Goal: Task Accomplishment & Management: Complete application form

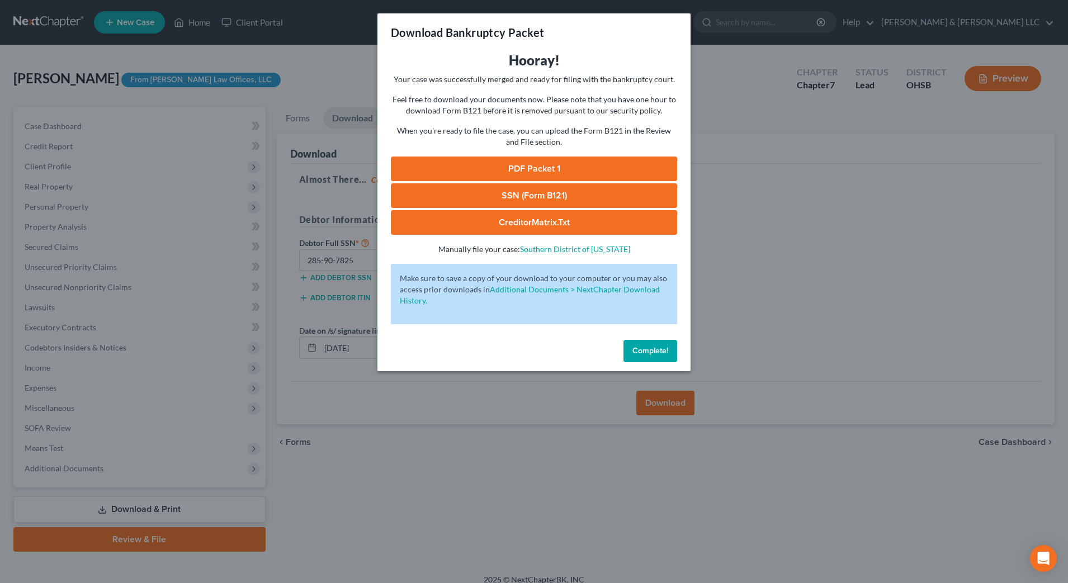
scroll to position [11, 0]
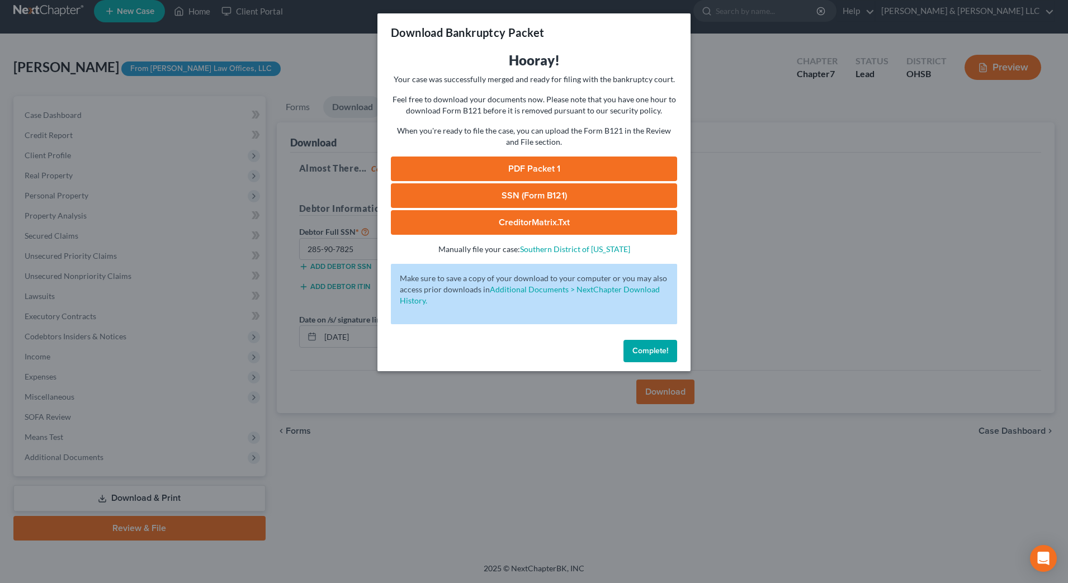
drag, startPoint x: 0, startPoint y: 0, endPoint x: 514, endPoint y: 165, distance: 540.0
click at [514, 165] on link "PDF Packet 1" at bounding box center [534, 169] width 286 height 25
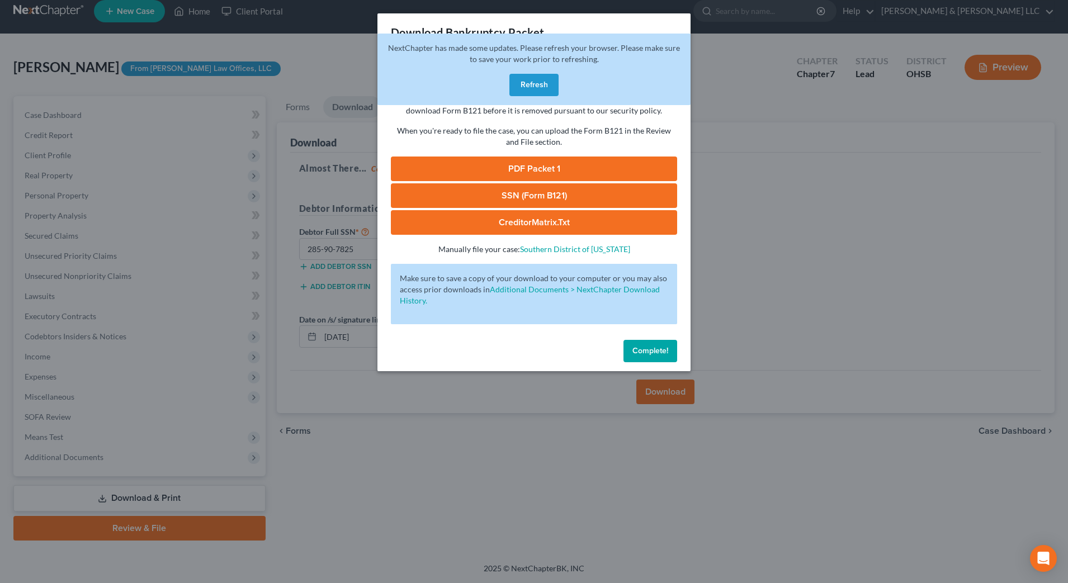
click at [523, 193] on link "SSN (Form B121)" at bounding box center [534, 195] width 286 height 25
click at [794, 281] on div "Download Bankruptcy Packet Hooray! Your case was successfully merged and ready …" at bounding box center [534, 291] width 1068 height 583
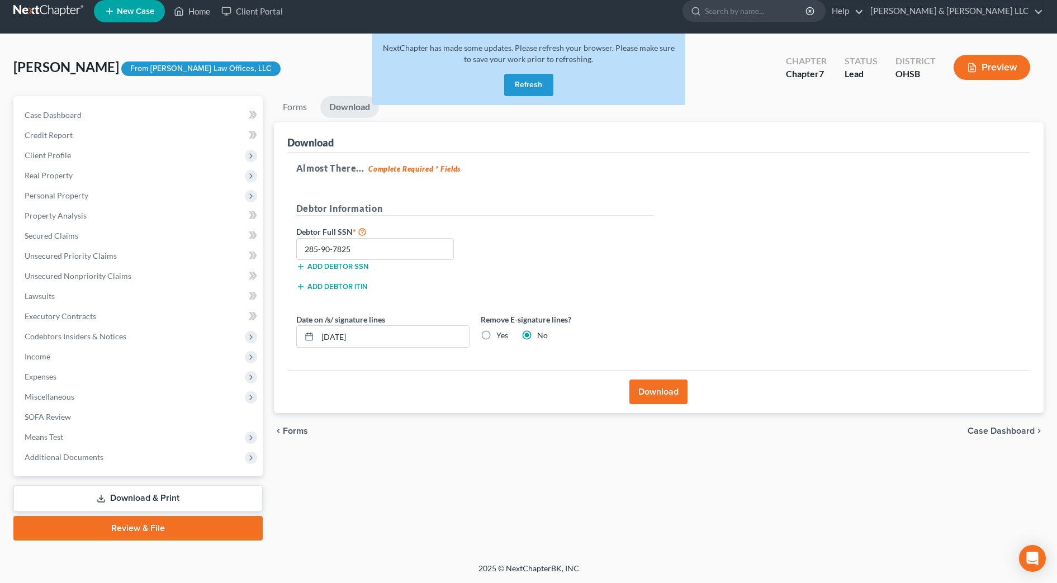
click at [516, 77] on button "Refresh" at bounding box center [528, 85] width 49 height 22
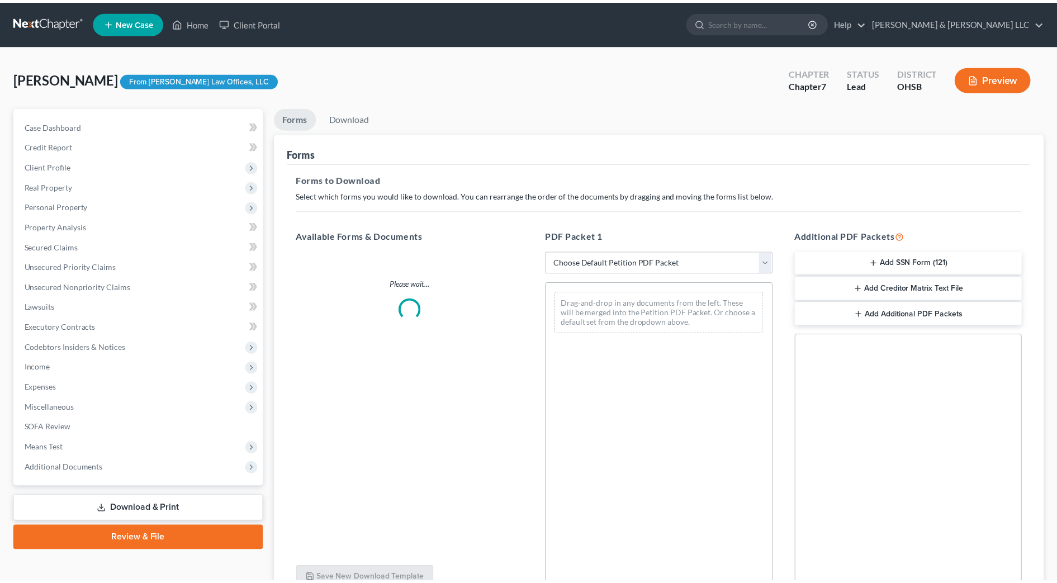
scroll to position [11, 0]
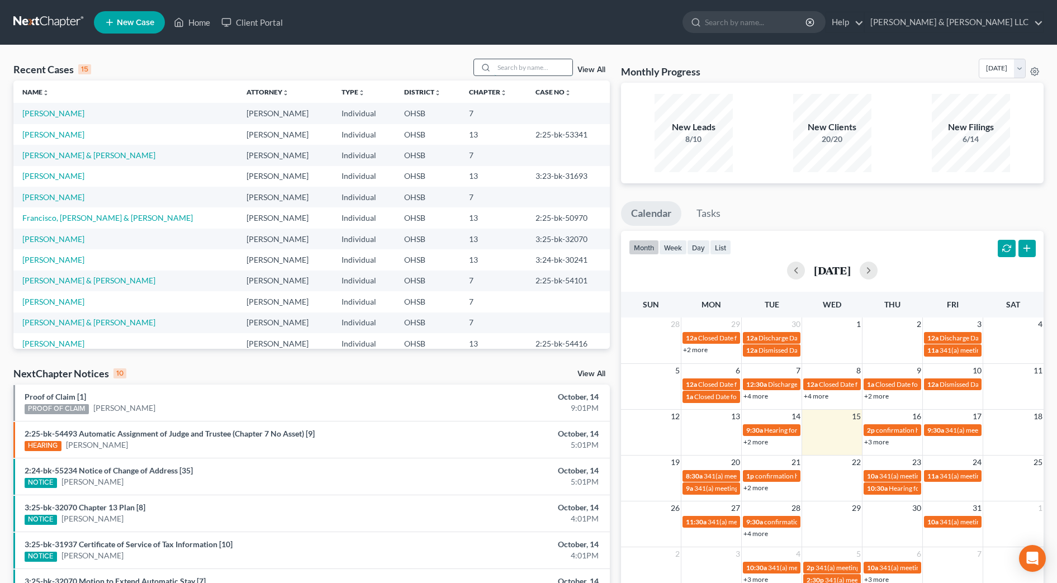
click at [516, 63] on input "search" at bounding box center [533, 67] width 78 height 16
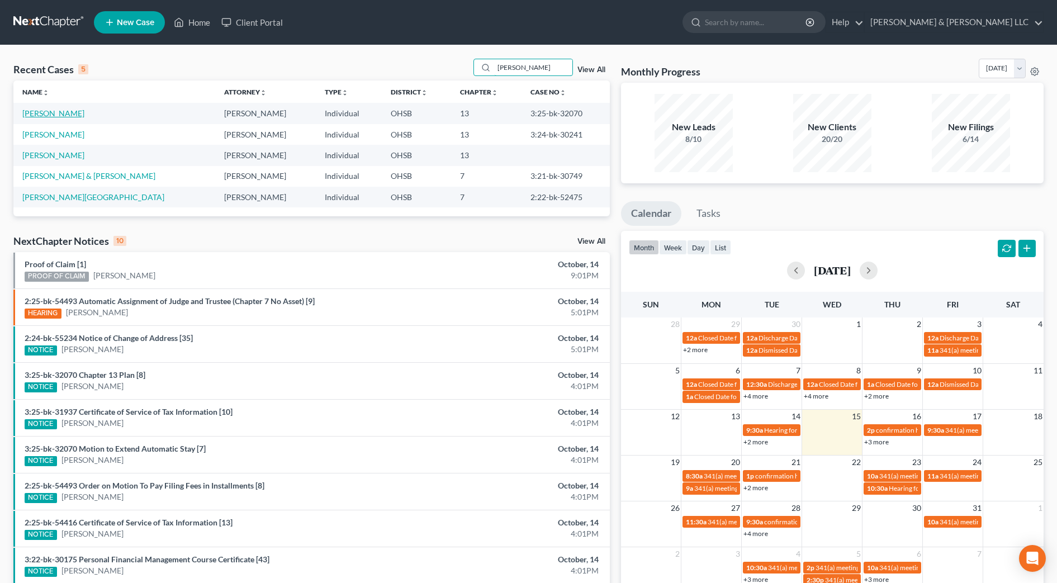
type input "evans"
click at [66, 114] on link "[PERSON_NAME]" at bounding box center [53, 113] width 62 height 10
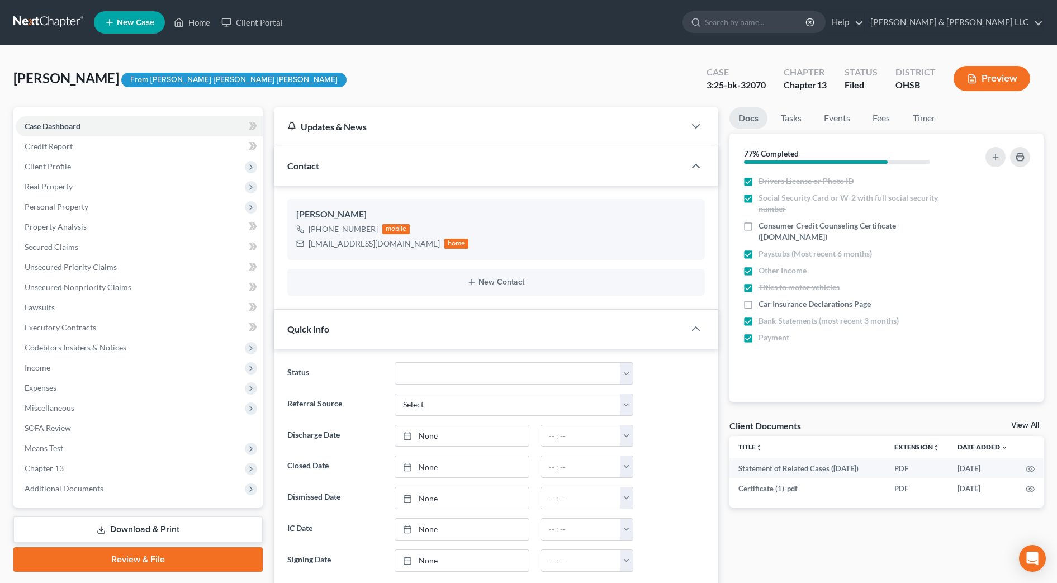
scroll to position [753, 0]
click at [59, 250] on span "Secured Claims" at bounding box center [52, 247] width 54 height 10
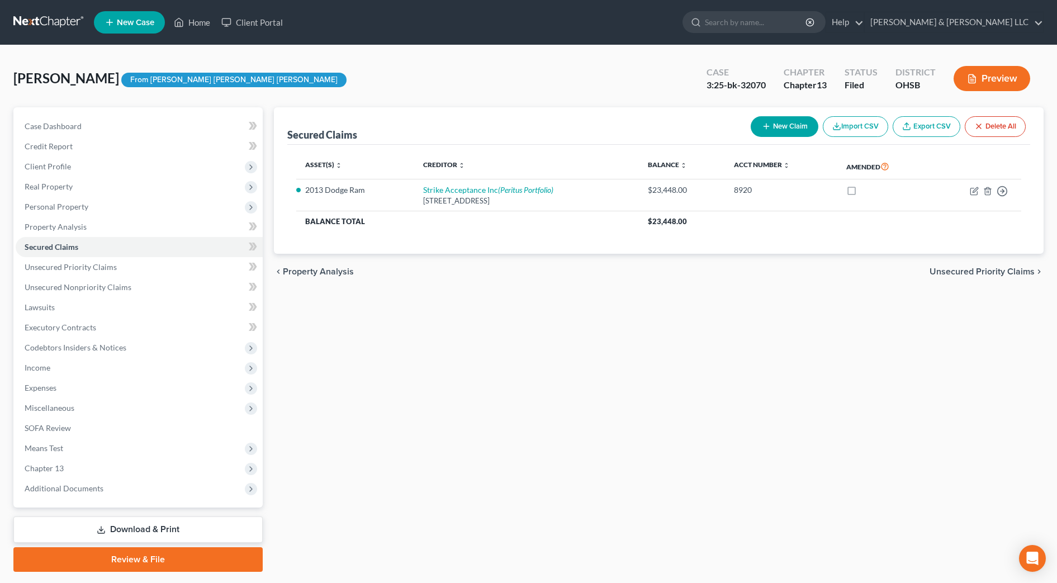
click at [468, 315] on div "Secured Claims New Claim Import CSV Export CSV Delete All Asset(s) expand_more …" at bounding box center [658, 339] width 781 height 464
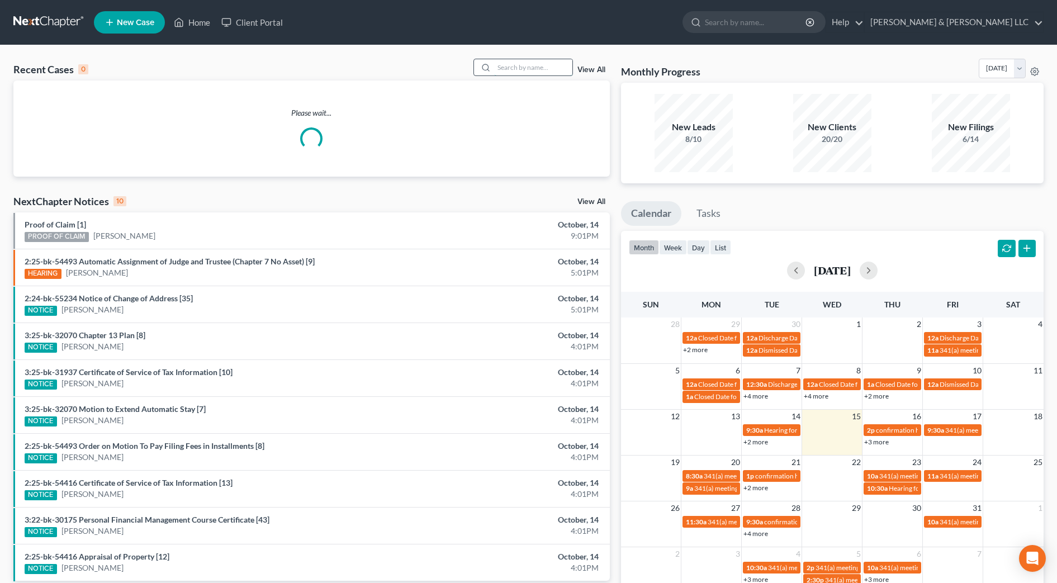
click at [520, 69] on input "search" at bounding box center [533, 67] width 78 height 16
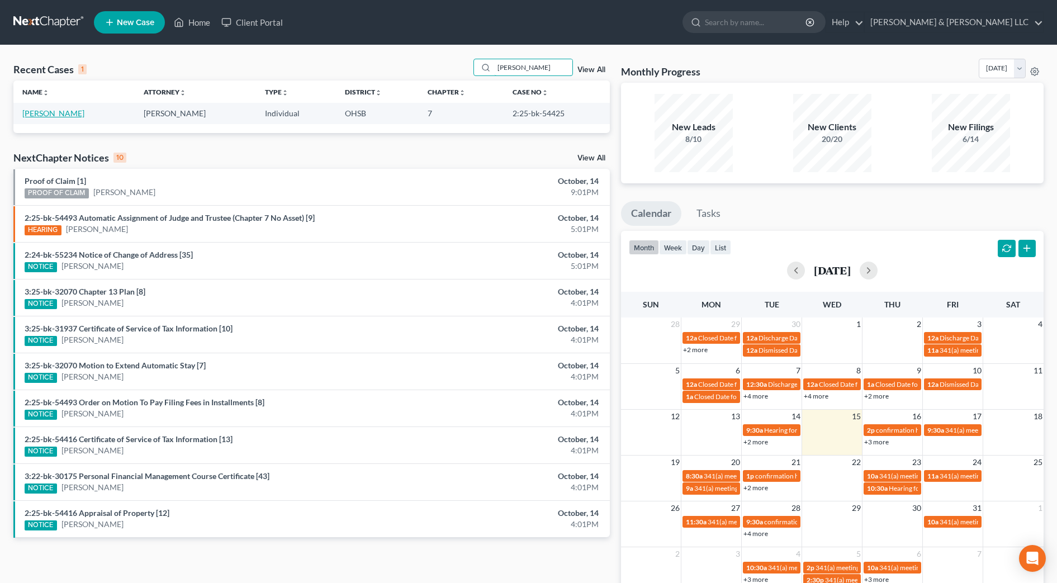
type input "cremeans"
click at [71, 112] on link "[PERSON_NAME]" at bounding box center [53, 113] width 62 height 10
select select "0"
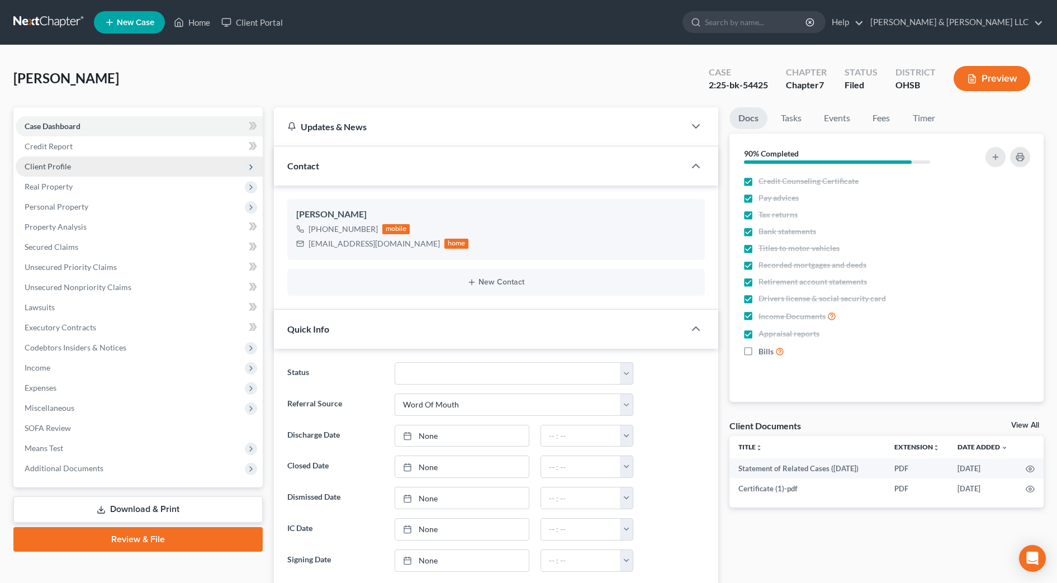
click at [59, 169] on span "Client Profile" at bounding box center [48, 167] width 46 height 10
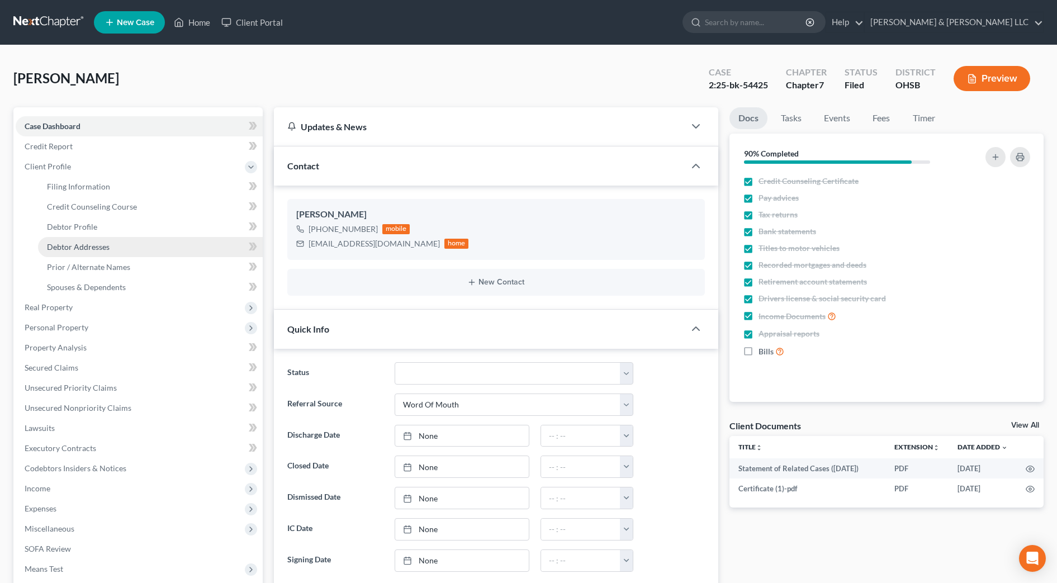
click at [87, 243] on span "Debtor Addresses" at bounding box center [78, 247] width 63 height 10
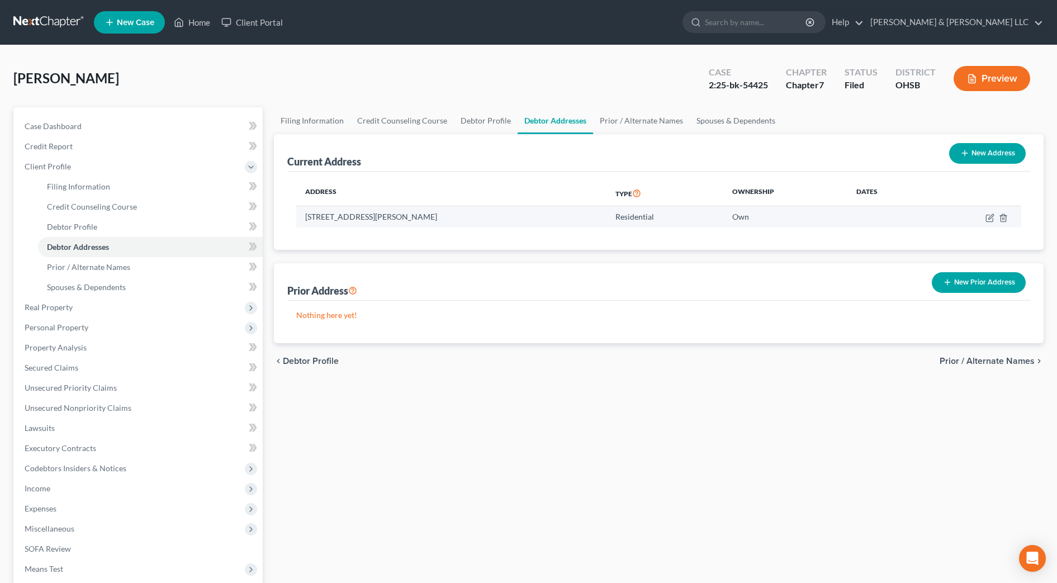
drag, startPoint x: 481, startPoint y: 220, endPoint x: 306, endPoint y: 220, distance: 174.4
click at [306, 220] on td "6309 Ballmer Rd., Canal Winchester, OH 43110" at bounding box center [451, 216] width 310 height 21
copy td "6309 Ballmer Rd., Canal Winchester, OH 43110"
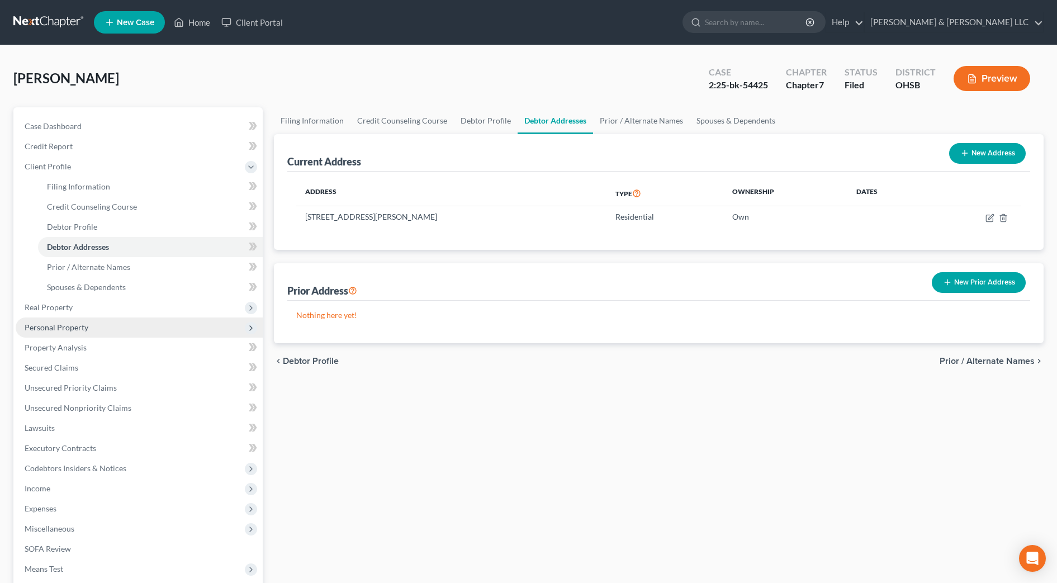
click at [86, 323] on span "Personal Property" at bounding box center [57, 328] width 64 height 10
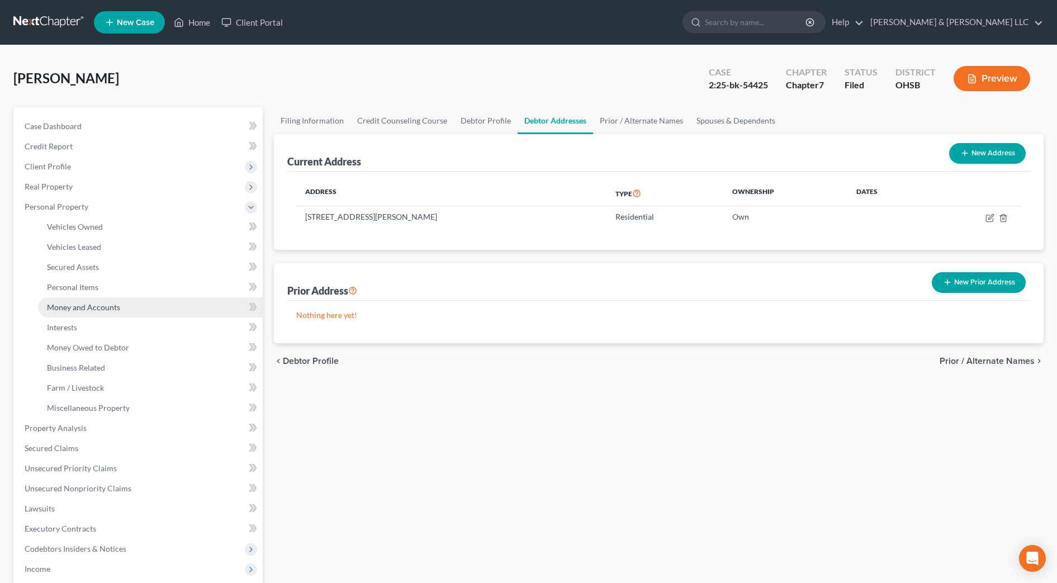
click at [91, 312] on link "Money and Accounts" at bounding box center [150, 307] width 225 height 20
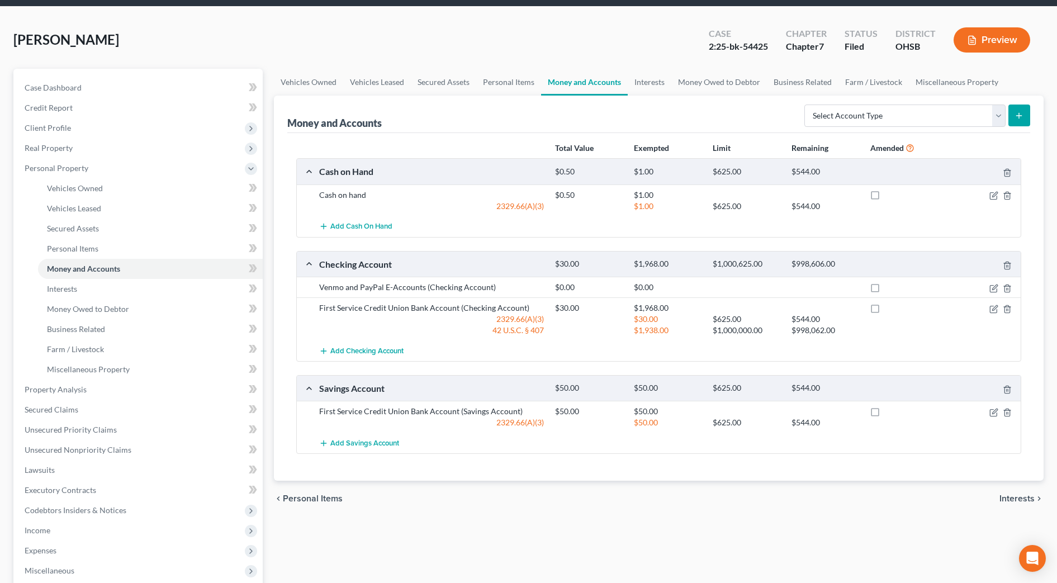
scroll to position [70, 0]
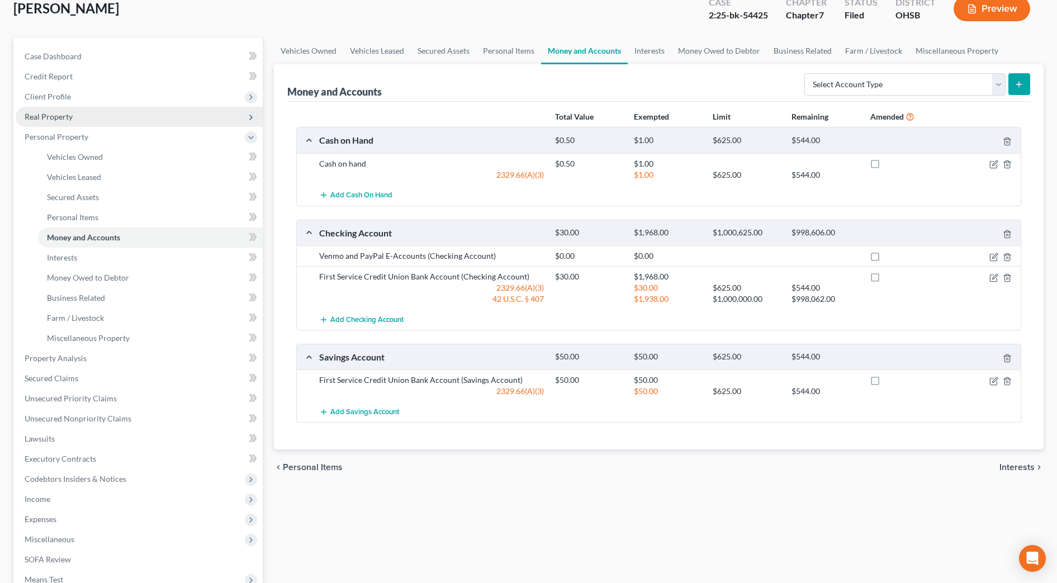
click at [72, 117] on span "Real Property" at bounding box center [49, 117] width 48 height 10
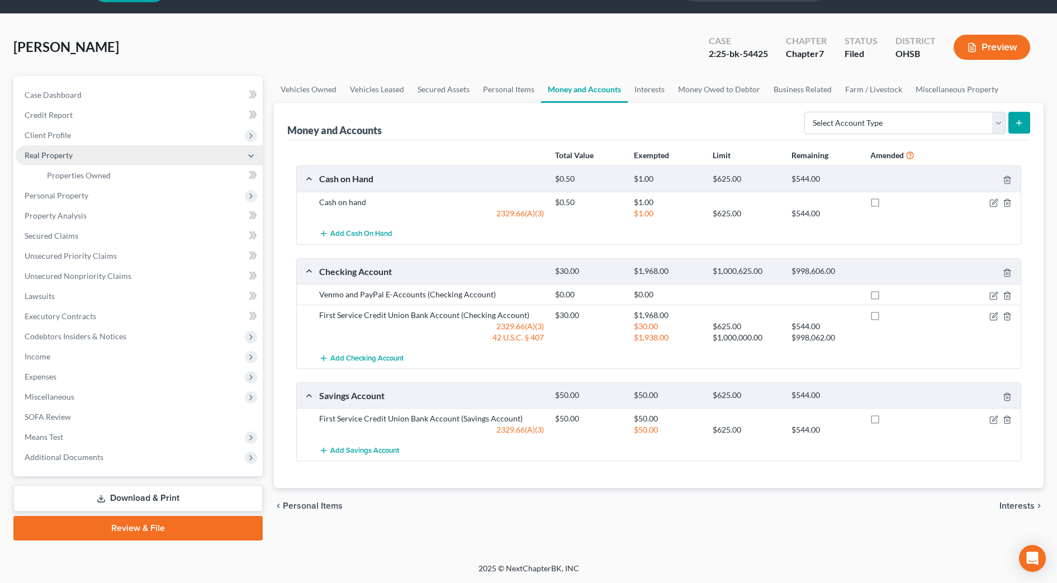
scroll to position [31, 0]
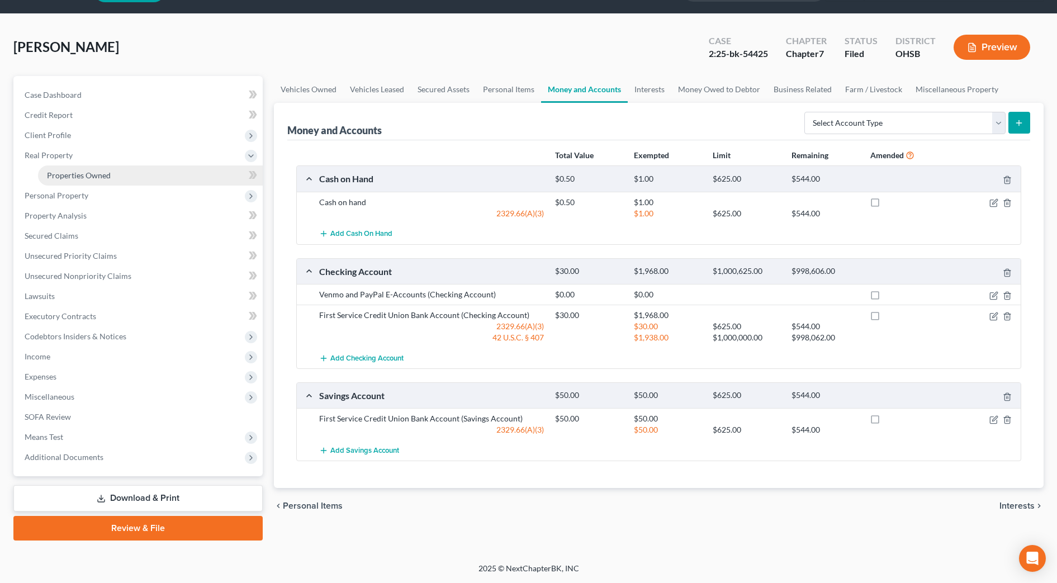
click at [83, 168] on link "Properties Owned" at bounding box center [150, 175] width 225 height 20
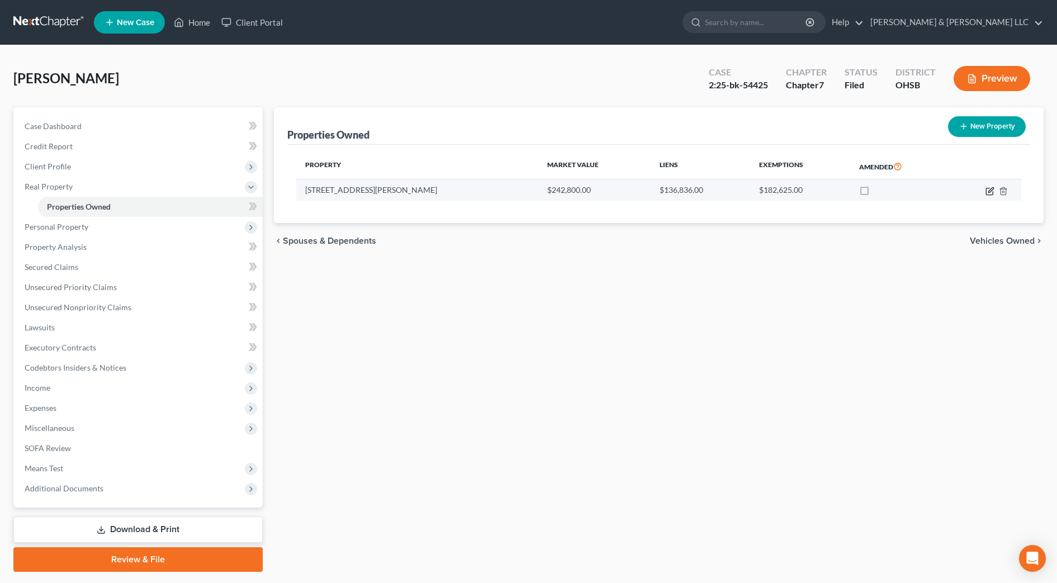
click at [989, 191] on icon "button" at bounding box center [989, 191] width 9 height 9
select select "36"
select select "0"
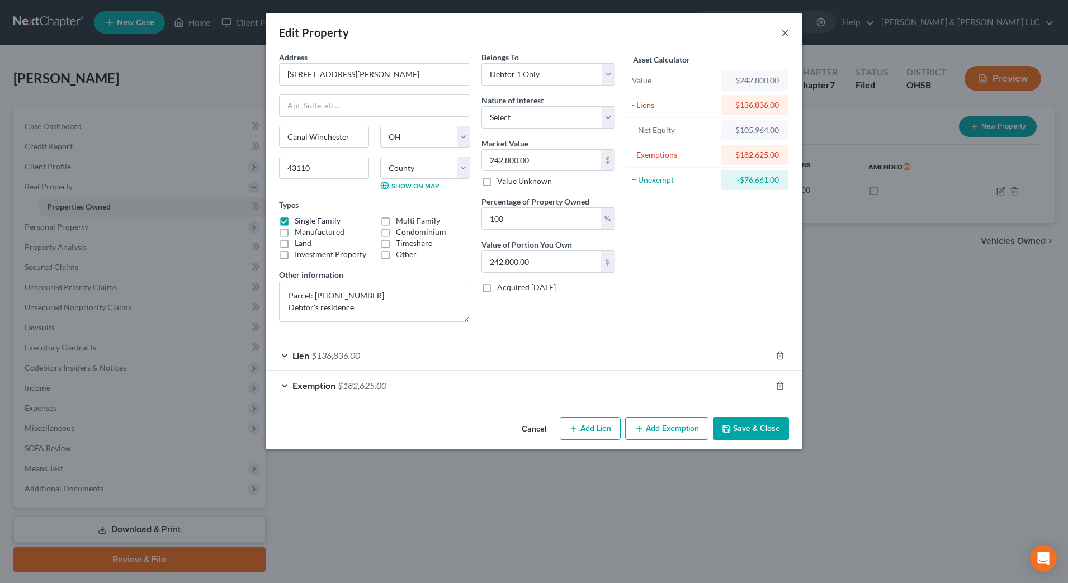
click at [786, 31] on button "×" at bounding box center [785, 32] width 8 height 13
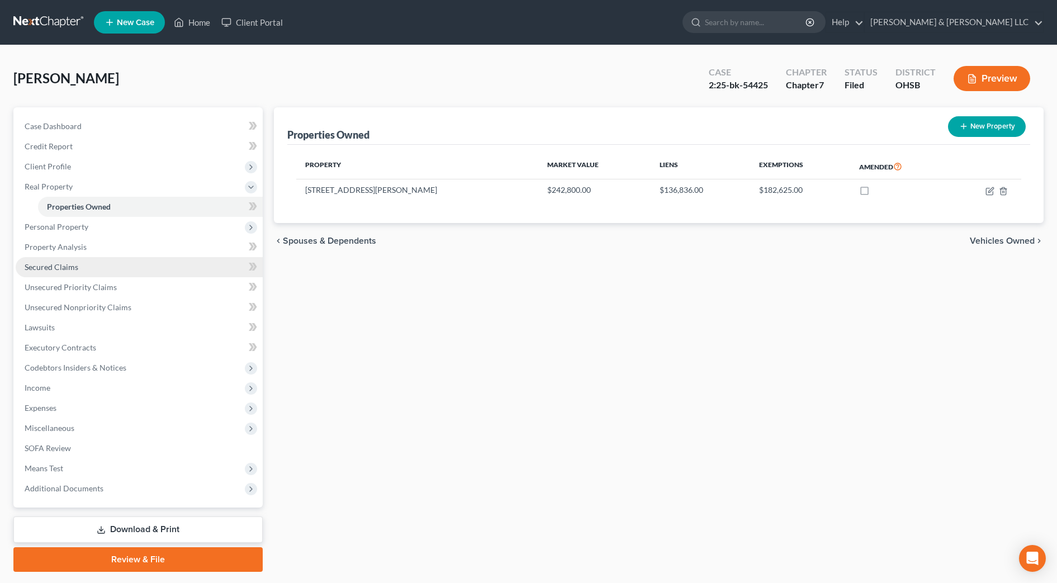
click at [98, 271] on link "Secured Claims" at bounding box center [139, 267] width 247 height 20
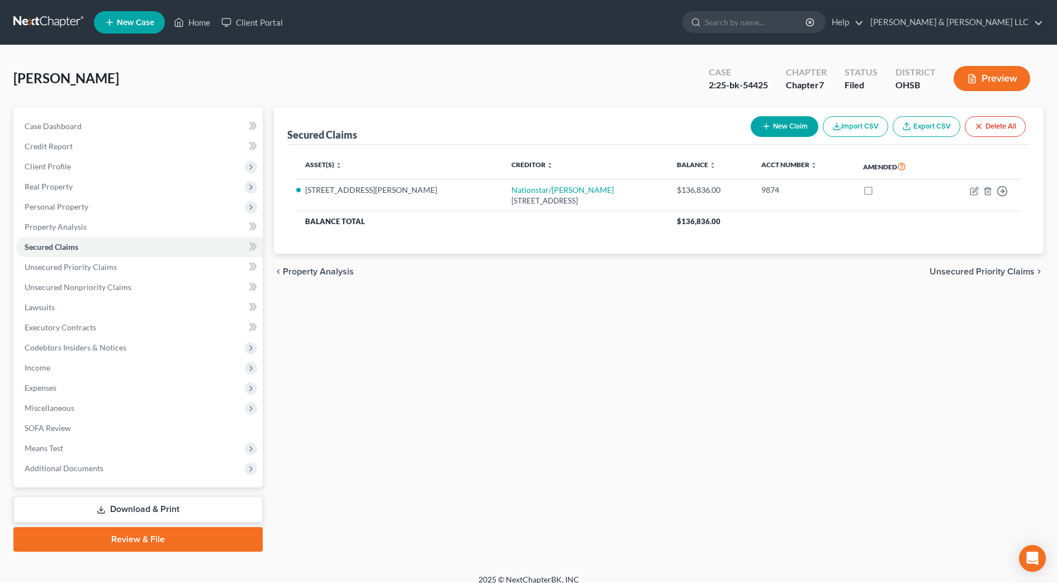
click at [518, 338] on div "Secured Claims New Claim Import CSV Export CSV Delete All Asset(s) expand_more …" at bounding box center [658, 329] width 781 height 444
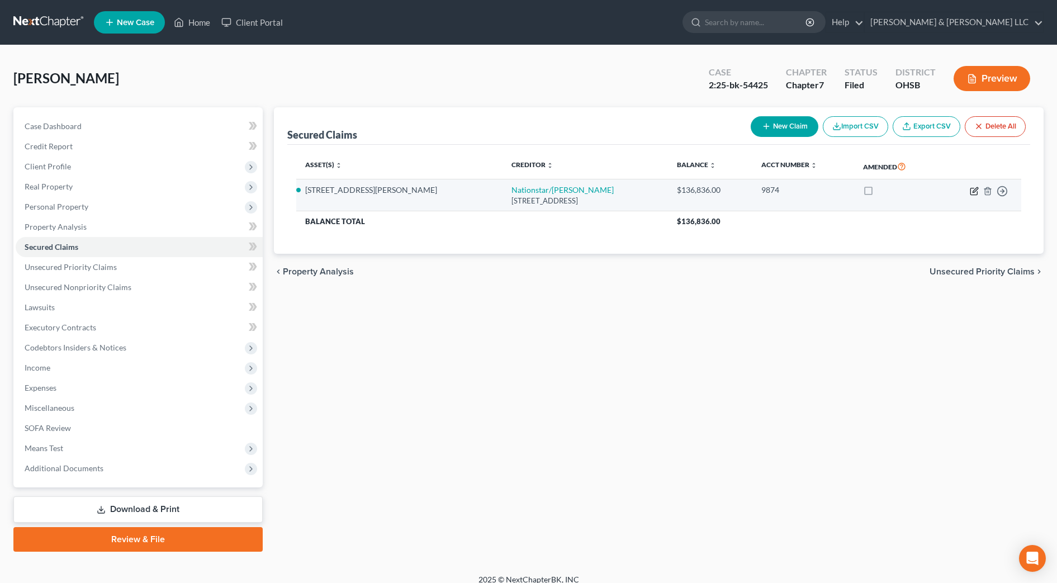
click at [975, 189] on icon "button" at bounding box center [974, 191] width 9 height 9
select select "45"
select select "3"
select select "2"
select select "0"
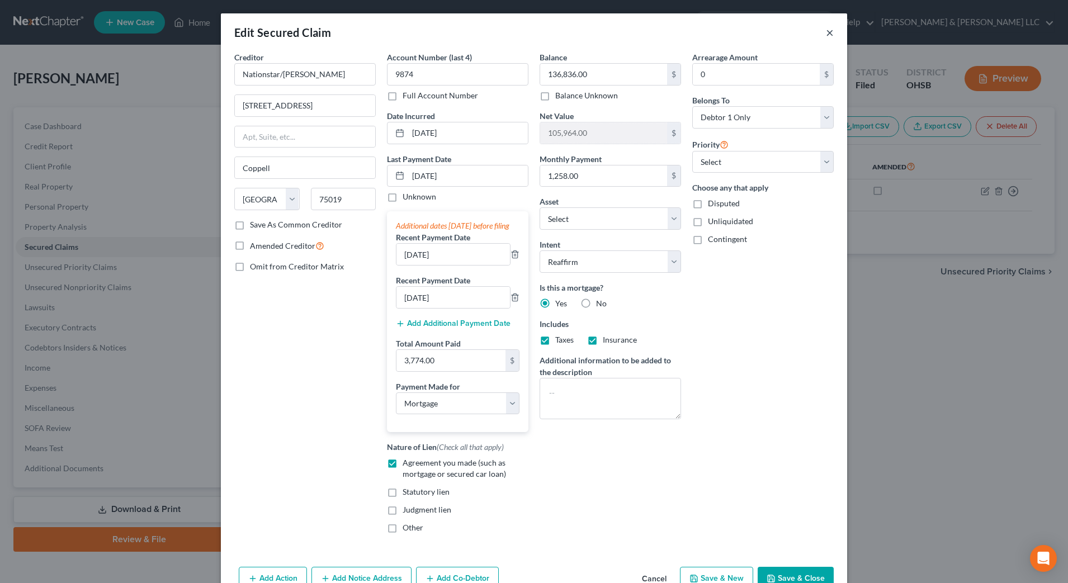
click at [826, 33] on button "×" at bounding box center [830, 32] width 8 height 13
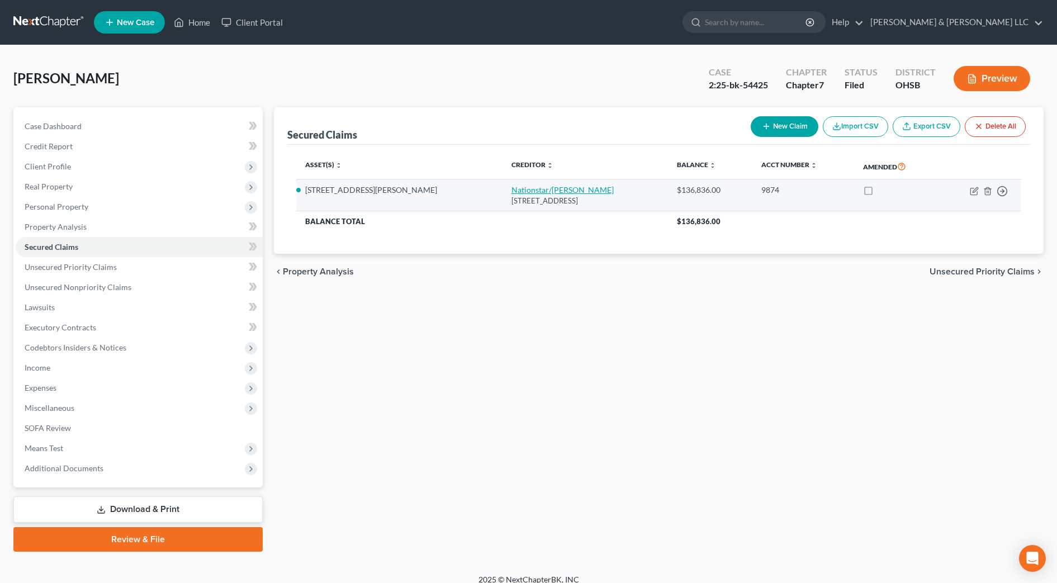
drag, startPoint x: 572, startPoint y: 202, endPoint x: 416, endPoint y: 192, distance: 155.7
click at [503, 192] on td "Nationstar/Mr Cooper 8950 Cypress Waters Blvd, Coppell, TX 75019" at bounding box center [585, 195] width 165 height 32
drag, startPoint x: 416, startPoint y: 192, endPoint x: 434, endPoint y: 197, distance: 17.9
copy td "Nationstar/Mr Cooper 8950 Cypress Waters Blvd, Coppell, TX 75019"
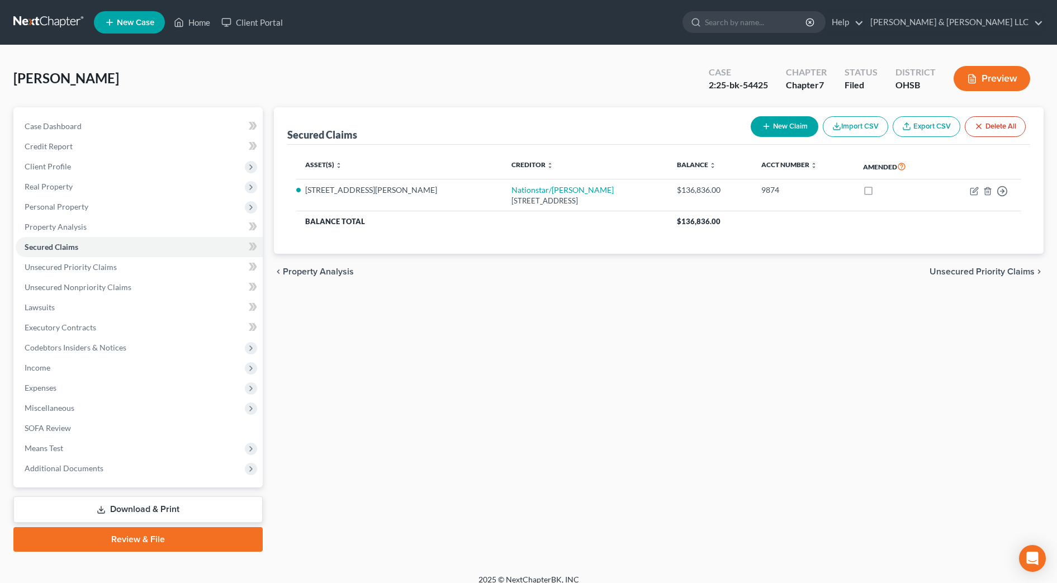
click at [421, 405] on div "Secured Claims New Claim Import CSV Export CSV Delete All Asset(s) expand_more …" at bounding box center [658, 329] width 781 height 444
click at [807, 23] on input "search" at bounding box center [756, 22] width 102 height 21
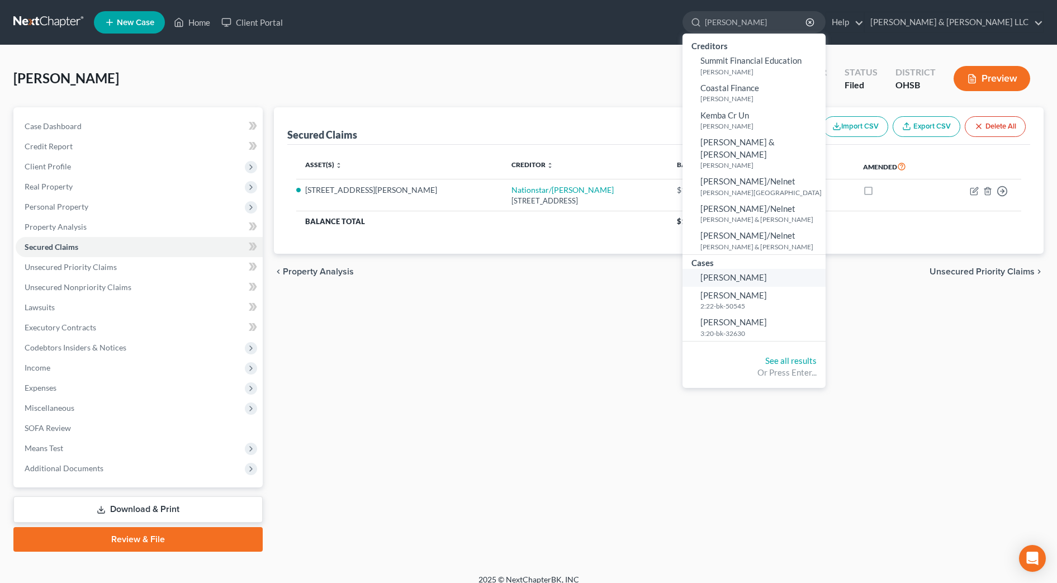
type input "slaughter"
click at [767, 272] on span "[PERSON_NAME]" at bounding box center [733, 277] width 67 height 10
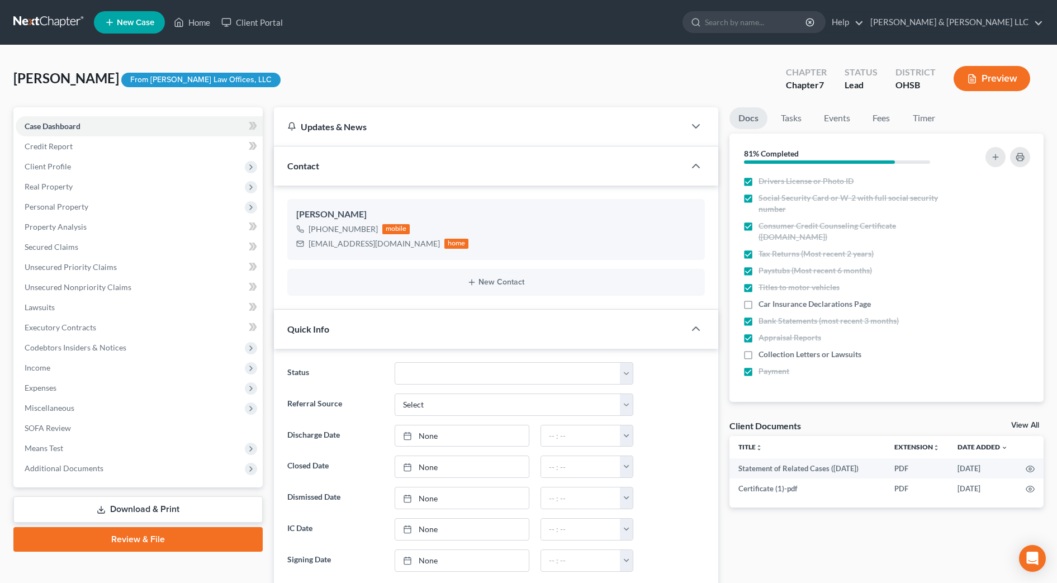
scroll to position [40, 0]
click at [63, 371] on span "Income" at bounding box center [139, 368] width 247 height 20
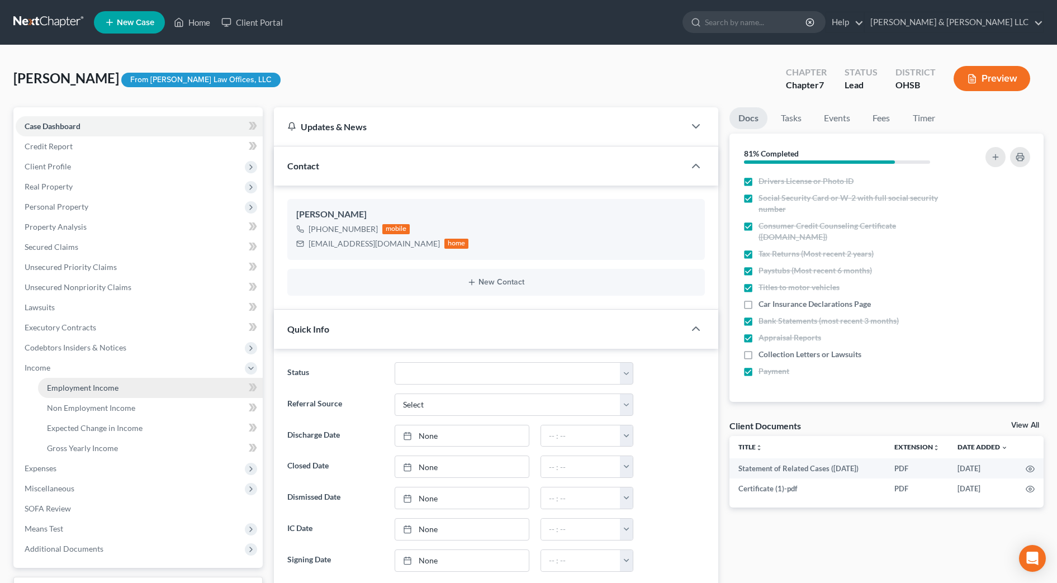
drag, startPoint x: 68, startPoint y: 387, endPoint x: 78, endPoint y: 384, distance: 11.0
click at [68, 387] on span "Employment Income" at bounding box center [83, 388] width 72 height 10
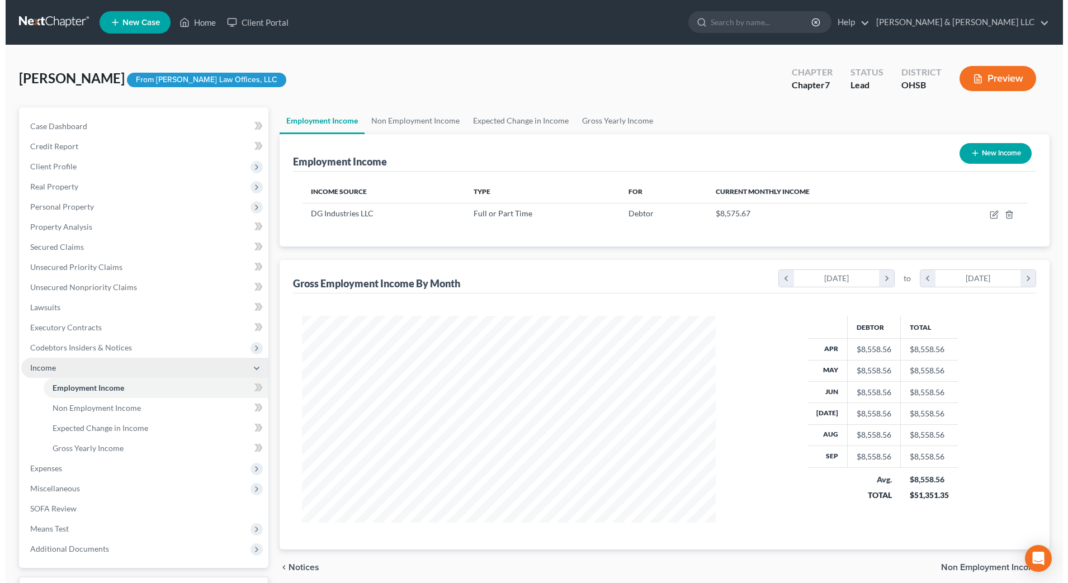
scroll to position [207, 436]
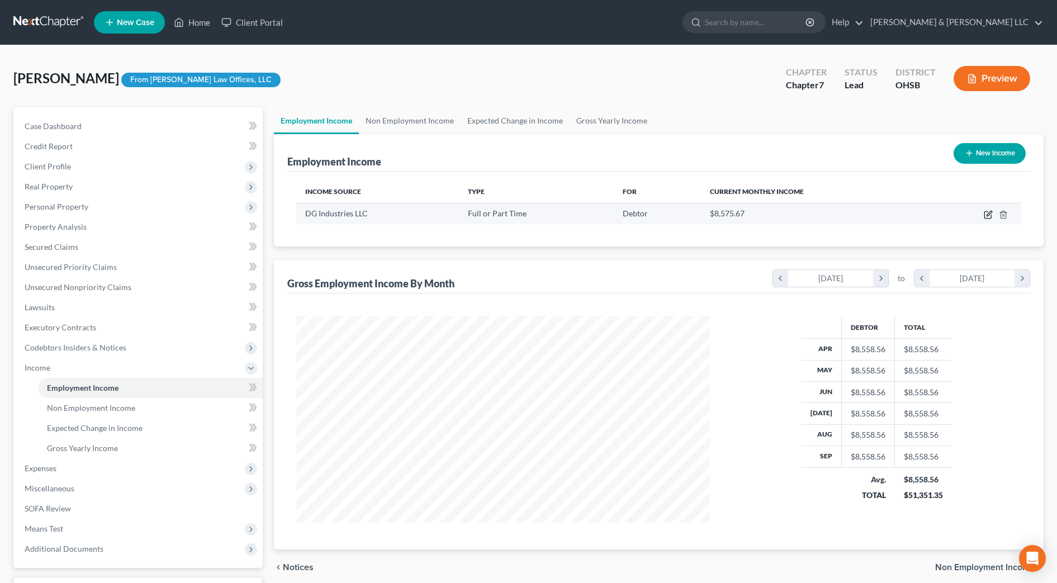
click at [988, 213] on icon "button" at bounding box center [988, 214] width 9 height 9
select select "0"
select select "44"
select select "3"
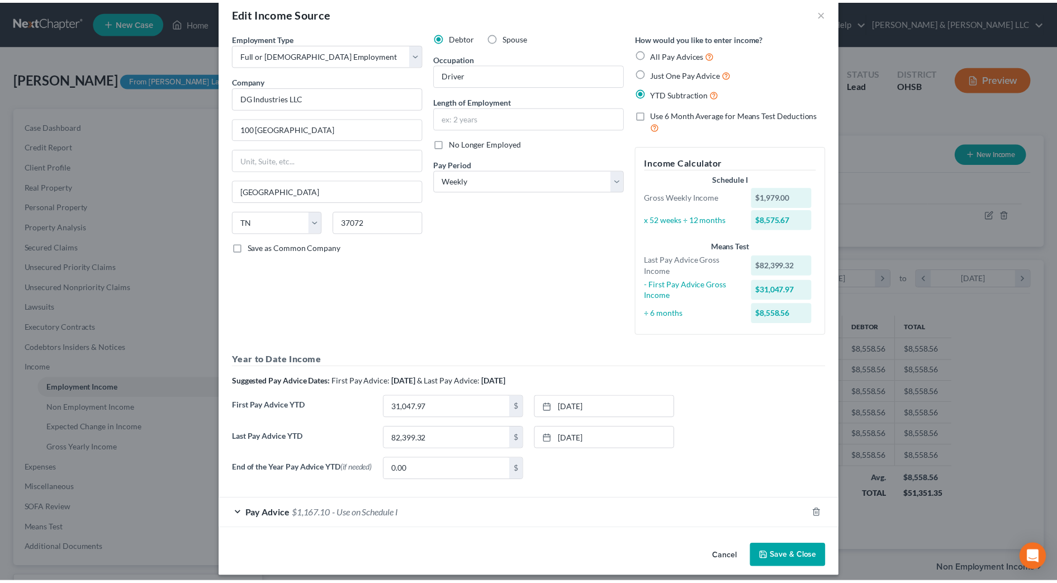
scroll to position [30, 0]
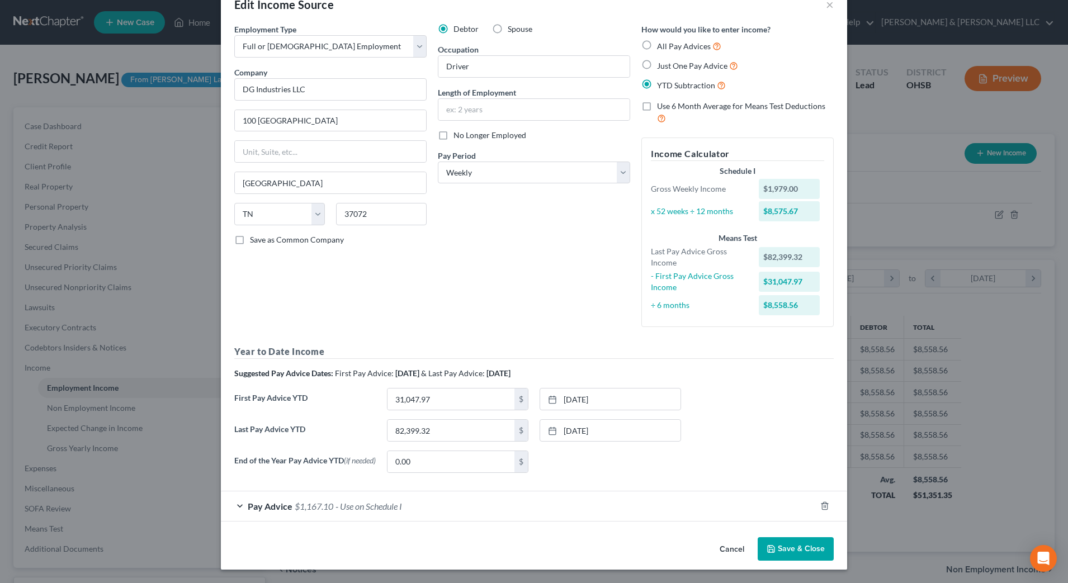
click at [759, 546] on button "Save & Close" at bounding box center [795, 548] width 76 height 23
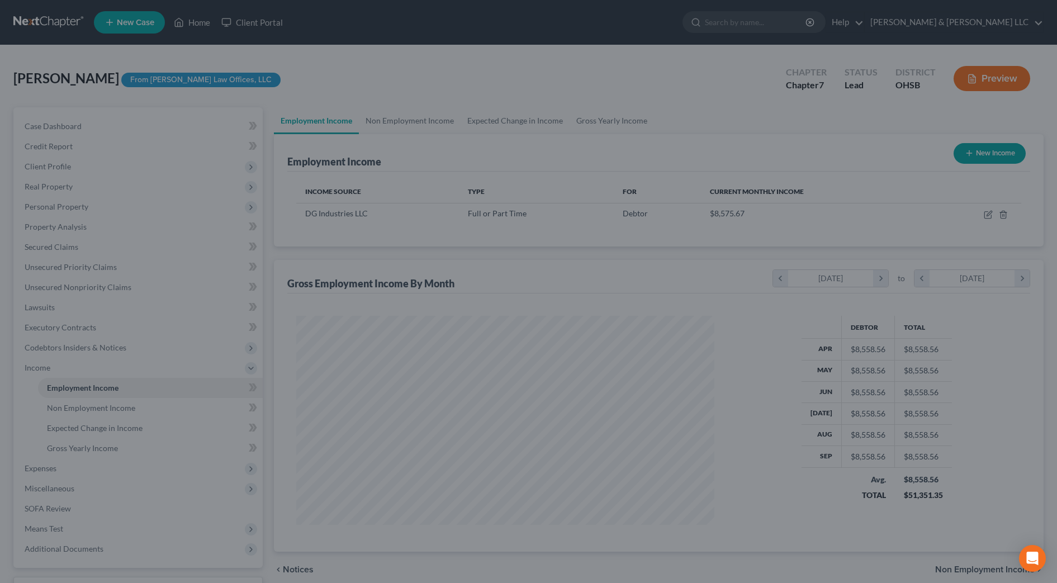
scroll to position [558751, 558522]
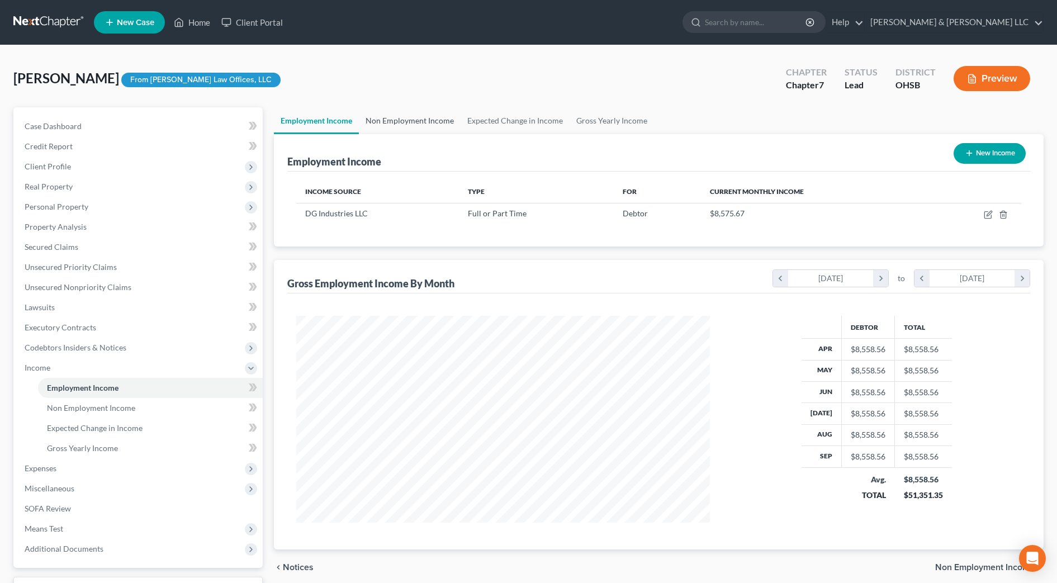
click at [385, 129] on link "Non Employment Income" at bounding box center [410, 120] width 102 height 27
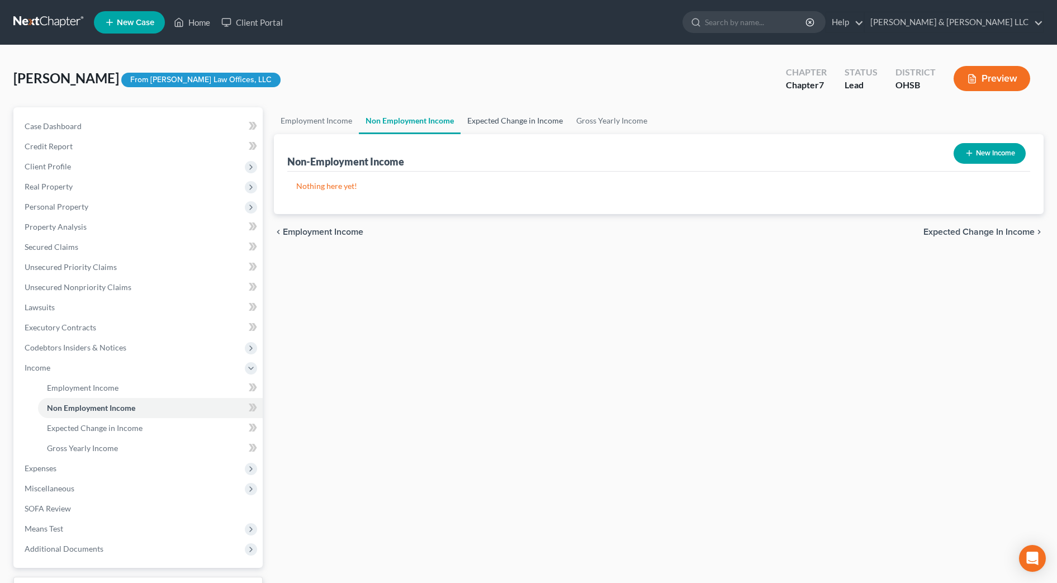
click at [513, 124] on link "Expected Change in Income" at bounding box center [515, 120] width 109 height 27
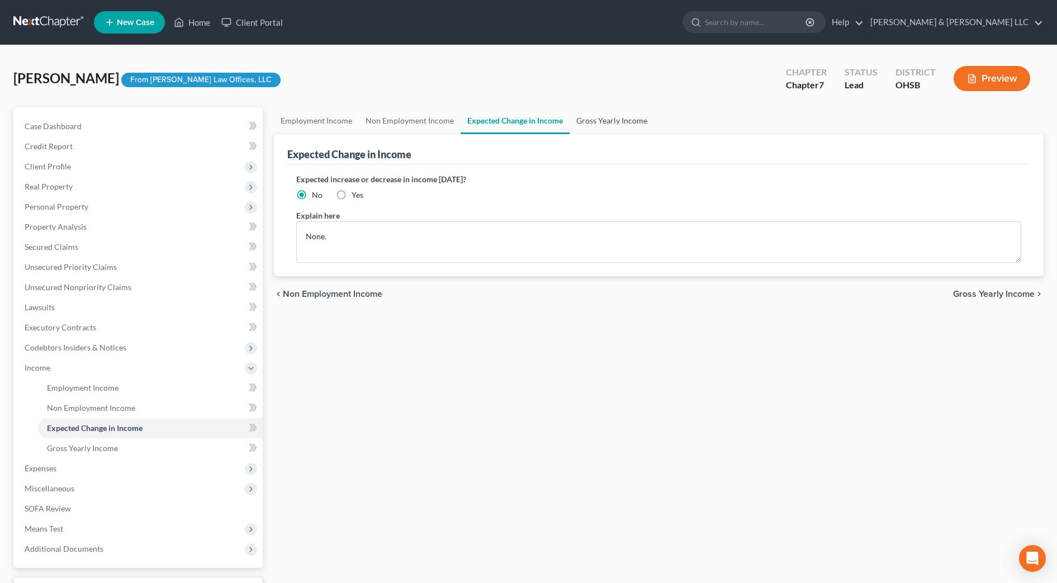
click at [592, 124] on link "Gross Yearly Income" at bounding box center [612, 120] width 84 height 27
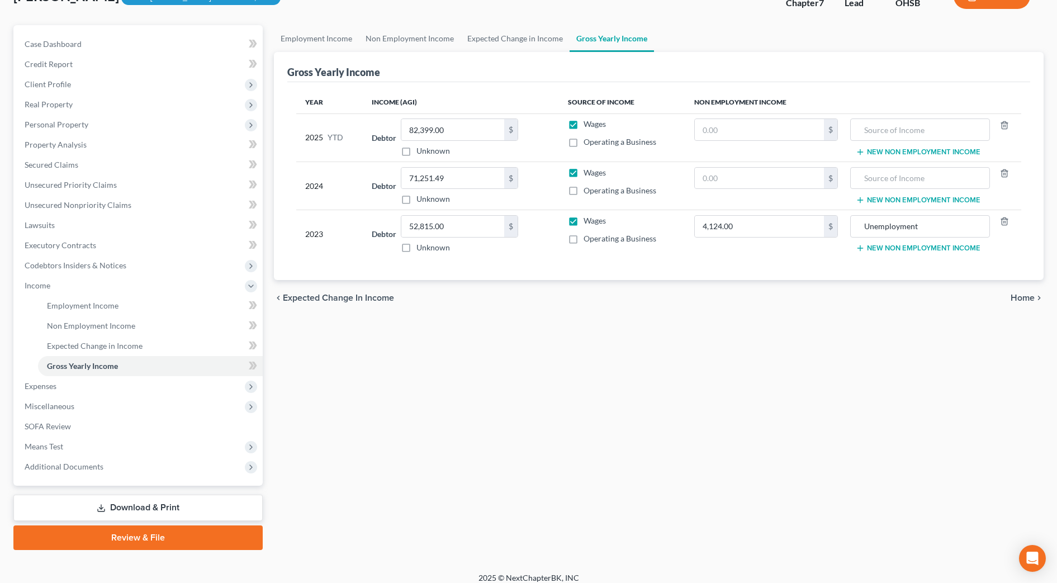
scroll to position [92, 0]
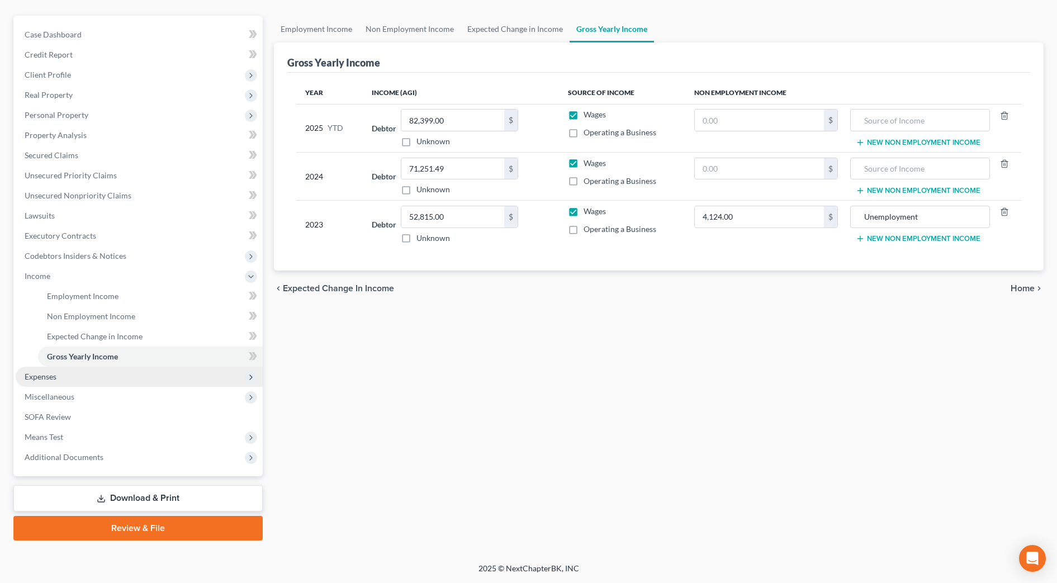
click at [64, 380] on span "Expenses" at bounding box center [139, 377] width 247 height 20
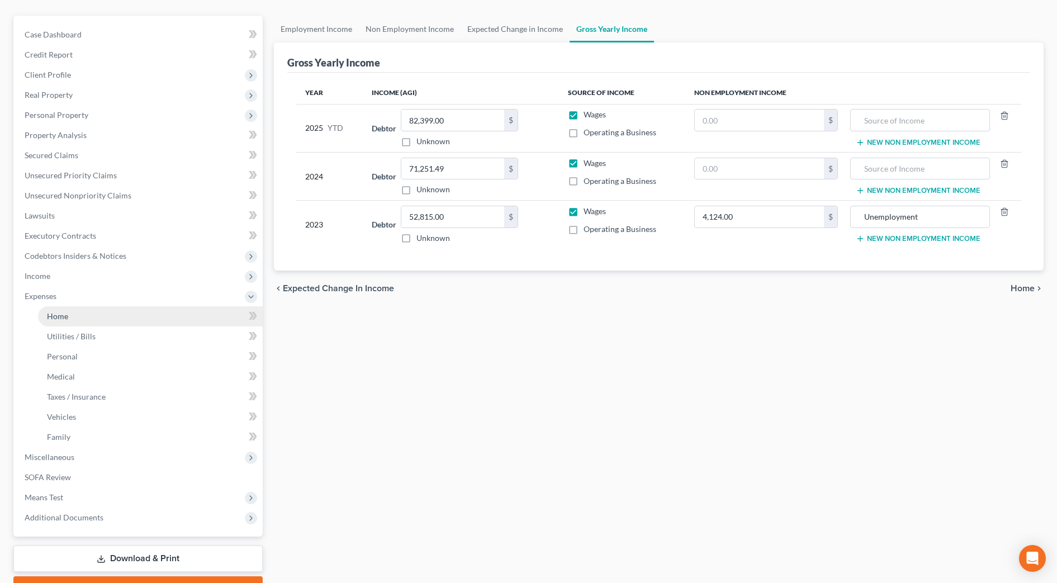
click at [78, 312] on link "Home" at bounding box center [150, 316] width 225 height 20
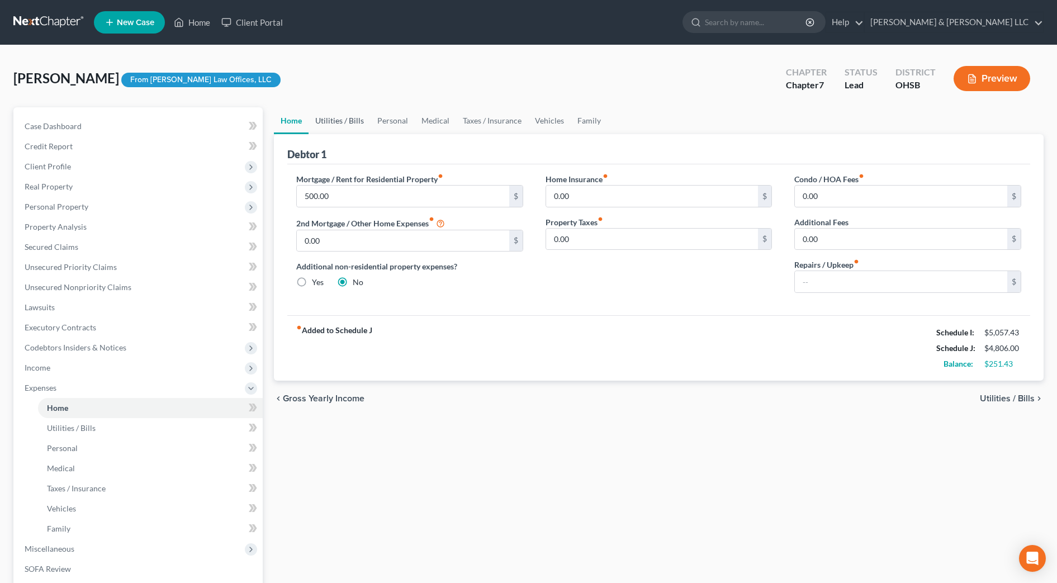
click at [354, 117] on link "Utilities / Bills" at bounding box center [340, 120] width 62 height 27
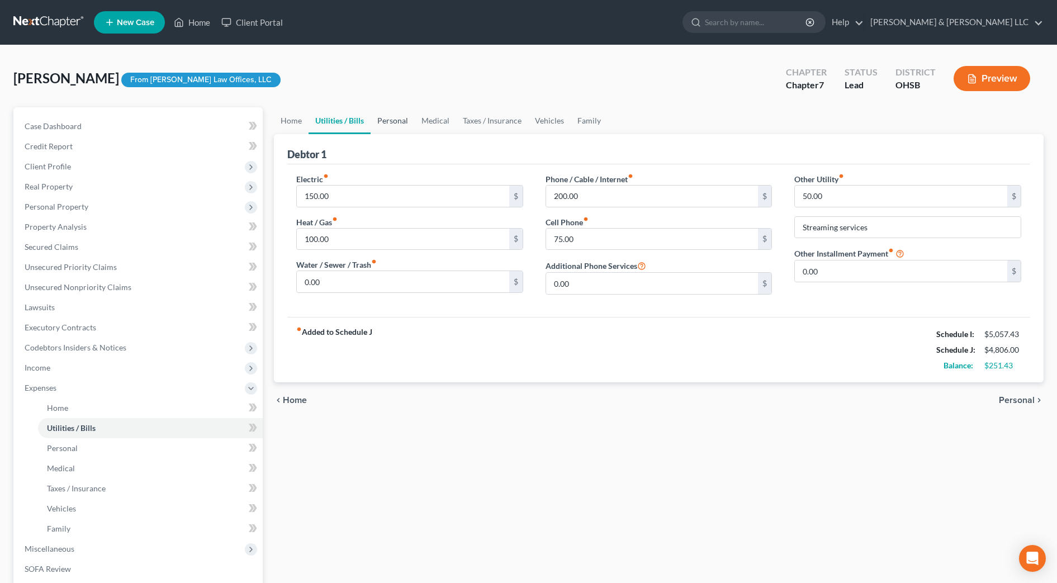
click at [392, 126] on link "Personal" at bounding box center [393, 120] width 44 height 27
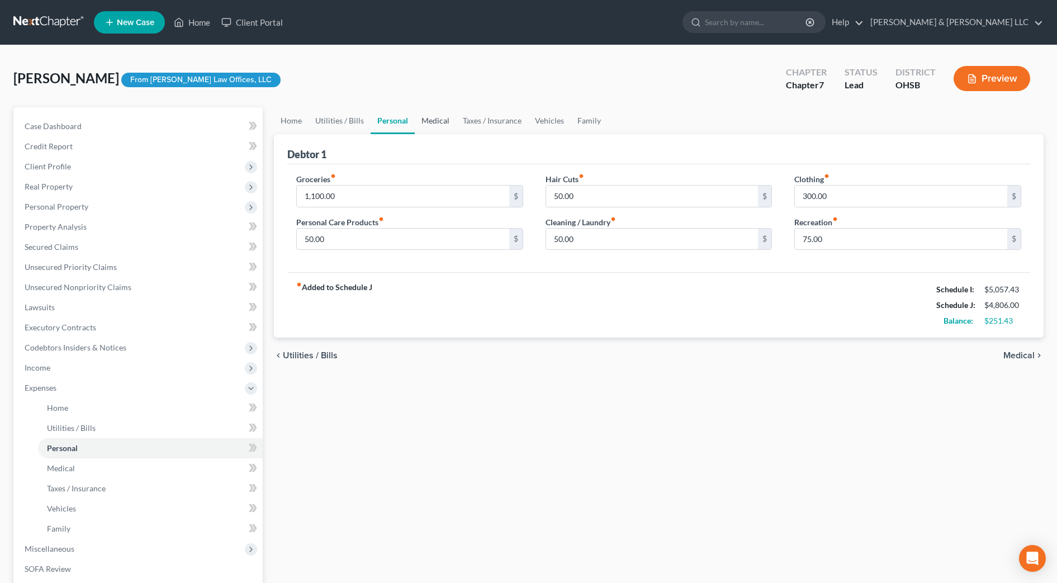
click at [430, 121] on link "Medical" at bounding box center [435, 120] width 41 height 27
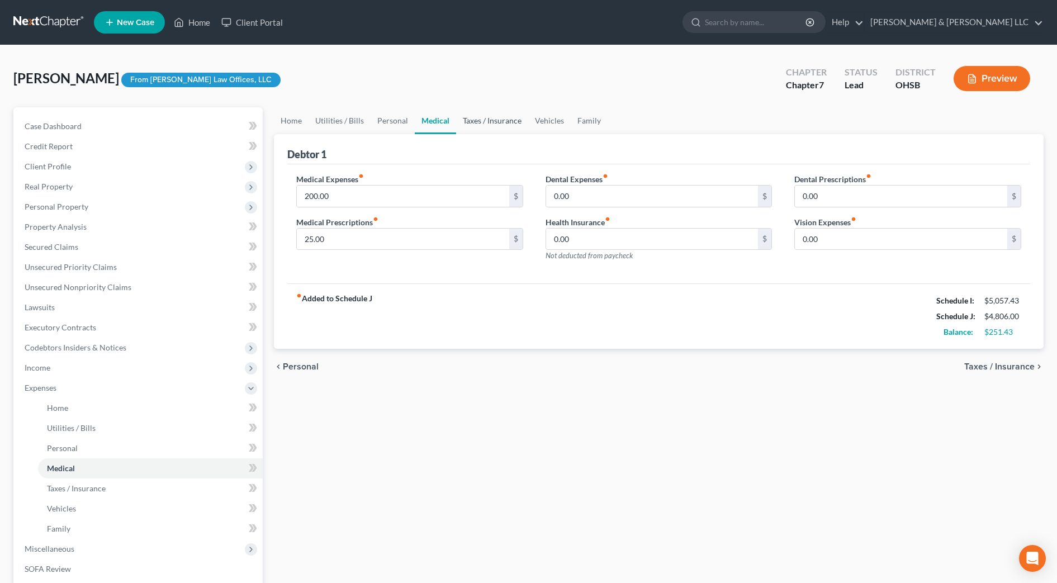
click at [485, 126] on link "Taxes / Insurance" at bounding box center [492, 120] width 72 height 27
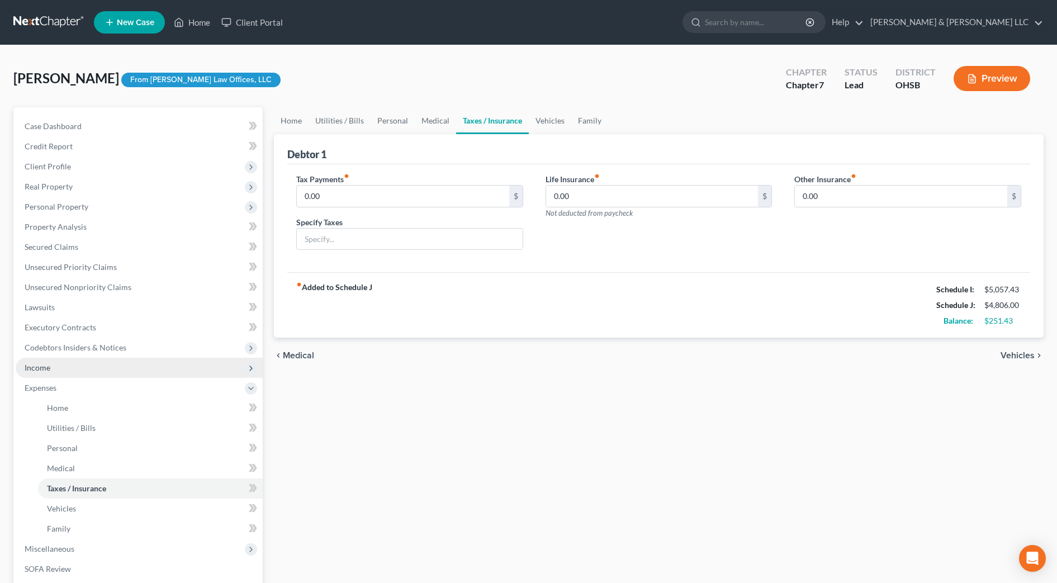
click at [78, 367] on span "Income" at bounding box center [139, 368] width 247 height 20
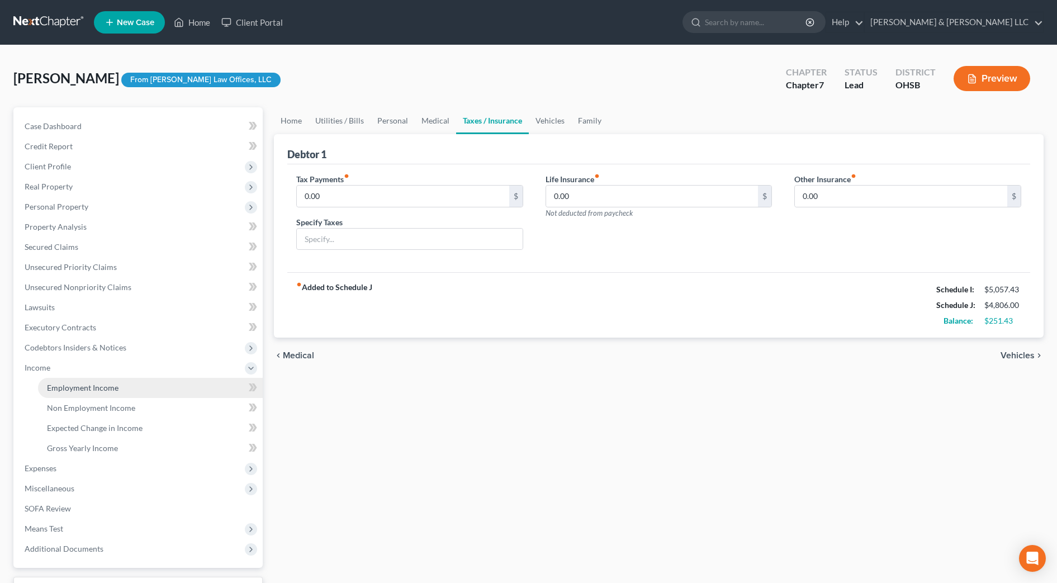
click at [84, 383] on span "Employment Income" at bounding box center [83, 388] width 72 height 10
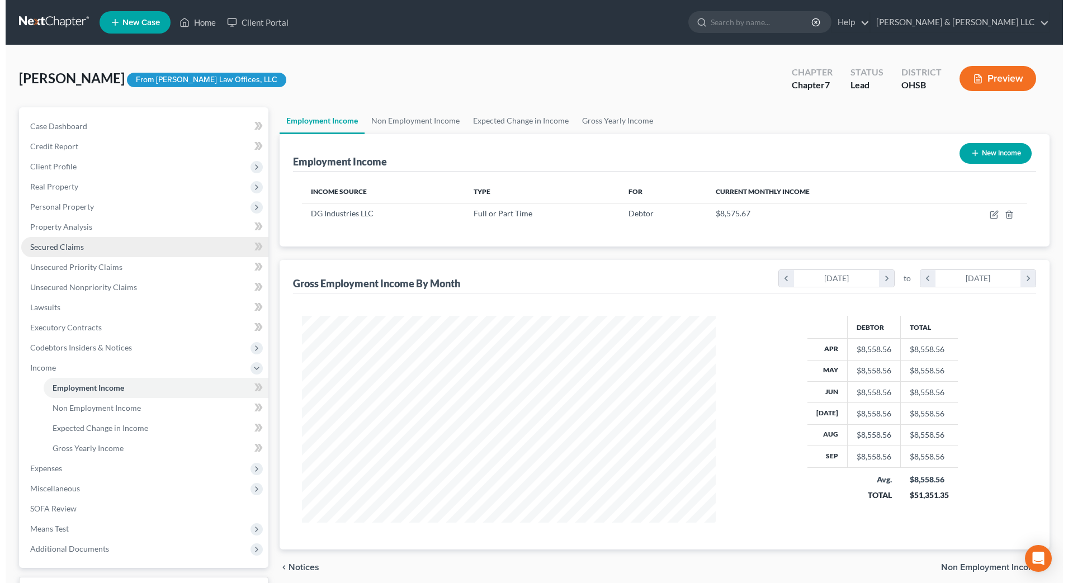
scroll to position [207, 436]
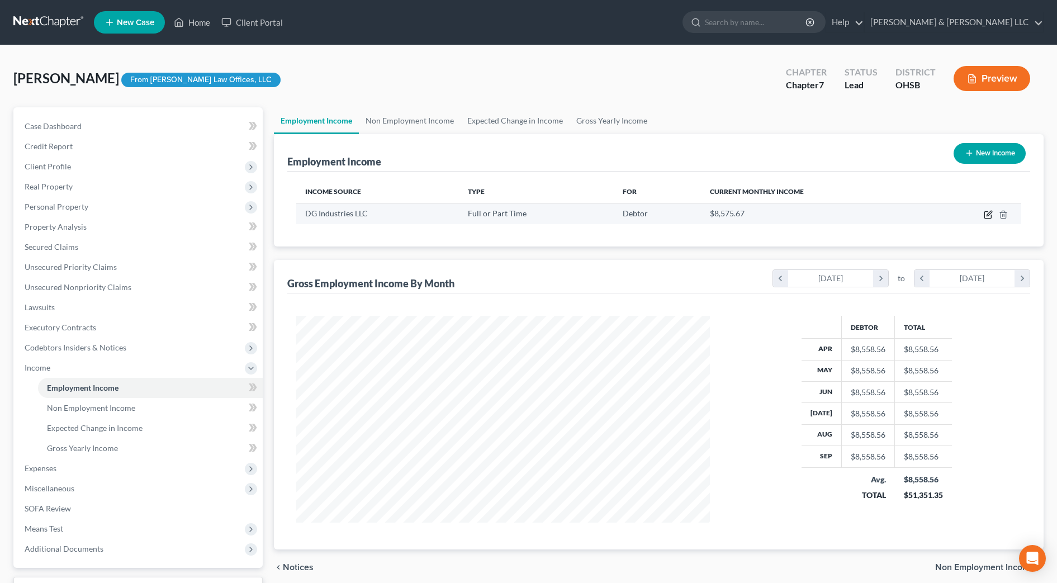
click at [987, 216] on icon "button" at bounding box center [989, 213] width 5 height 5
select select "0"
select select "44"
select select "3"
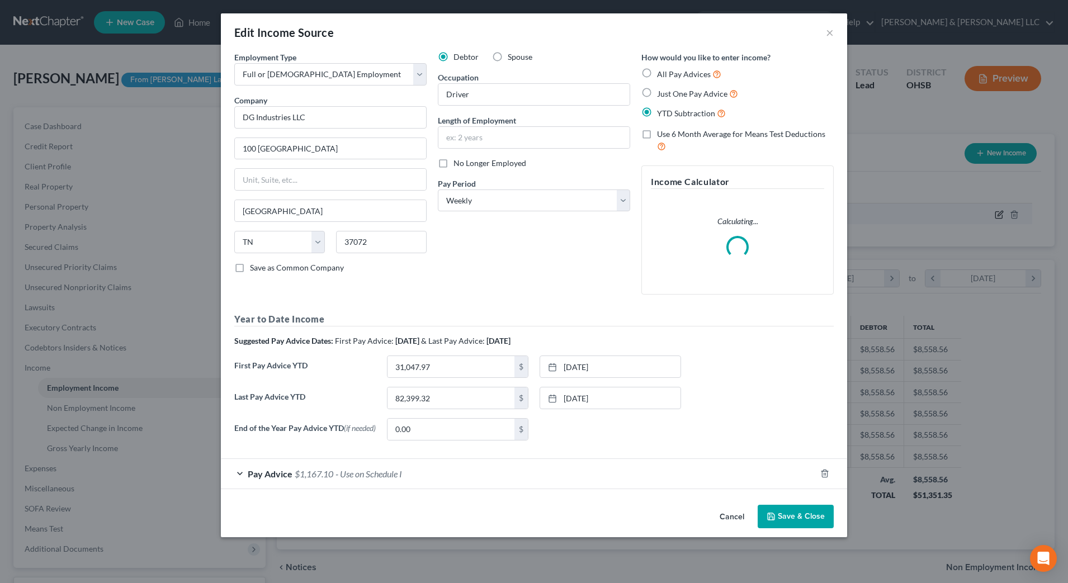
scroll to position [209, 441]
click at [437, 473] on div "Pay Advice $1,167.10 - Use on Schedule I" at bounding box center [518, 474] width 595 height 30
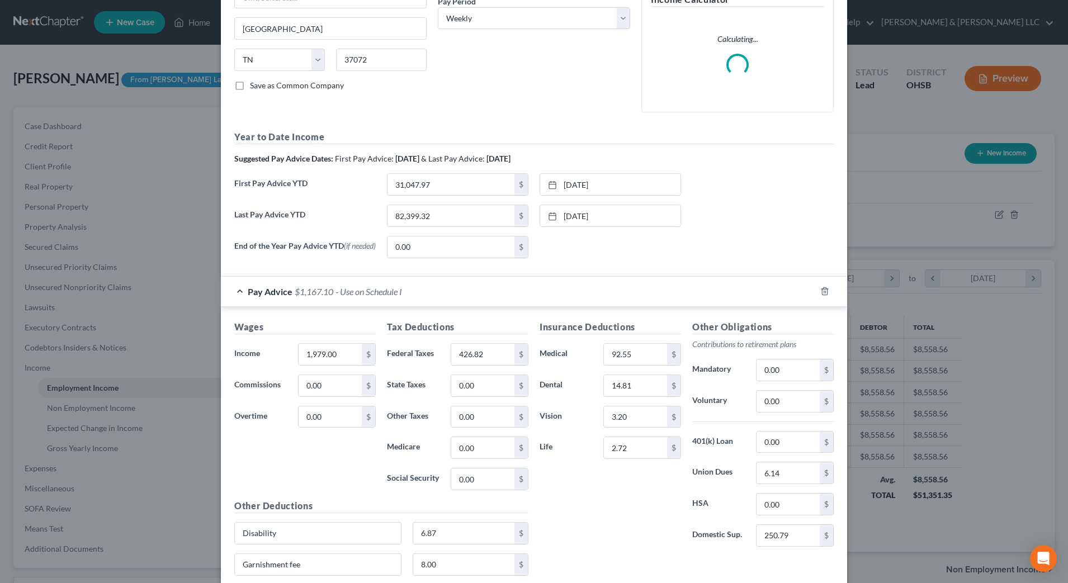
scroll to position [210, 0]
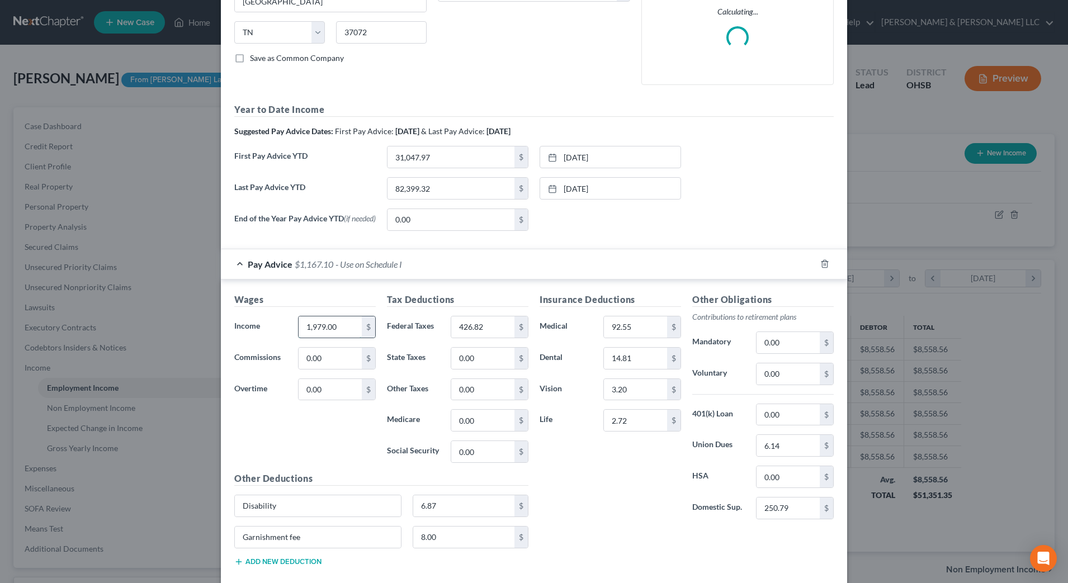
click at [340, 330] on input "1,979.00" at bounding box center [329, 326] width 63 height 21
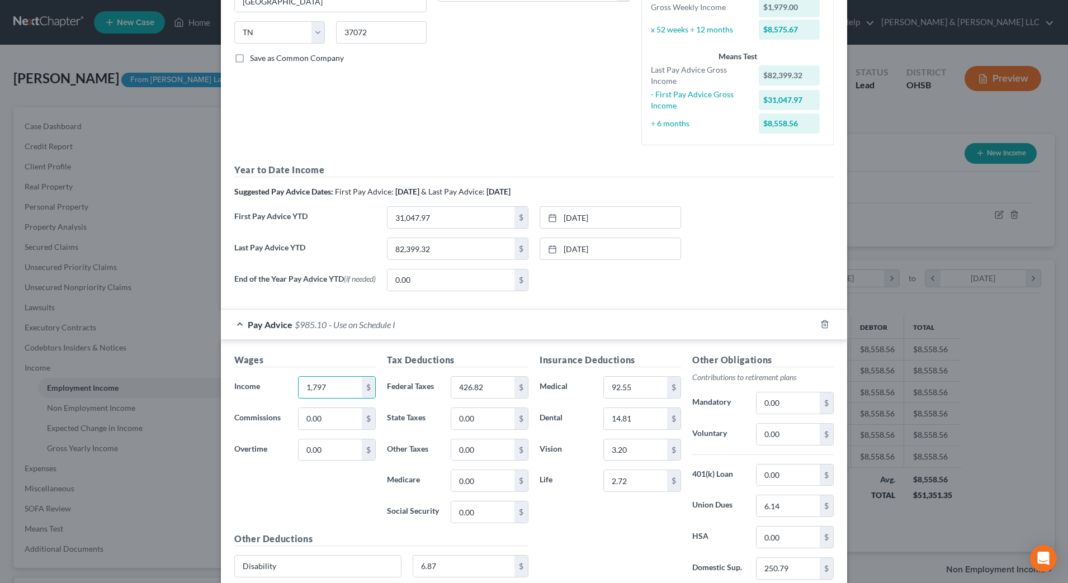
click at [602, 508] on div "Insurance Deductions Medical 92.55 $ Dental 14.81 $ Vision 3.20 $ Life 2.72 $" at bounding box center [610, 470] width 153 height 235
click at [336, 388] on input "1,797" at bounding box center [329, 387] width 63 height 21
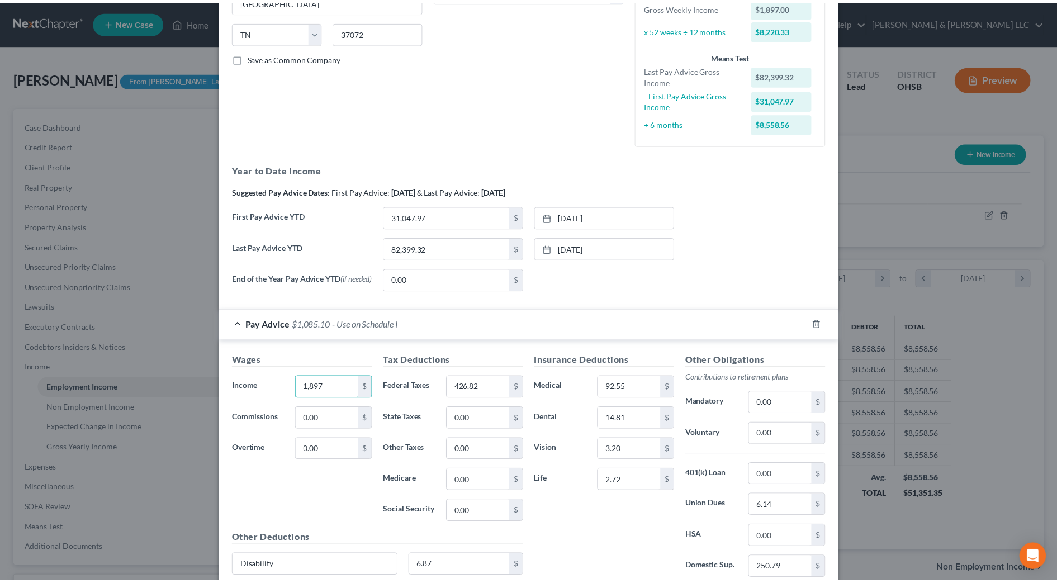
scroll to position [334, 0]
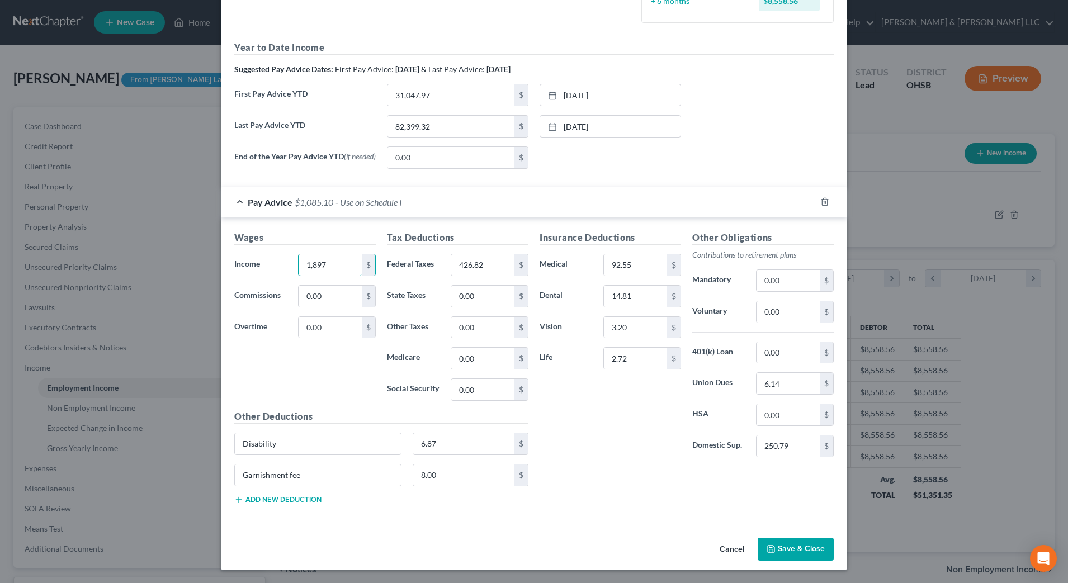
type input "1,897"
click at [788, 548] on button "Save & Close" at bounding box center [795, 549] width 76 height 23
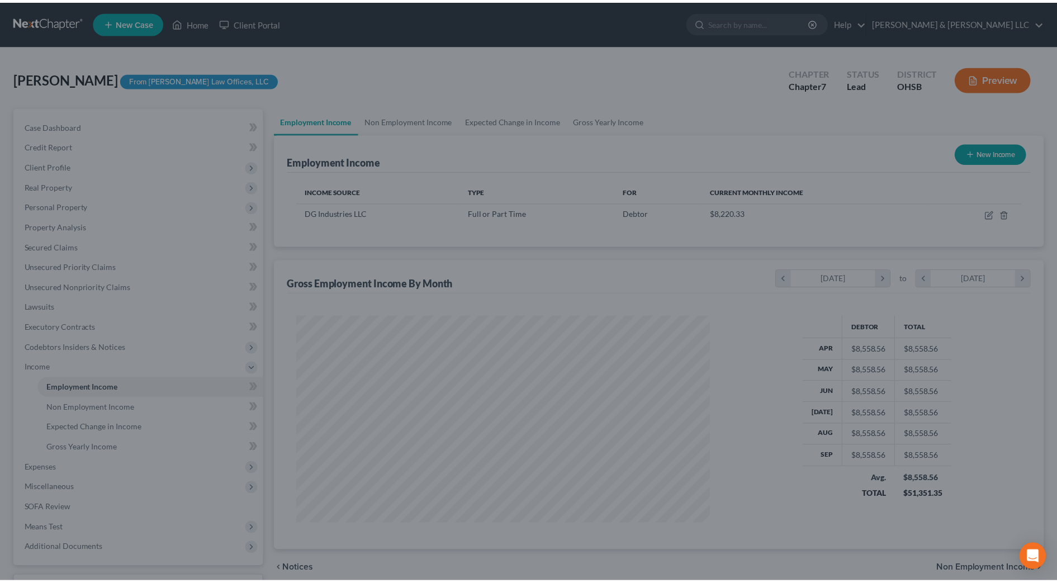
scroll to position [558751, 558522]
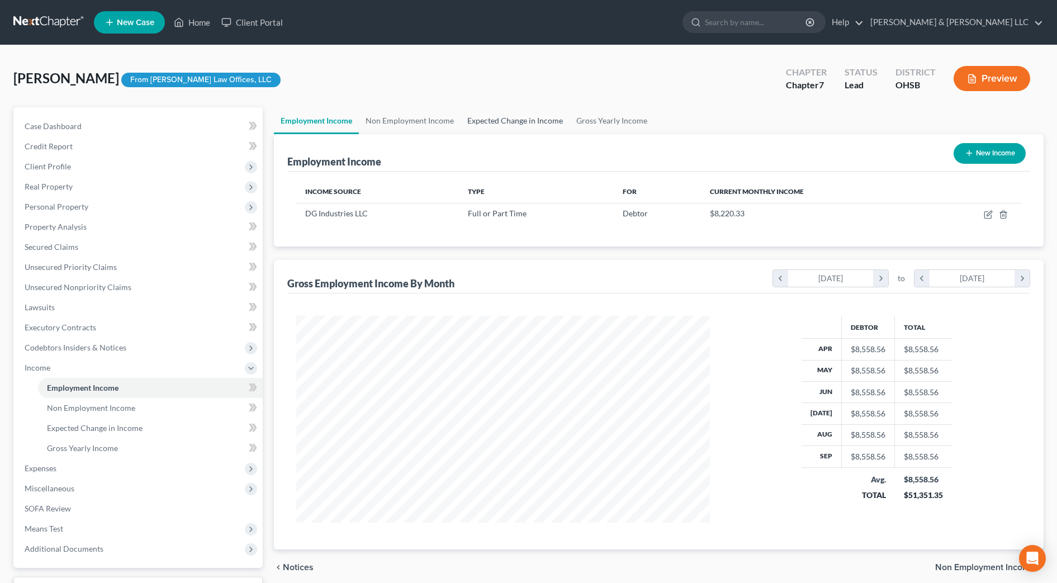
click at [526, 117] on link "Expected Change in Income" at bounding box center [515, 120] width 109 height 27
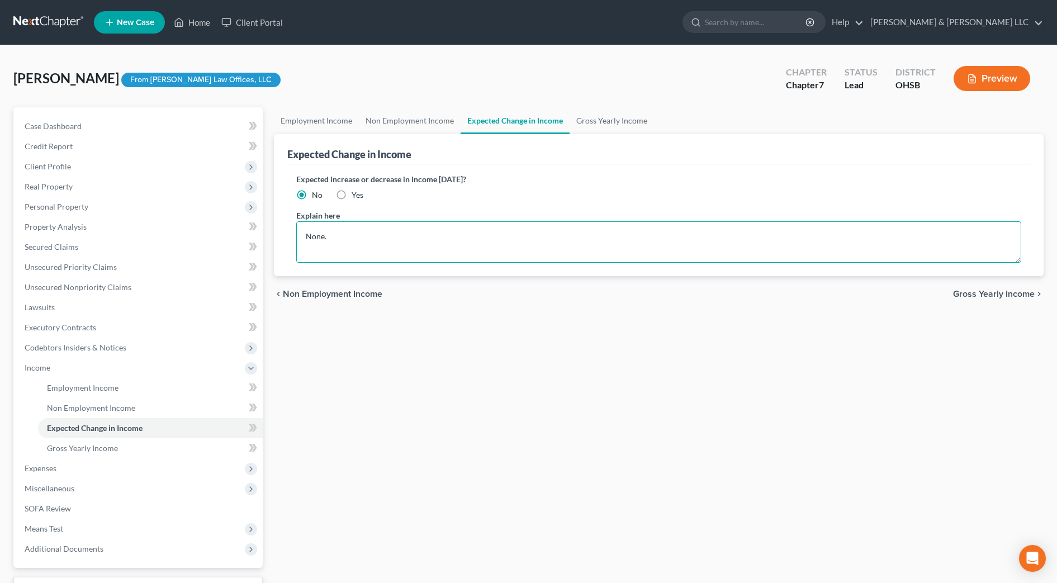
click at [448, 237] on textarea "None." at bounding box center [658, 241] width 725 height 41
type textarea "Income fluctuates with overtime hours. None."
click at [513, 357] on div "Employment Income Non Employment Income Expected Change in Income Gross Yearly …" at bounding box center [658, 369] width 781 height 525
click at [617, 120] on link "Gross Yearly Income" at bounding box center [612, 120] width 84 height 27
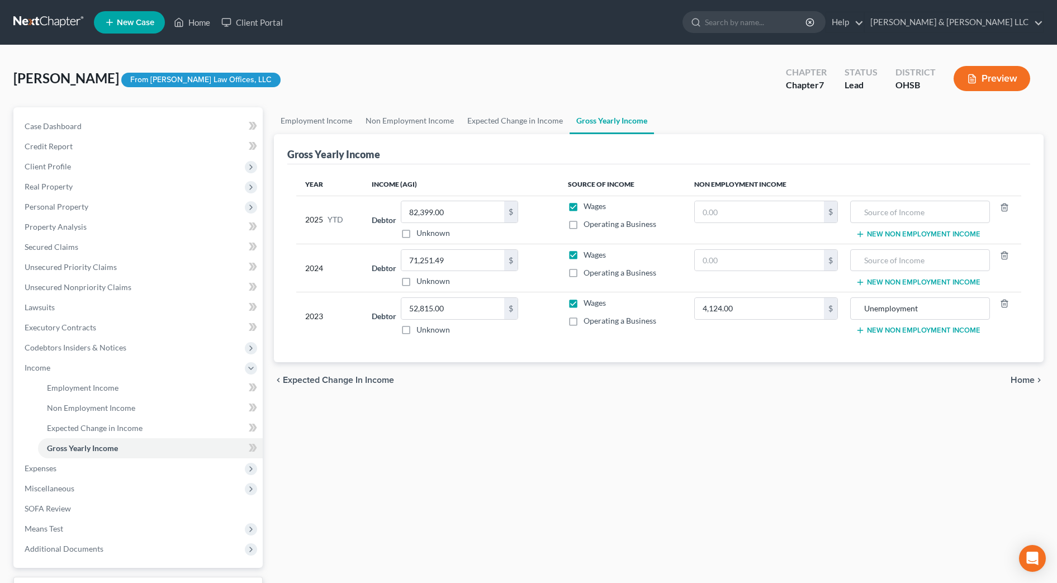
click at [501, 475] on div "Employment Income Non Employment Income Expected Change in Income Gross Yearly …" at bounding box center [658, 369] width 781 height 525
click at [78, 388] on span "Employment Income" at bounding box center [83, 388] width 72 height 10
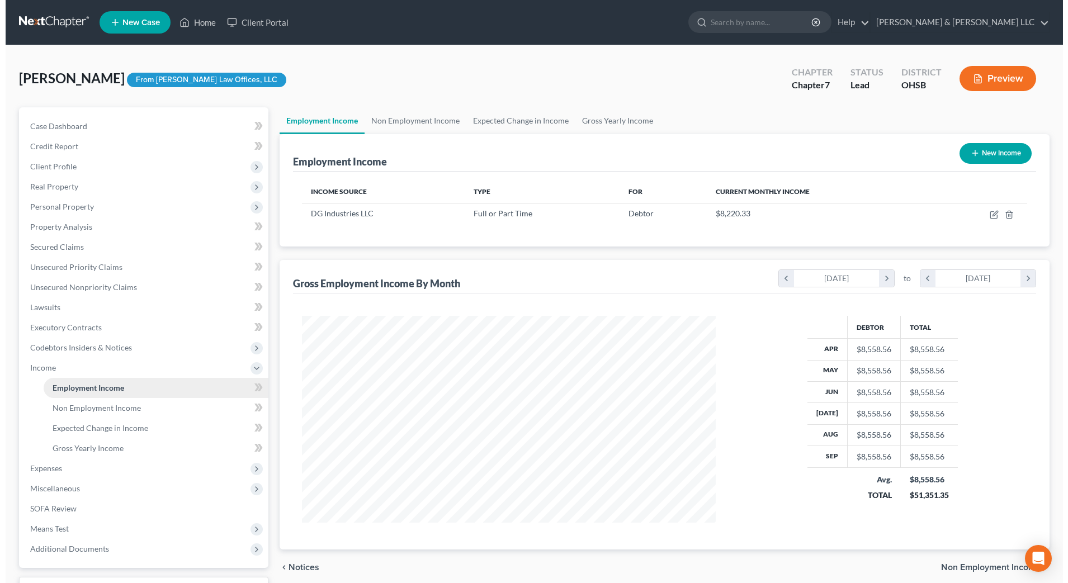
scroll to position [207, 436]
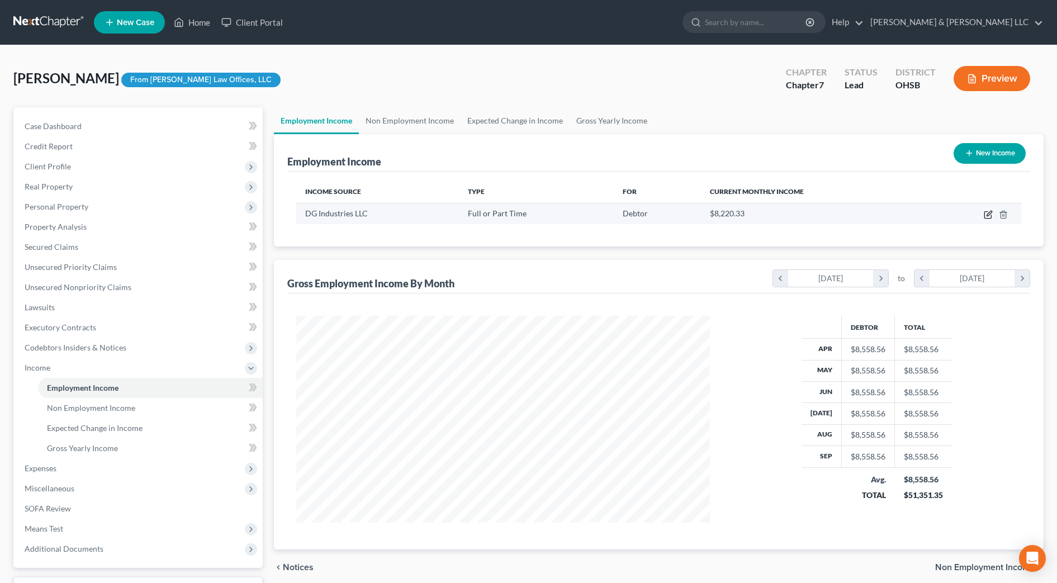
click at [985, 213] on icon "button" at bounding box center [987, 215] width 7 height 7
select select "0"
select select "44"
select select "3"
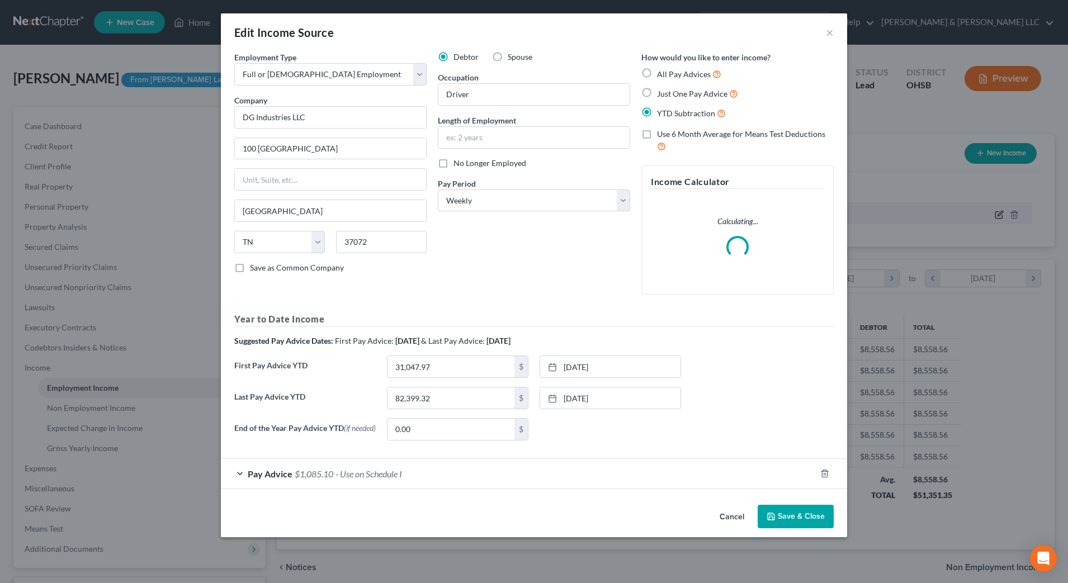
scroll to position [209, 441]
click at [490, 473] on div "Pay Advice $1,085.10 - Use on Schedule I" at bounding box center [518, 474] width 595 height 30
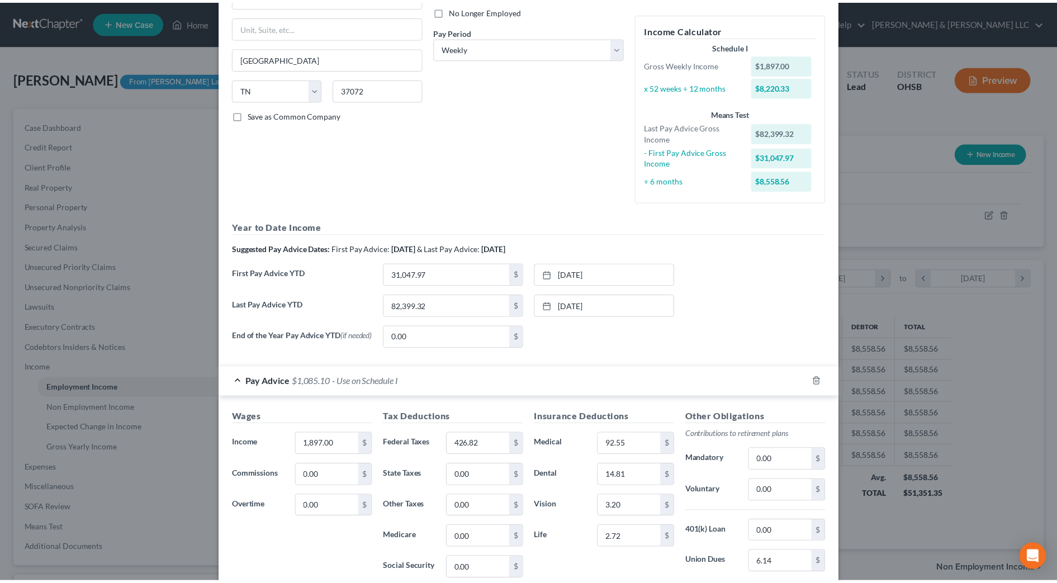
scroll to position [334, 0]
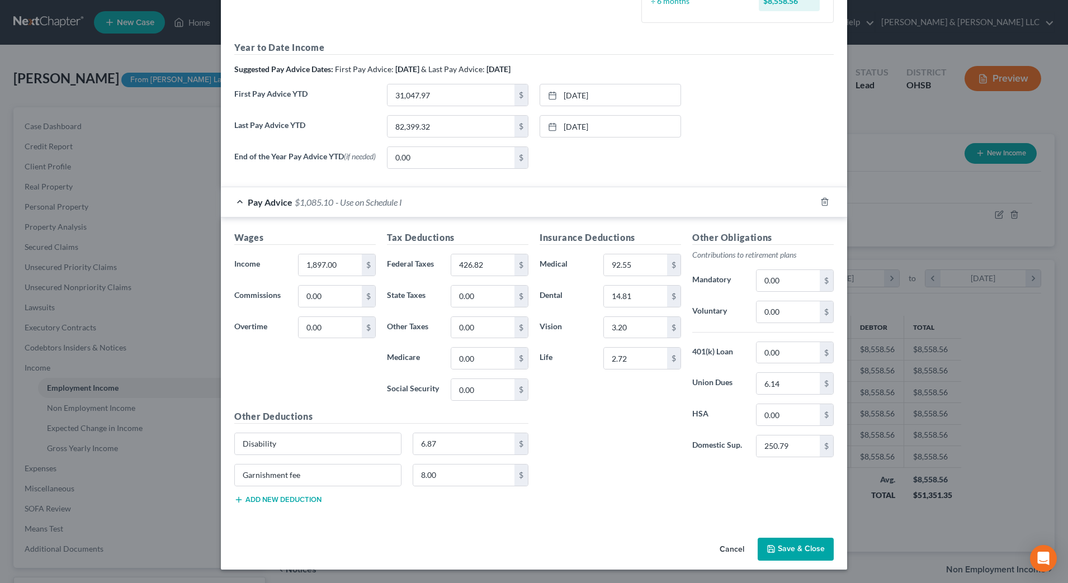
click at [804, 548] on button "Save & Close" at bounding box center [795, 549] width 76 height 23
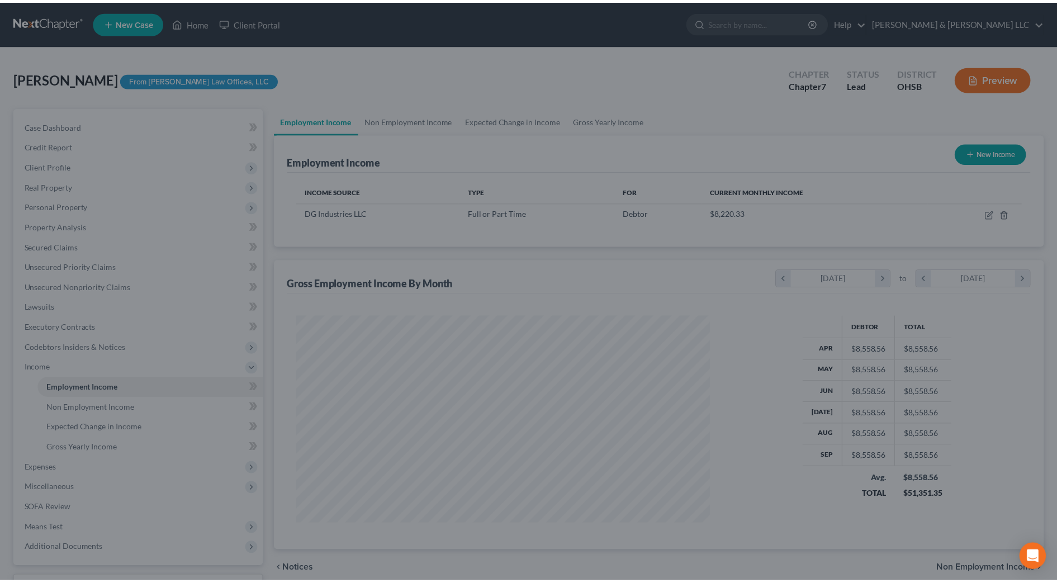
scroll to position [558751, 558522]
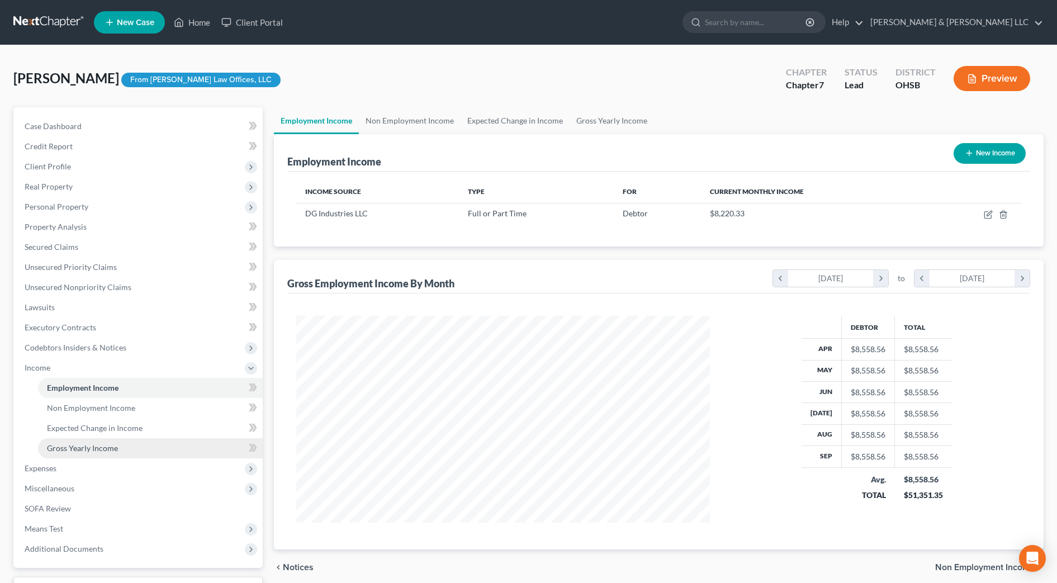
click at [93, 456] on link "Gross Yearly Income" at bounding box center [150, 448] width 225 height 20
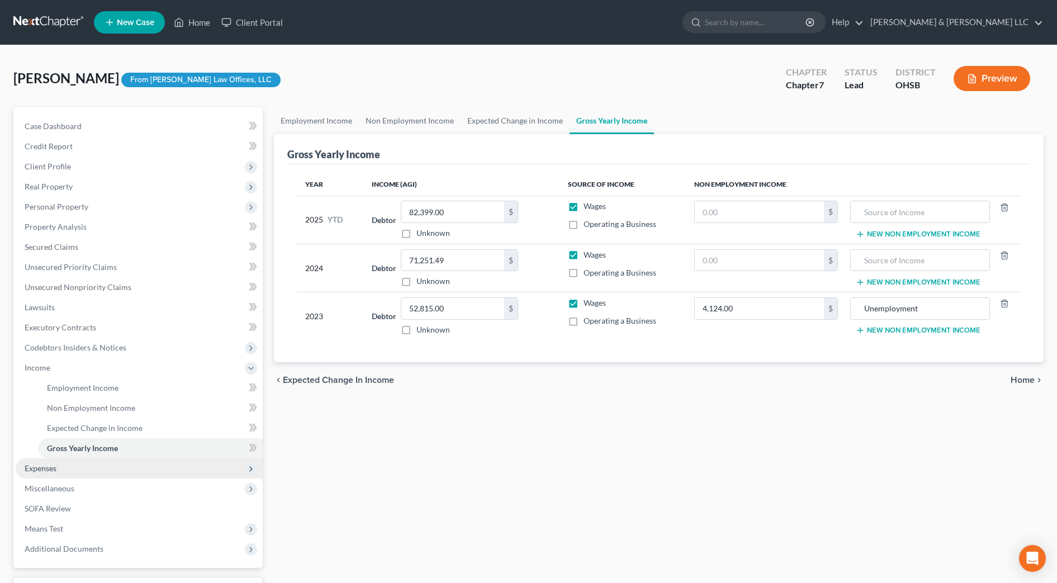
click at [74, 462] on span "Expenses" at bounding box center [139, 468] width 247 height 20
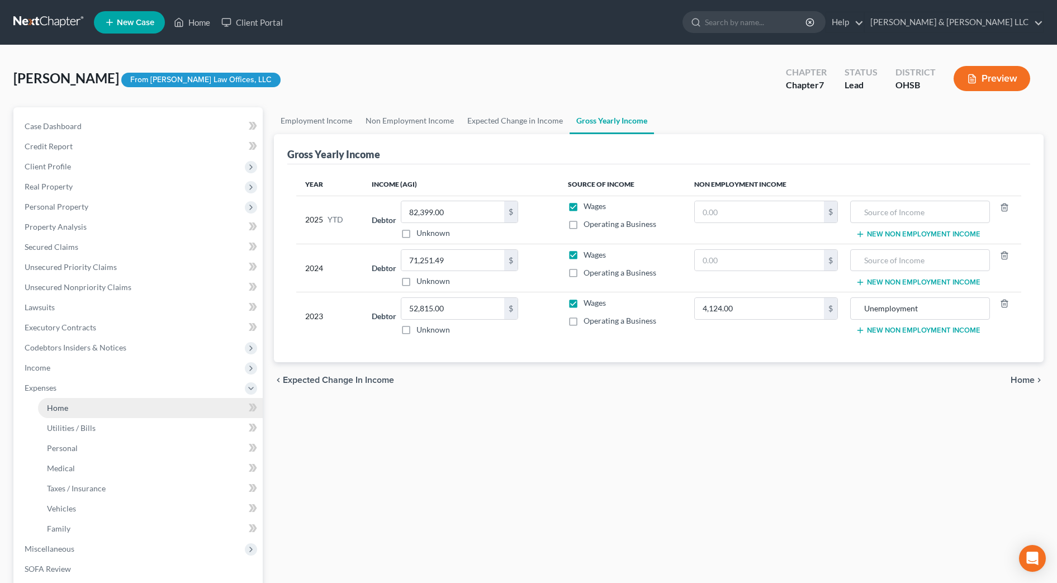
click at [54, 415] on link "Home" at bounding box center [150, 408] width 225 height 20
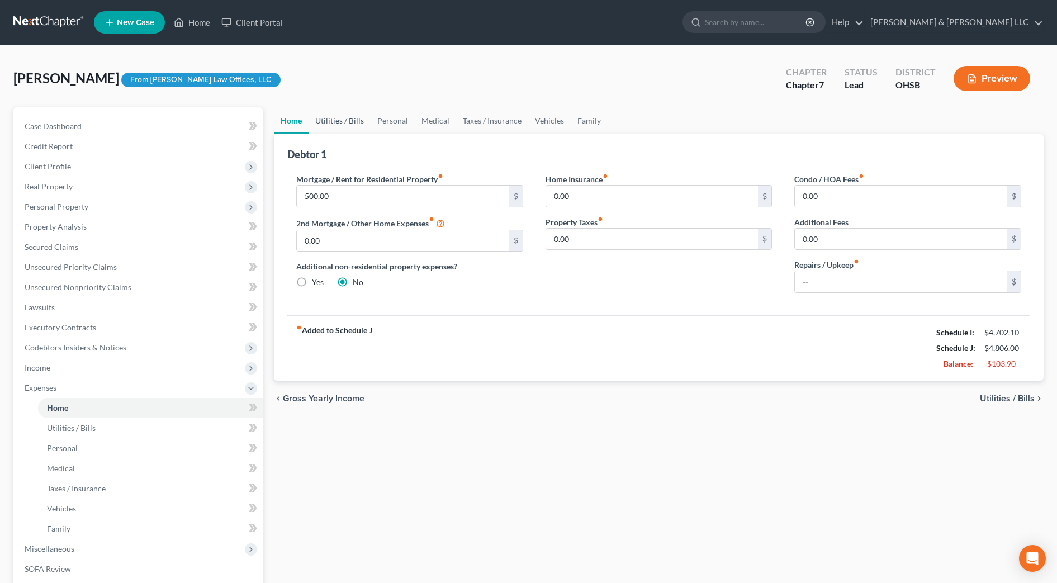
click at [342, 121] on link "Utilities / Bills" at bounding box center [340, 120] width 62 height 27
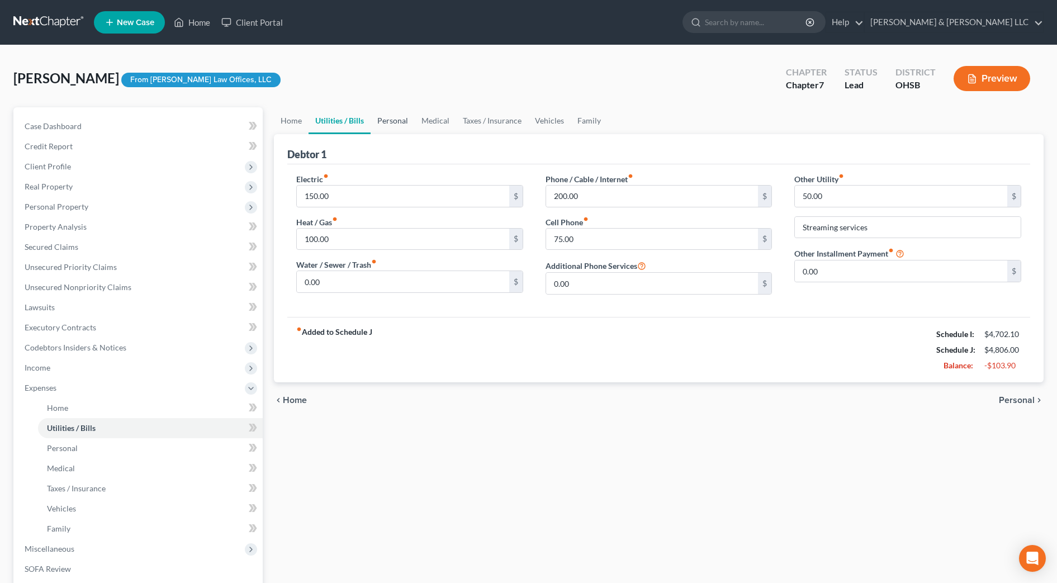
click at [371, 114] on link "Personal" at bounding box center [393, 120] width 44 height 27
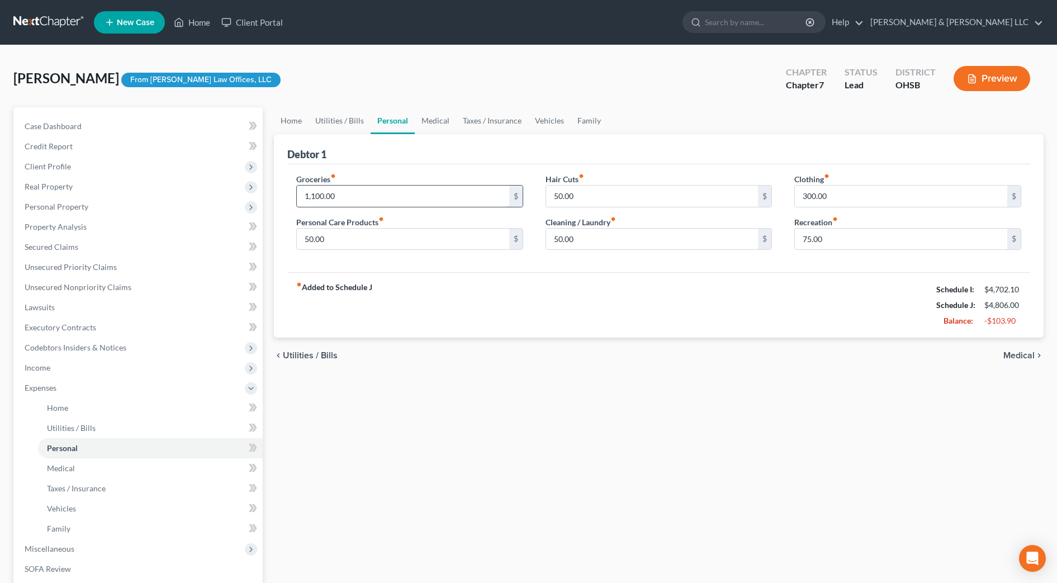
click at [357, 197] on input "1,100.00" at bounding box center [403, 196] width 212 height 21
type input "1,000"
click at [848, 236] on input "75.00" at bounding box center [901, 239] width 212 height 21
type input "65"
click at [759, 313] on div "fiber_manual_record Added to Schedule J Schedule I: $4,702.10 Schedule J: $4,69…" at bounding box center [658, 304] width 743 height 65
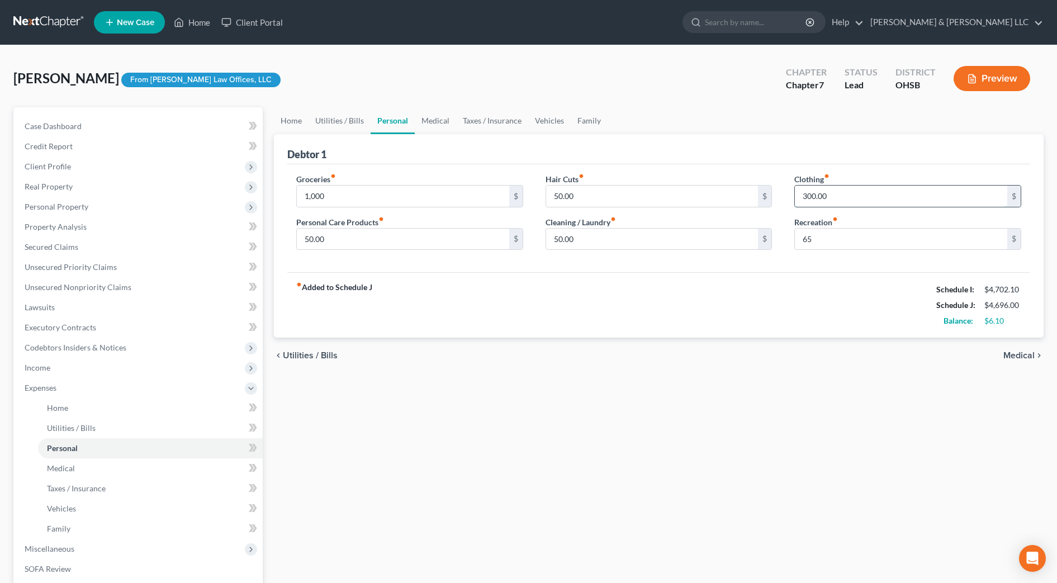
click at [863, 202] on input "300.00" at bounding box center [901, 196] width 212 height 21
type input "275"
click at [830, 307] on div "fiber_manual_record Added to Schedule J Schedule I: $4,702.10 Schedule J: $4,67…" at bounding box center [658, 304] width 743 height 65
click at [436, 124] on link "Medical" at bounding box center [435, 120] width 41 height 27
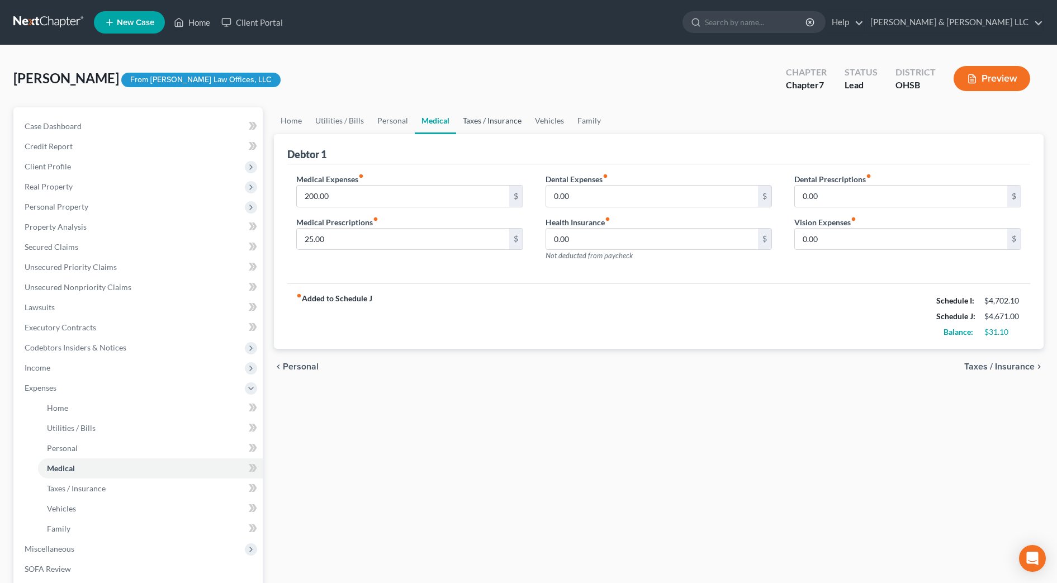
click at [465, 120] on link "Taxes / Insurance" at bounding box center [492, 120] width 72 height 27
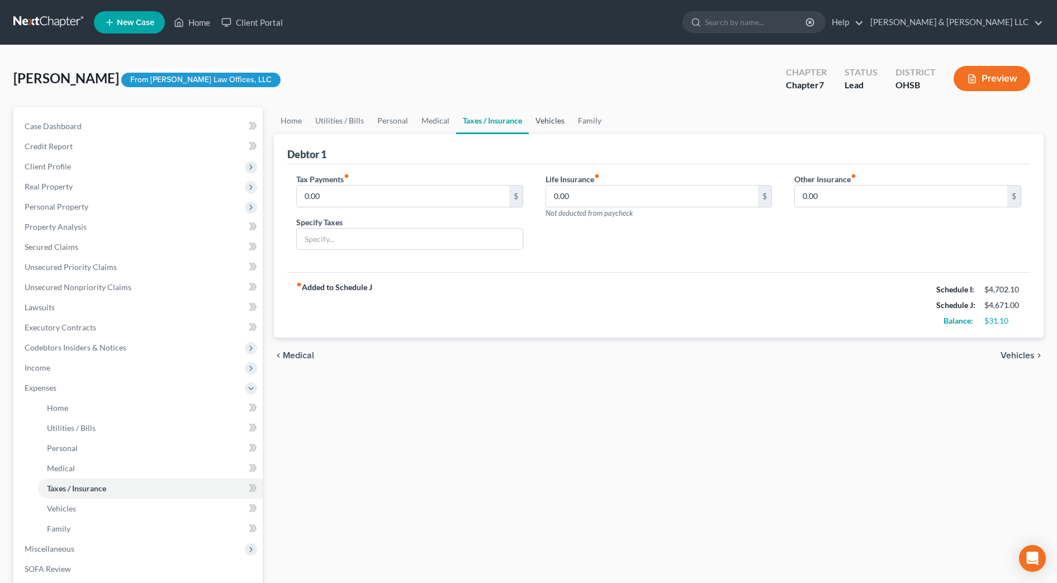
click at [548, 122] on link "Vehicles" at bounding box center [550, 120] width 42 height 27
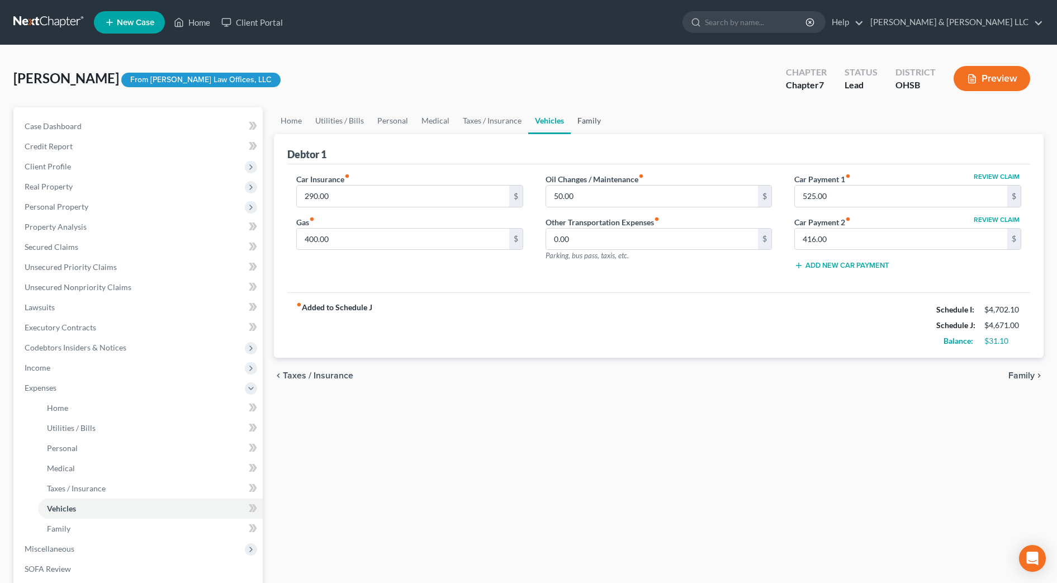
click at [588, 125] on link "Family" at bounding box center [589, 120] width 37 height 27
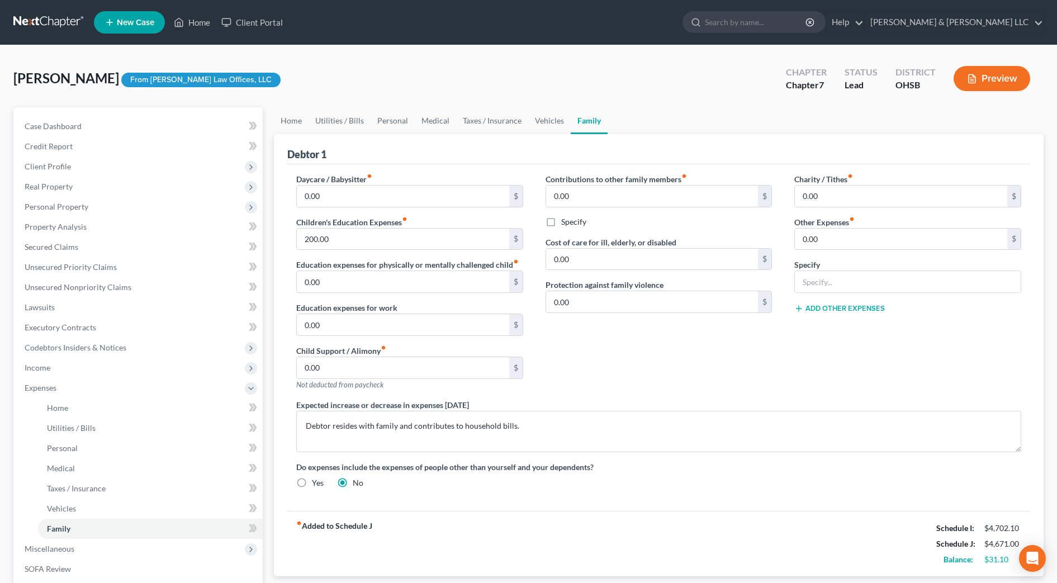
scroll to position [152, 0]
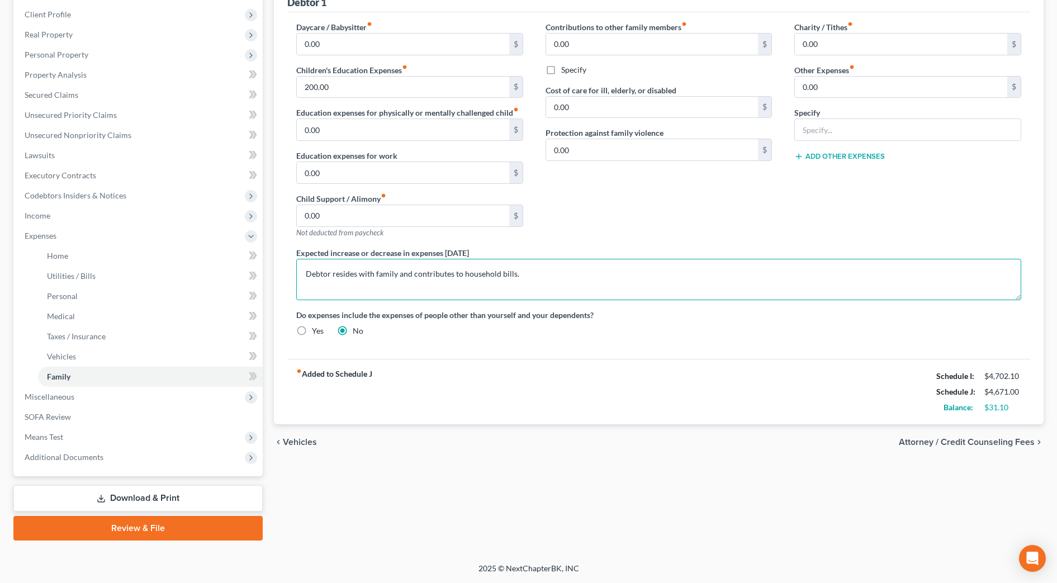
click at [557, 275] on textarea "Debtor resides with family and contributes to household bills." at bounding box center [658, 279] width 725 height 41
type textarea "Debtor resides with family and contributes to household bills."
click at [969, 440] on span "Attorney / Credit Counseling Fees" at bounding box center [967, 442] width 136 height 9
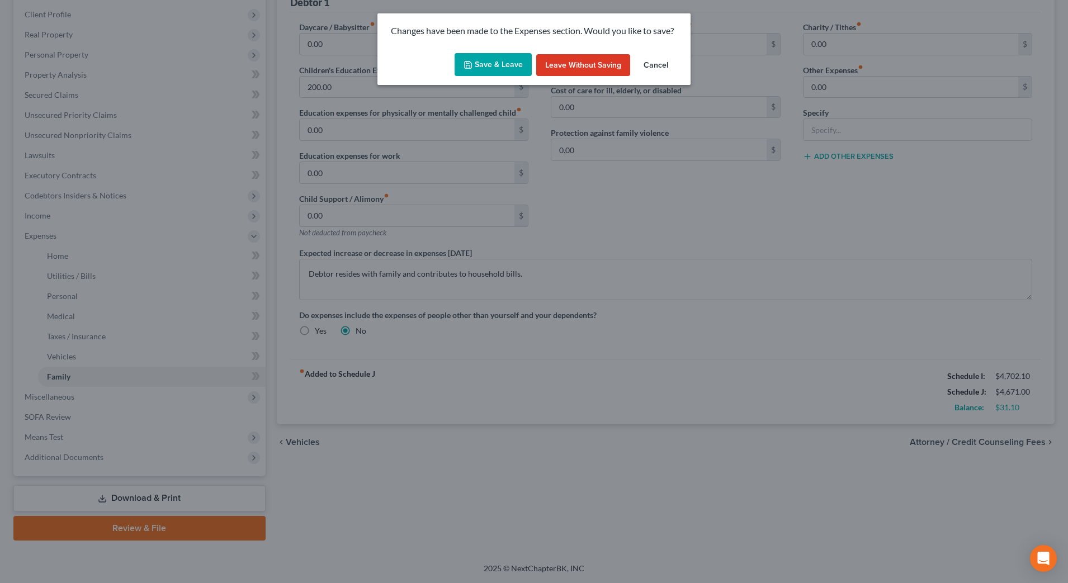
click at [522, 64] on button "Save & Leave" at bounding box center [492, 64] width 77 height 23
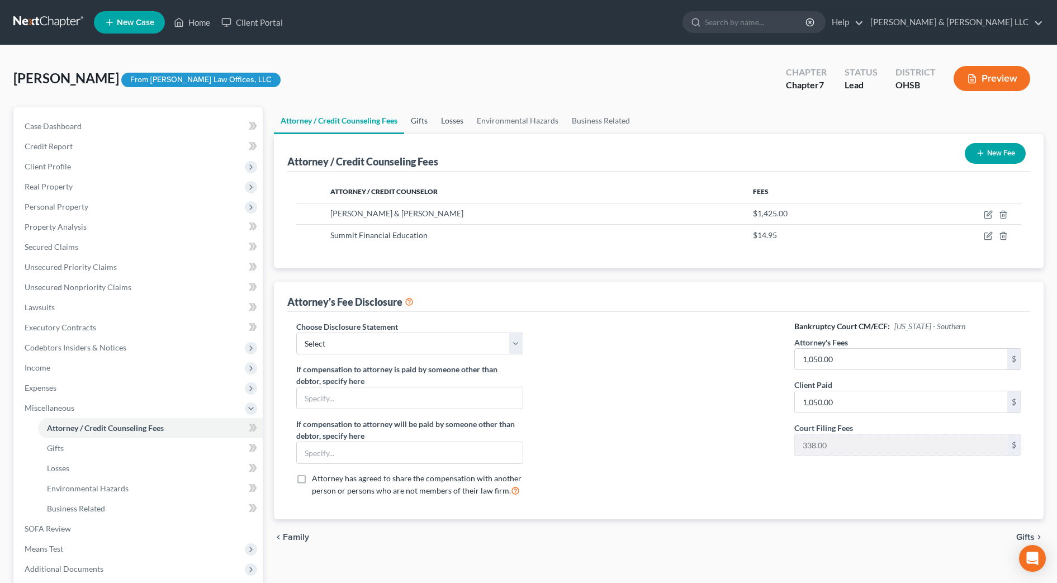
drag, startPoint x: 430, startPoint y: 118, endPoint x: 440, endPoint y: 118, distance: 10.6
click at [430, 118] on link "Gifts" at bounding box center [419, 120] width 30 height 27
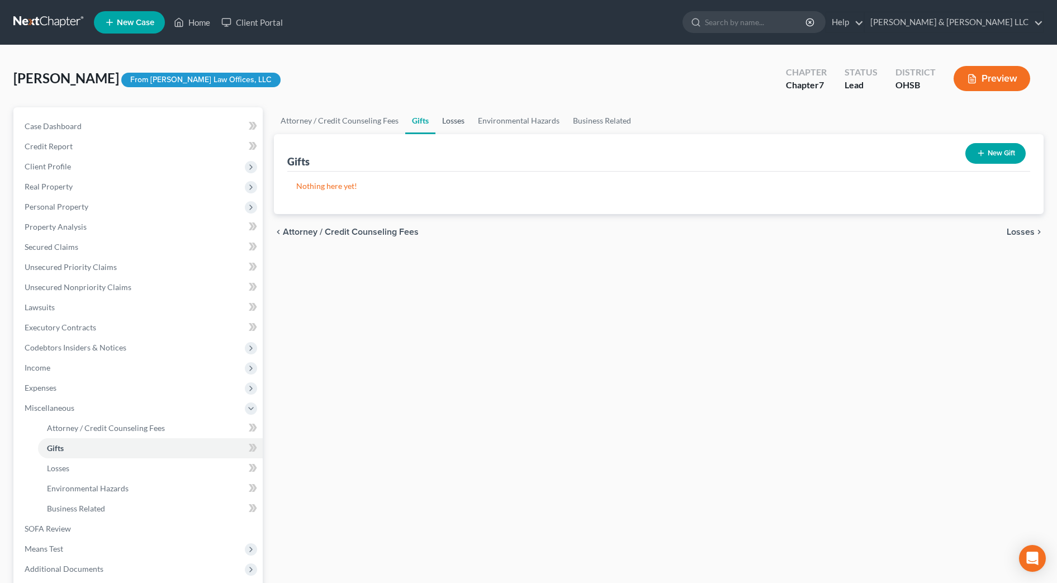
click at [452, 120] on link "Losses" at bounding box center [453, 120] width 36 height 27
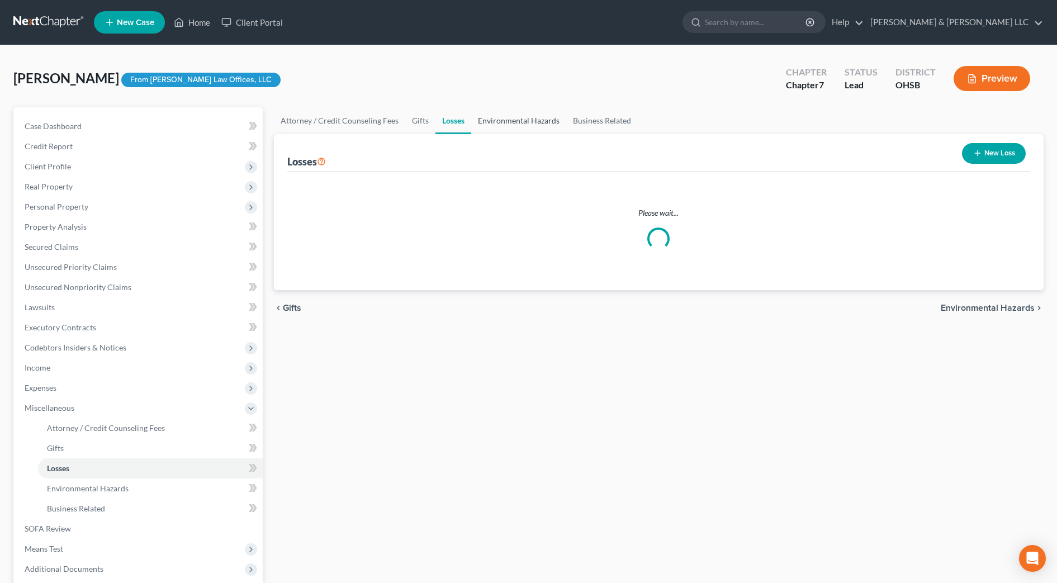
click at [527, 123] on link "Environmental Hazards" at bounding box center [518, 120] width 95 height 27
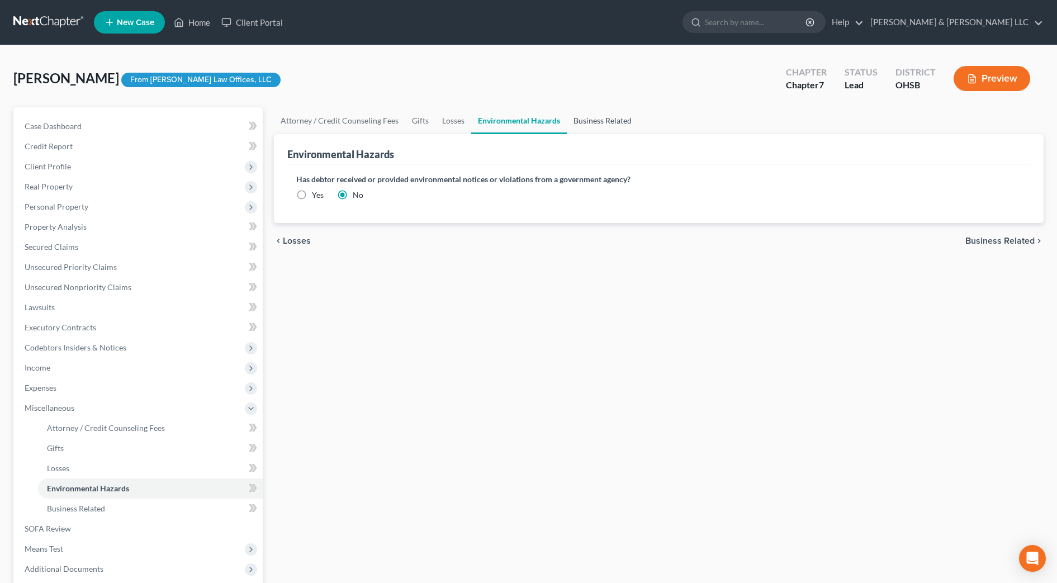
click at [589, 122] on link "Business Related" at bounding box center [603, 120] width 72 height 27
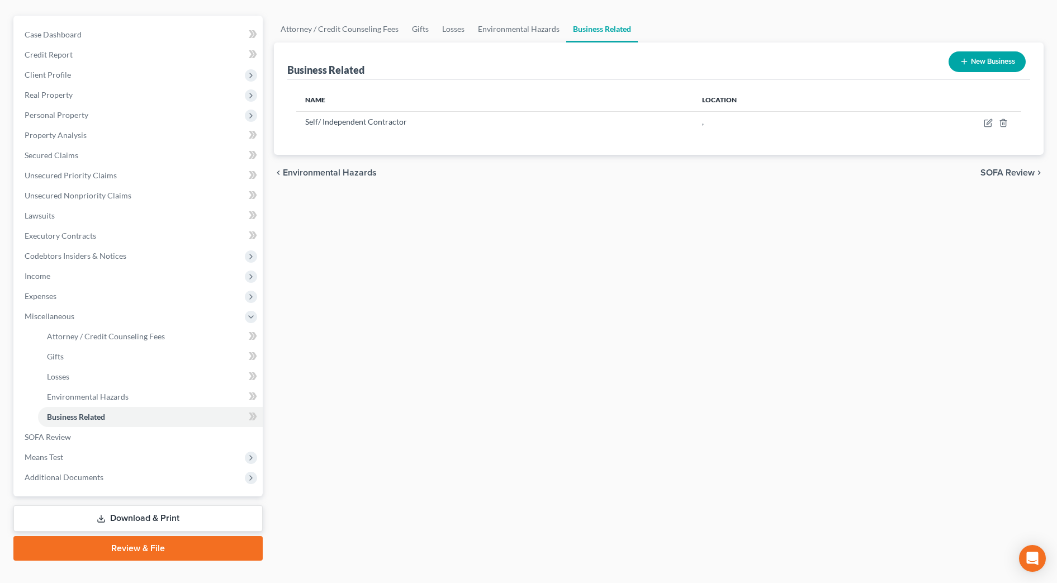
scroll to position [112, 0]
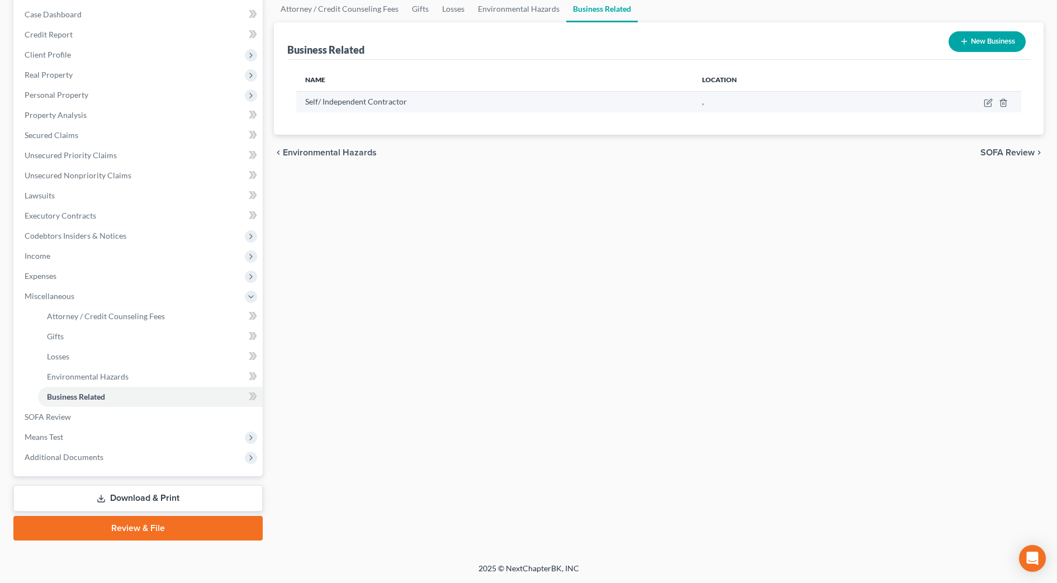
click at [983, 103] on td at bounding box center [945, 101] width 154 height 21
click at [988, 103] on icon "button" at bounding box center [988, 102] width 9 height 9
select select "sole_proprietor"
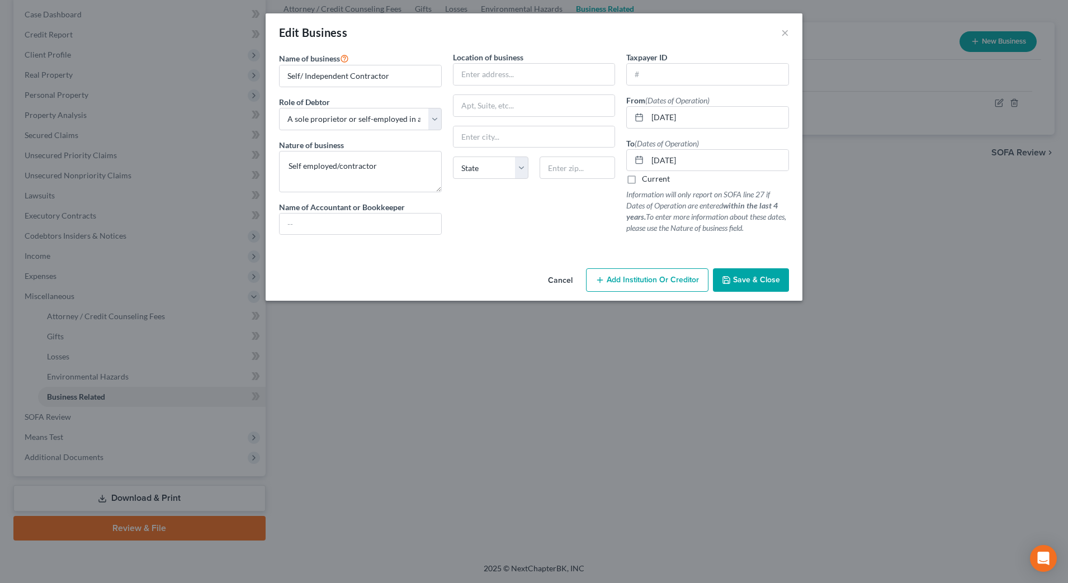
click at [762, 275] on span "Save & Close" at bounding box center [756, 280] width 47 height 10
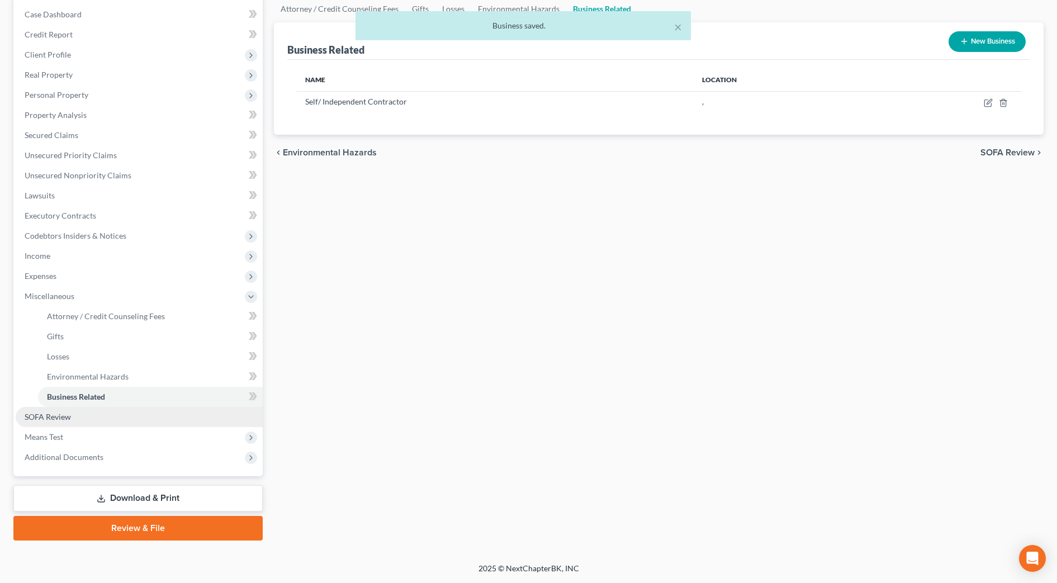
click at [49, 419] on span "SOFA Review" at bounding box center [48, 417] width 46 height 10
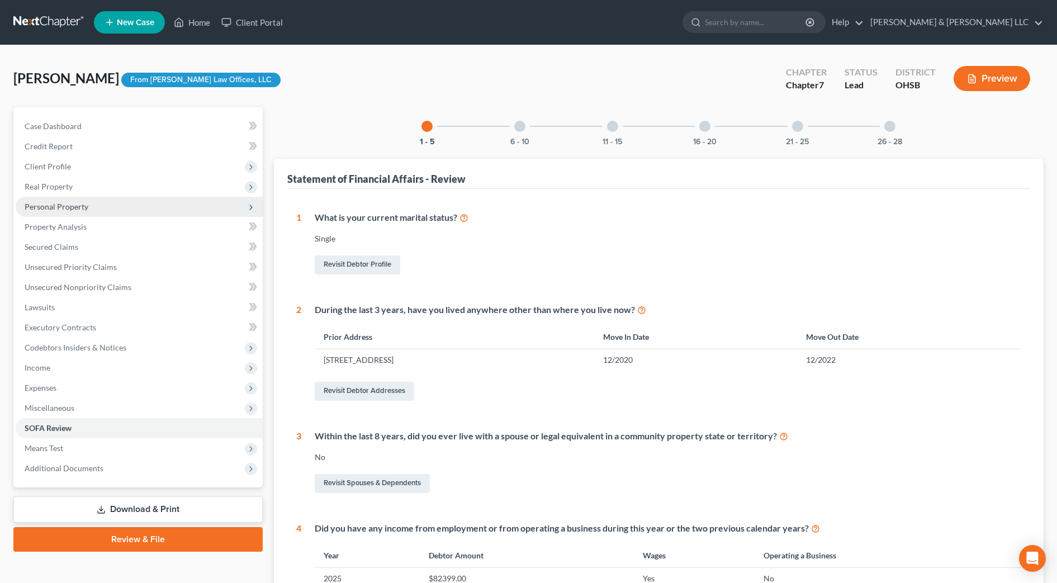
click at [77, 211] on span "Personal Property" at bounding box center [57, 207] width 64 height 10
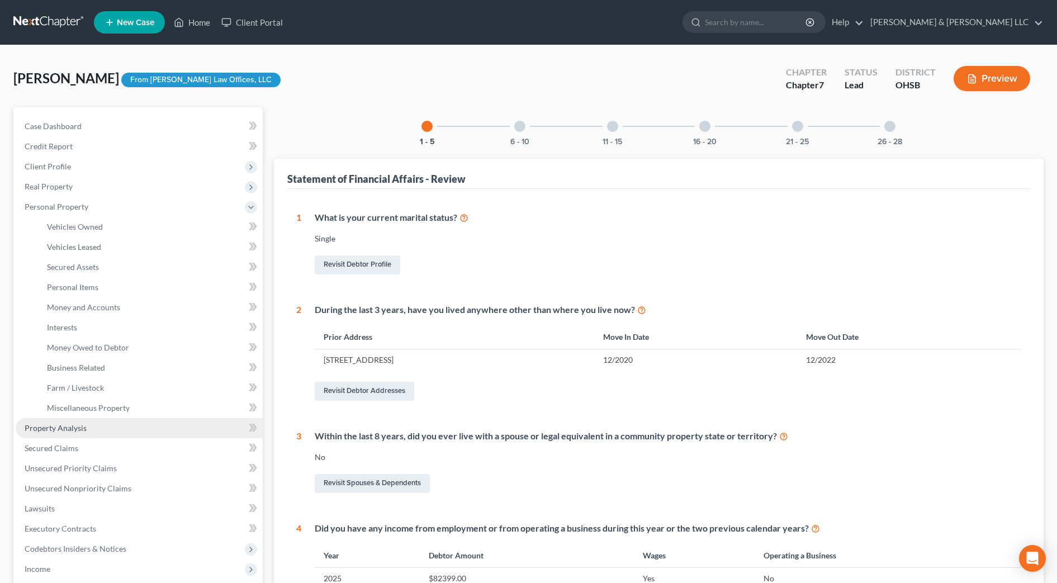
click at [77, 428] on span "Property Analysis" at bounding box center [56, 428] width 62 height 10
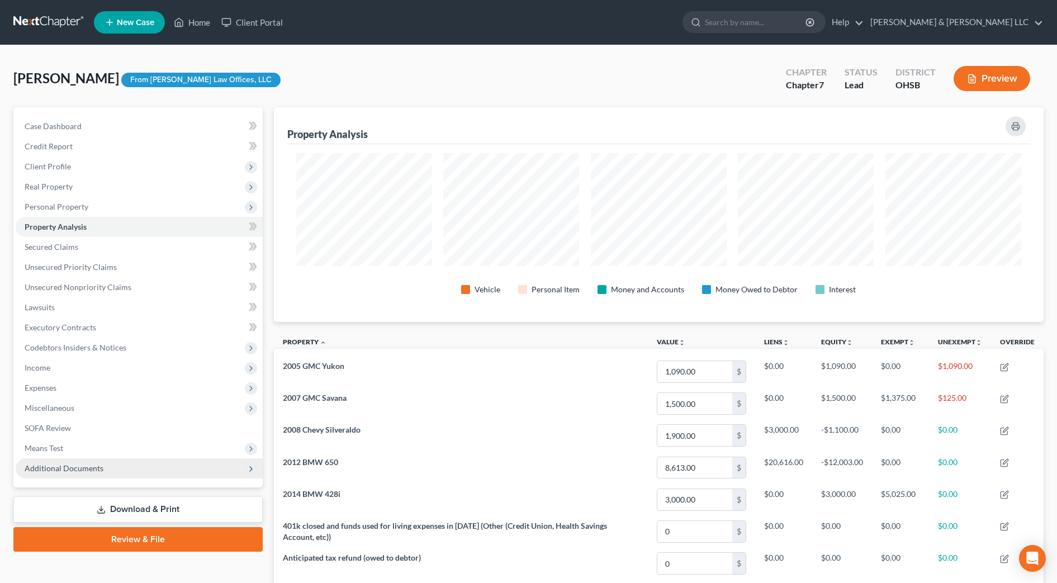
click at [124, 463] on span "Additional Documents" at bounding box center [139, 468] width 247 height 20
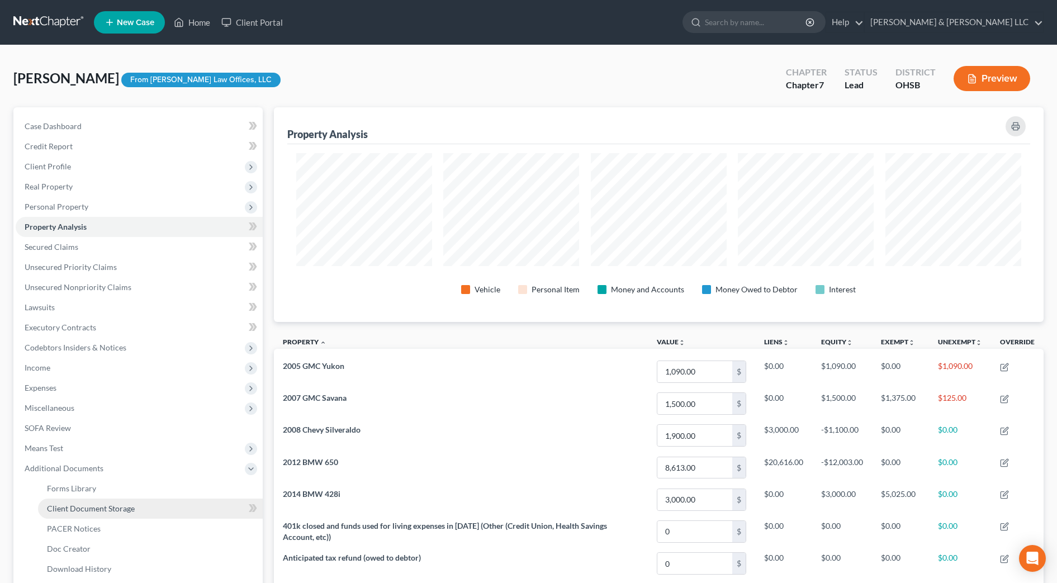
click at [132, 505] on span "Client Document Storage" at bounding box center [91, 509] width 88 height 10
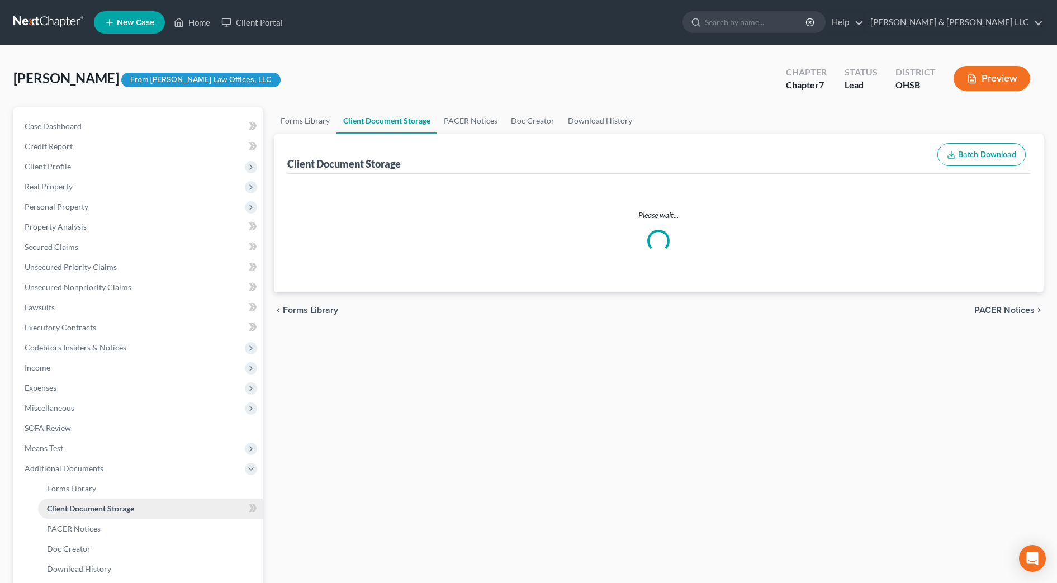
select select "7"
select select "52"
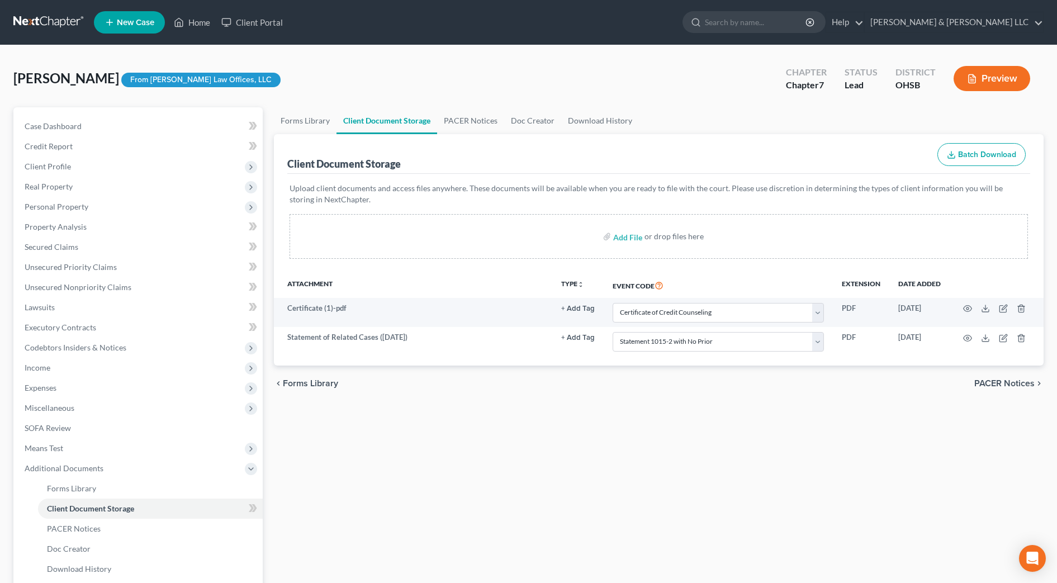
click at [608, 497] on div "Forms Library Client Document Storage PACER Notices Doc Creator Download Histor…" at bounding box center [658, 379] width 781 height 545
click at [130, 278] on link "Unsecured Nonpriority Claims" at bounding box center [139, 287] width 247 height 20
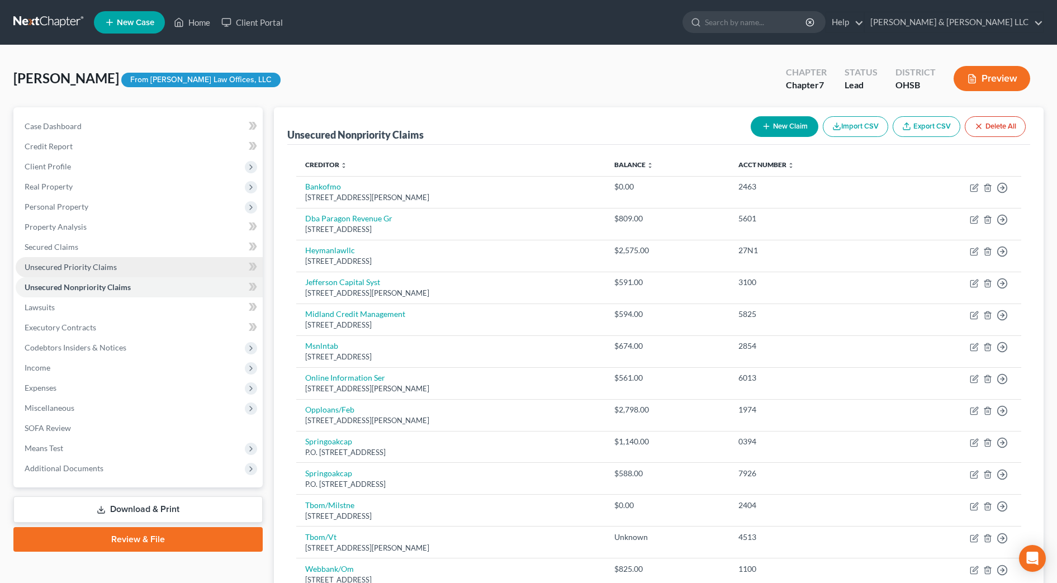
click at [109, 260] on link "Unsecured Priority Claims" at bounding box center [139, 267] width 247 height 20
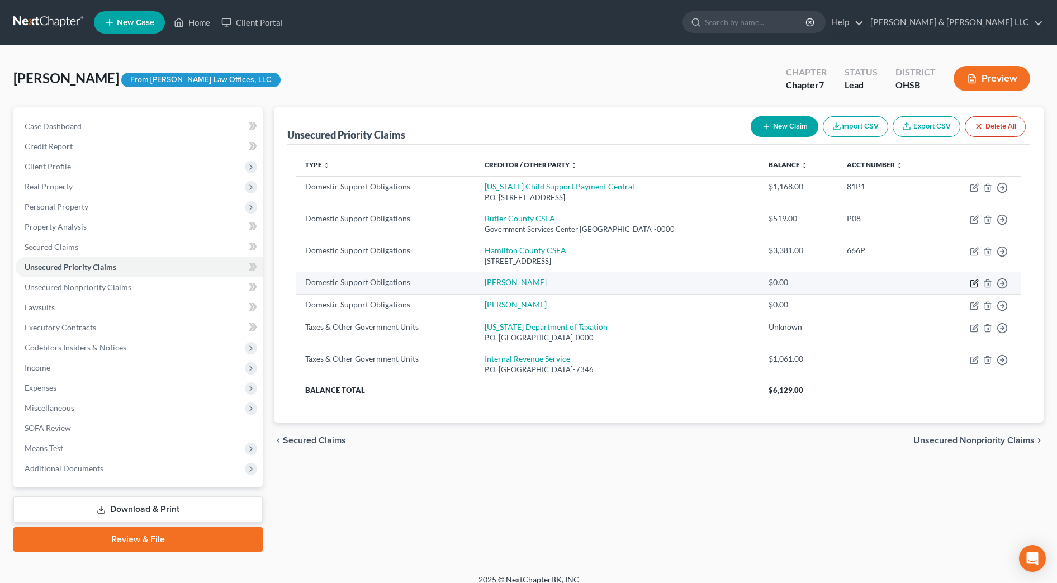
click at [971, 281] on icon "button" at bounding box center [973, 283] width 7 height 7
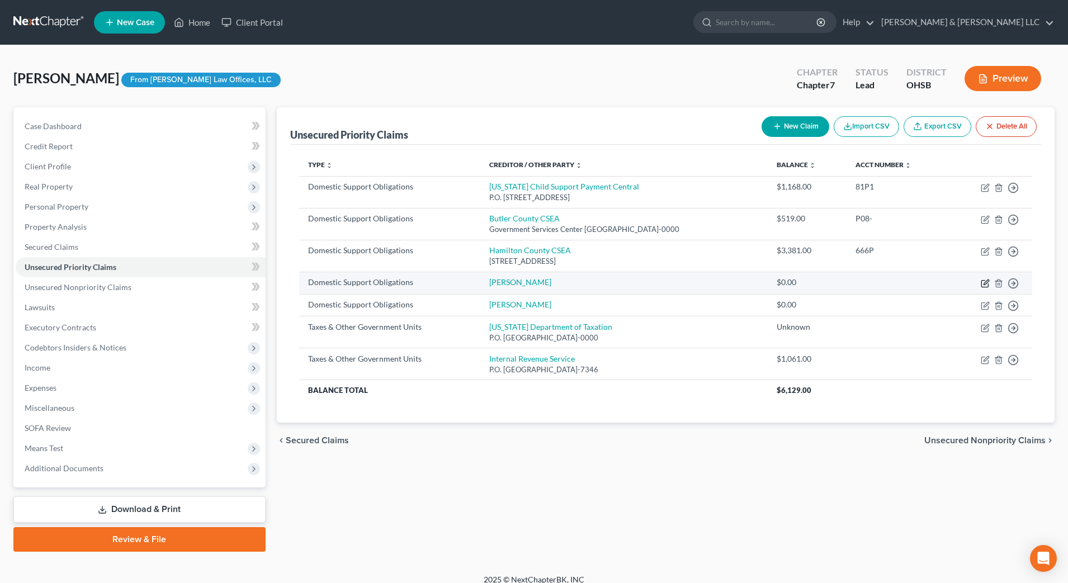
select select "0"
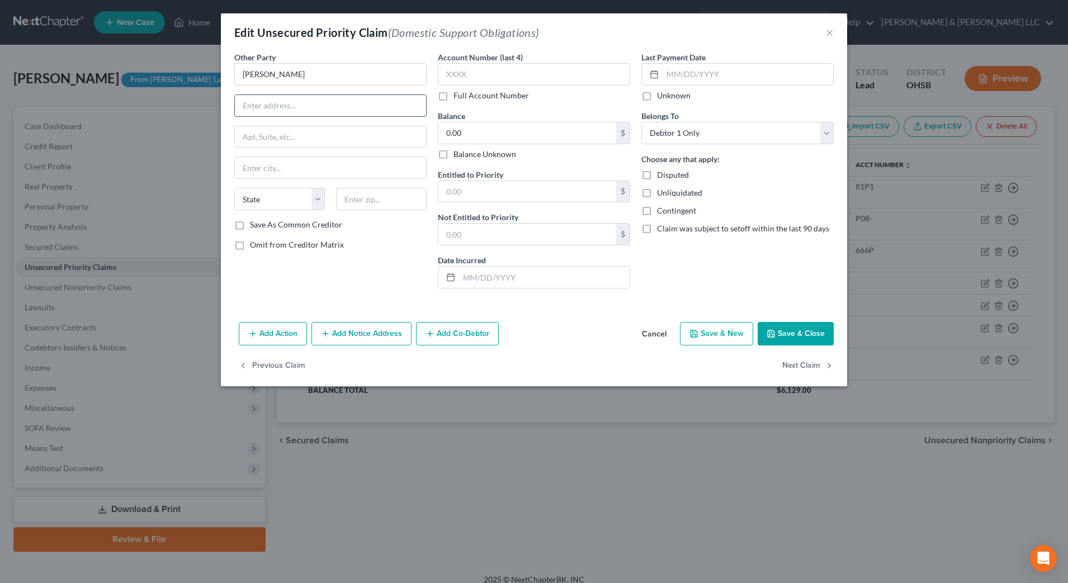
click at [327, 101] on input "text" at bounding box center [330, 105] width 191 height 21
drag, startPoint x: 829, startPoint y: 32, endPoint x: 692, endPoint y: 140, distance: 174.8
click at [829, 32] on button "×" at bounding box center [830, 32] width 8 height 13
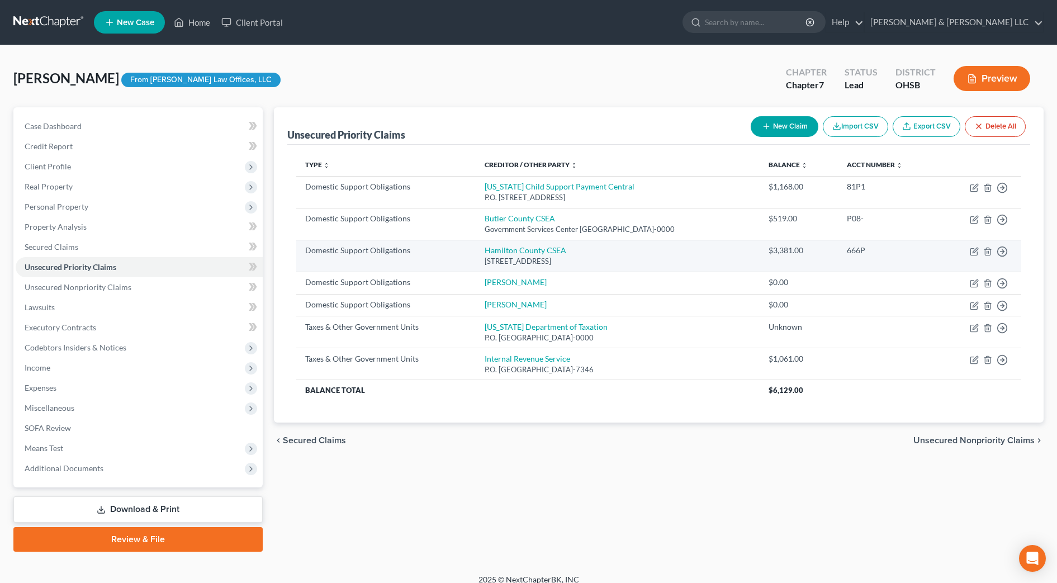
click at [565, 260] on div "222 East Central Parkway, Cincinnati, OH 45202" at bounding box center [618, 261] width 267 height 11
drag, startPoint x: 561, startPoint y: 262, endPoint x: 477, endPoint y: 260, distance: 83.9
click at [485, 260] on div "222 East Central Parkway, Cincinnati, OH 45202" at bounding box center [618, 261] width 267 height 11
drag, startPoint x: 477, startPoint y: 260, endPoint x: 482, endPoint y: 257, distance: 6.5
copy div "222 East Central Parkway,"
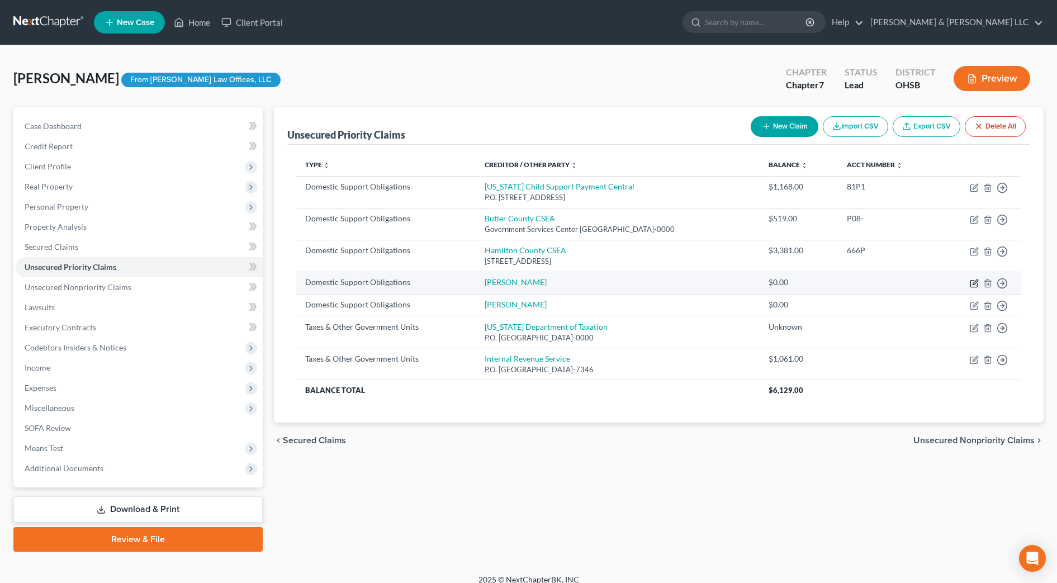
click at [972, 282] on icon "button" at bounding box center [974, 283] width 9 height 9
select select "0"
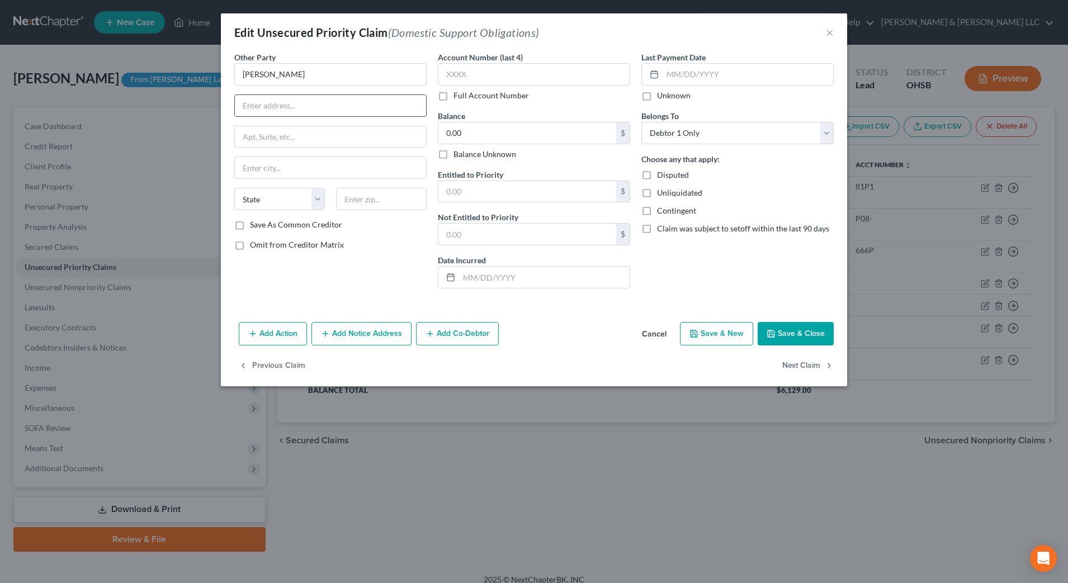
click at [305, 106] on input "text" at bounding box center [330, 105] width 191 height 21
paste input "222 East Central Parkway,"
type input "222 East Central Parkway,"
click at [319, 129] on input "text" at bounding box center [330, 136] width 191 height 21
drag, startPoint x: 225, startPoint y: 216, endPoint x: 320, endPoint y: 216, distance: 95.6
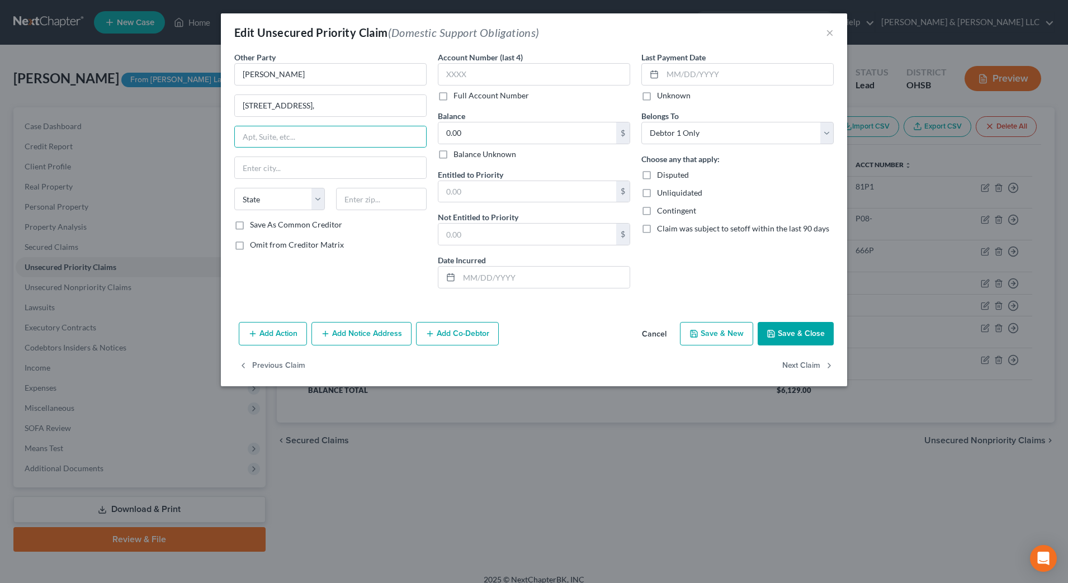
click at [225, 216] on div "Other Party * Lavinna Ross 222 East Central Parkway, State AL AK AR AZ CA CO CT…" at bounding box center [534, 184] width 626 height 266
drag, startPoint x: 363, startPoint y: 202, endPoint x: 390, endPoint y: 192, distance: 28.3
click at [364, 202] on input "text" at bounding box center [381, 199] width 91 height 22
type input "45202"
type input "Cincinnati"
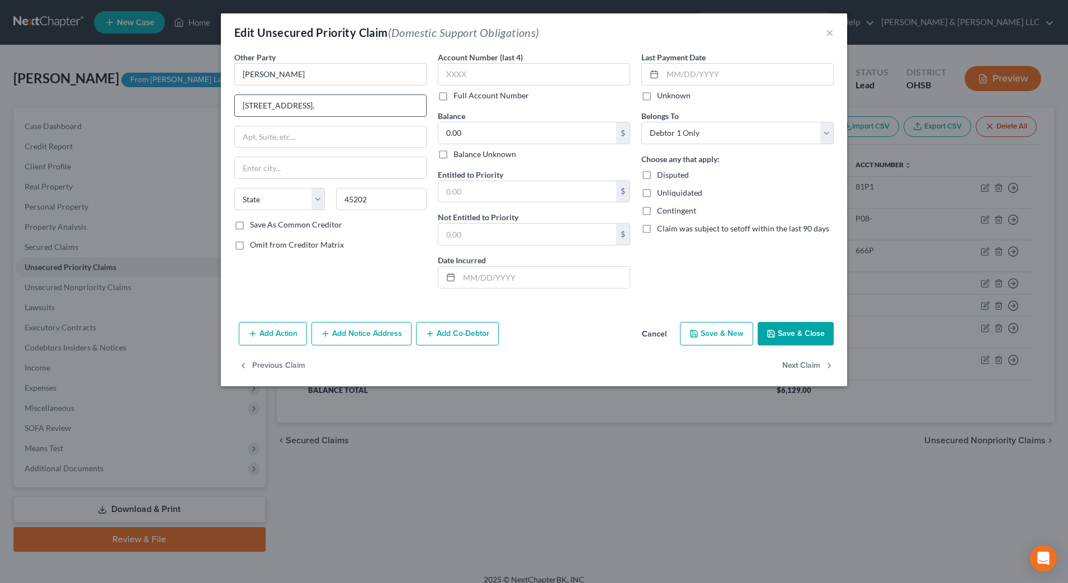
select select "36"
click at [243, 110] on input "222 East Central Parkway," at bounding box center [330, 105] width 191 height 21
drag, startPoint x: 400, startPoint y: 107, endPoint x: 306, endPoint y: 107, distance: 93.9
click at [306, 107] on input "% Hamilton CSEA 222 East Central Parkway," at bounding box center [330, 105] width 191 height 21
type input "% Hamilton CSEA"
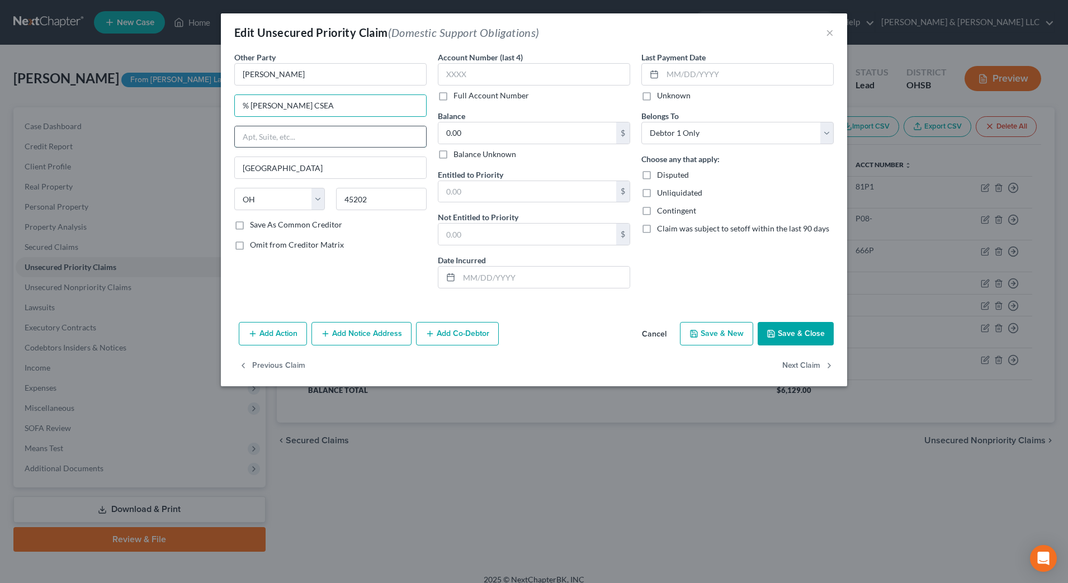
click at [286, 138] on input "text" at bounding box center [330, 136] width 191 height 21
paste input "222 East Central Parkway,"
type input "222 East Central Parkway,"
click at [597, 326] on div "Add Action Add Notice Address Add Co-Debtor Cancel Save & New Save & Close" at bounding box center [534, 335] width 626 height 37
click at [791, 331] on button "Save & Close" at bounding box center [795, 333] width 76 height 23
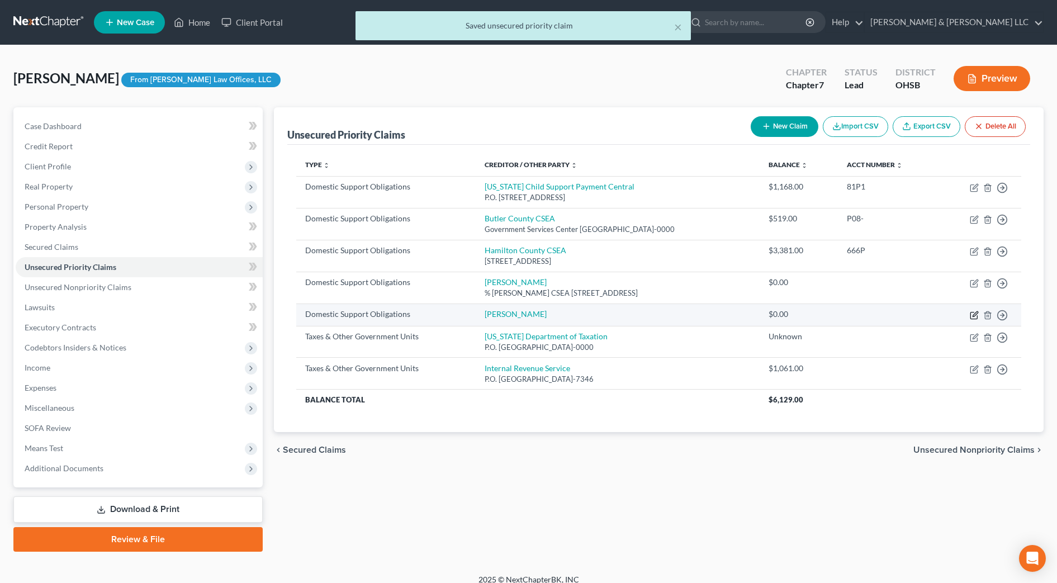
click at [972, 315] on icon "button" at bounding box center [974, 315] width 9 height 9
select select "0"
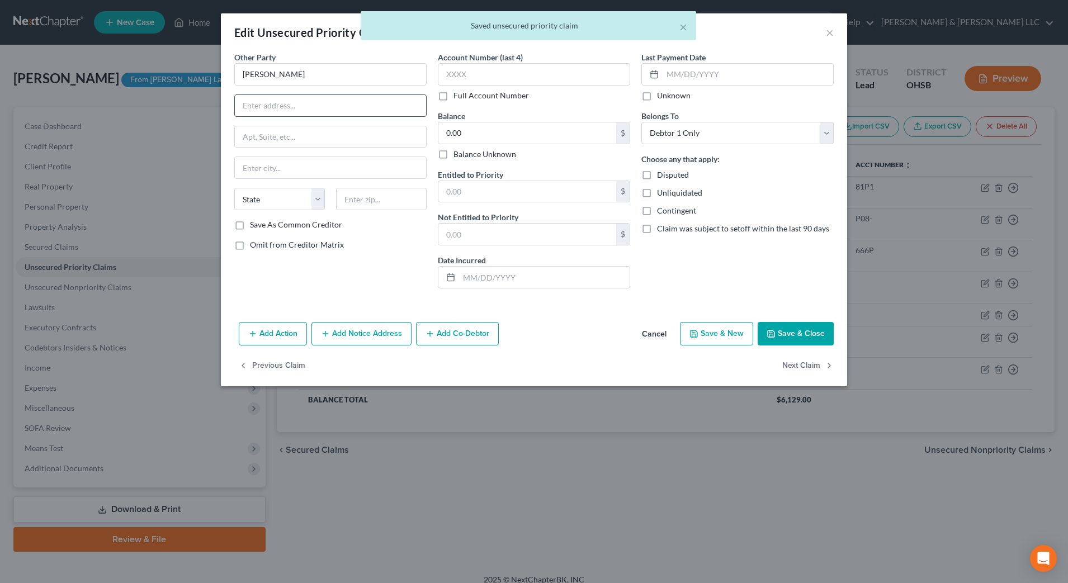
click at [320, 105] on input "text" at bounding box center [330, 105] width 191 height 21
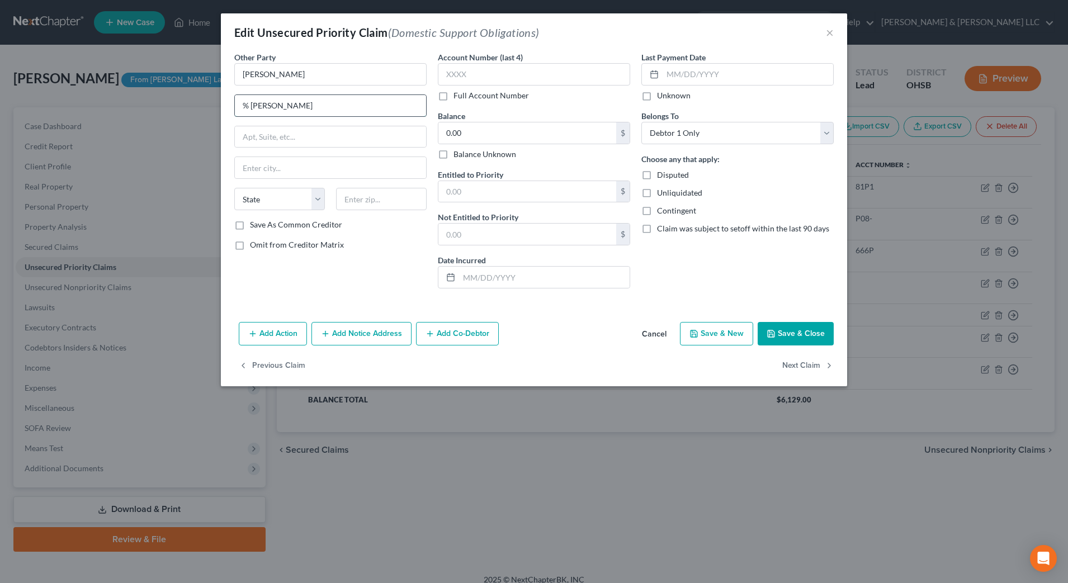
type input "% Hamilton CSEA"
type input "222 East Central Parkway,"
type input "Cincinnati"
type input "45202"
select select "36"
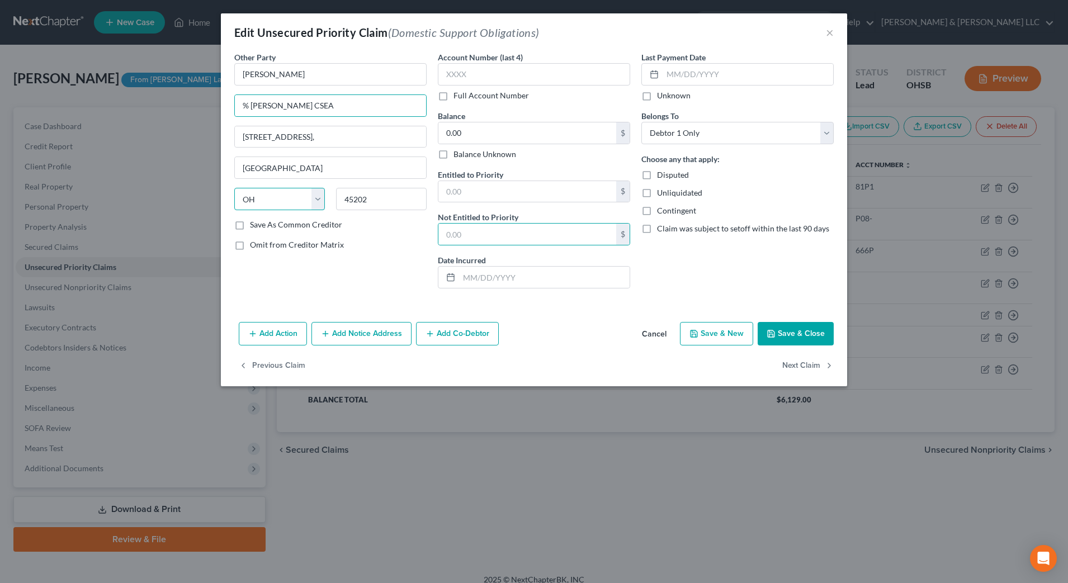
select select
click at [821, 342] on button "Save & Close" at bounding box center [795, 333] width 76 height 23
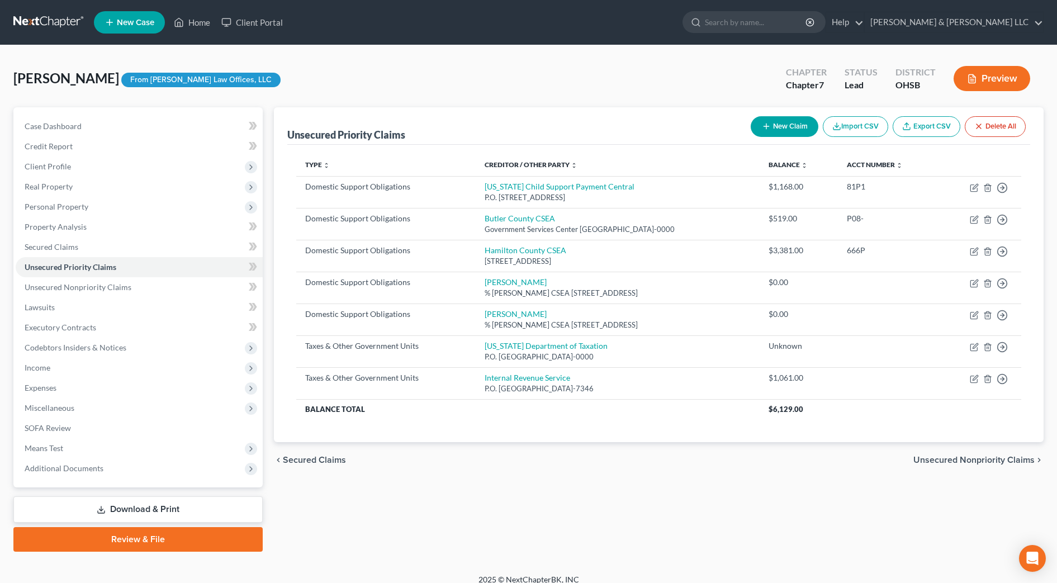
click at [454, 511] on div "Unsecured Priority Claims New Claim Import CSV Export CSV Delete All Type expan…" at bounding box center [658, 329] width 781 height 444
click at [81, 354] on span "Codebtors Insiders & Notices" at bounding box center [139, 348] width 247 height 20
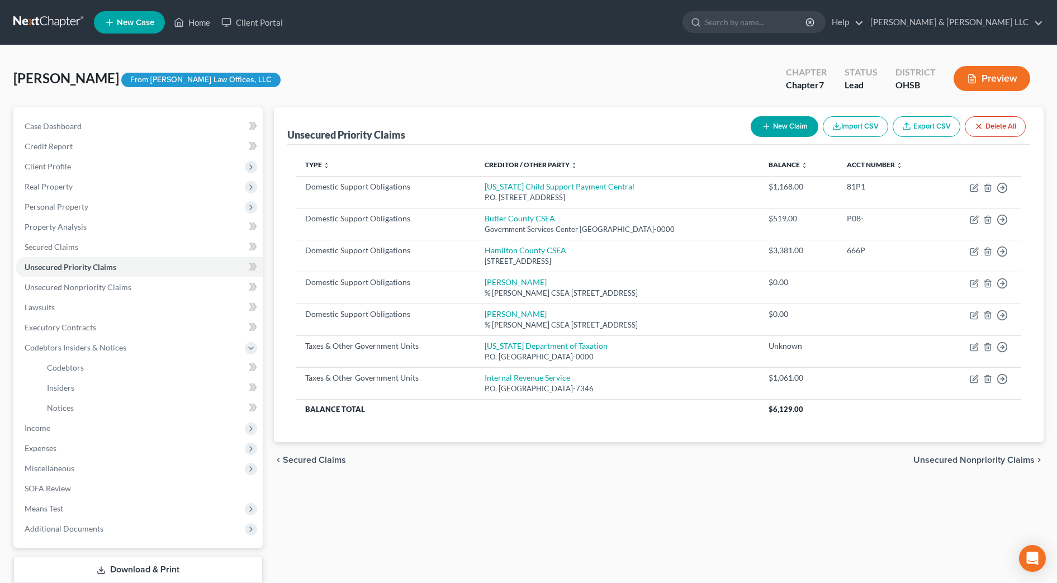
click at [413, 499] on div "Unsecured Priority Claims New Claim Import CSV Export CSV Delete All Type expan…" at bounding box center [658, 359] width 781 height 505
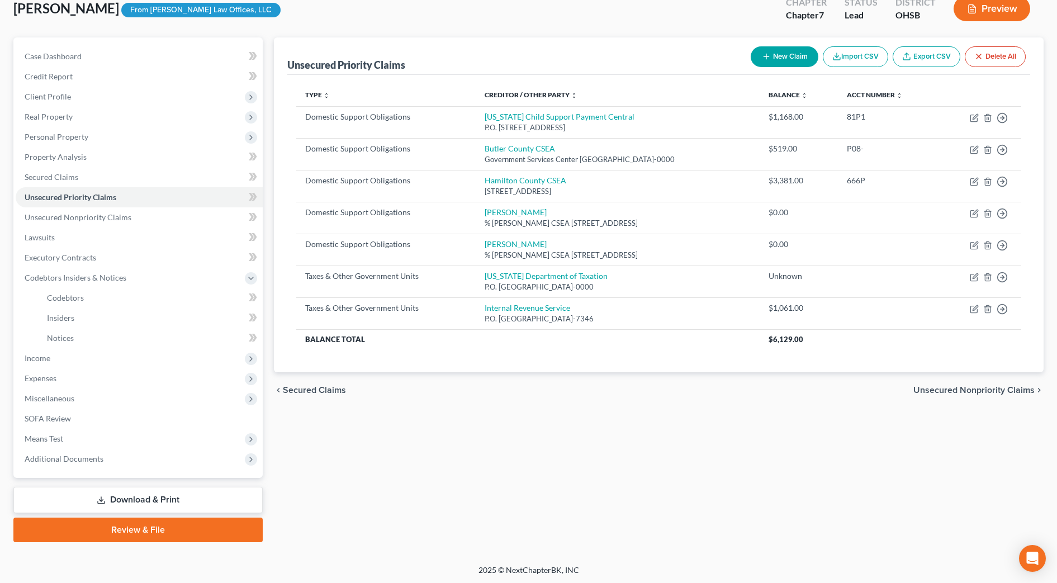
click at [203, 509] on link "Download & Print" at bounding box center [137, 500] width 249 height 26
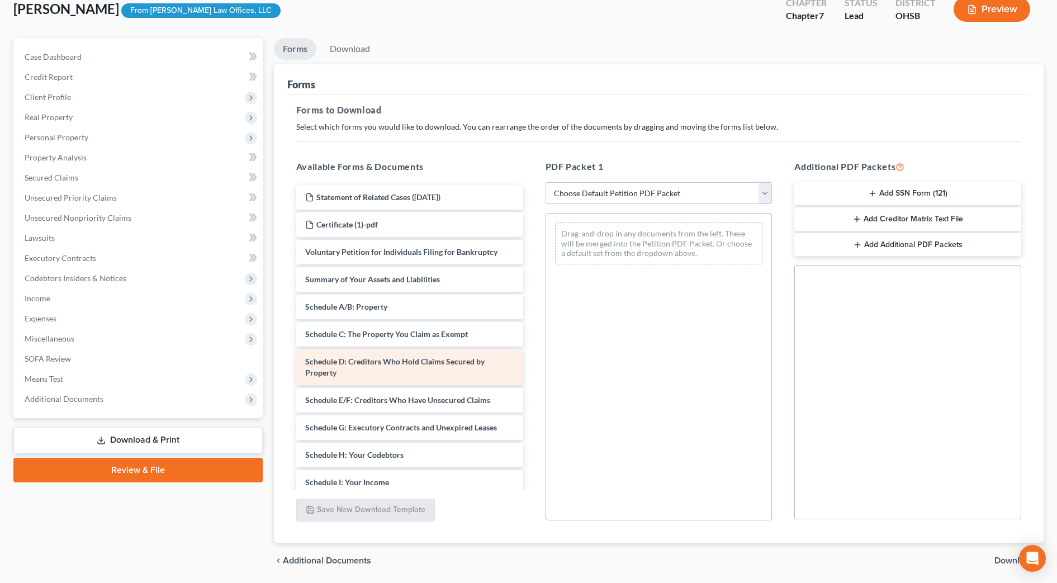
scroll to position [70, 0]
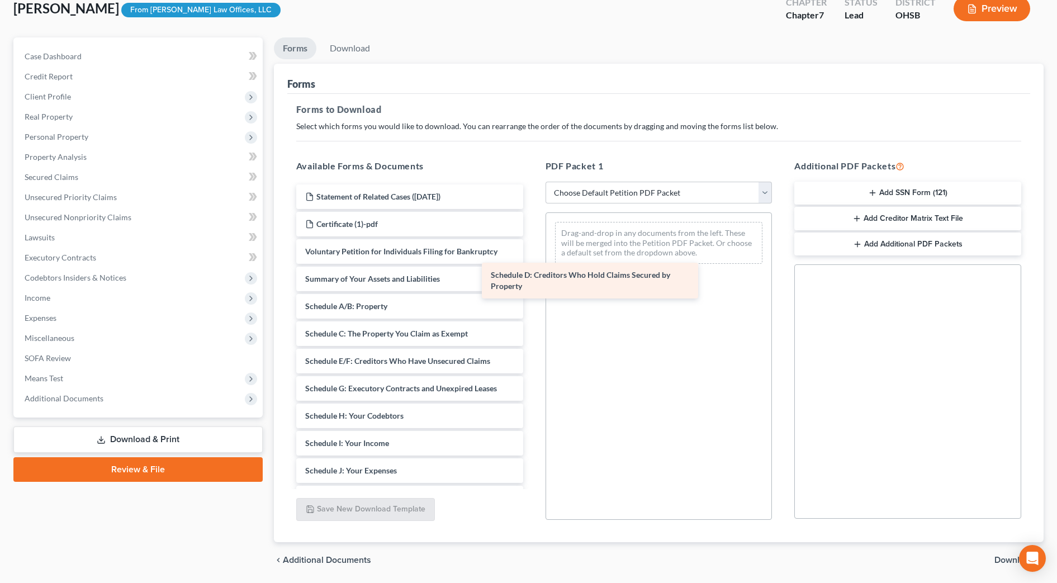
drag, startPoint x: 454, startPoint y: 375, endPoint x: 677, endPoint y: 250, distance: 255.7
click at [532, 250] on div "Schedule D: Creditors Who Hold Claims Secured by Property Statement of Related …" at bounding box center [409, 465] width 245 height 562
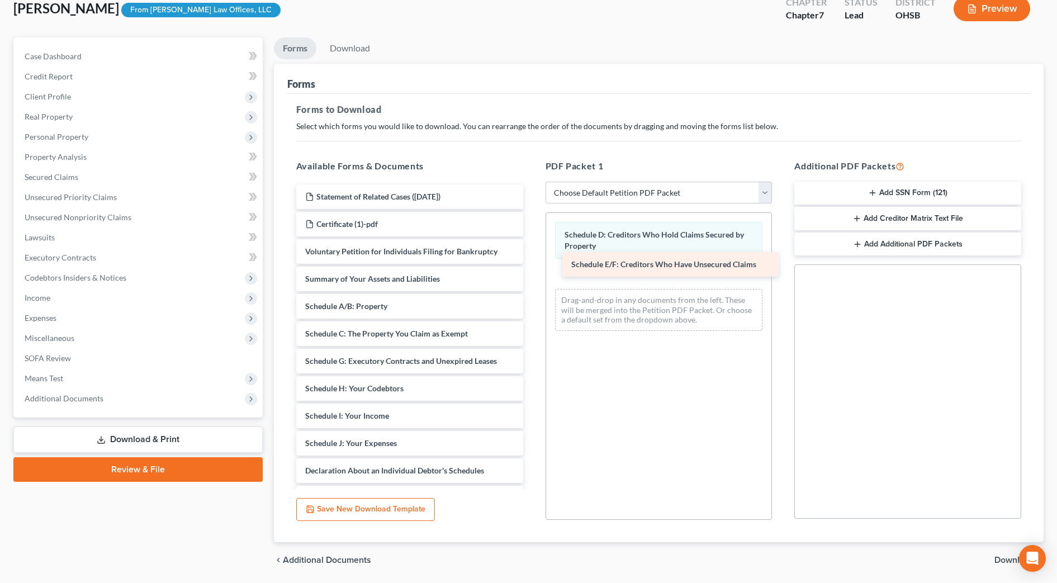
drag, startPoint x: 449, startPoint y: 361, endPoint x: 715, endPoint y: 264, distance: 283.1
click at [532, 264] on div "Schedule E/F: Creditors Who Have Unsecured Claims Statement of Related Cases (1…" at bounding box center [409, 451] width 245 height 535
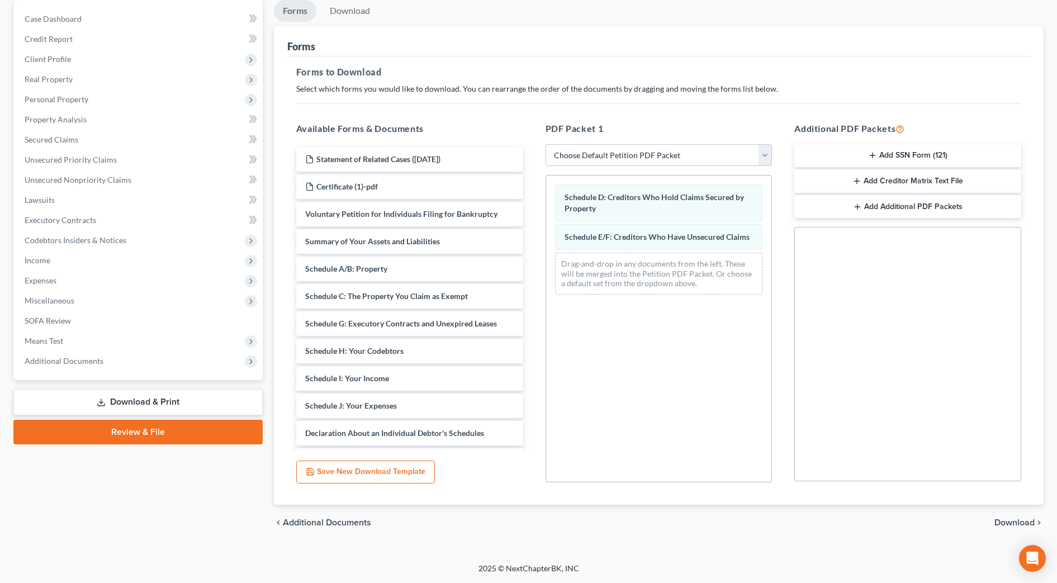
click at [1016, 520] on span "Download" at bounding box center [1014, 522] width 40 height 9
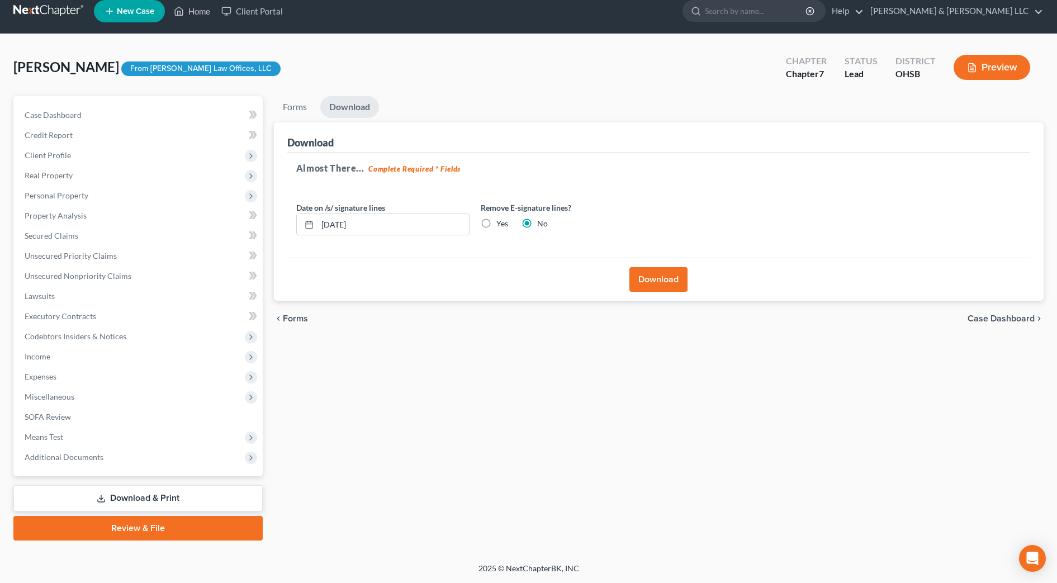
scroll to position [11, 0]
click at [656, 283] on button "Download" at bounding box center [658, 279] width 58 height 25
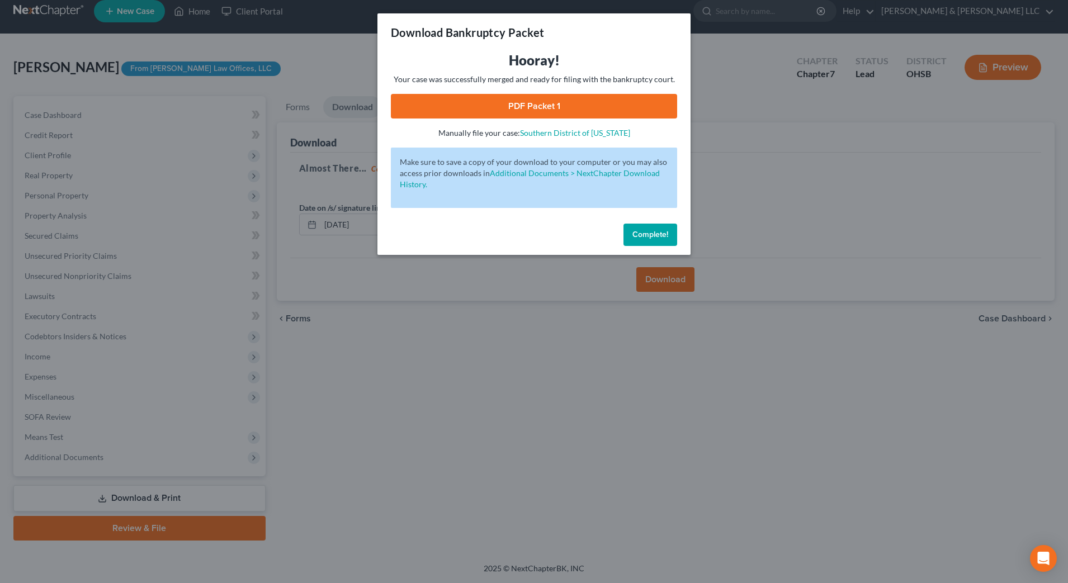
click at [502, 112] on link "PDF Packet 1" at bounding box center [534, 106] width 286 height 25
click at [660, 234] on span "Complete!" at bounding box center [650, 235] width 36 height 10
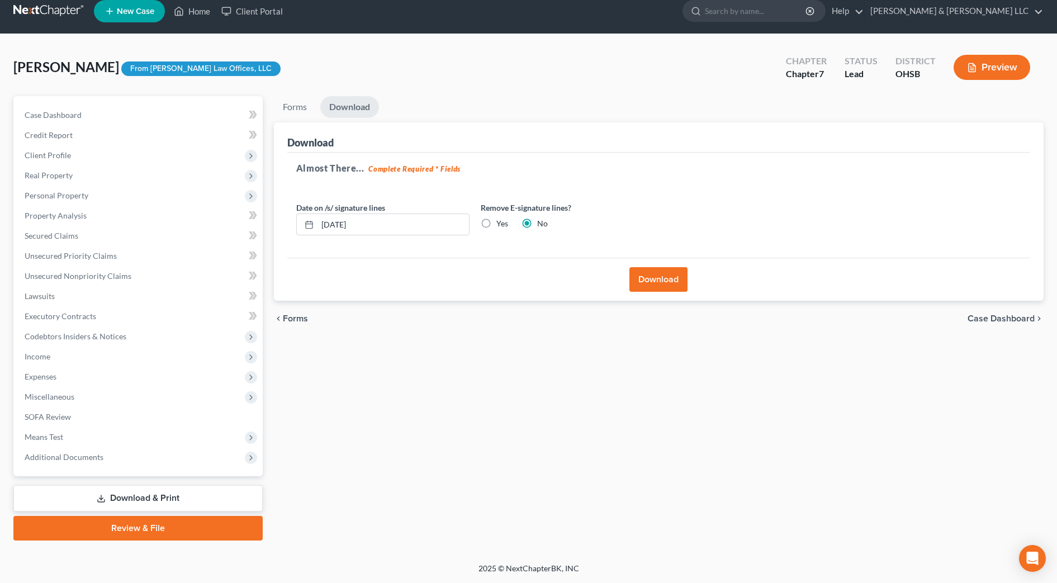
click at [149, 509] on link "Download & Print" at bounding box center [137, 498] width 249 height 26
click at [59, 440] on span "Means Test" at bounding box center [44, 437] width 39 height 10
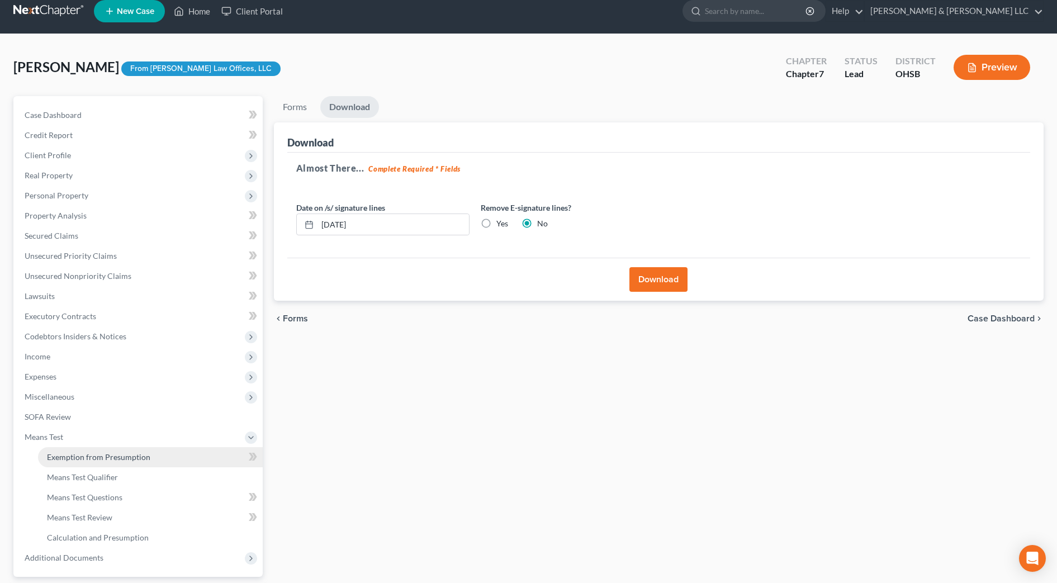
click at [67, 457] on span "Exemption from Presumption" at bounding box center [98, 457] width 103 height 10
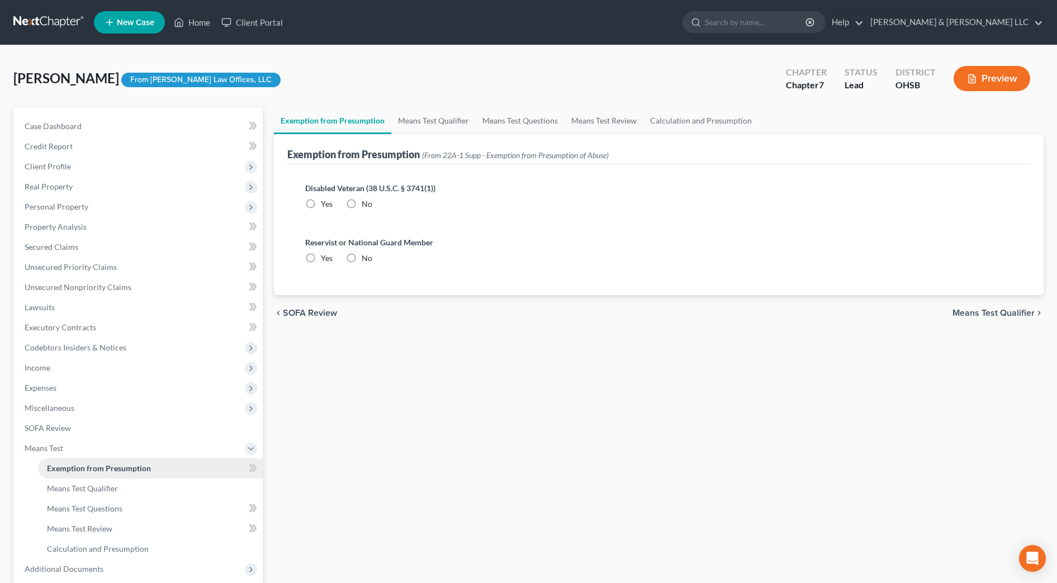
radio input "true"
click at [427, 113] on link "Means Test Qualifier" at bounding box center [433, 120] width 84 height 27
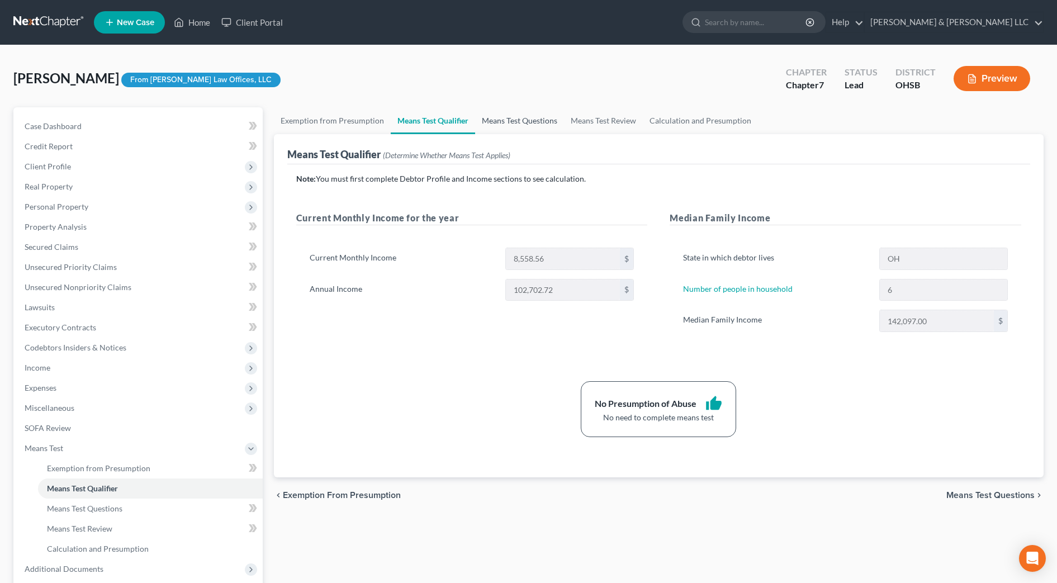
click at [533, 122] on link "Means Test Questions" at bounding box center [519, 120] width 89 height 27
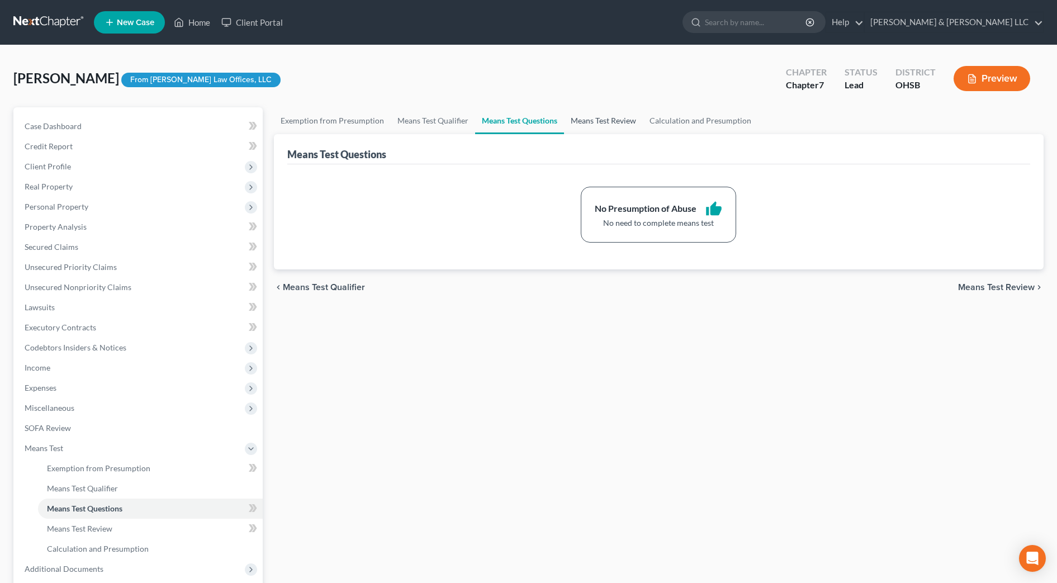
click at [598, 120] on link "Means Test Review" at bounding box center [603, 120] width 79 height 27
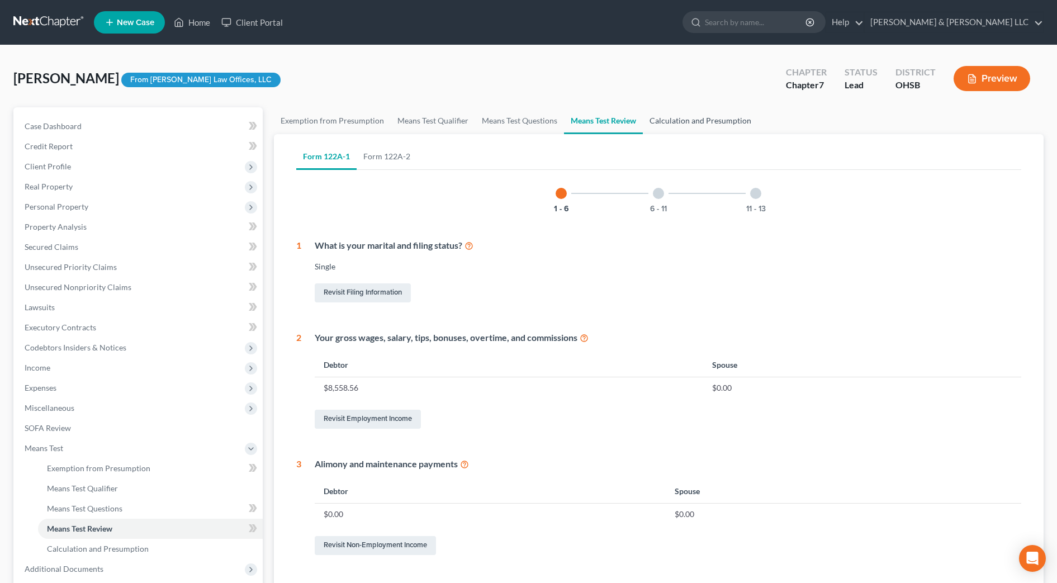
click at [676, 121] on link "Calculation and Presumption" at bounding box center [700, 120] width 115 height 27
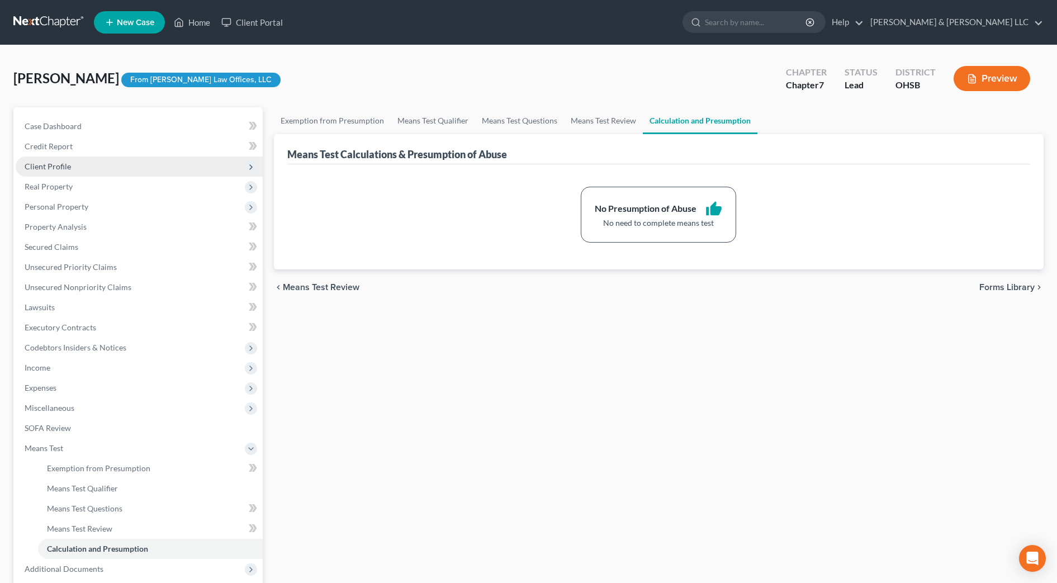
click at [83, 158] on span "Client Profile" at bounding box center [139, 167] width 247 height 20
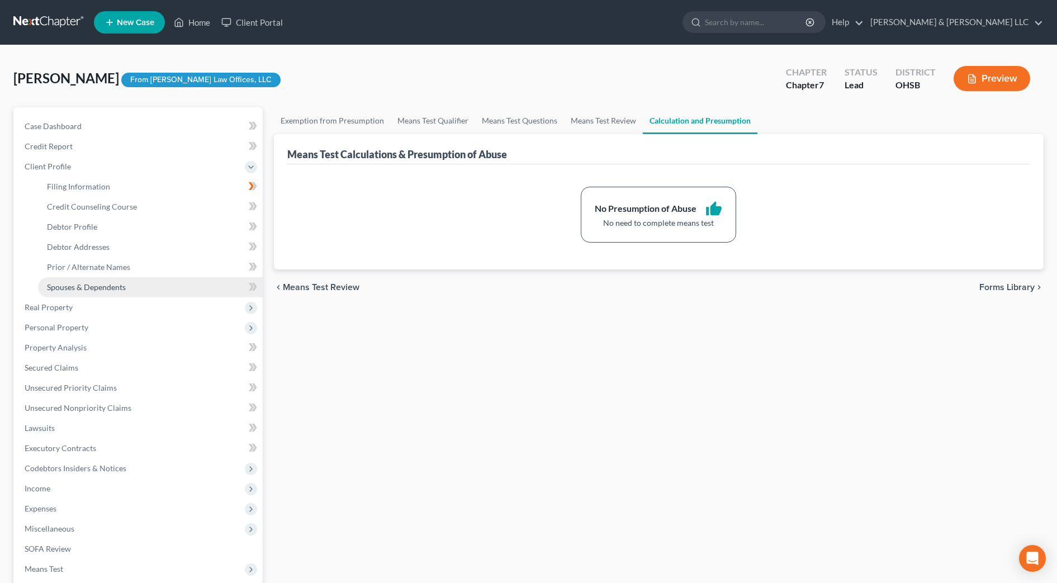
click at [102, 280] on link "Spouses & Dependents" at bounding box center [150, 287] width 225 height 20
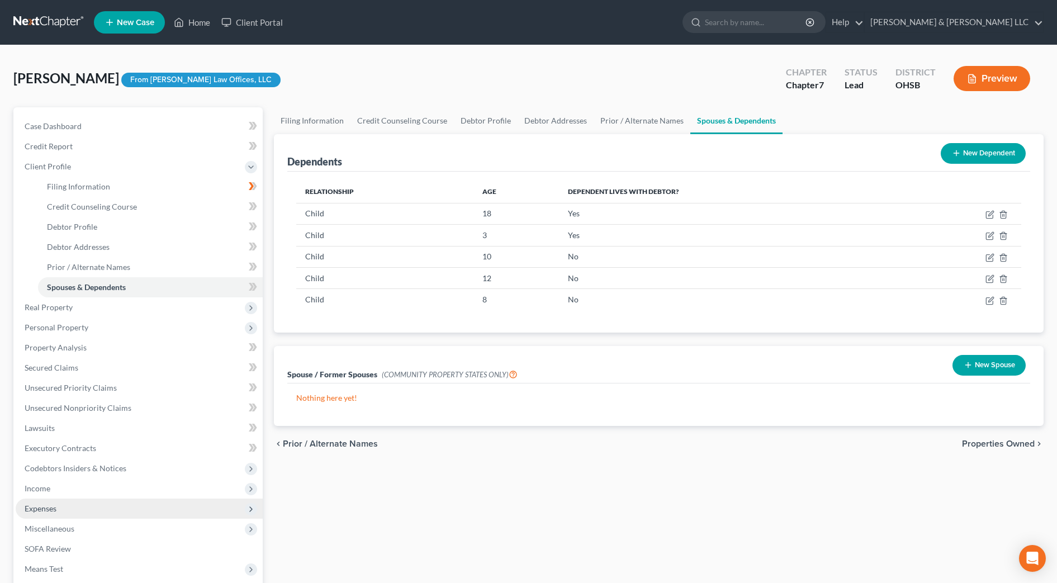
scroll to position [132, 0]
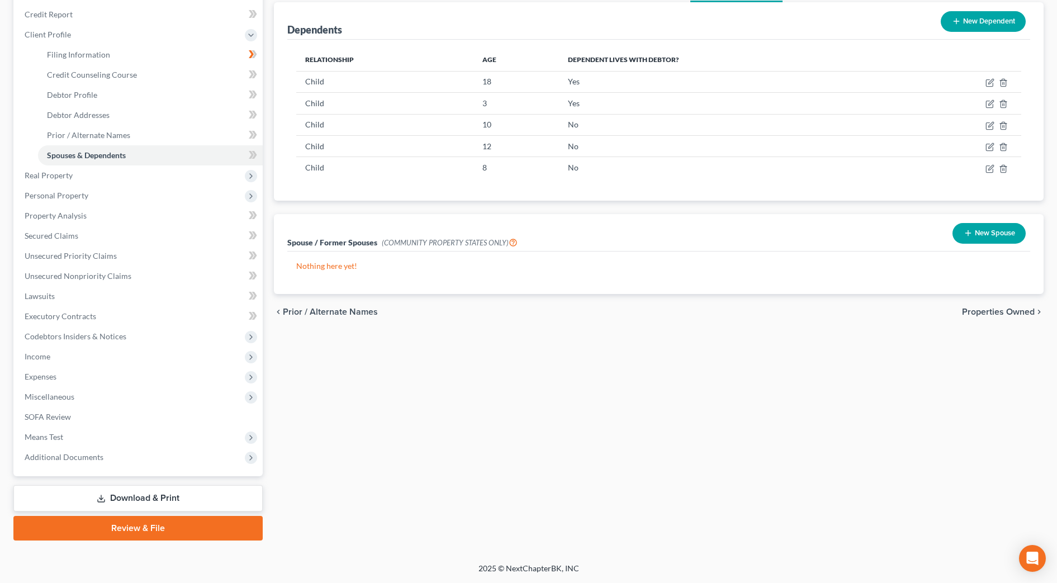
click at [98, 503] on link "Download & Print" at bounding box center [137, 498] width 249 height 26
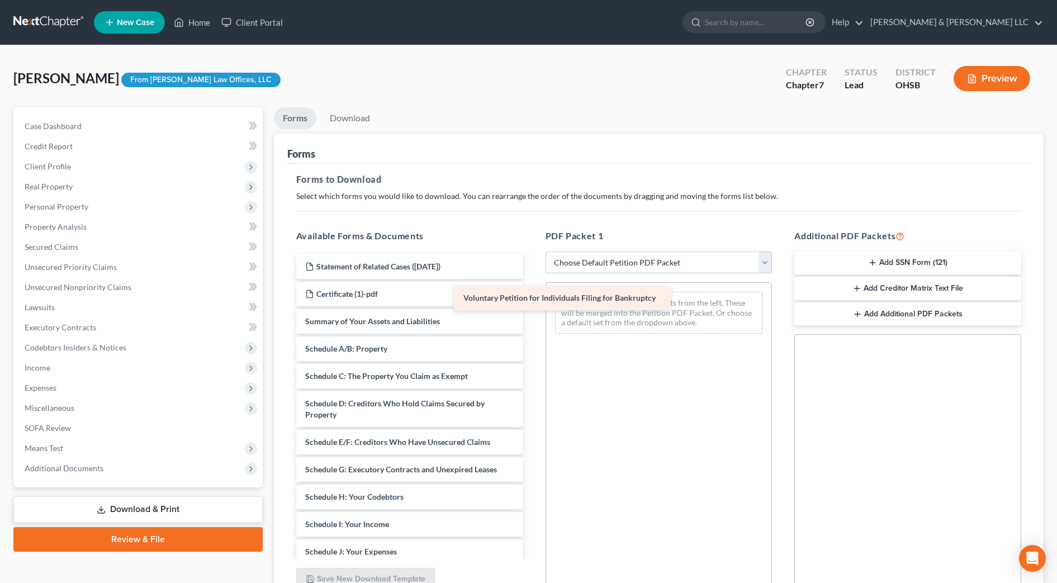
drag, startPoint x: 466, startPoint y: 321, endPoint x: 628, endPoint y: 296, distance: 164.7
click at [532, 296] on div "Voluntary Petition for Individuals Filing for Bankruptcy Statement of Related C…" at bounding box center [409, 540] width 245 height 573
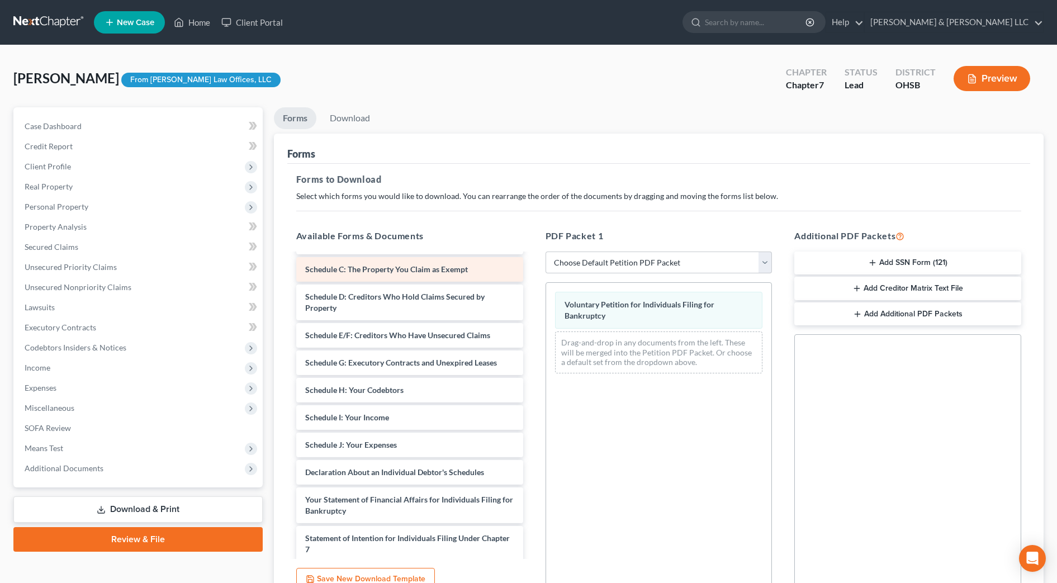
scroll to position [140, 0]
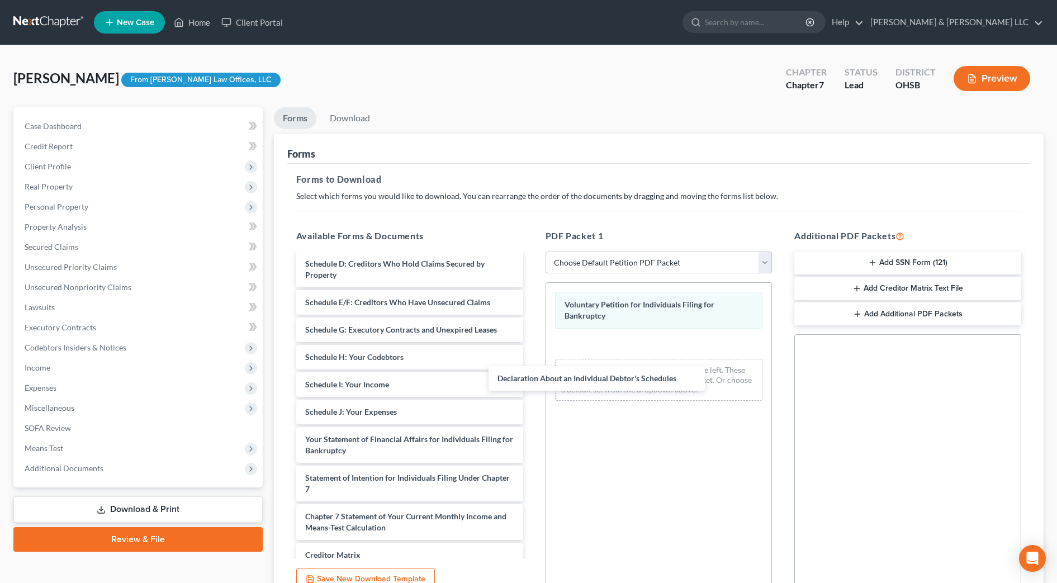
drag, startPoint x: 412, startPoint y: 442, endPoint x: 627, endPoint y: 372, distance: 225.9
click at [532, 344] on div "Declaration About an Individual Debtor's Schedules Statement of Related Cases (…" at bounding box center [409, 388] width 245 height 546
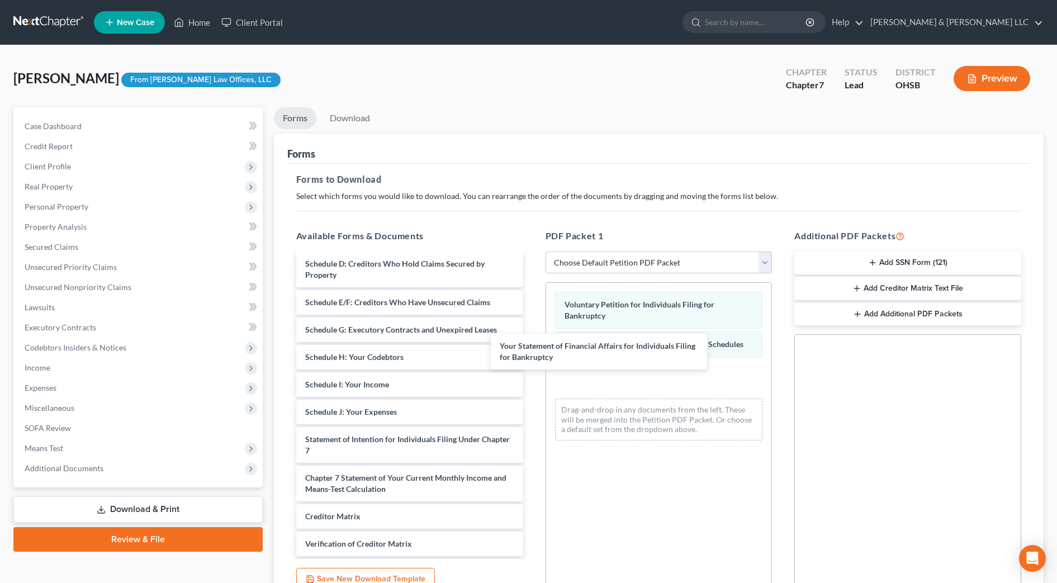
drag, startPoint x: 468, startPoint y: 456, endPoint x: 642, endPoint y: 376, distance: 191.1
click at [532, 355] on div "Your Statement of Financial Affairs for Individuals Filing for Bankruptcy State…" at bounding box center [409, 369] width 245 height 508
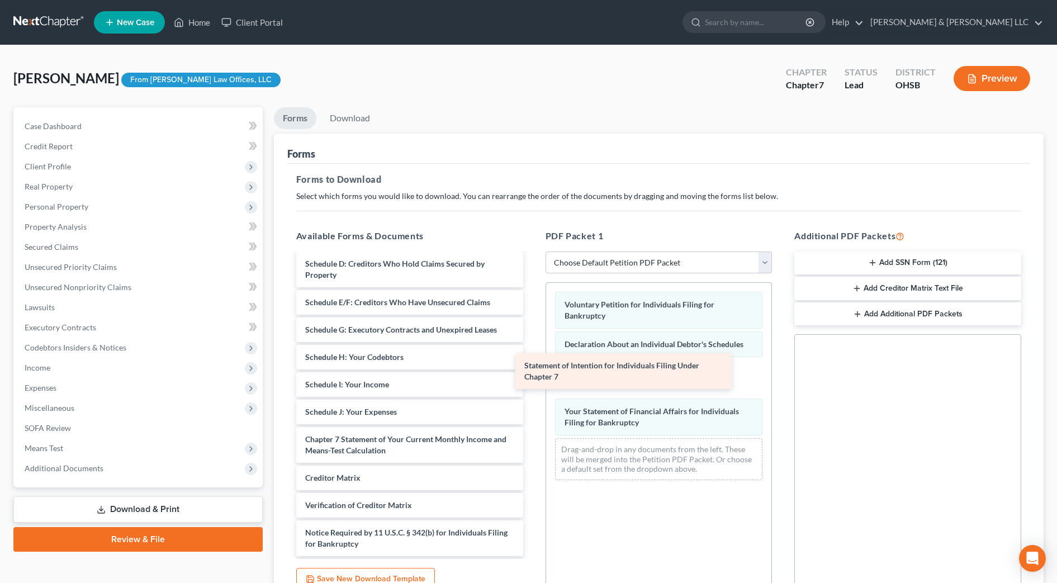
drag, startPoint x: 477, startPoint y: 441, endPoint x: 688, endPoint y: 369, distance: 223.3
click at [532, 350] on div "Statement of Intention for Individuals Filing Under Chapter 7 Statement of Rela…" at bounding box center [409, 349] width 245 height 469
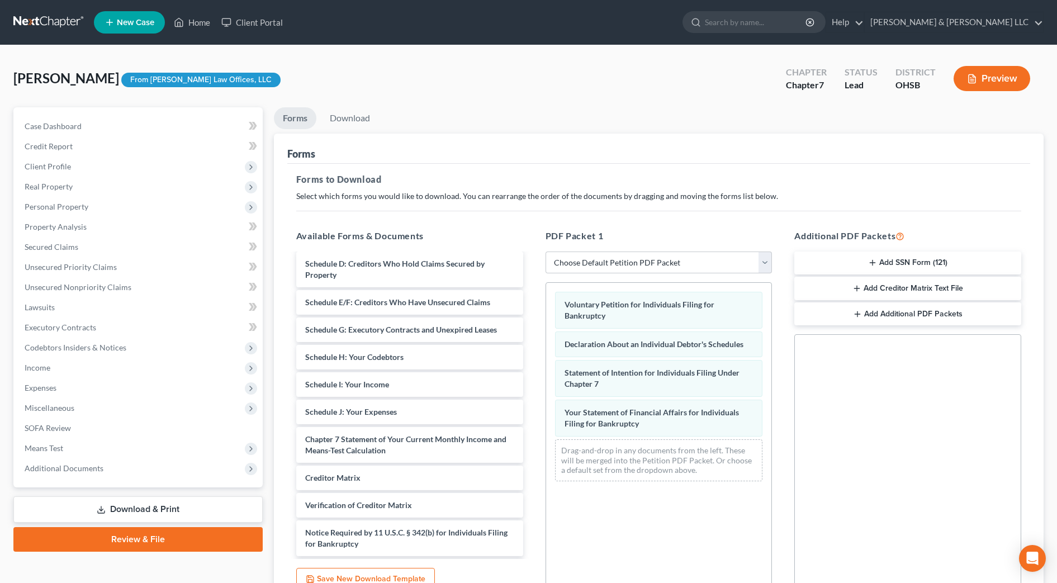
scroll to position [129, 0]
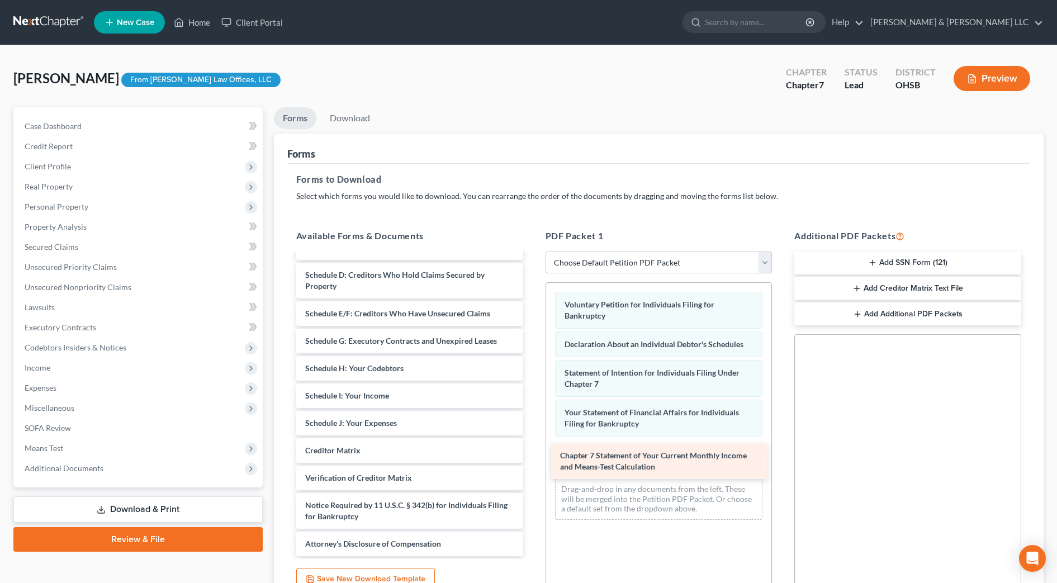
drag, startPoint x: 490, startPoint y: 449, endPoint x: 745, endPoint y: 465, distance: 255.4
click at [532, 465] on div "Chapter 7 Statement of Your Current Monthly Income and Means-Test Calculation S…" at bounding box center [409, 341] width 245 height 430
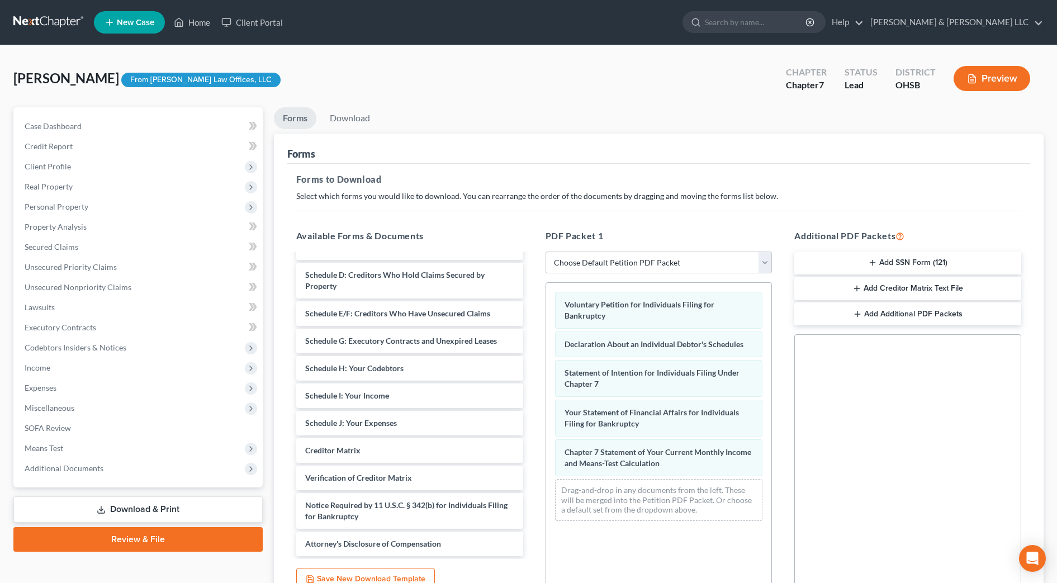
scroll to position [101, 0]
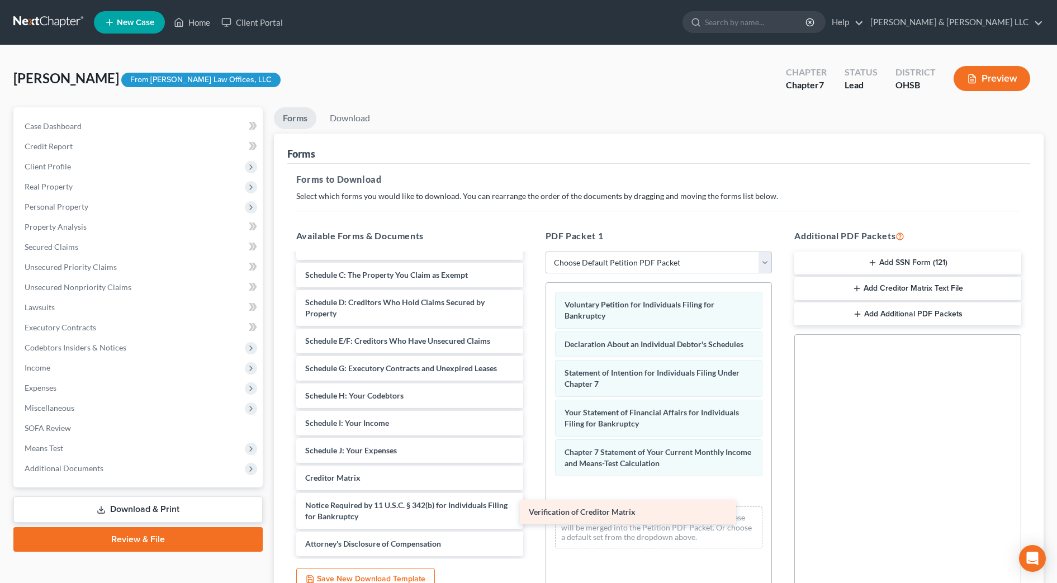
drag, startPoint x: 496, startPoint y: 475, endPoint x: 720, endPoint y: 509, distance: 226.2
click at [532, 509] on div "Verification of Creditor Matrix Statement of Related Cases (10/15/2025) Certifi…" at bounding box center [409, 354] width 245 height 403
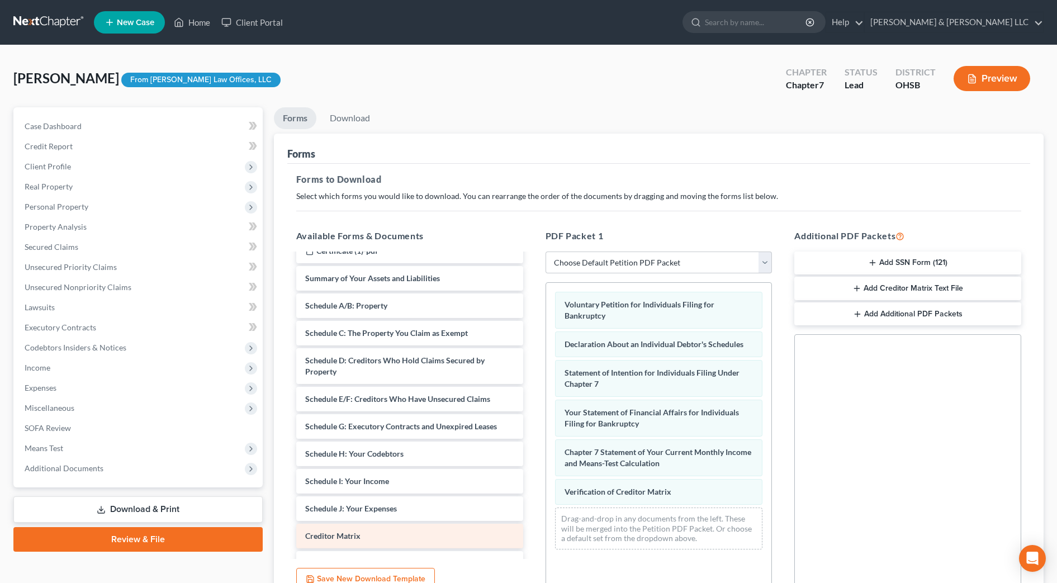
scroll to position [0, 0]
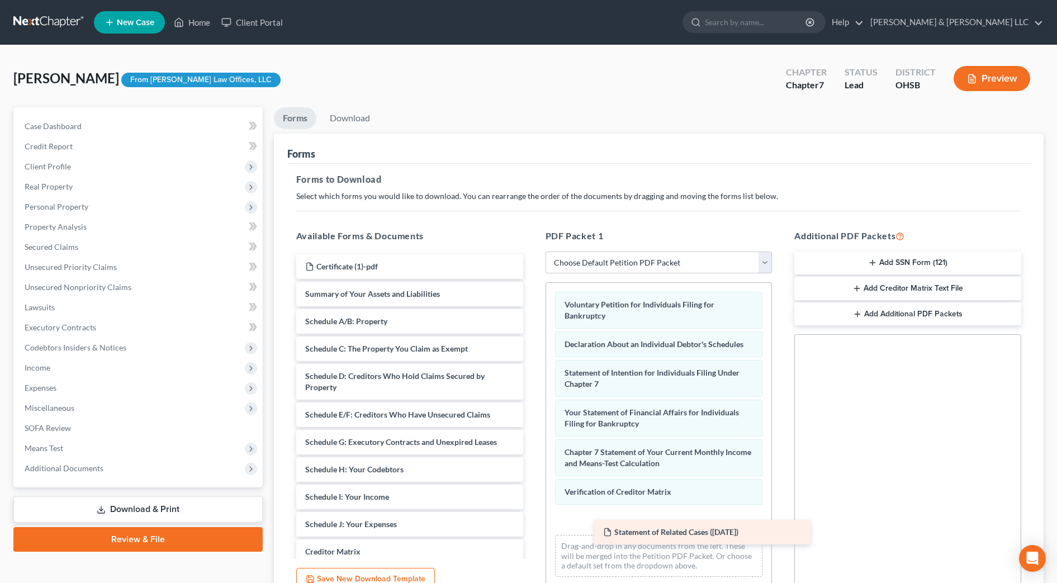
drag, startPoint x: 480, startPoint y: 270, endPoint x: 779, endPoint y: 519, distance: 388.9
click at [532, 519] on div "Statement of Related Cases (10/15/2025) Statement of Related Cases (10/15/2025)…" at bounding box center [409, 442] width 245 height 376
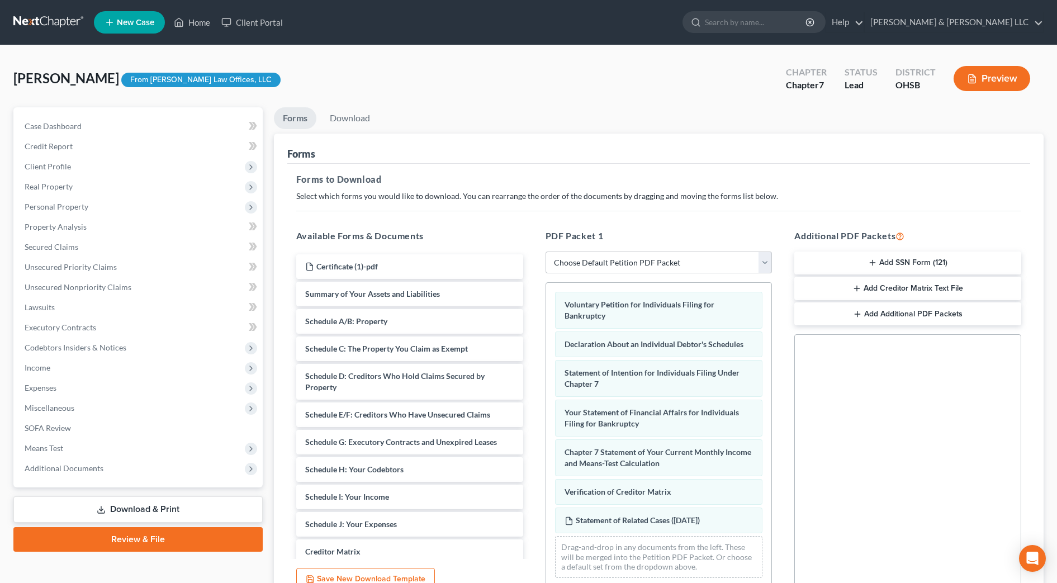
click at [985, 258] on button "Add SSN Form (121)" at bounding box center [907, 263] width 227 height 23
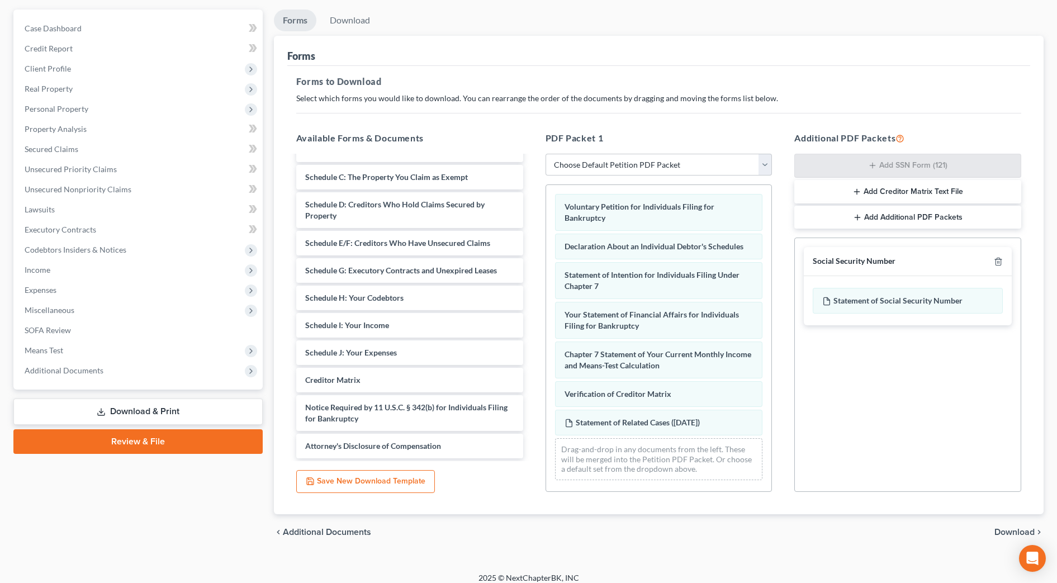
scroll to position [107, 0]
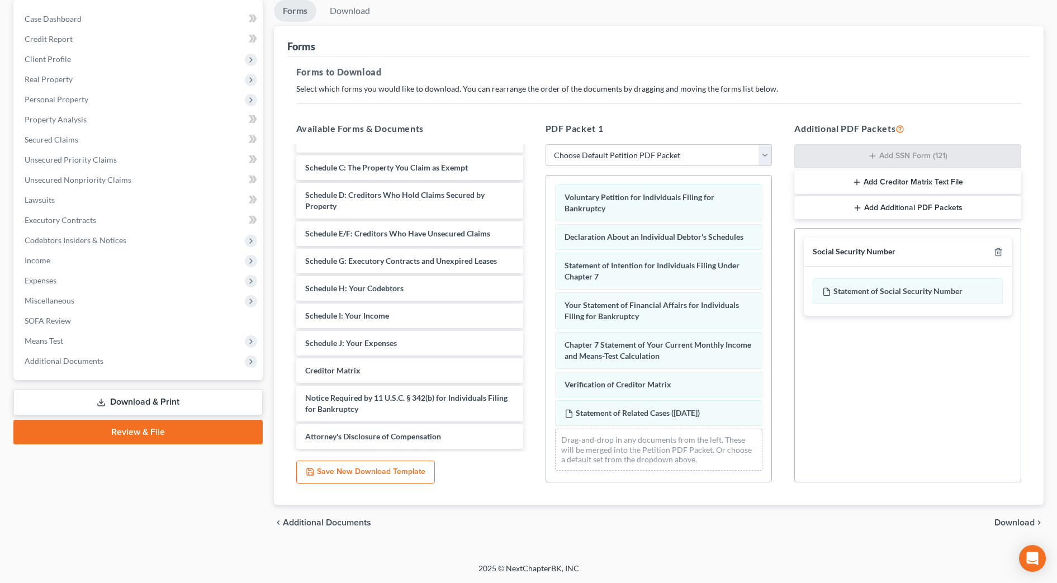
click at [1009, 523] on span "Download" at bounding box center [1014, 522] width 40 height 9
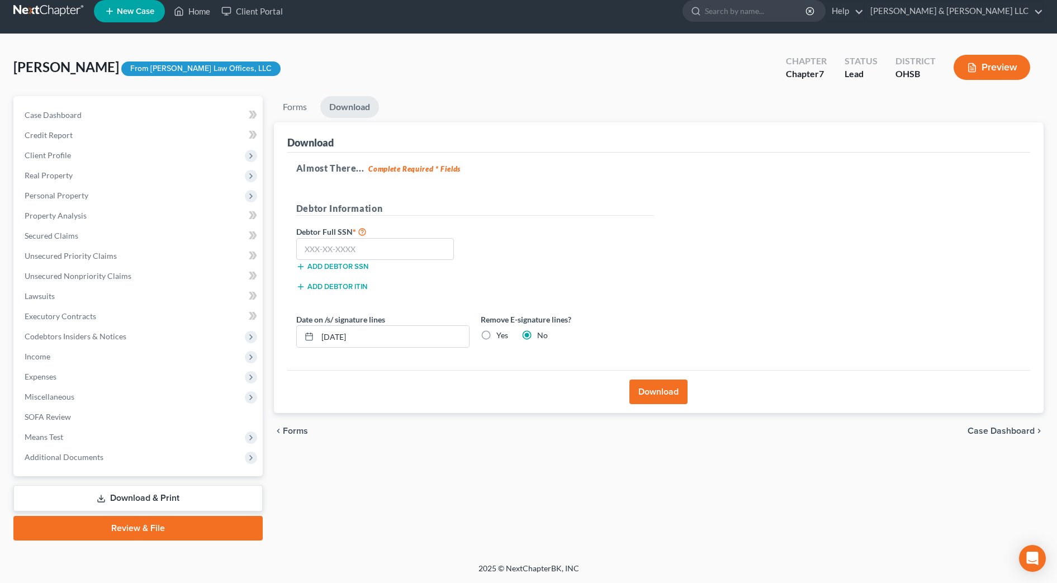
scroll to position [11, 0]
click at [399, 249] on input "text" at bounding box center [375, 249] width 158 height 22
type input "285-90-7825"
click at [343, 338] on input "10/15/2025" at bounding box center [392, 336] width 151 height 21
click at [358, 336] on input "10/15/2025" at bounding box center [392, 336] width 151 height 21
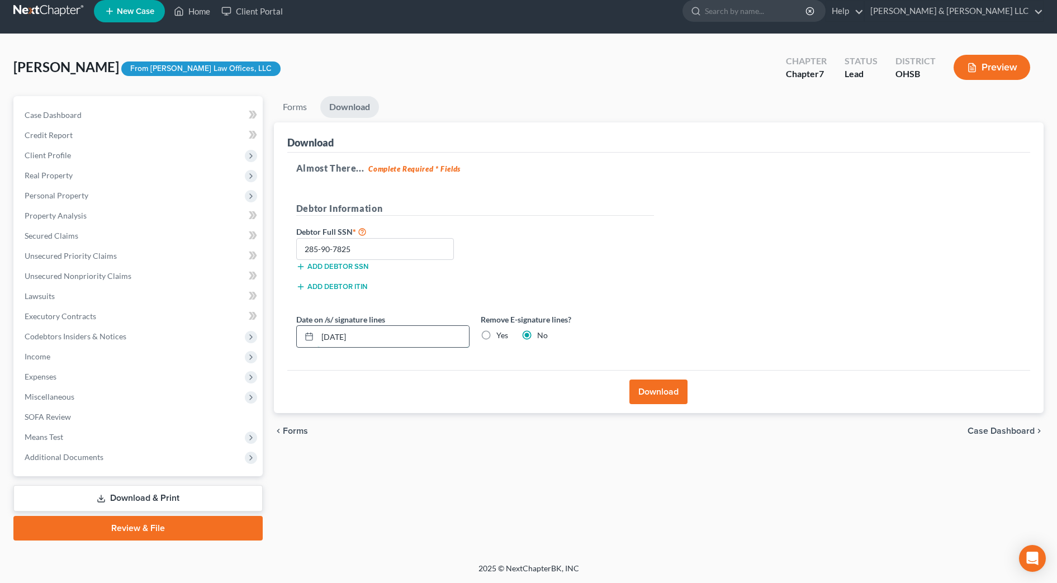
drag, startPoint x: 355, startPoint y: 335, endPoint x: 334, endPoint y: 337, distance: 21.9
click at [334, 337] on input "10/15/2025" at bounding box center [392, 336] width 151 height 21
type input "10/17/2025"
click at [674, 388] on button "Download" at bounding box center [658, 392] width 58 height 25
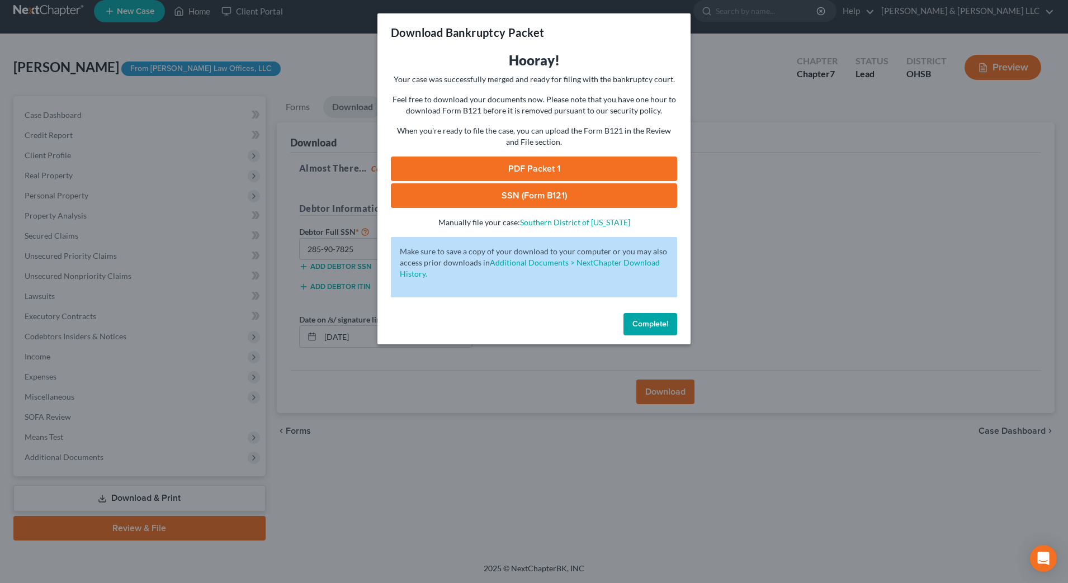
click at [520, 168] on link "PDF Packet 1" at bounding box center [534, 169] width 286 height 25
drag, startPoint x: 557, startPoint y: 194, endPoint x: 584, endPoint y: 197, distance: 27.0
click at [558, 194] on link "SSN (Form B121)" at bounding box center [534, 195] width 286 height 25
click at [646, 322] on span "Complete!" at bounding box center [650, 324] width 36 height 10
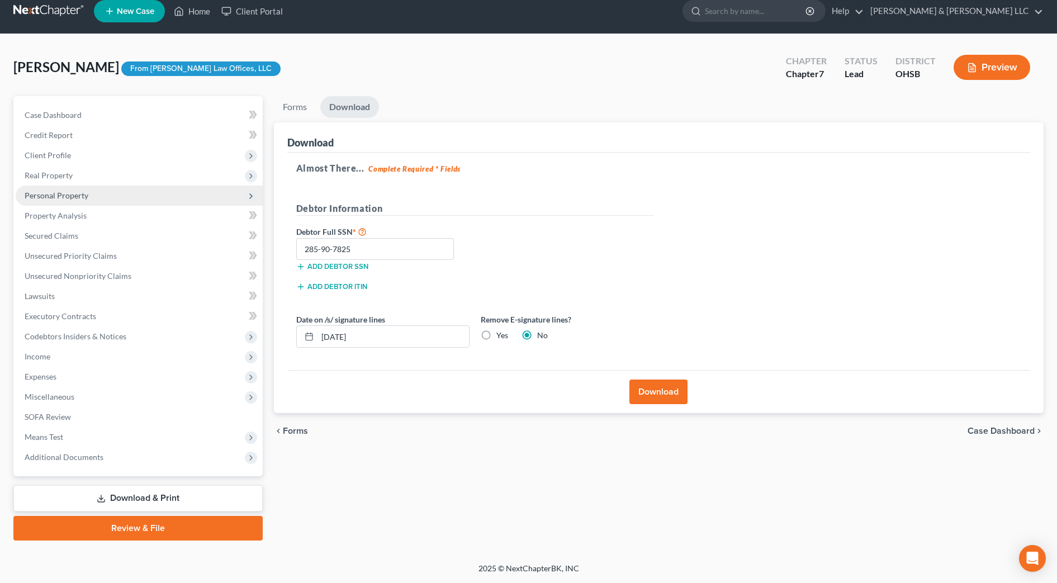
click at [32, 195] on span "Personal Property" at bounding box center [57, 196] width 64 height 10
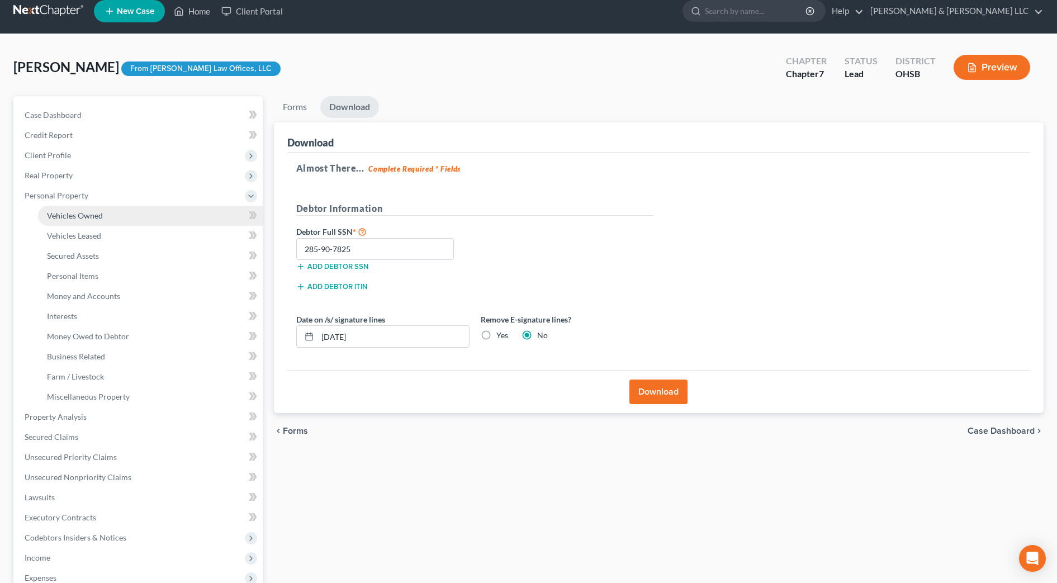
click at [55, 208] on link "Vehicles Owned" at bounding box center [150, 216] width 225 height 20
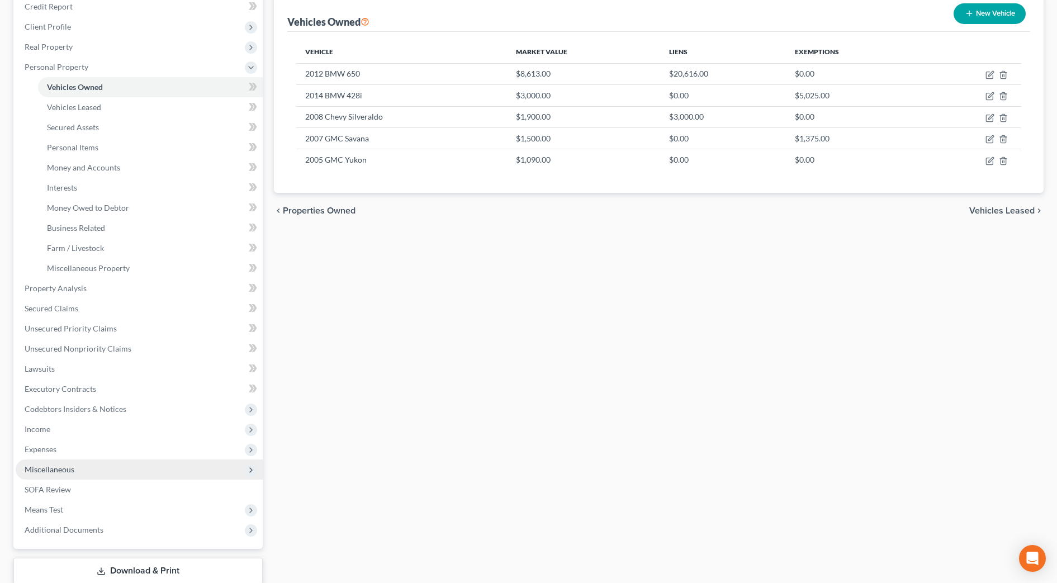
click at [58, 472] on span "Miscellaneous" at bounding box center [50, 469] width 50 height 10
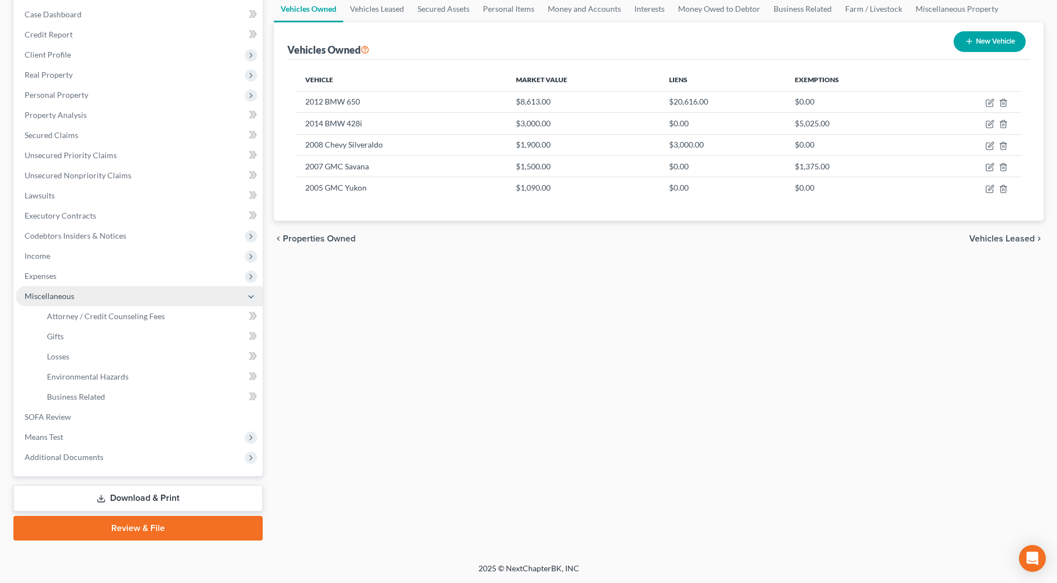
scroll to position [112, 0]
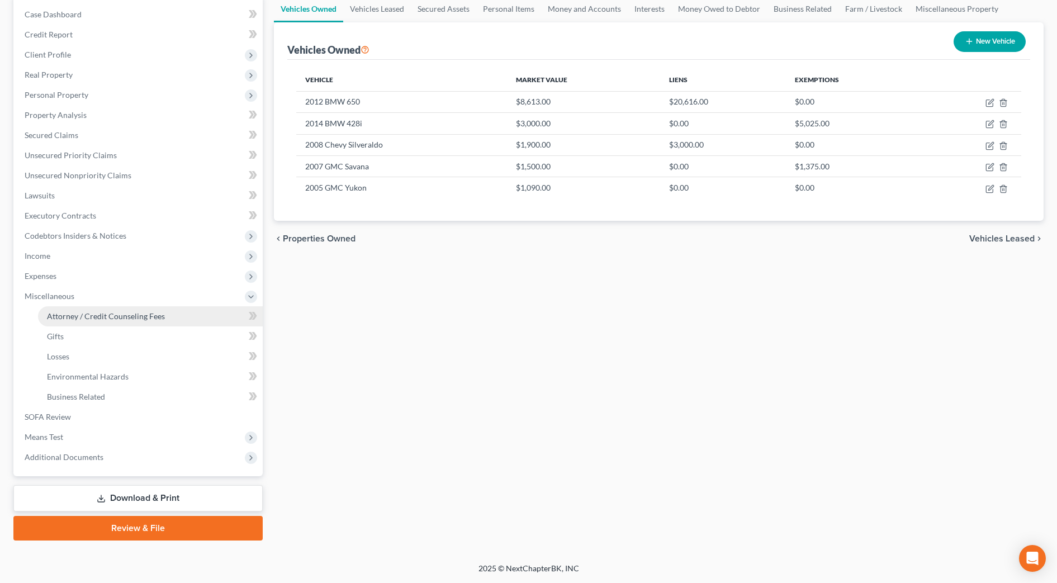
click at [119, 314] on span "Attorney / Credit Counseling Fees" at bounding box center [106, 316] width 118 height 10
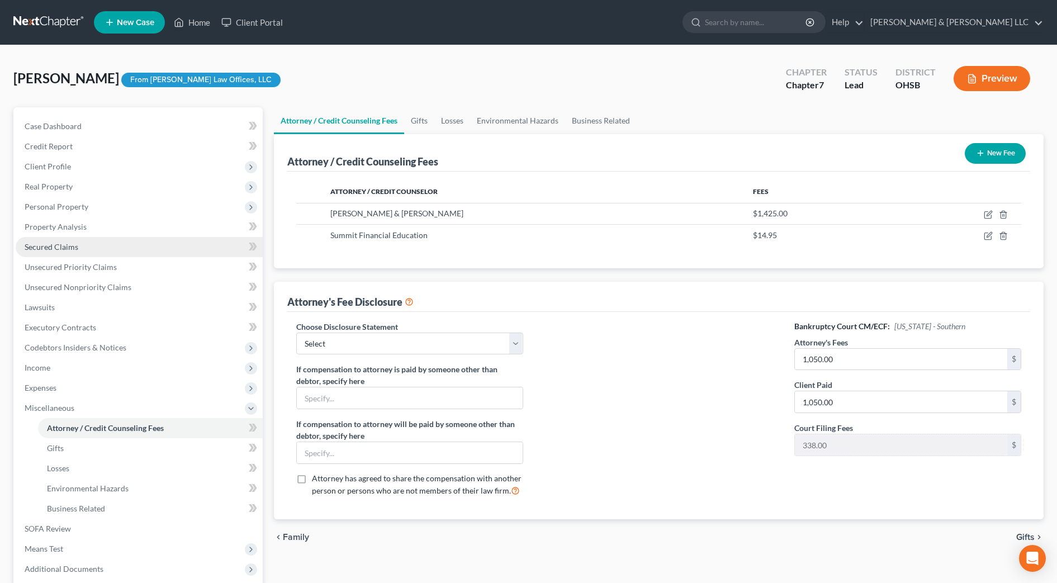
click at [82, 248] on link "Secured Claims" at bounding box center [139, 247] width 247 height 20
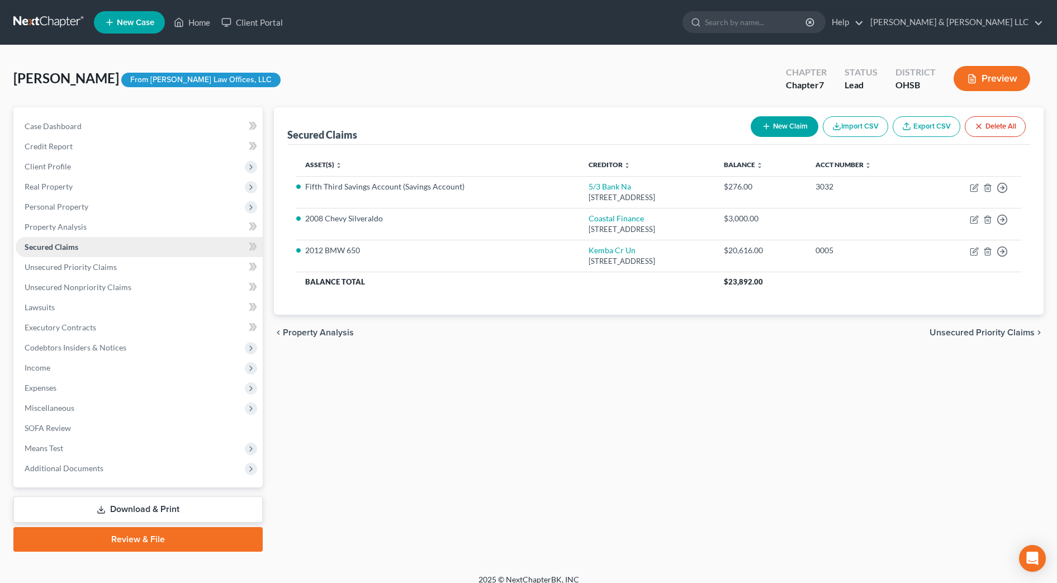
click at [82, 248] on link "Secured Claims" at bounding box center [139, 247] width 247 height 20
click at [95, 283] on span "Unsecured Nonpriority Claims" at bounding box center [78, 287] width 107 height 10
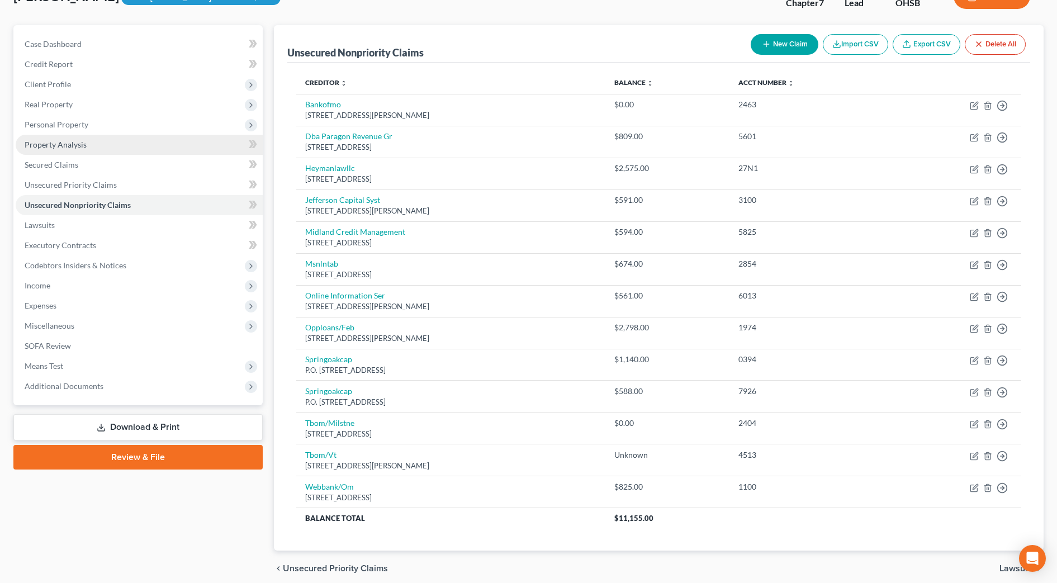
scroll to position [58, 0]
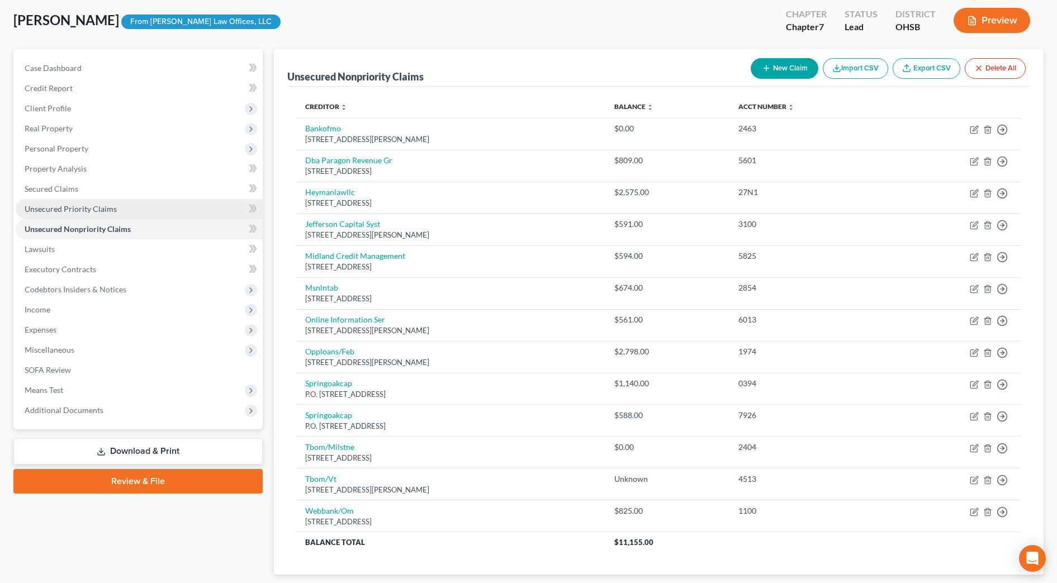
click at [106, 205] on span "Unsecured Priority Claims" at bounding box center [71, 209] width 92 height 10
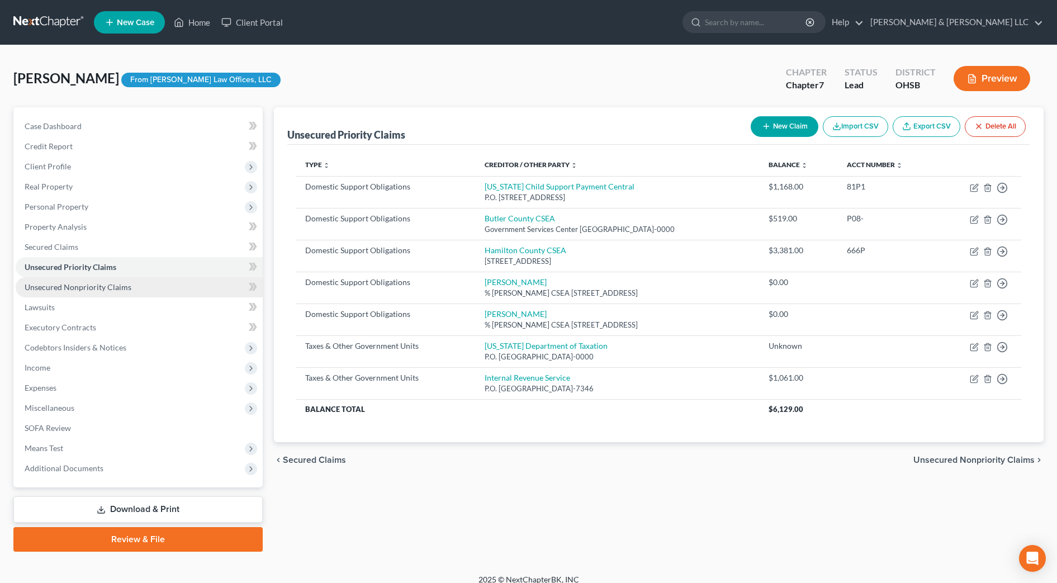
click at [53, 285] on span "Unsecured Nonpriority Claims" at bounding box center [78, 287] width 107 height 10
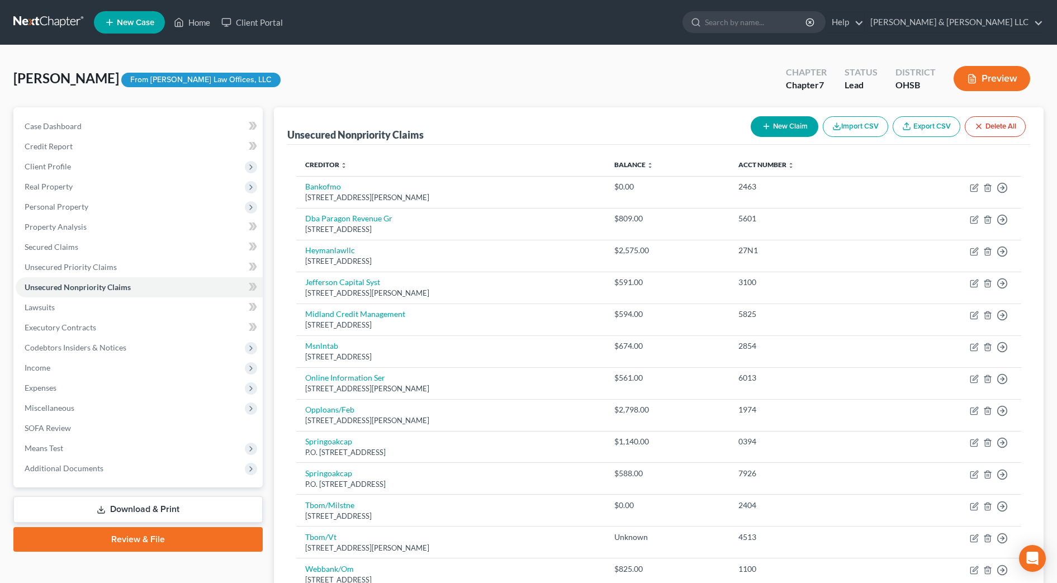
click at [234, 503] on link "Download & Print" at bounding box center [137, 509] width 249 height 26
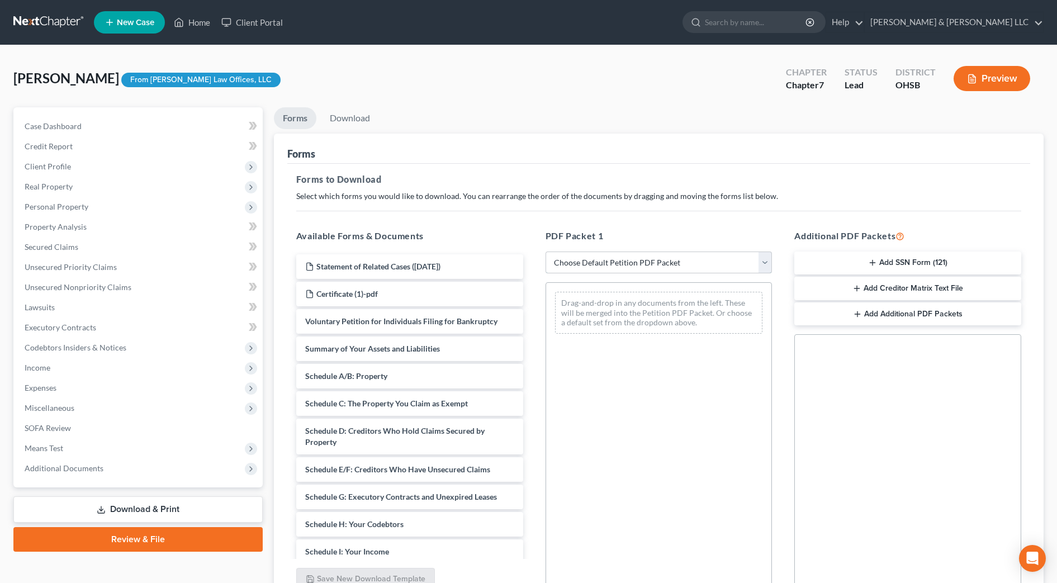
click at [683, 254] on select "Choose Default Petition PDF Packet Complete Bankruptcy Petition (all forms and …" at bounding box center [659, 263] width 227 height 22
select select "0"
click at [546, 252] on select "Choose Default Petition PDF Packet Complete Bankruptcy Petition (all forms and …" at bounding box center [659, 263] width 227 height 22
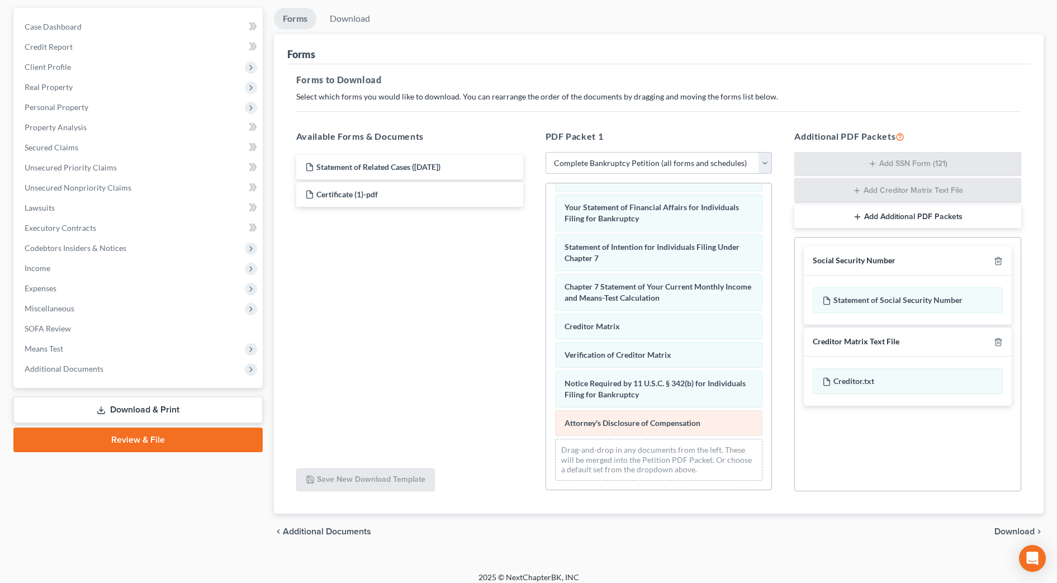
scroll to position [108, 0]
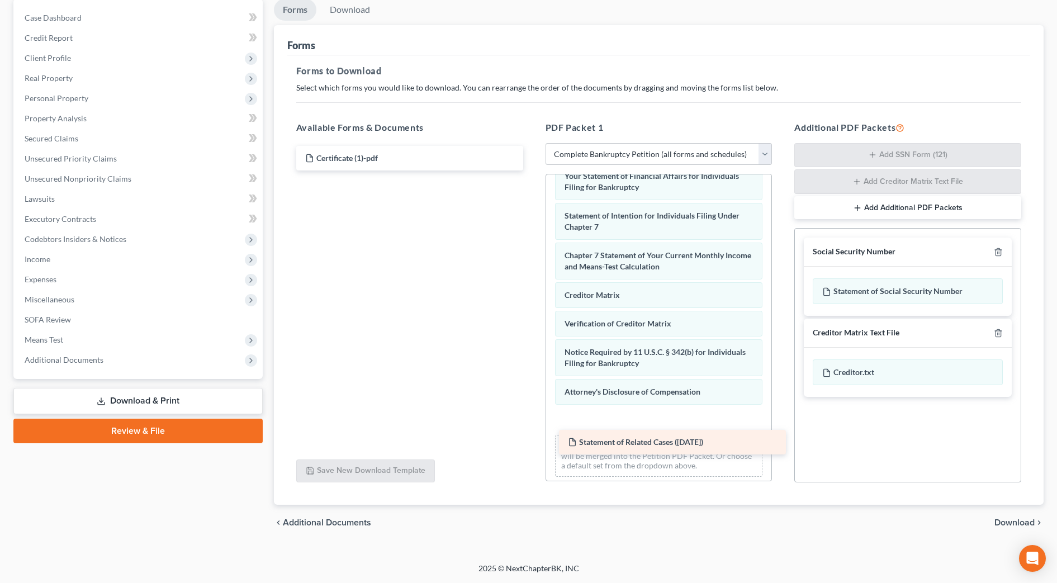
drag, startPoint x: 471, startPoint y: 155, endPoint x: 734, endPoint y: 439, distance: 386.8
click at [532, 170] on div "Statement of Related Cases (10/15/2025) Statement of Related Cases (10/15/2025)…" at bounding box center [409, 158] width 245 height 25
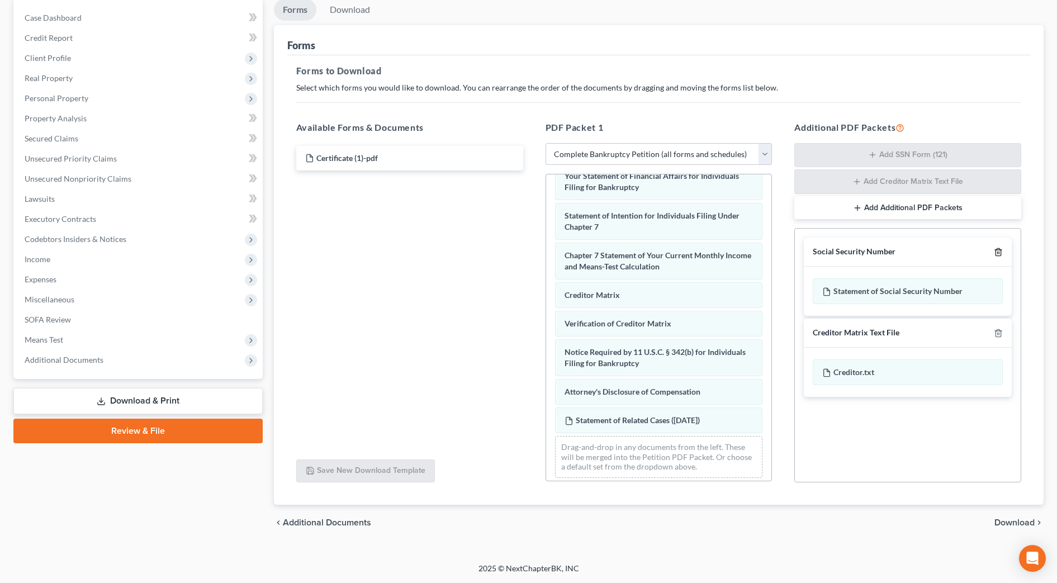
click at [1001, 252] on icon "button" at bounding box center [998, 252] width 5 height 7
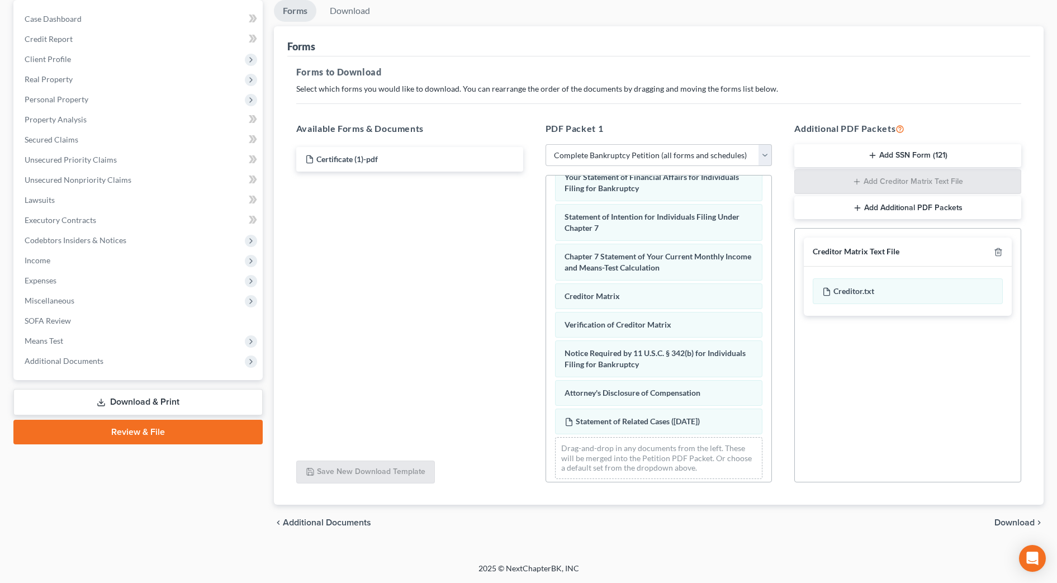
scroll to position [107, 0]
click at [1001, 252] on icon "button" at bounding box center [998, 252] width 5 height 7
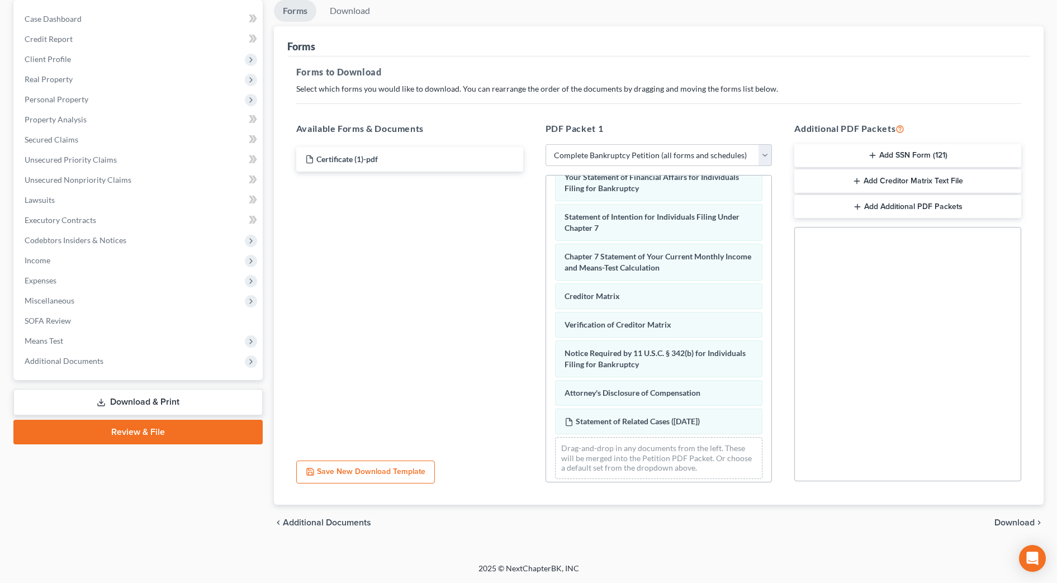
drag, startPoint x: 1000, startPoint y: 518, endPoint x: 973, endPoint y: 514, distance: 27.1
click at [1000, 518] on span "Download" at bounding box center [1014, 522] width 40 height 9
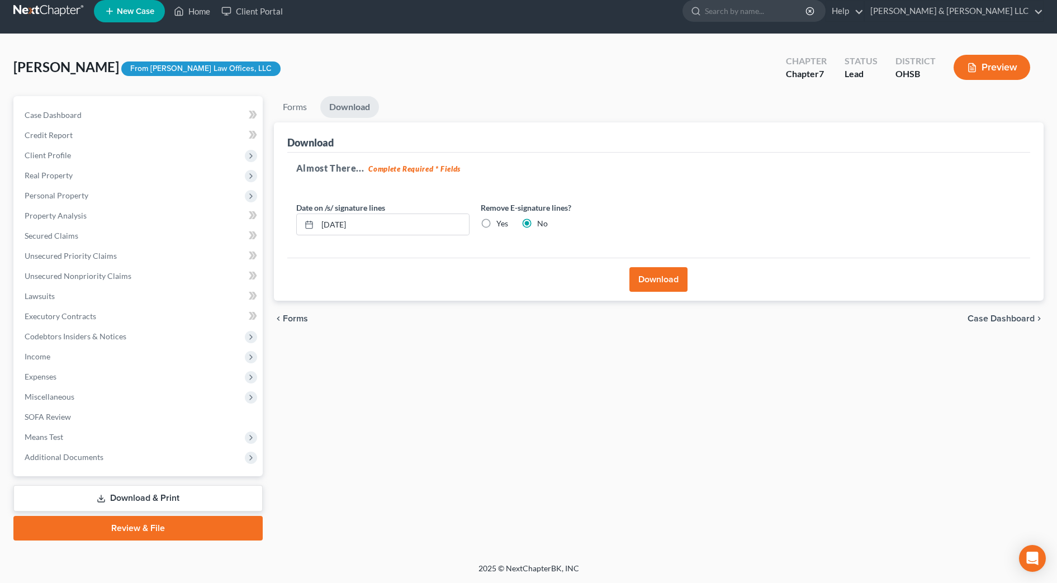
scroll to position [11, 0]
click at [343, 223] on input "10/15/2025" at bounding box center [392, 224] width 151 height 21
drag, startPoint x: 375, startPoint y: 226, endPoint x: 262, endPoint y: 222, distance: 113.0
click at [262, 222] on div "Petition Navigation Case Dashboard Payments Invoices Payments Payments Credit R…" at bounding box center [528, 318] width 1041 height 444
type input "10/17/2025"
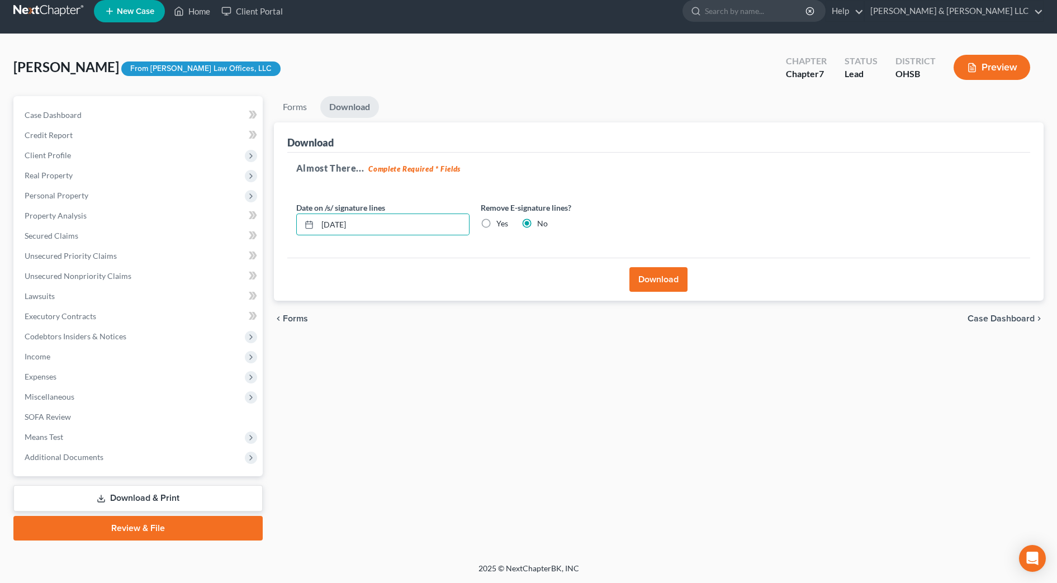
click at [655, 282] on button "Download" at bounding box center [658, 279] width 58 height 25
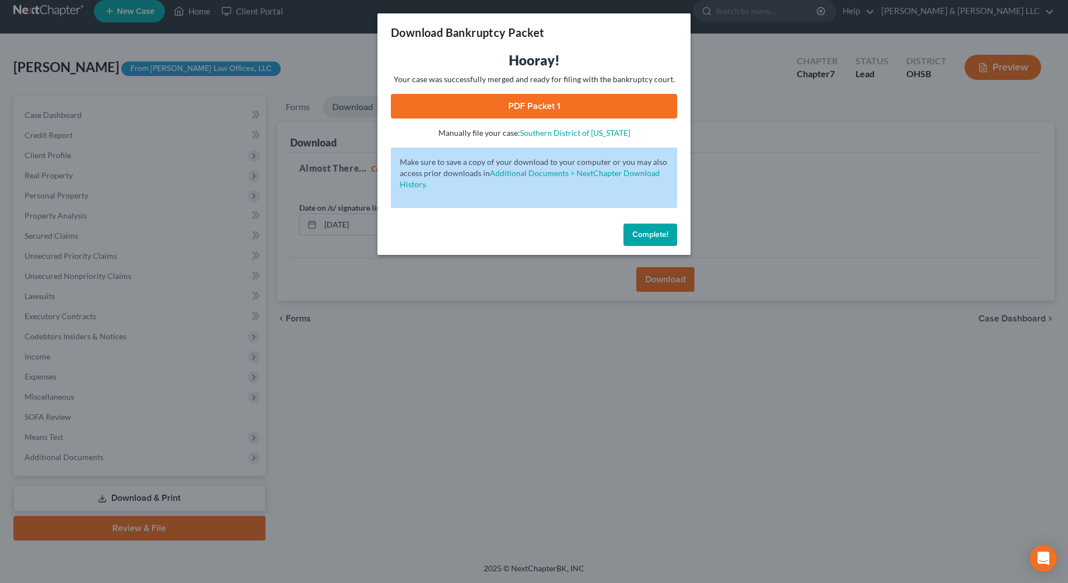
click at [533, 106] on link "PDF Packet 1" at bounding box center [534, 106] width 286 height 25
drag, startPoint x: 649, startPoint y: 235, endPoint x: 167, endPoint y: 289, distance: 484.9
click at [649, 235] on span "Complete!" at bounding box center [650, 235] width 36 height 10
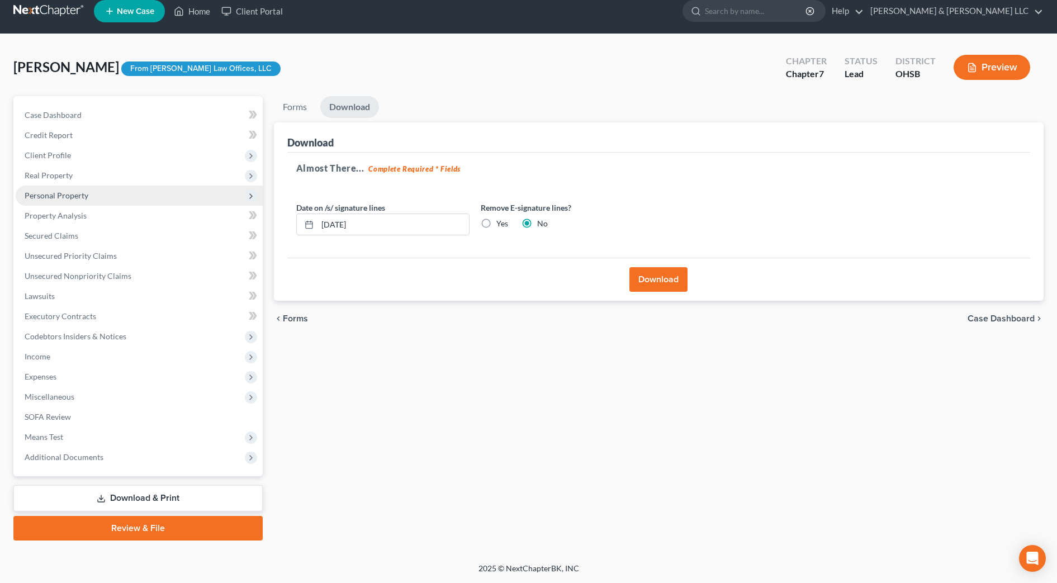
click at [92, 197] on span "Personal Property" at bounding box center [139, 196] width 247 height 20
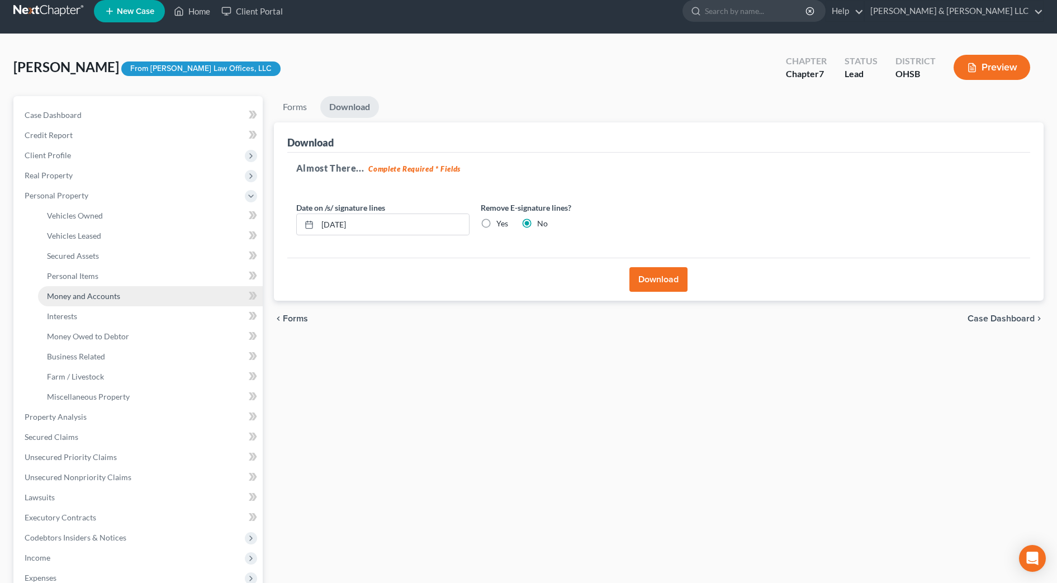
click at [112, 294] on span "Money and Accounts" at bounding box center [83, 296] width 73 height 10
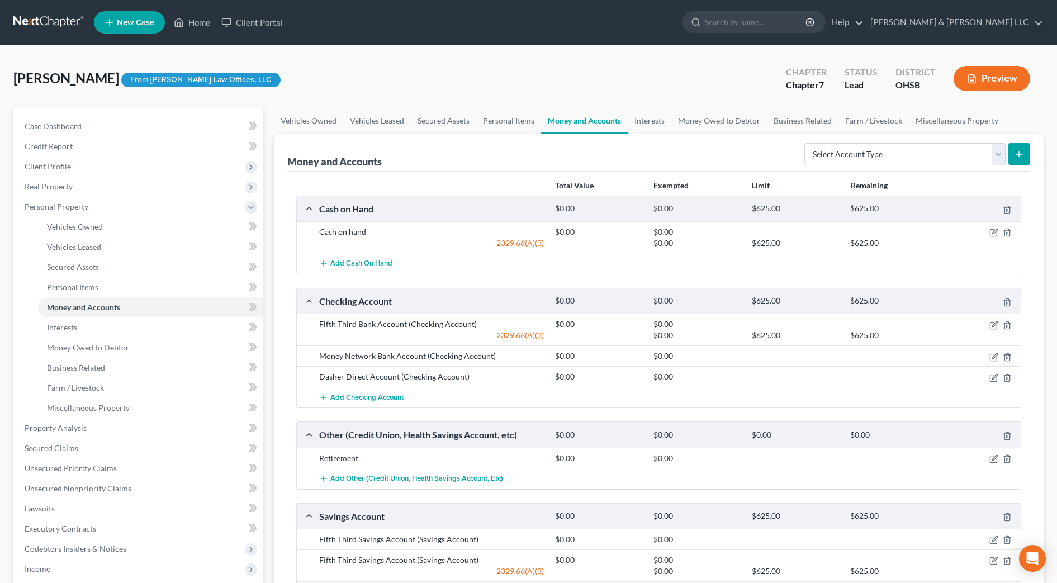
click at [1008, 74] on button "Preview" at bounding box center [992, 78] width 77 height 25
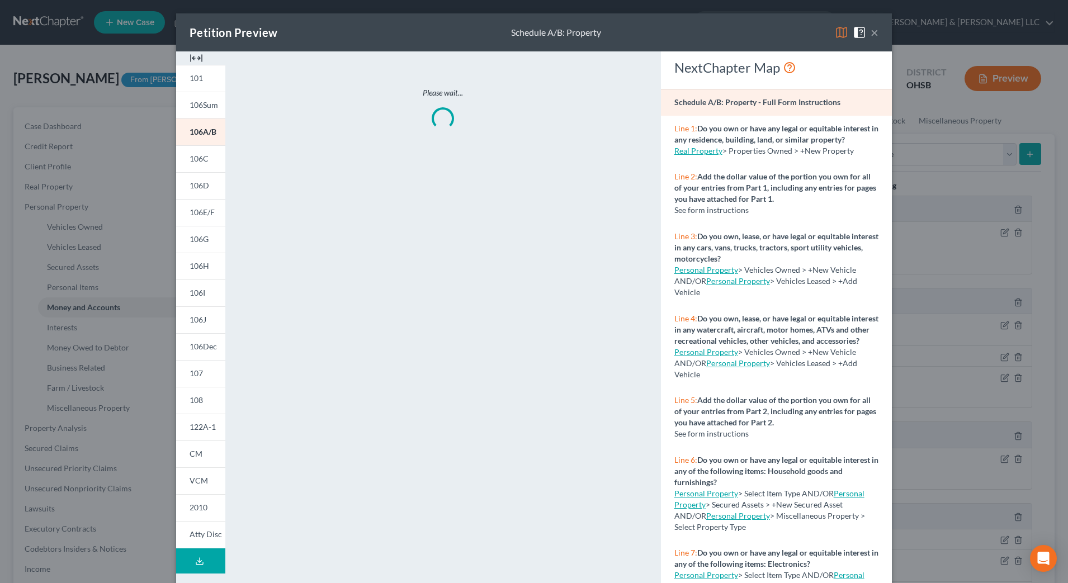
click at [192, 56] on img at bounding box center [195, 57] width 13 height 13
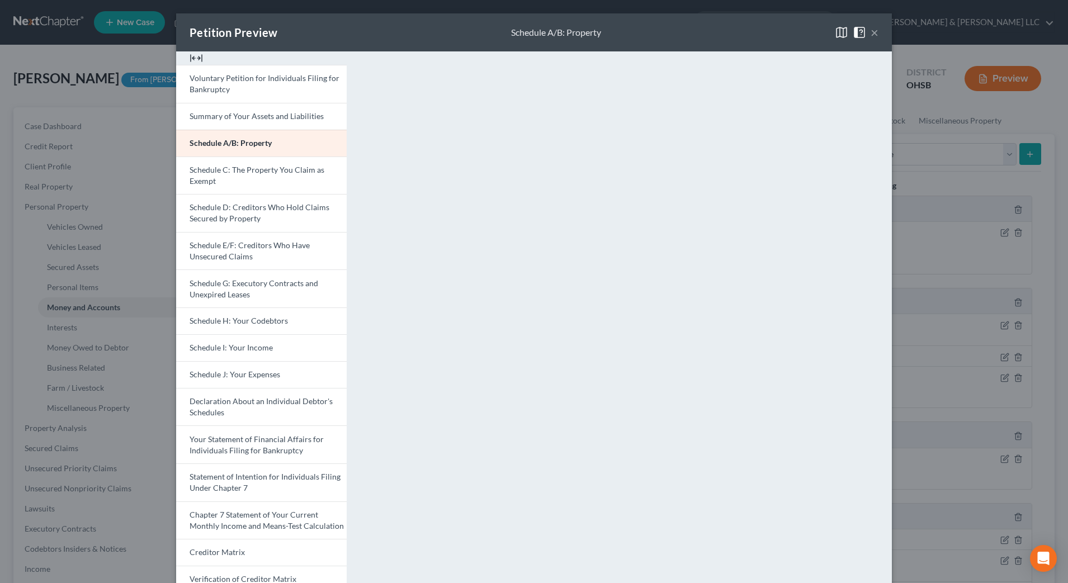
click at [192, 56] on img at bounding box center [195, 57] width 13 height 13
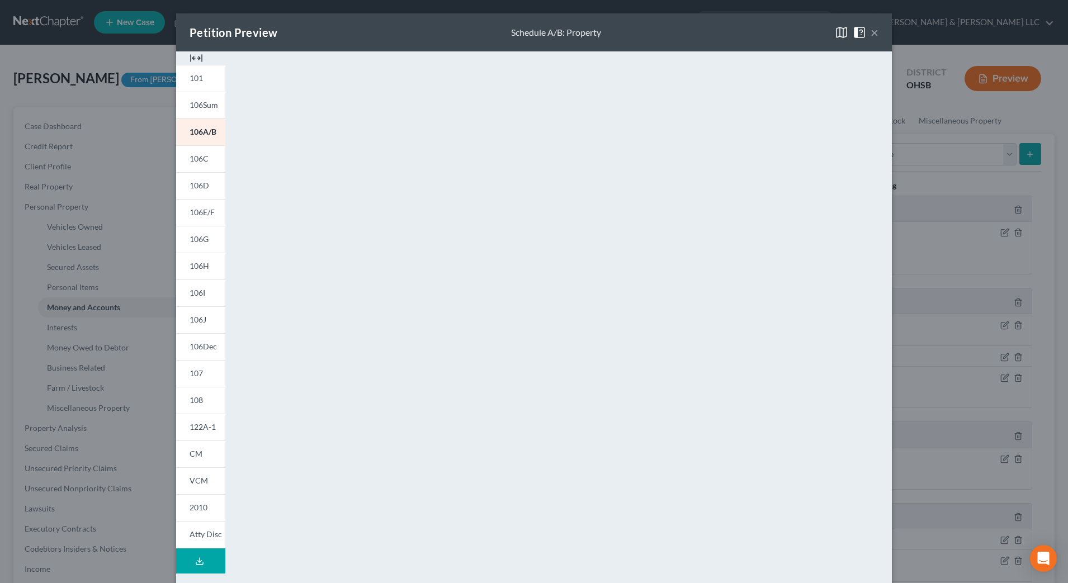
click at [195, 59] on img at bounding box center [195, 57] width 13 height 13
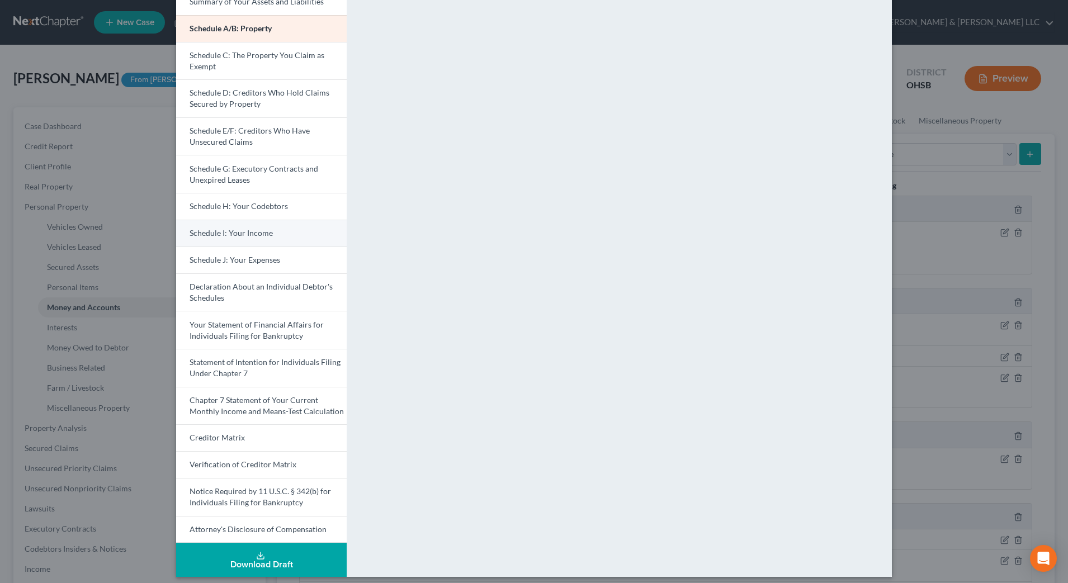
scroll to position [122, 0]
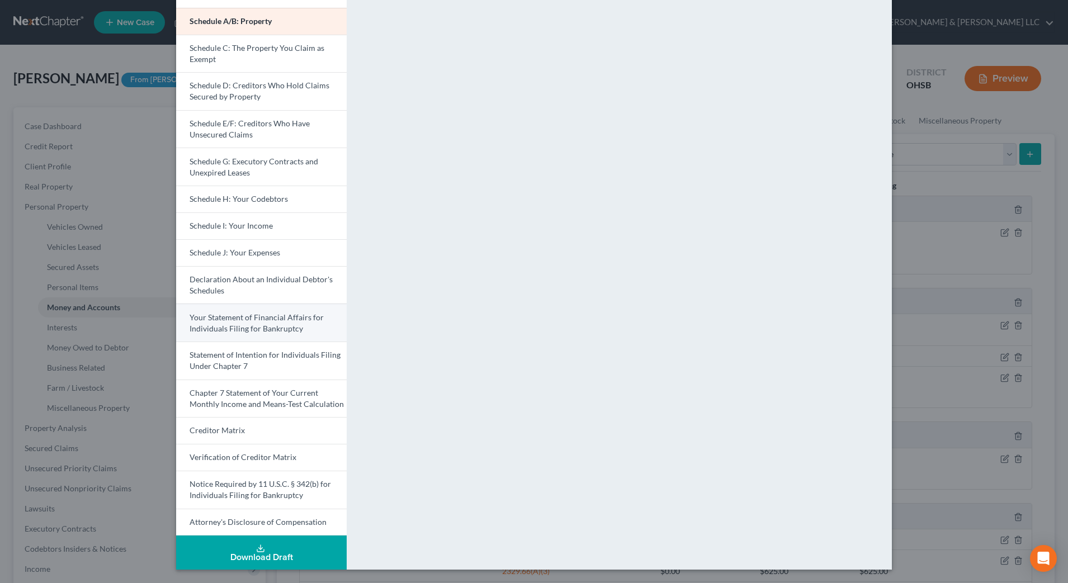
click at [212, 324] on span "Your Statement of Financial Affairs for Individuals Filing for Bankruptcy" at bounding box center [256, 322] width 134 height 21
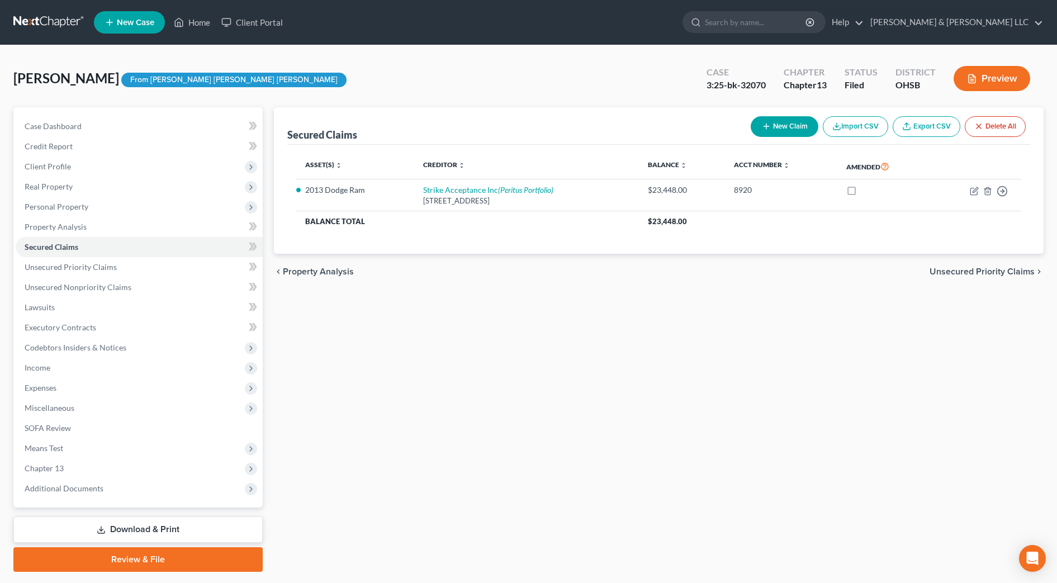
click at [618, 387] on div "Secured Claims New Claim Import CSV Export CSV Delete All Asset(s) expand_more …" at bounding box center [658, 339] width 781 height 464
drag, startPoint x: 196, startPoint y: 20, endPoint x: 193, endPoint y: 2, distance: 18.7
click at [196, 20] on link "Home" at bounding box center [192, 22] width 48 height 20
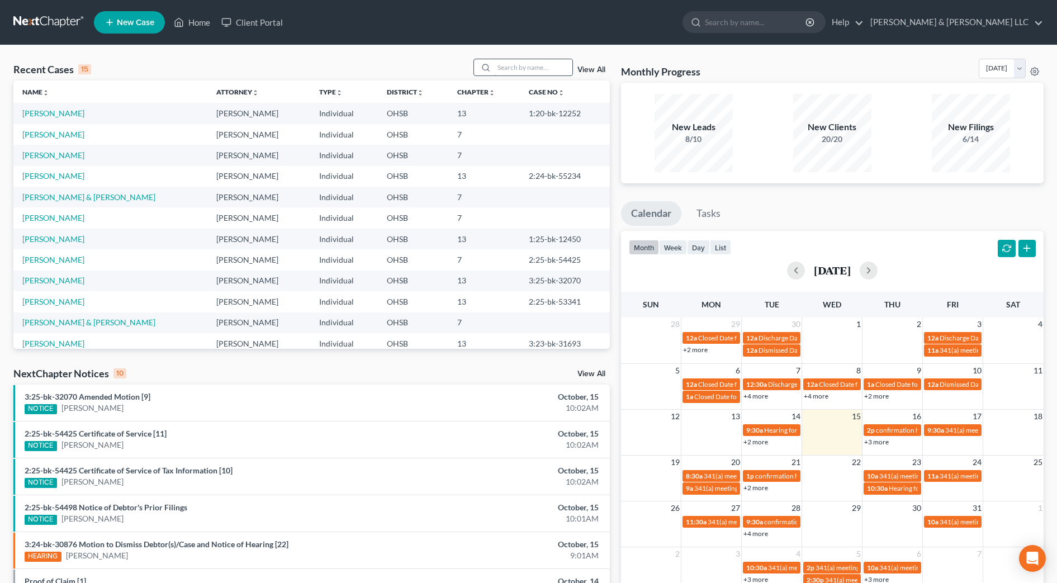
click at [529, 67] on input "search" at bounding box center [533, 67] width 78 height 16
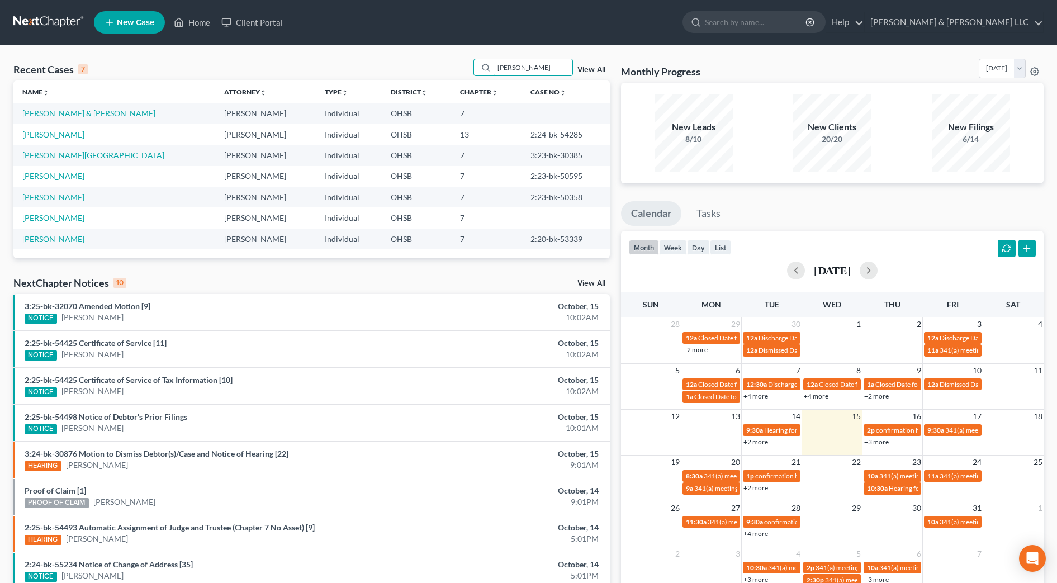
type input "[PERSON_NAME]"
click at [30, 116] on link "[PERSON_NAME] & [PERSON_NAME]" at bounding box center [88, 113] width 133 height 10
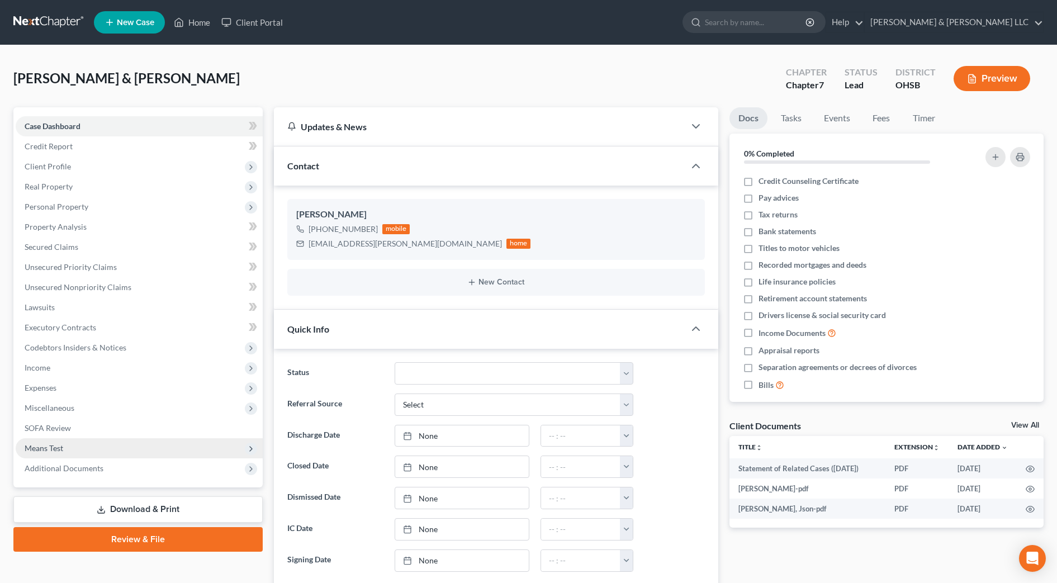
click at [173, 453] on span "Means Test" at bounding box center [139, 448] width 247 height 20
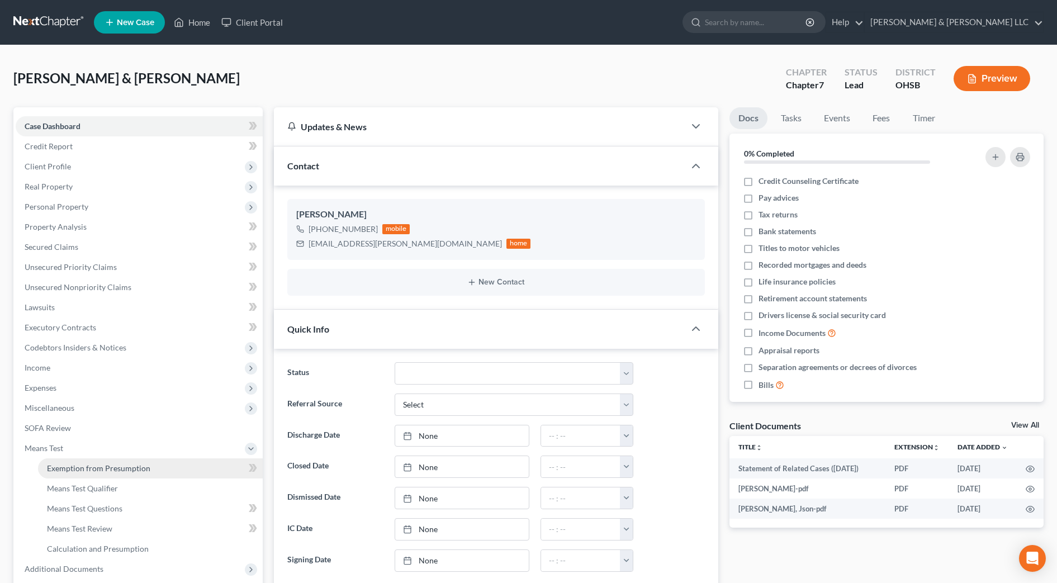
click at [171, 467] on link "Exemption from Presumption" at bounding box center [150, 468] width 225 height 20
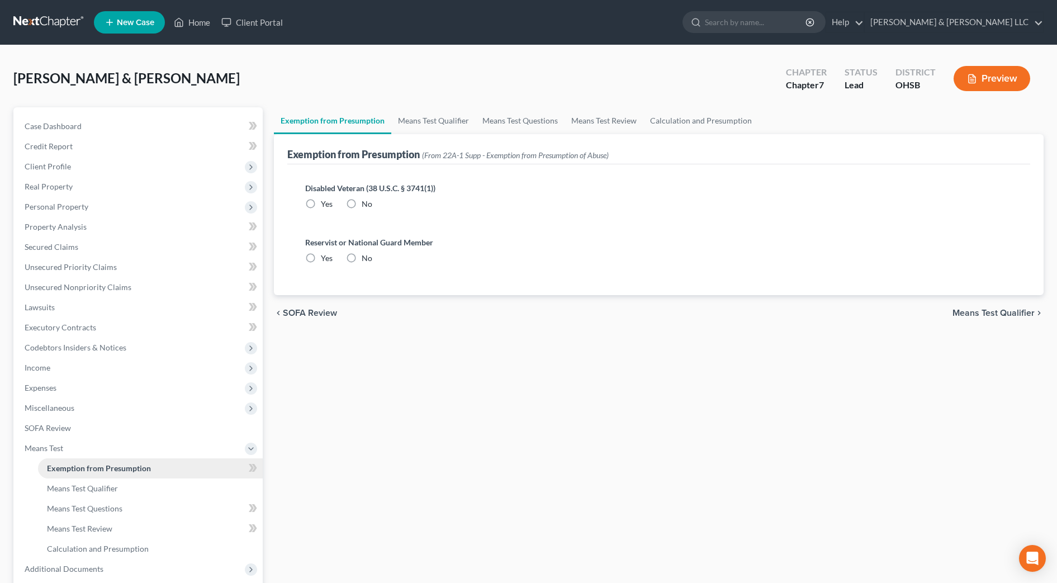
radio input "true"
click at [419, 123] on link "Means Test Qualifier" at bounding box center [433, 120] width 84 height 27
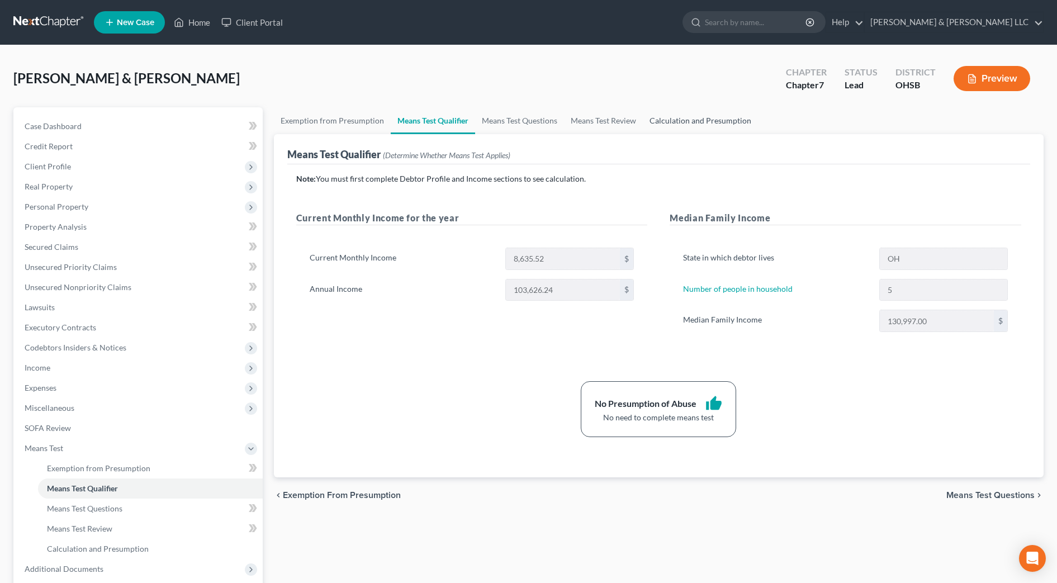
click at [729, 125] on link "Calculation and Presumption" at bounding box center [700, 120] width 115 height 27
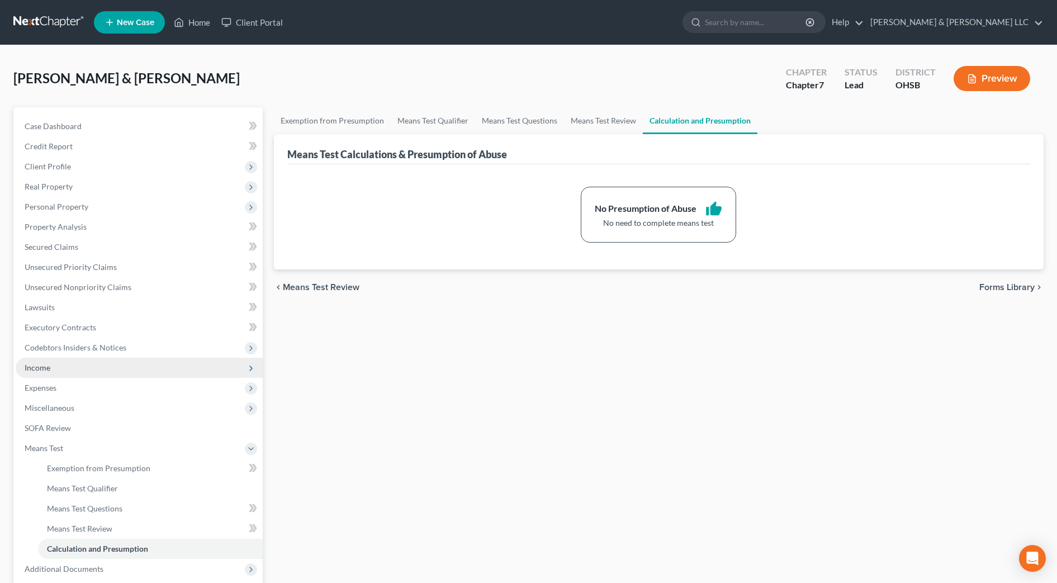
click at [32, 359] on span "Income" at bounding box center [139, 368] width 247 height 20
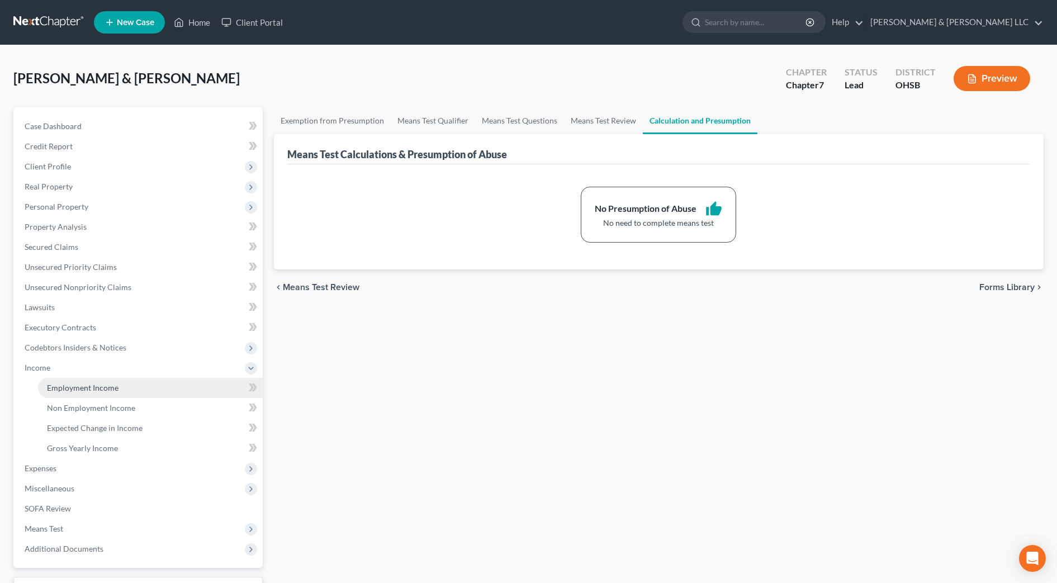
click at [52, 387] on span "Employment Income" at bounding box center [83, 388] width 72 height 10
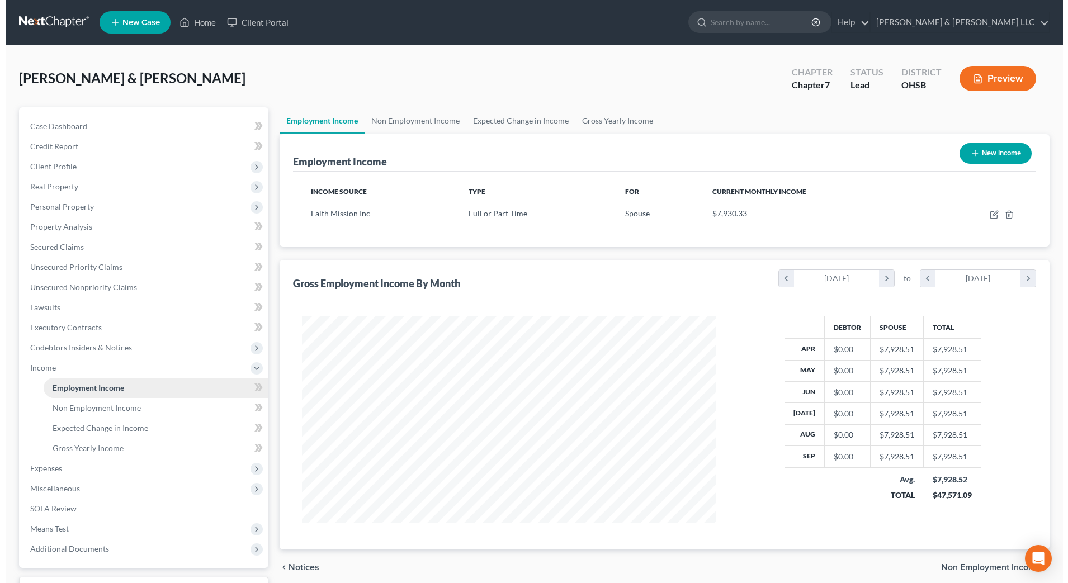
scroll to position [207, 436]
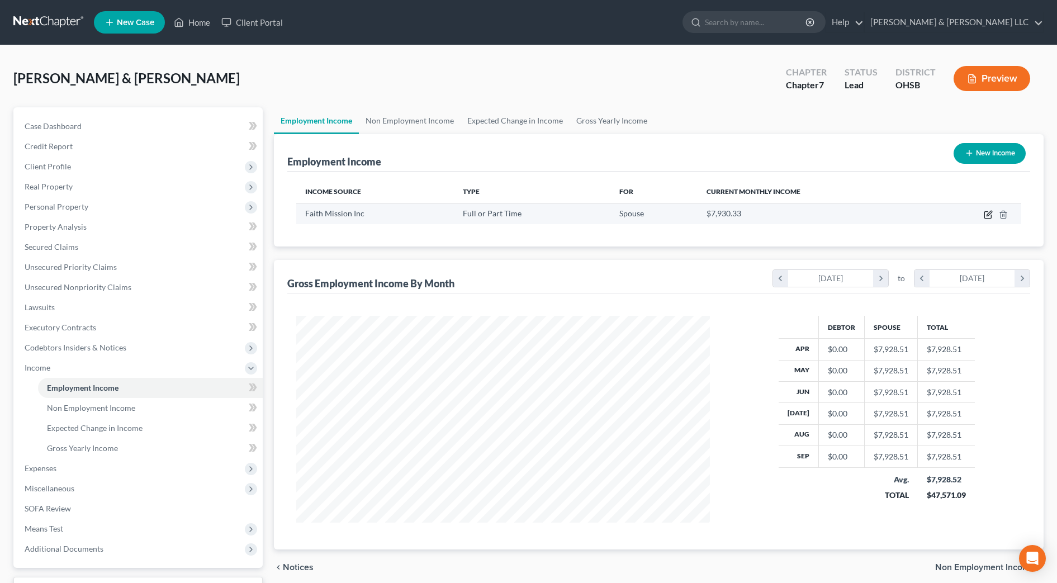
click at [984, 212] on icon "button" at bounding box center [988, 214] width 9 height 9
select select "0"
select select "36"
select select "2"
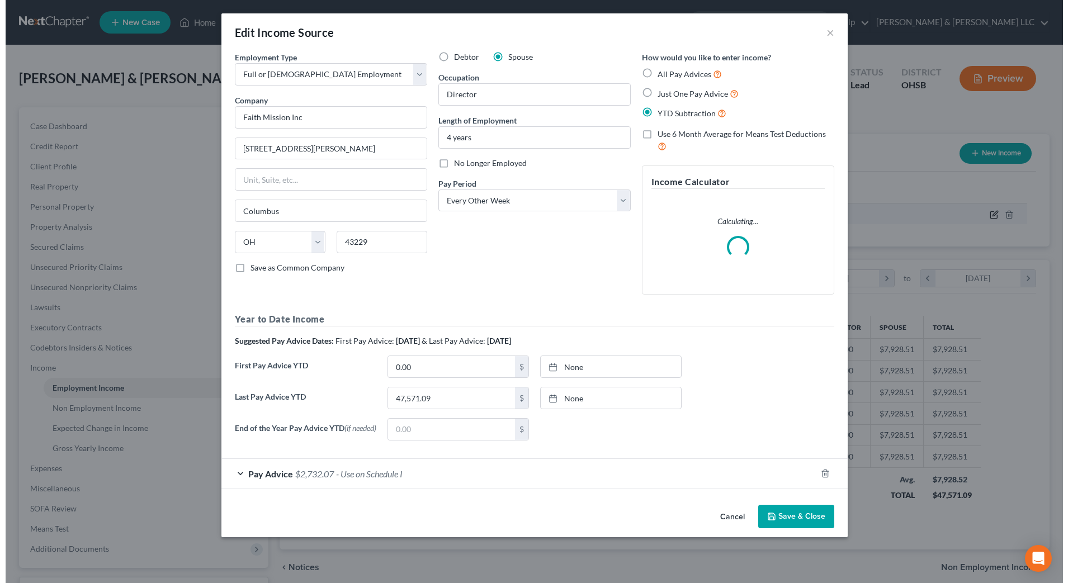
scroll to position [209, 441]
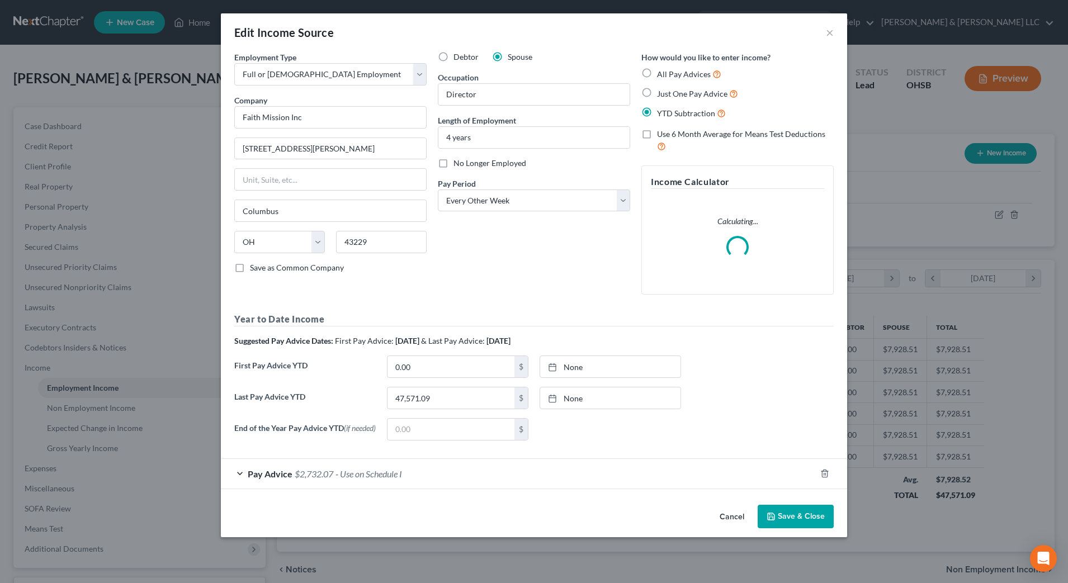
click at [508, 478] on div "Pay Advice $2,732.07 - Use on Schedule I" at bounding box center [518, 474] width 595 height 30
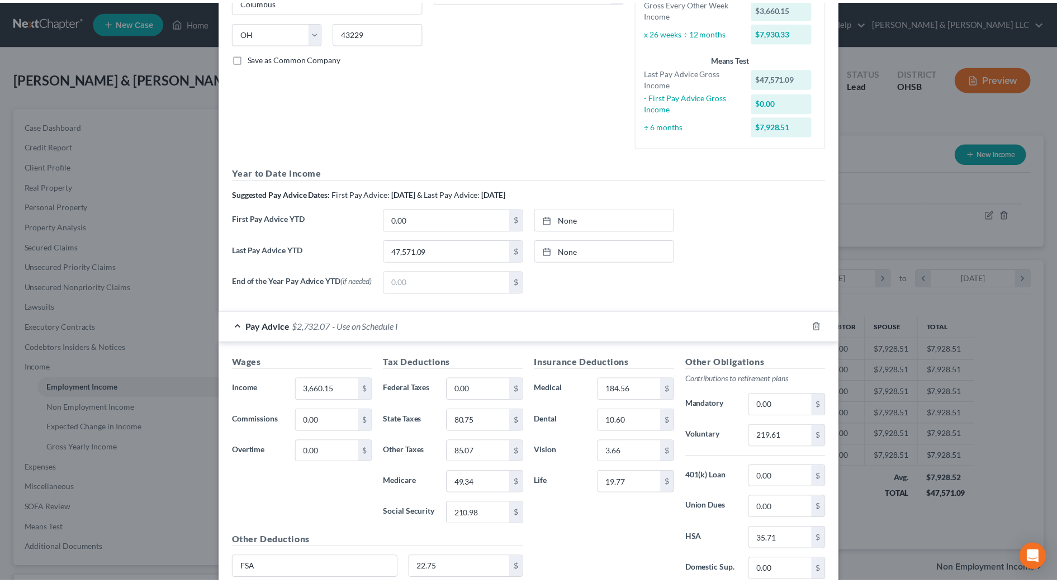
scroll to position [0, 0]
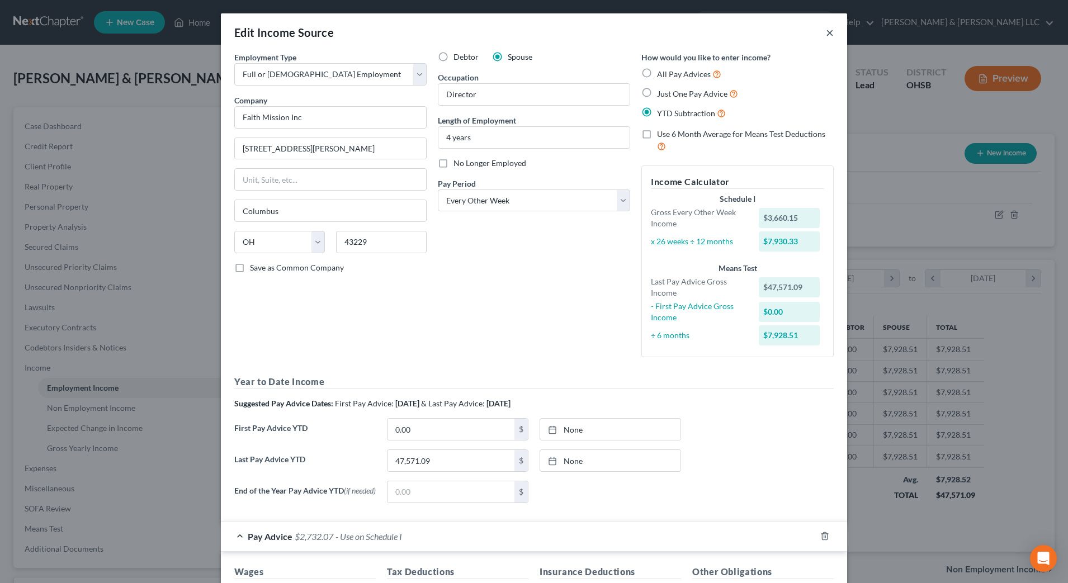
click at [826, 33] on button "×" at bounding box center [830, 32] width 8 height 13
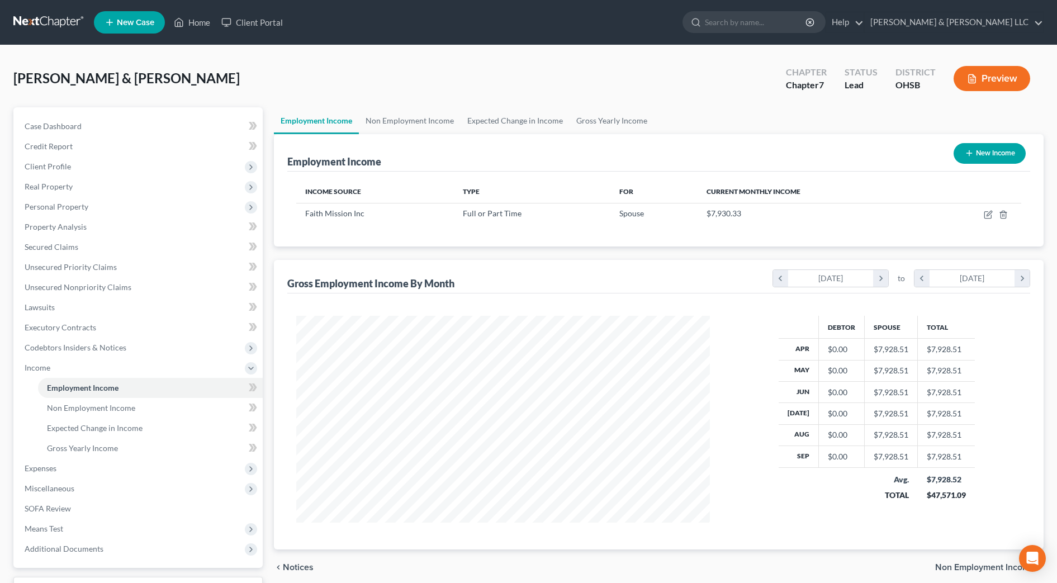
scroll to position [92, 0]
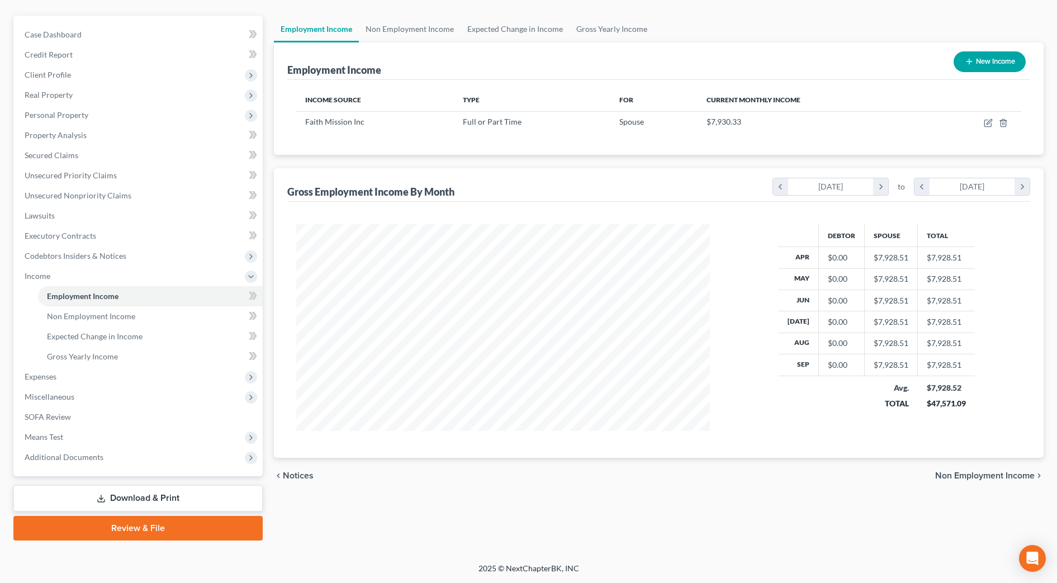
click at [178, 487] on link "Download & Print" at bounding box center [137, 498] width 249 height 26
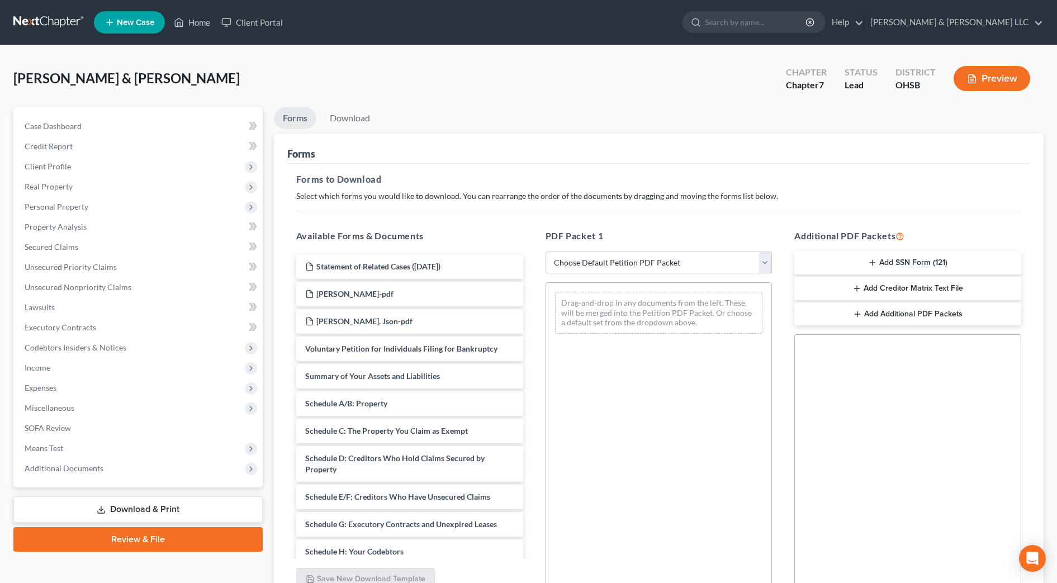
click at [678, 271] on select "Choose Default Petition PDF Packet Complete Bankruptcy Petition (all forms and …" at bounding box center [659, 263] width 227 height 22
select select "0"
click at [546, 252] on select "Choose Default Petition PDF Packet Complete Bankruptcy Petition (all forms and …" at bounding box center [659, 263] width 227 height 22
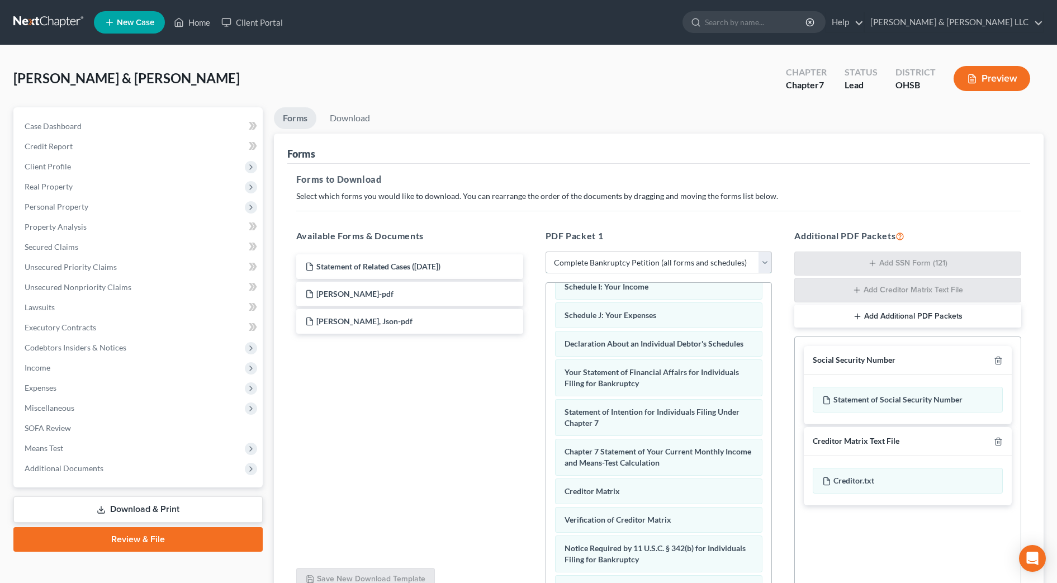
scroll to position [367, 0]
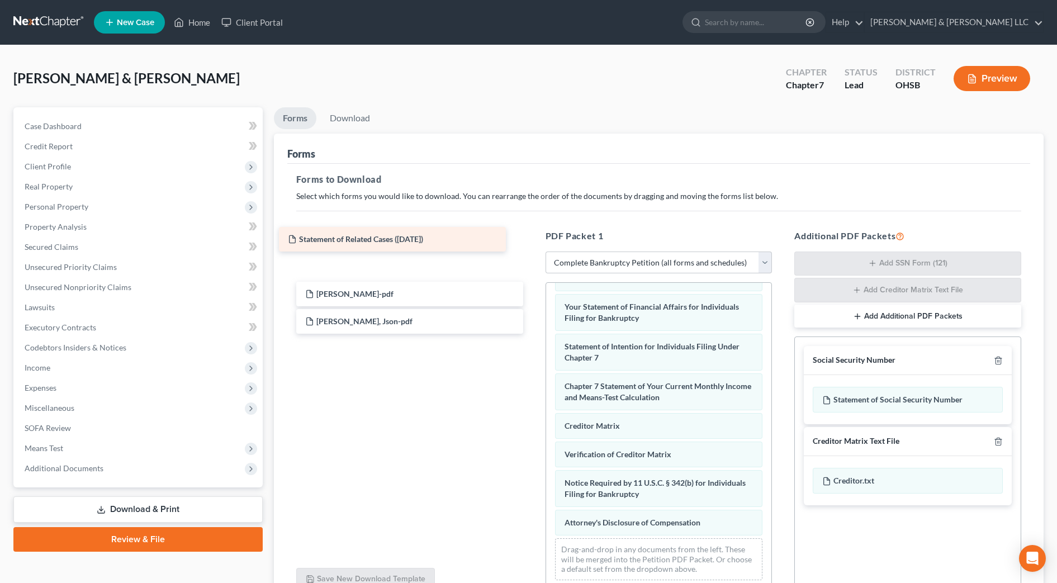
drag, startPoint x: 472, startPoint y: 264, endPoint x: 455, endPoint y: 231, distance: 37.3
click at [455, 254] on div "Statement of Related Cases (10/15/2025) Statement of Related Cases (10/15/2025)…" at bounding box center [409, 293] width 245 height 79
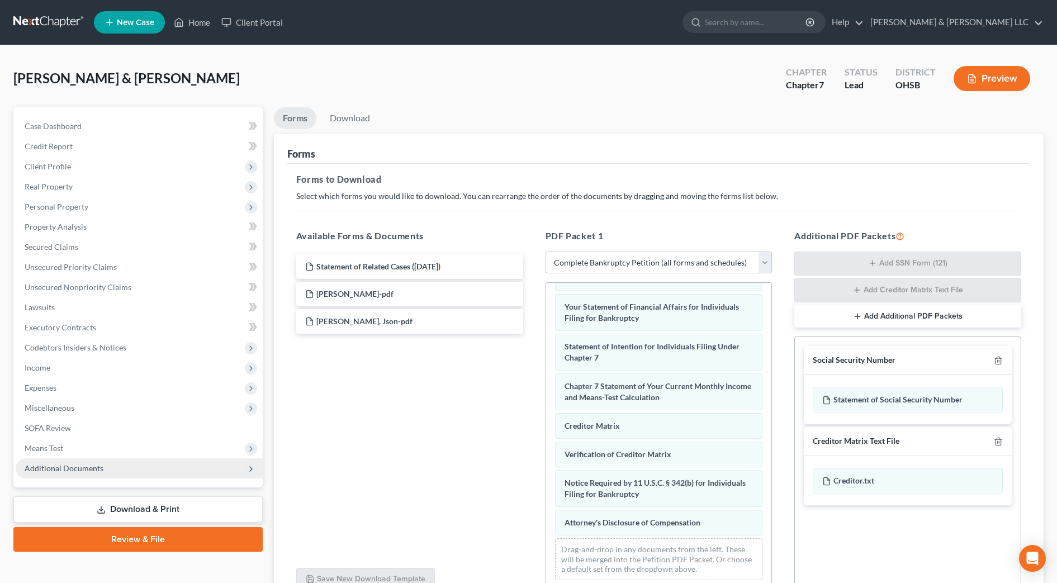
click at [124, 468] on span "Additional Documents" at bounding box center [139, 468] width 247 height 20
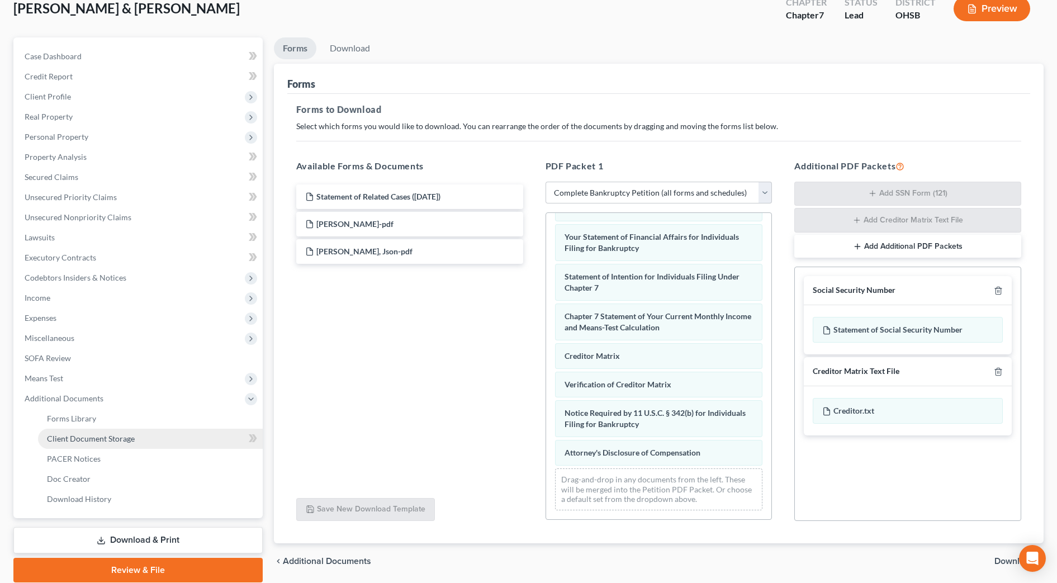
click at [126, 435] on span "Client Document Storage" at bounding box center [91, 439] width 88 height 10
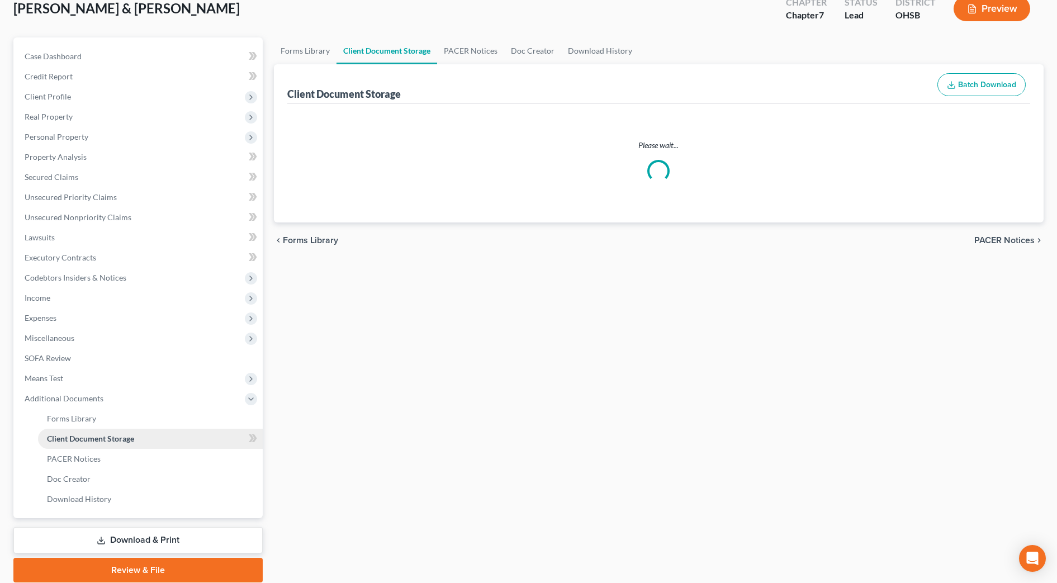
scroll to position [20, 0]
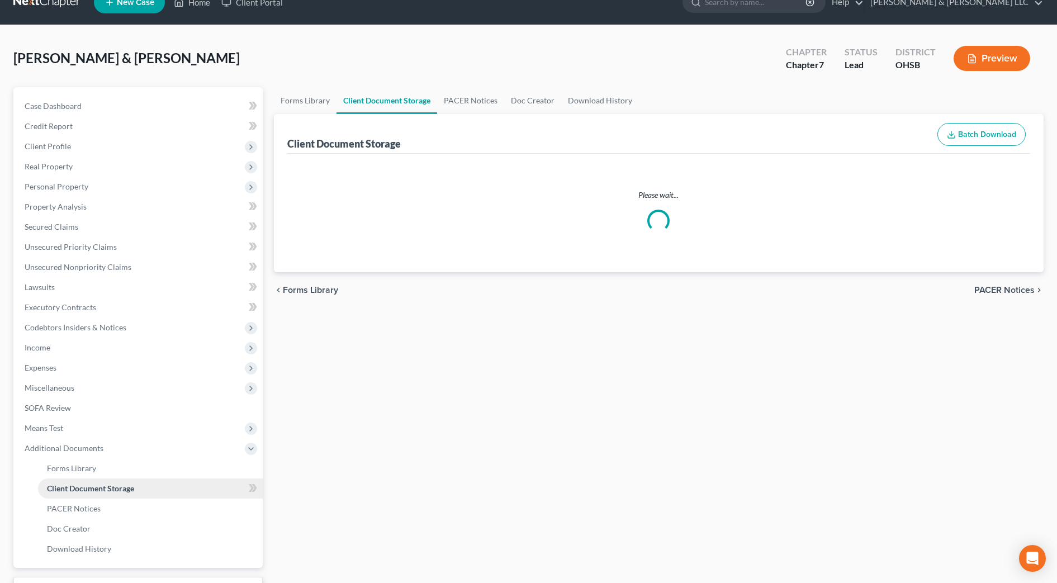
select select "7"
select select "52"
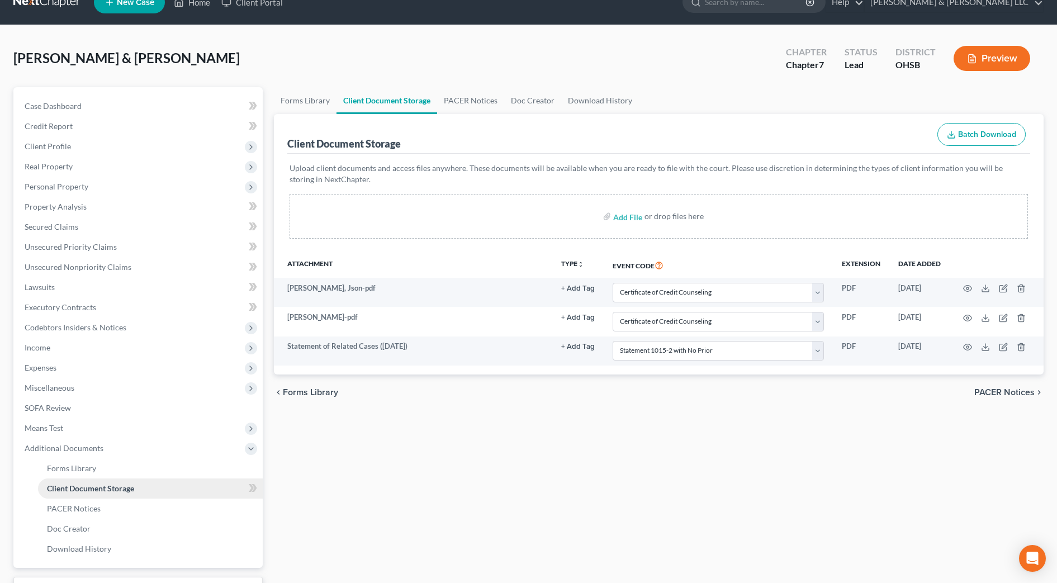
scroll to position [0, 0]
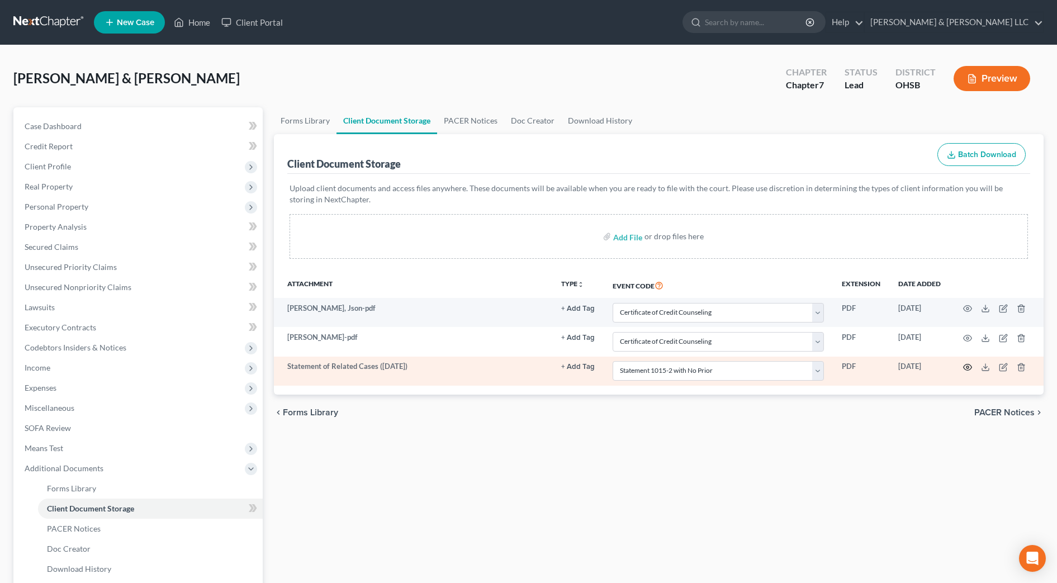
click at [969, 365] on icon "button" at bounding box center [967, 367] width 9 height 9
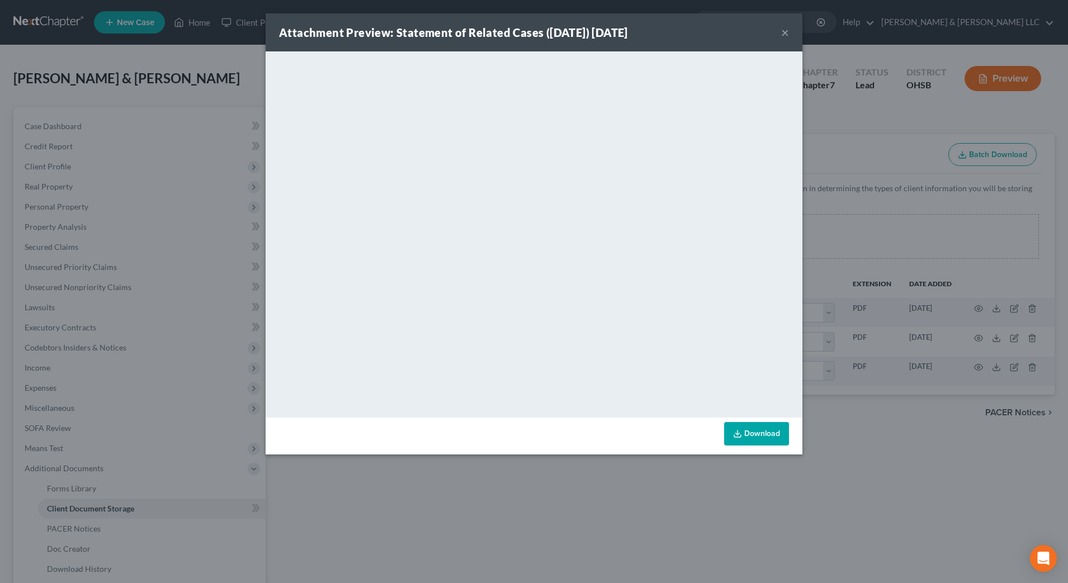
drag, startPoint x: 786, startPoint y: 29, endPoint x: 524, endPoint y: 45, distance: 262.7
click at [786, 29] on button "×" at bounding box center [785, 32] width 8 height 13
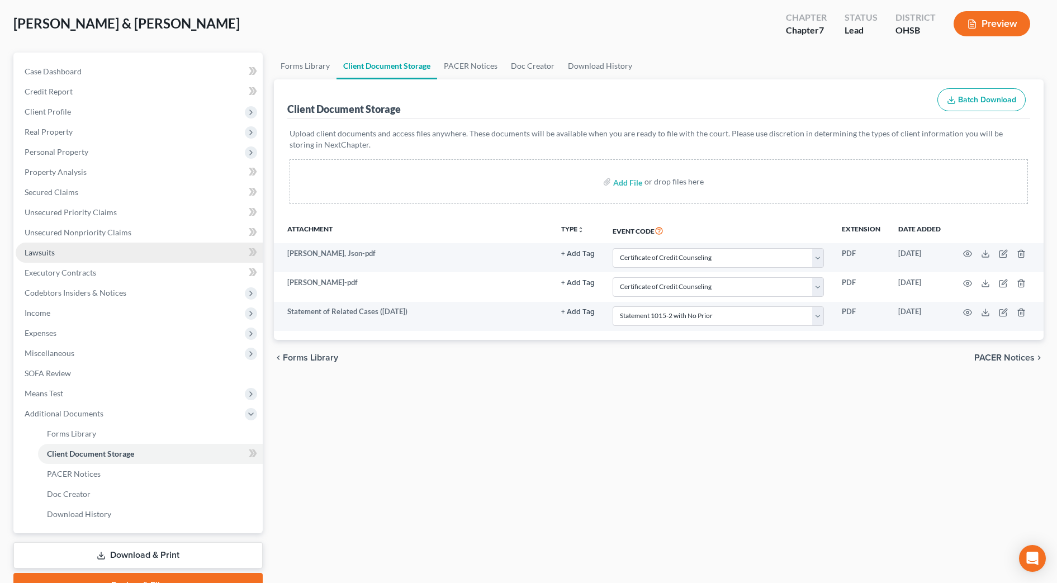
scroll to position [112, 0]
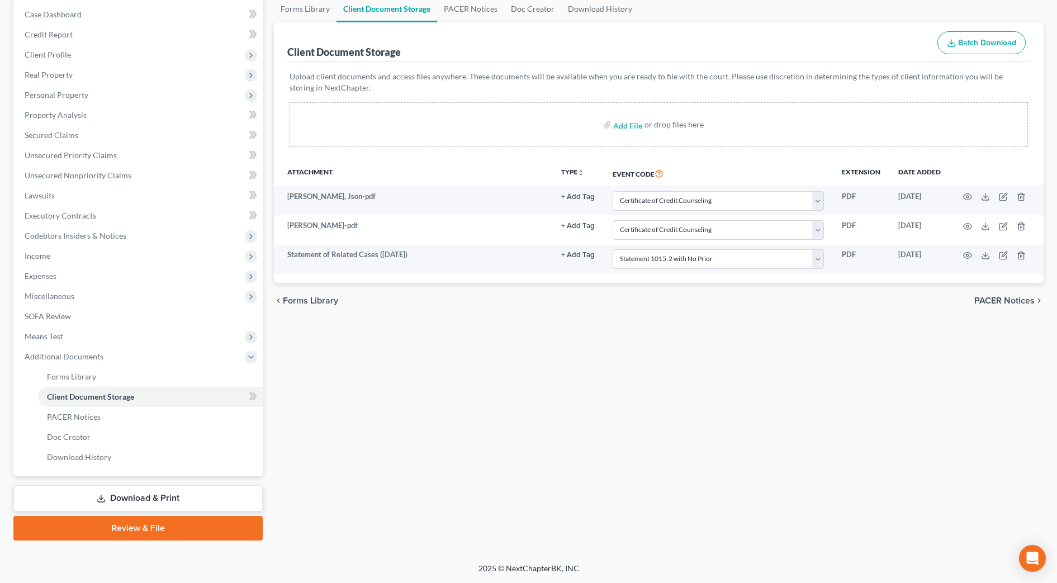
click at [173, 493] on link "Download & Print" at bounding box center [137, 498] width 249 height 26
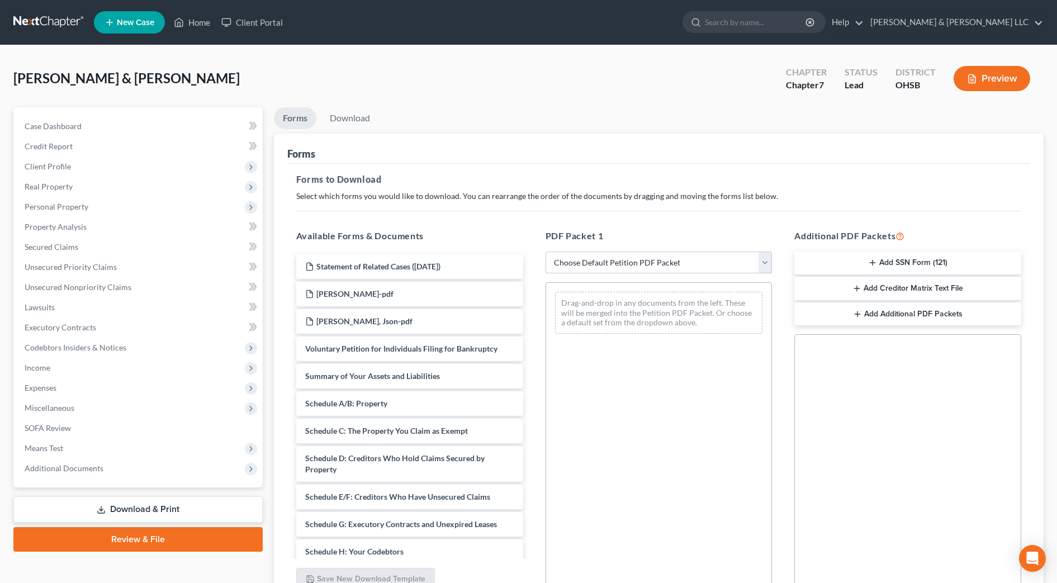
click at [632, 264] on select "Choose Default Petition PDF Packet Complete Bankruptcy Petition (all forms and …" at bounding box center [659, 263] width 227 height 22
select select "0"
click at [546, 252] on select "Choose Default Petition PDF Packet Complete Bankruptcy Petition (all forms and …" at bounding box center [659, 263] width 227 height 22
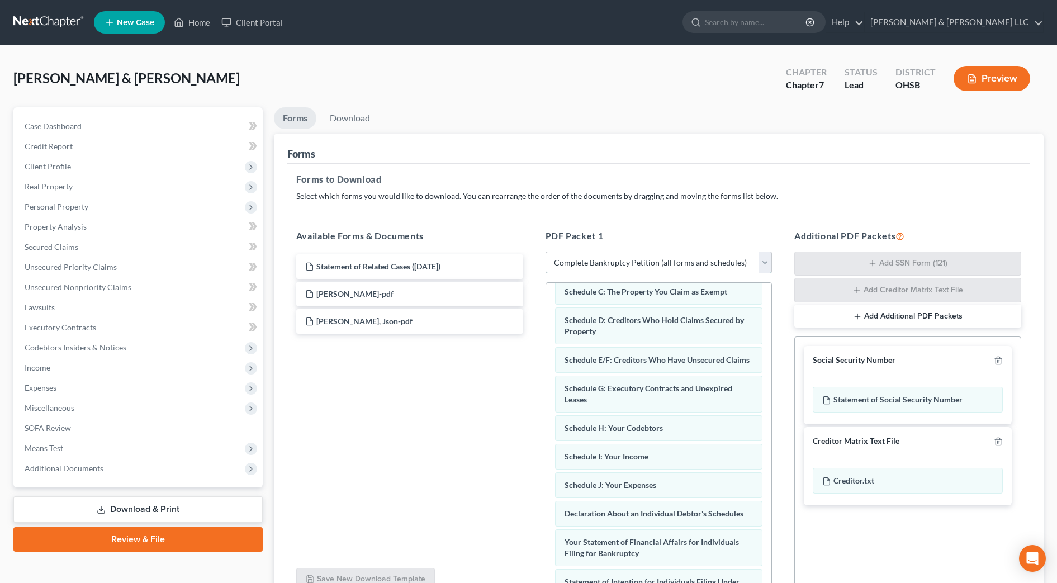
scroll to position [367, 0]
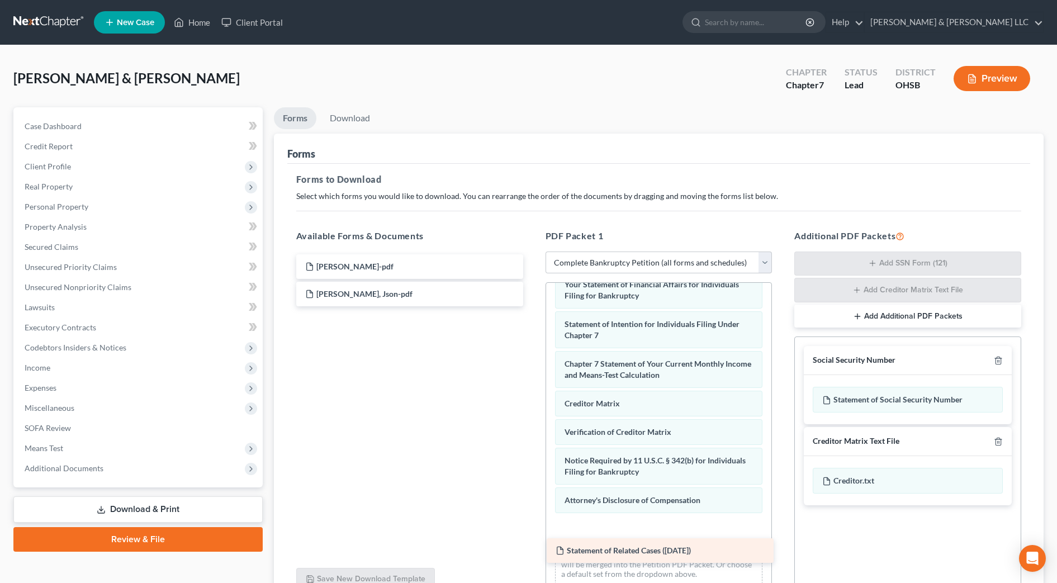
drag, startPoint x: 449, startPoint y: 259, endPoint x: 700, endPoint y: 542, distance: 378.2
click at [532, 306] on div "Statement of Related Cases (10/15/2025) Statement of Related Cases (10/15/2025)…" at bounding box center [409, 280] width 245 height 52
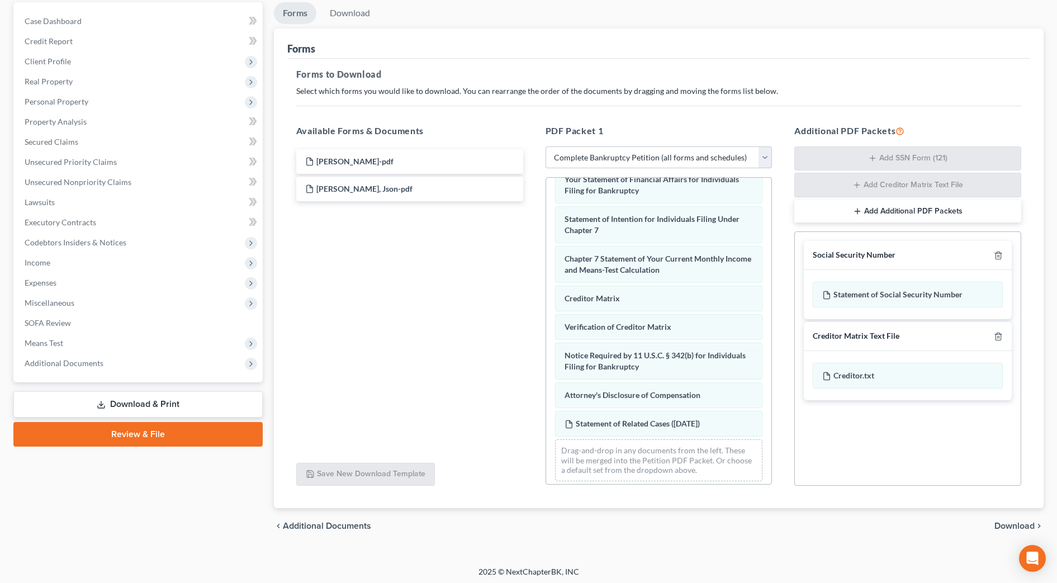
scroll to position [108, 0]
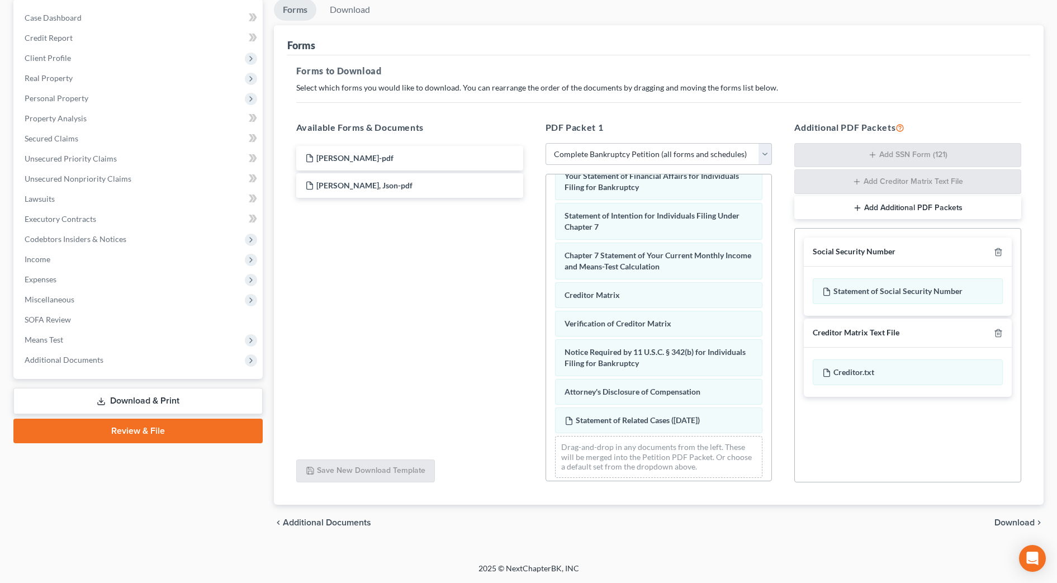
click at [1022, 523] on span "Download" at bounding box center [1014, 522] width 40 height 9
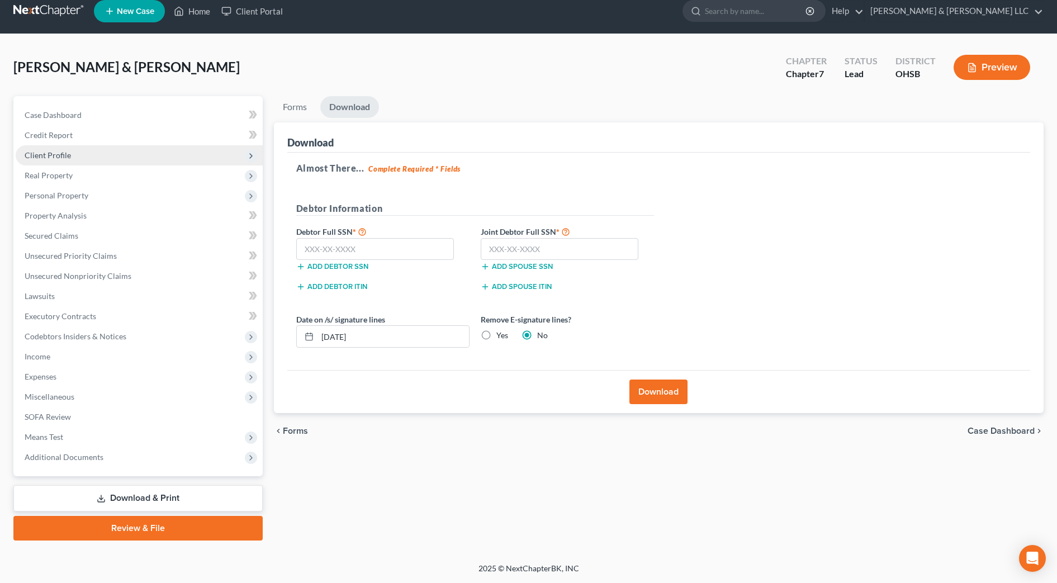
click at [69, 151] on span "Client Profile" at bounding box center [48, 155] width 46 height 10
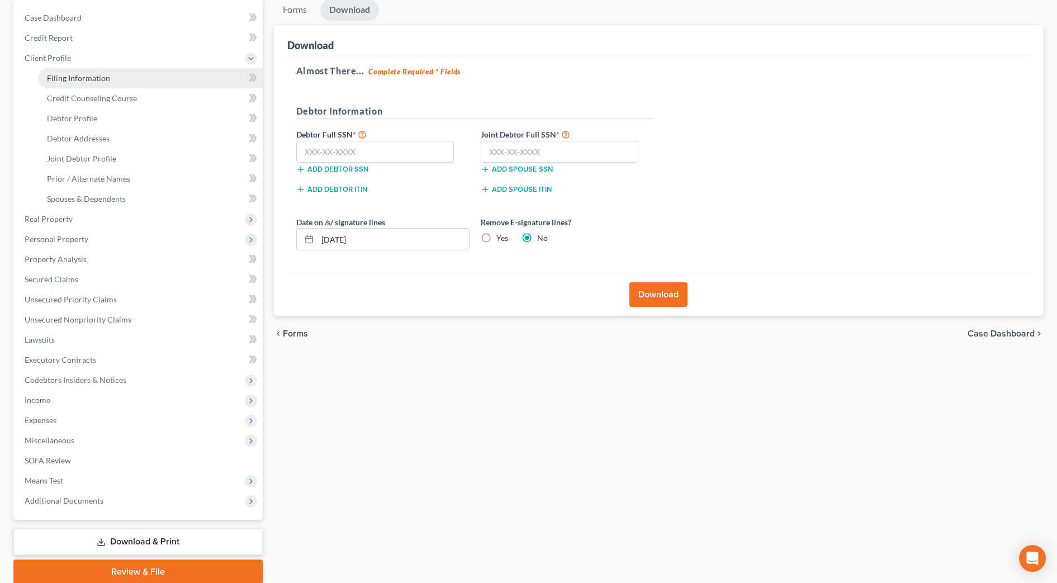
click at [83, 84] on link "Filing Information" at bounding box center [150, 78] width 225 height 20
select select "1"
select select "0"
select select "36"
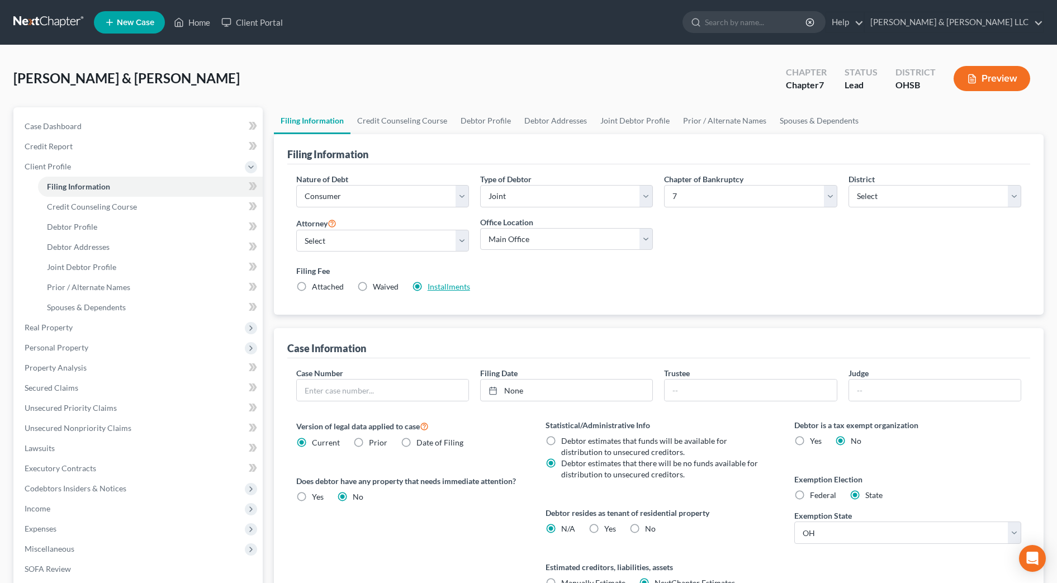
click at [451, 286] on link "Installments" at bounding box center [449, 287] width 42 height 10
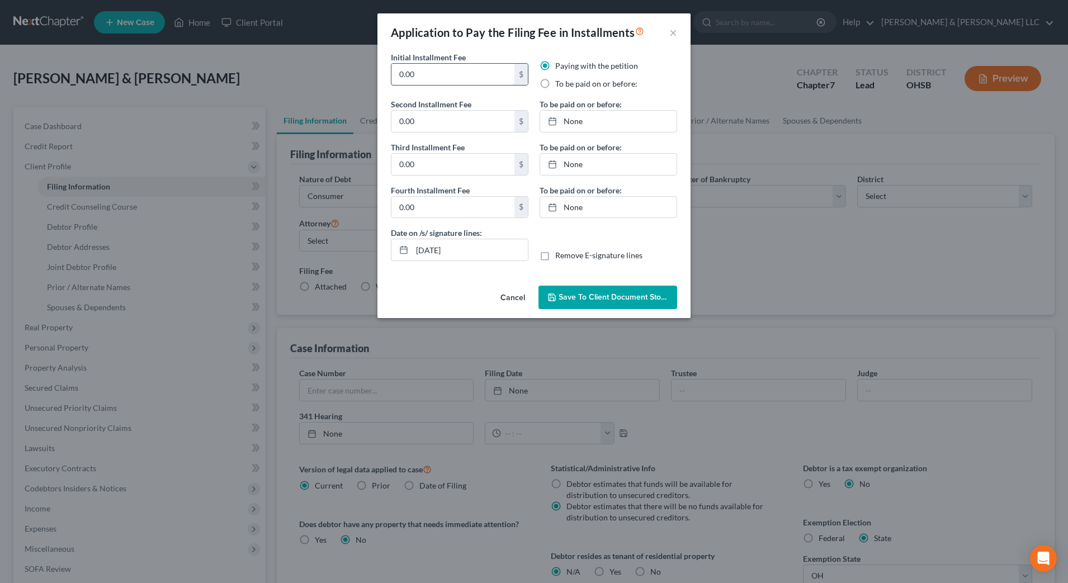
click at [443, 79] on input "0.00" at bounding box center [452, 74] width 123 height 21
type input "0.00"
click at [575, 89] on label "To be paid on or before:" at bounding box center [596, 83] width 82 height 11
click at [567, 86] on input "To be paid on or before:" at bounding box center [563, 81] width 7 height 7
radio input "true"
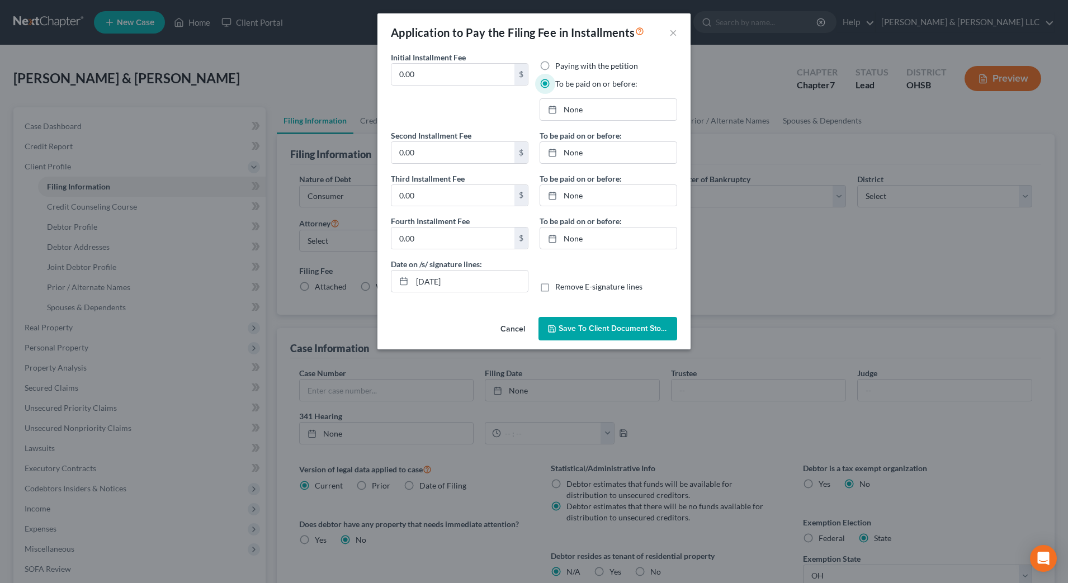
click at [589, 121] on div "Paying with the petition To be paid on or before: None close Date Time chevron_…" at bounding box center [608, 94] width 149 height 69
click at [593, 113] on link "None" at bounding box center [608, 109] width 136 height 21
type input "10/15/2025"
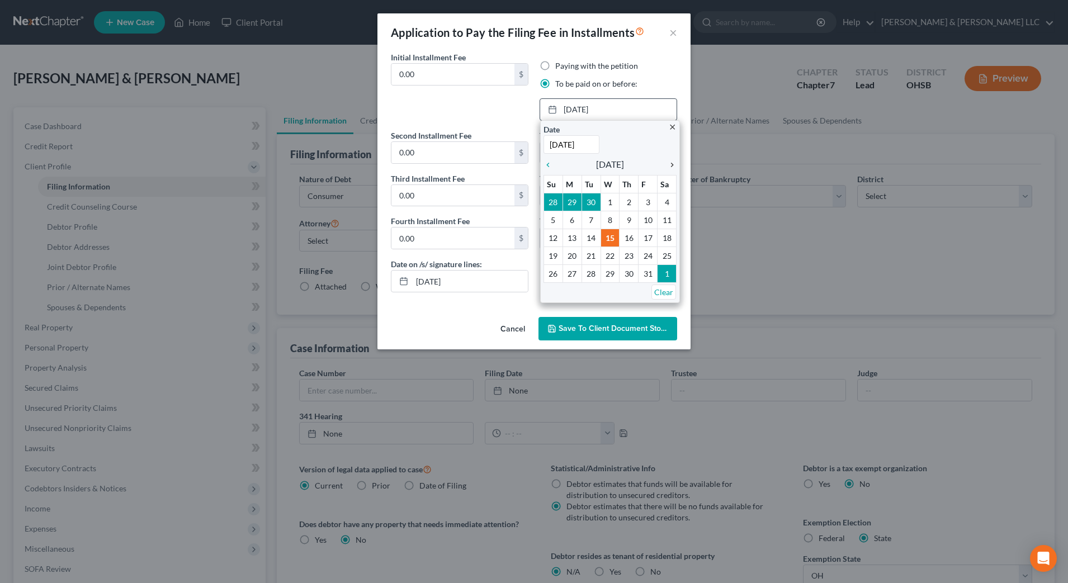
click at [672, 163] on icon "chevron_right" at bounding box center [669, 164] width 15 height 9
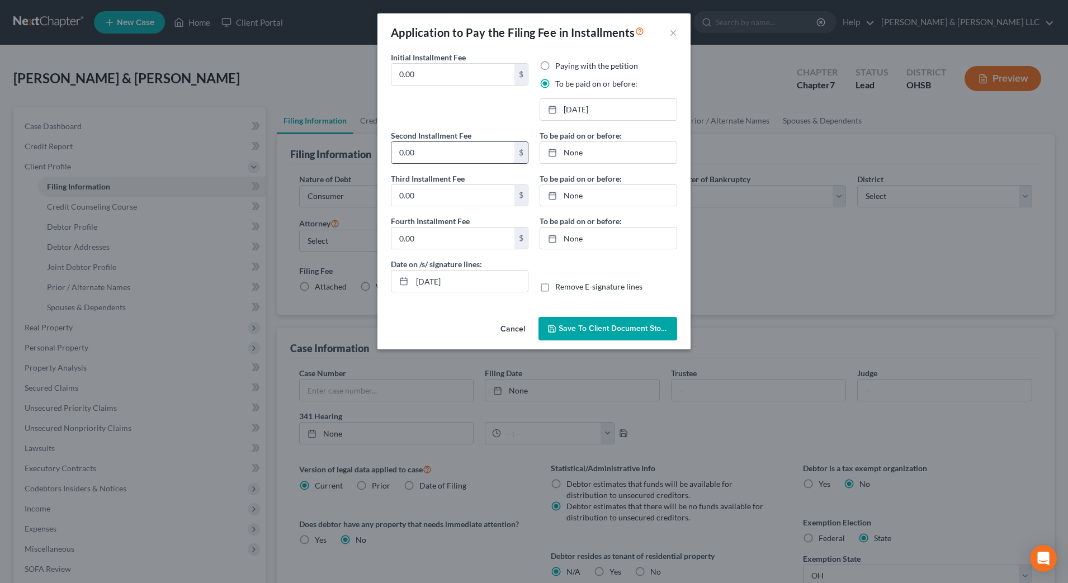
click at [482, 157] on input "0.00" at bounding box center [452, 152] width 123 height 21
click at [423, 68] on input "0.00" at bounding box center [452, 74] width 123 height 21
type input "0"
type input "169"
click at [453, 155] on input "0.00" at bounding box center [452, 152] width 123 height 21
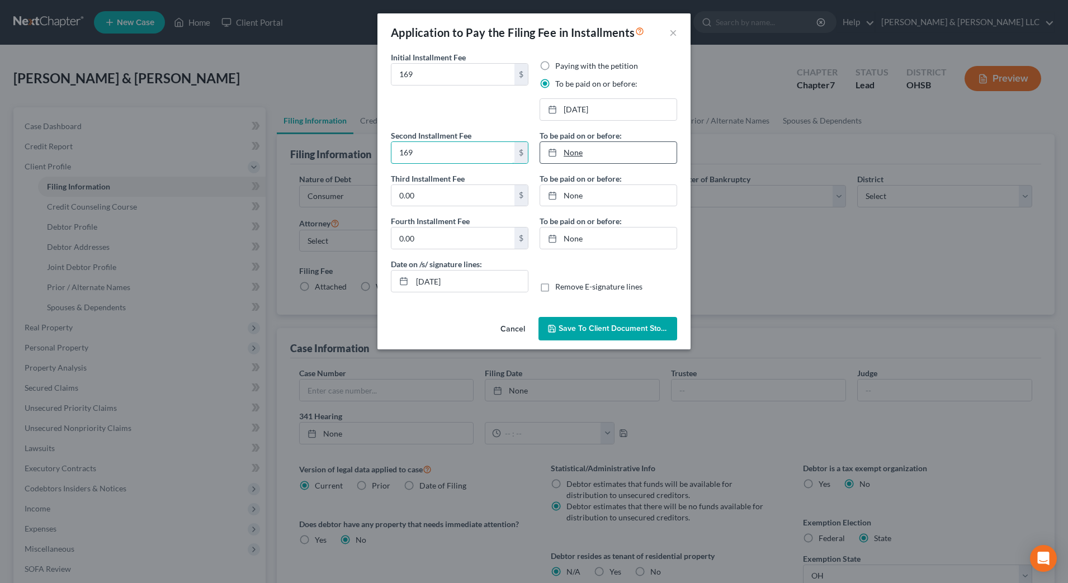
type input "169"
type input "10/15/2025"
click at [586, 163] on link "10/15/2025" at bounding box center [608, 152] width 136 height 21
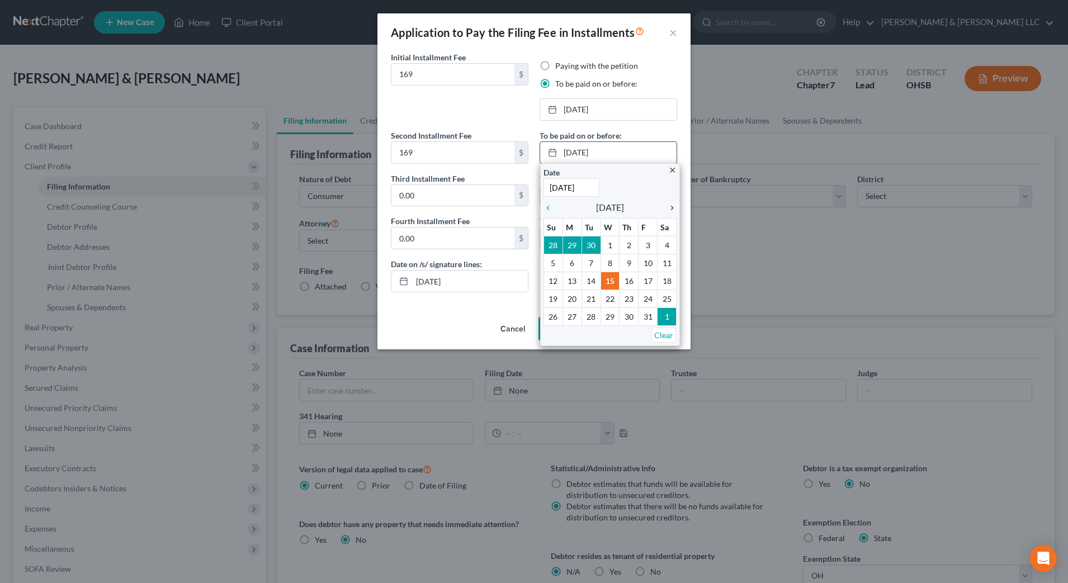
click at [670, 207] on icon "chevron_right" at bounding box center [669, 207] width 15 height 9
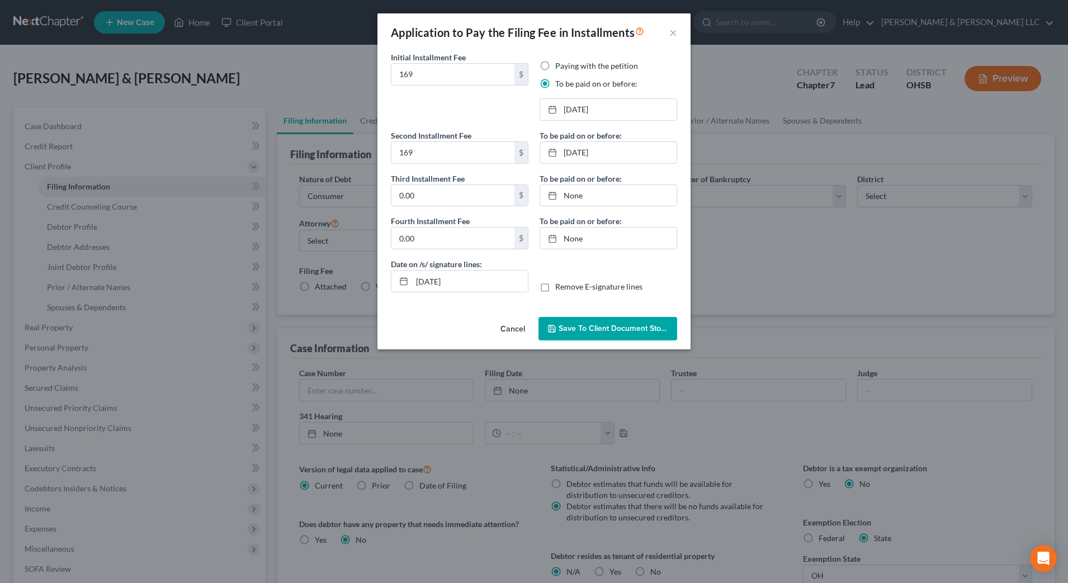
click at [580, 328] on span "Save to Client Document Storage" at bounding box center [617, 329] width 118 height 10
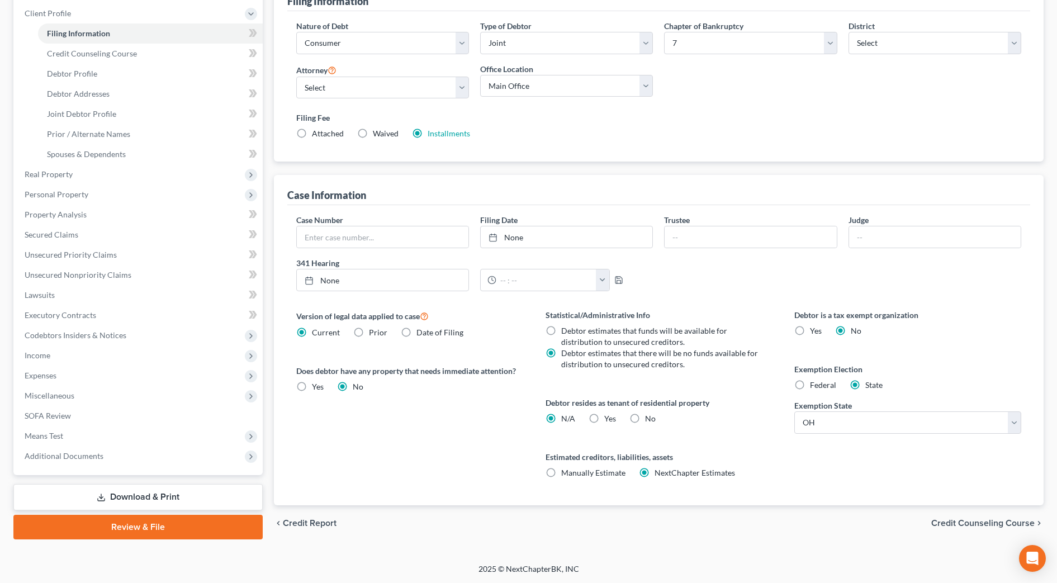
scroll to position [154, 0]
click at [107, 461] on span "Additional Documents" at bounding box center [139, 455] width 247 height 20
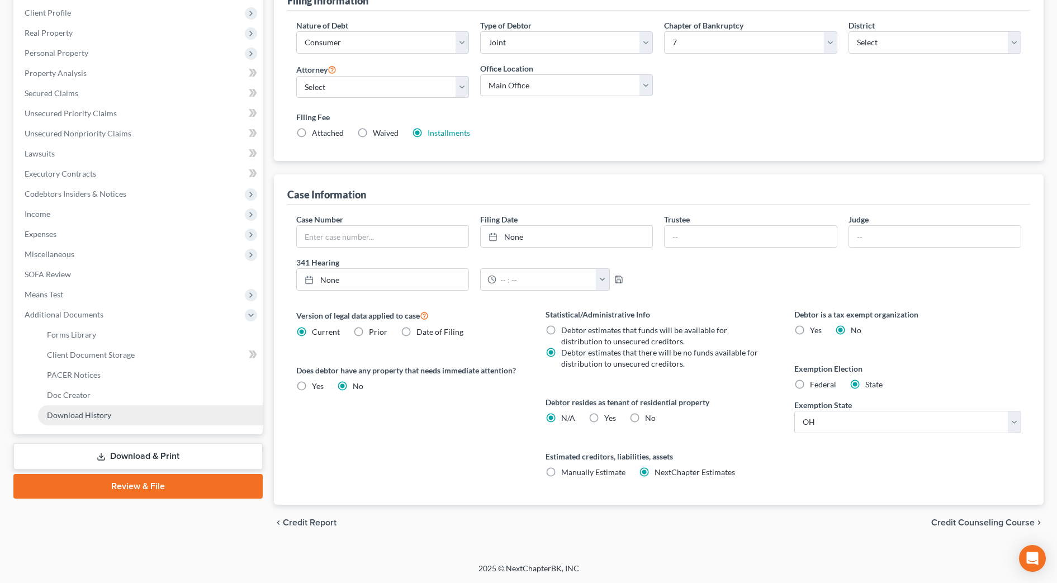
click at [106, 414] on span "Download History" at bounding box center [79, 415] width 64 height 10
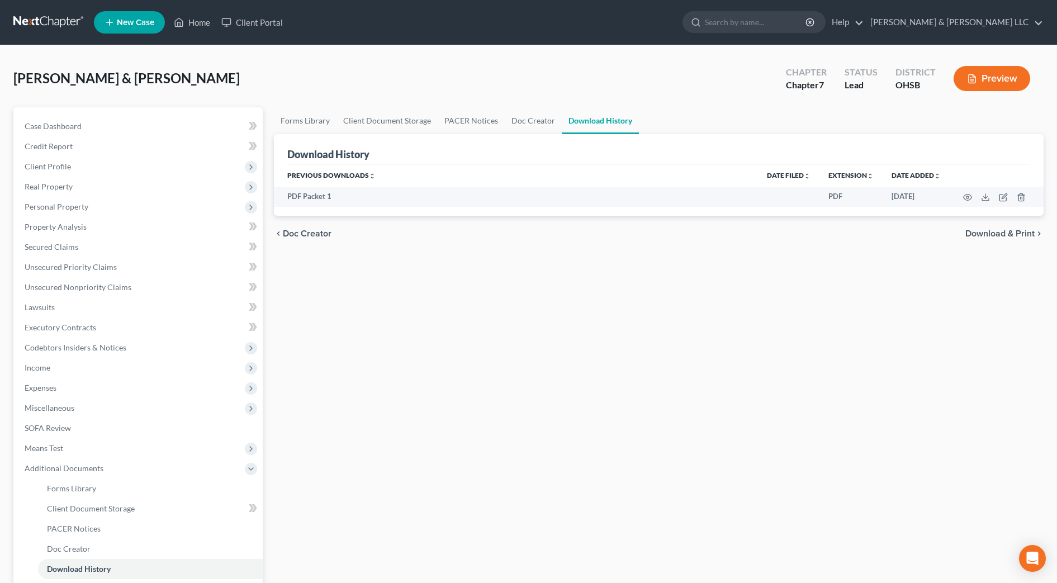
click at [719, 354] on div "Forms Library Client Document Storage PACER Notices Doc Creator Download Histor…" at bounding box center [658, 379] width 781 height 545
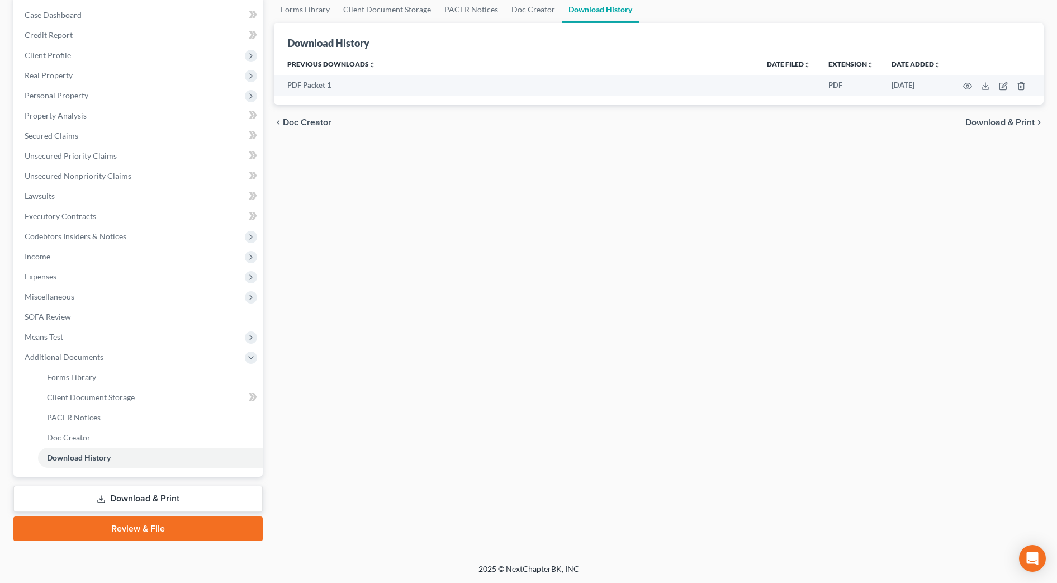
scroll to position [112, 0]
click at [167, 503] on link "Download & Print" at bounding box center [137, 498] width 249 height 26
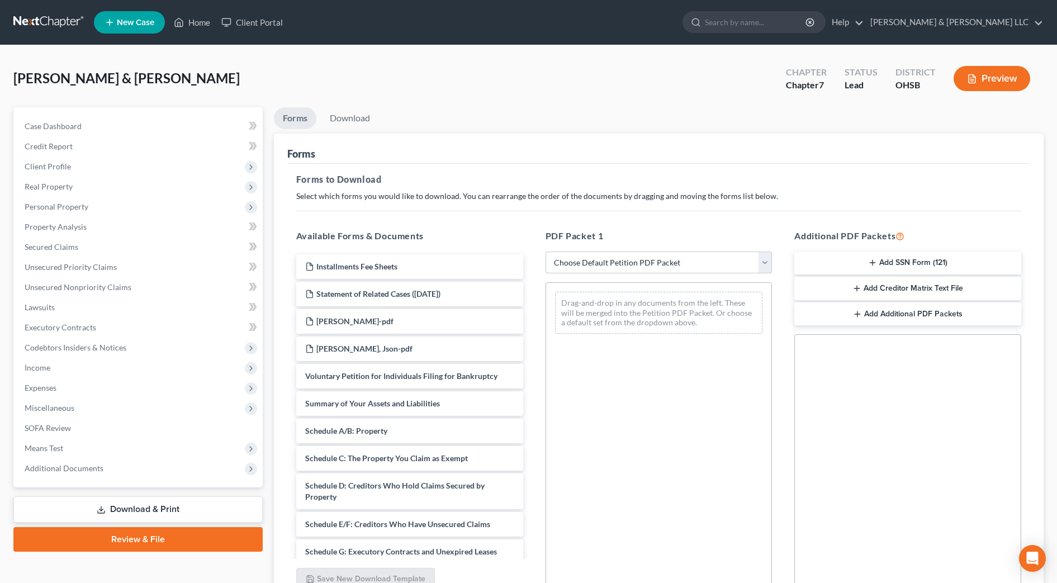
click at [600, 256] on select "Choose Default Petition PDF Packet Complete Bankruptcy Petition (all forms and …" at bounding box center [659, 263] width 227 height 22
select select "0"
click at [546, 252] on select "Choose Default Petition PDF Packet Complete Bankruptcy Petition (all forms and …" at bounding box center [659, 263] width 227 height 22
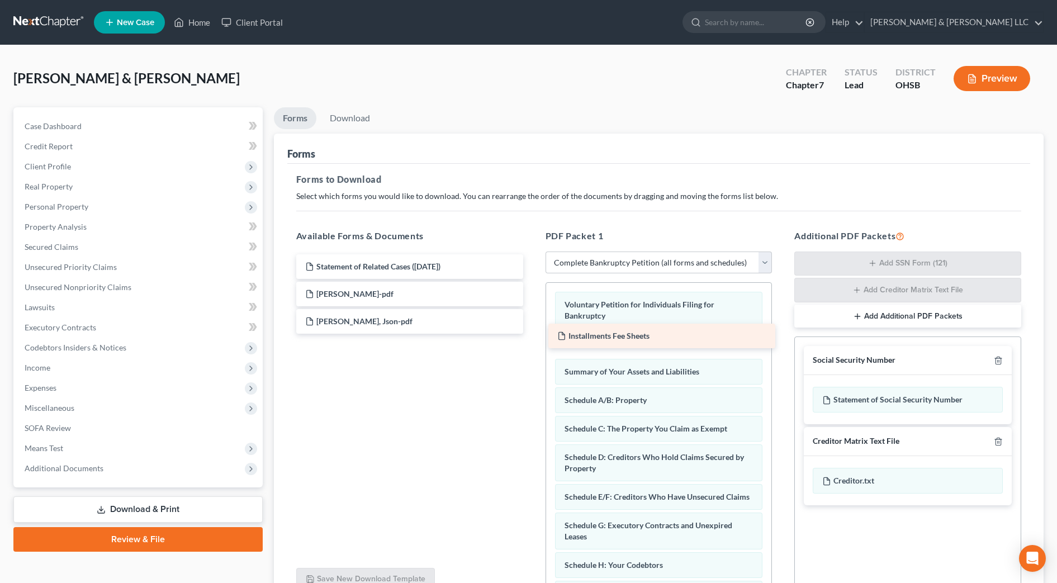
drag, startPoint x: 370, startPoint y: 262, endPoint x: 622, endPoint y: 330, distance: 261.3
click at [532, 330] on div "Installments Fee Sheets Installments Fee Sheets Statement of Related Cases (10/…" at bounding box center [409, 293] width 245 height 79
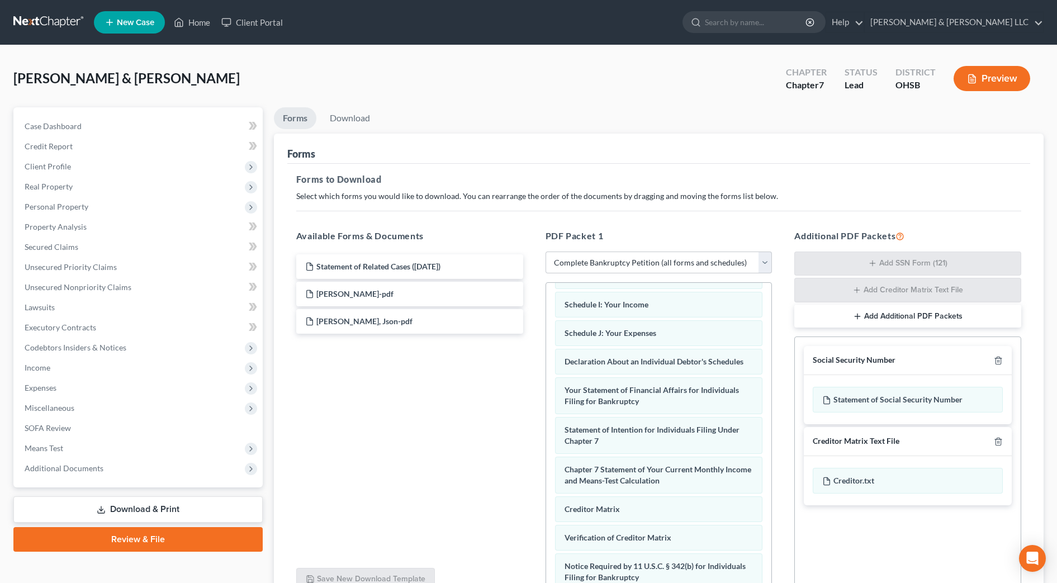
scroll to position [396, 0]
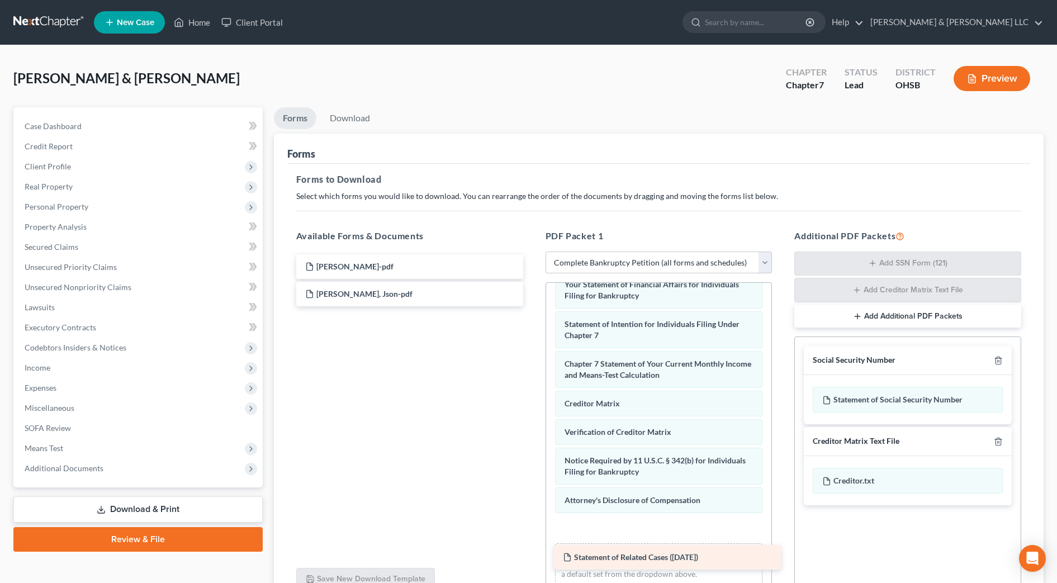
drag, startPoint x: 451, startPoint y: 266, endPoint x: 709, endPoint y: 556, distance: 388.8
click at [532, 306] on div "Statement of Related Cases (10/15/2025) Statement of Related Cases (10/15/2025)…" at bounding box center [409, 280] width 245 height 52
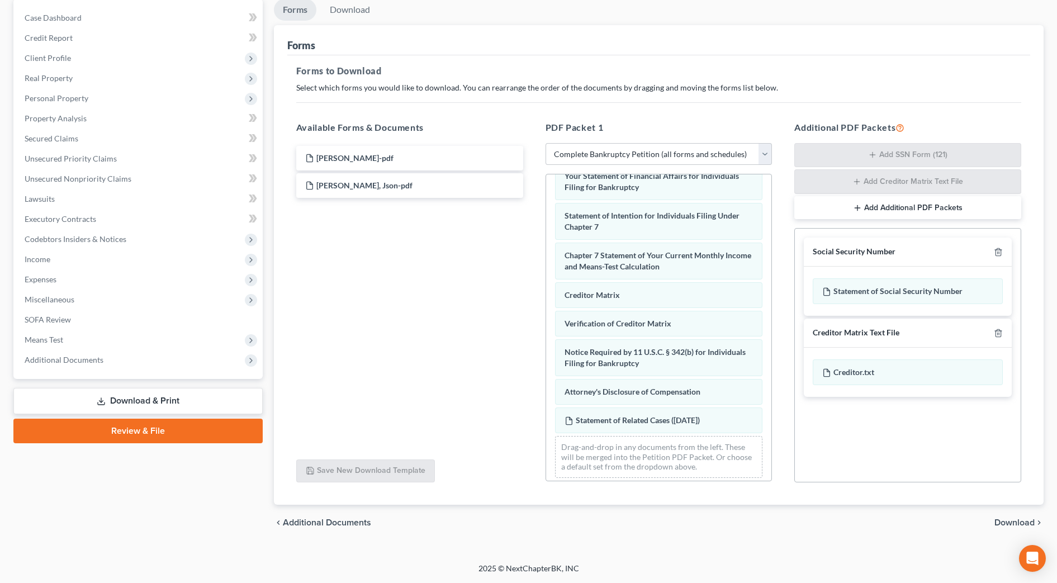
click at [1020, 518] on span "Download" at bounding box center [1014, 522] width 40 height 9
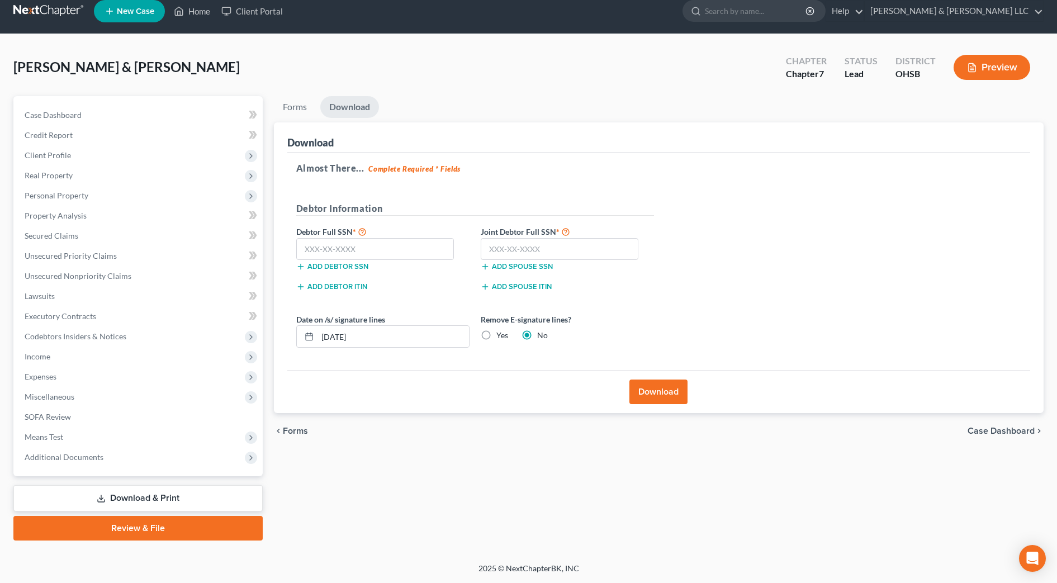
scroll to position [11, 0]
click at [344, 254] on input "text" at bounding box center [375, 249] width 158 height 22
type input "575-27-7582"
click at [547, 250] on input "text" at bounding box center [560, 249] width 158 height 22
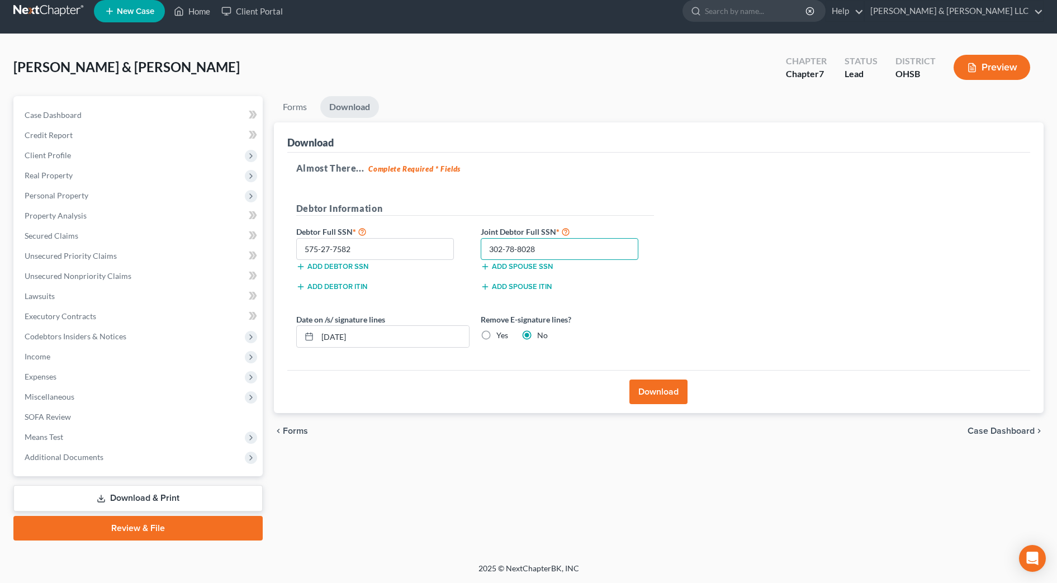
type input "302-78-8028"
click at [634, 322] on label "Remove E-signature lines?" at bounding box center [567, 320] width 173 height 12
click at [654, 386] on button "Download" at bounding box center [658, 392] width 58 height 25
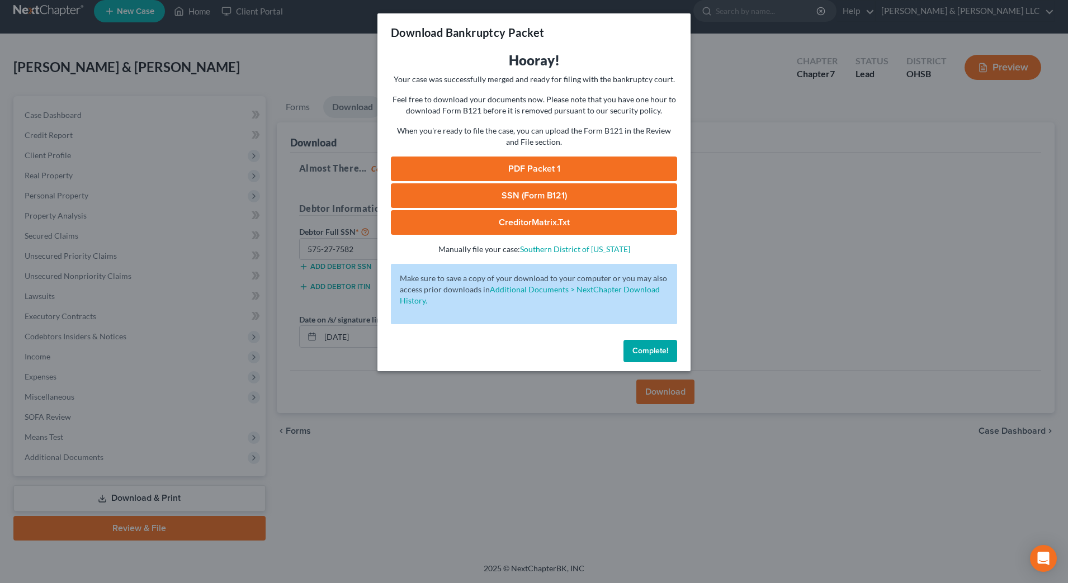
click at [501, 165] on link "PDF Packet 1" at bounding box center [534, 169] width 286 height 25
click at [582, 189] on link "SSN (Form B121)" at bounding box center [534, 195] width 286 height 25
click at [644, 352] on span "Complete!" at bounding box center [650, 351] width 36 height 10
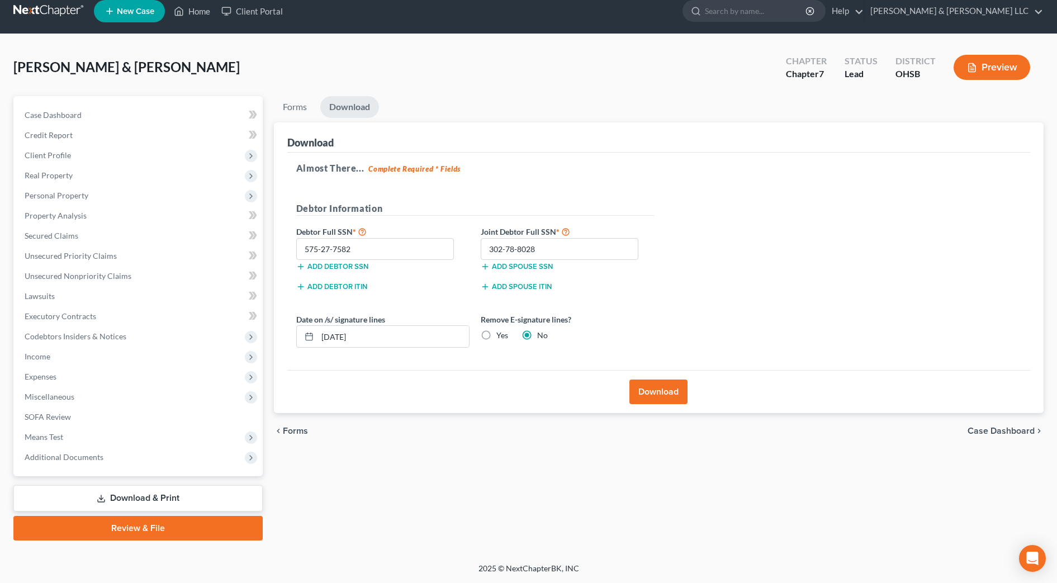
click at [416, 495] on div "Forms Download Forms Forms to Download Select which forms you would like to dow…" at bounding box center [658, 318] width 781 height 444
click at [65, 252] on span "Unsecured Priority Claims" at bounding box center [71, 256] width 92 height 10
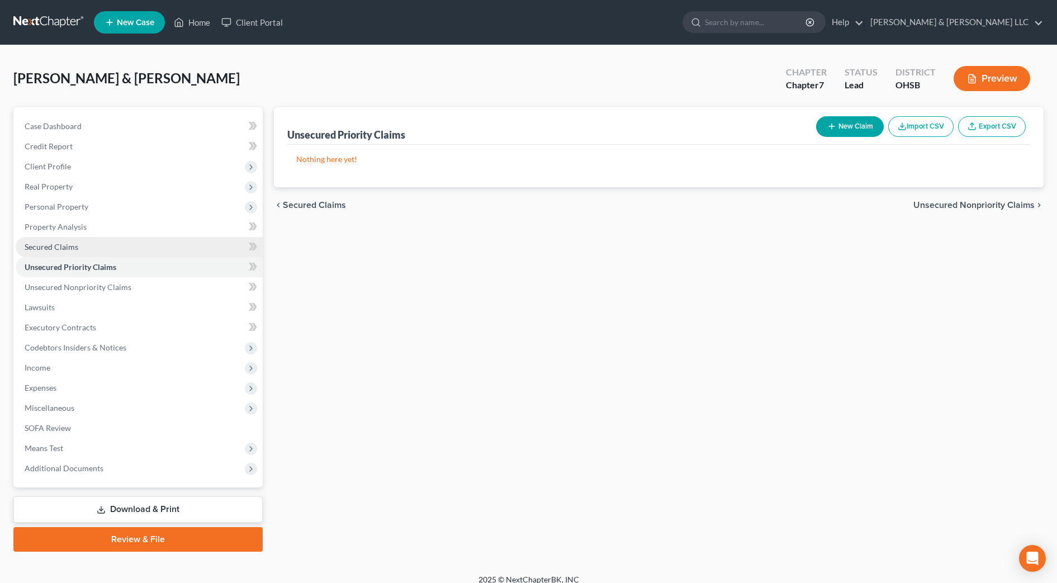
click at [82, 242] on link "Secured Claims" at bounding box center [139, 247] width 247 height 20
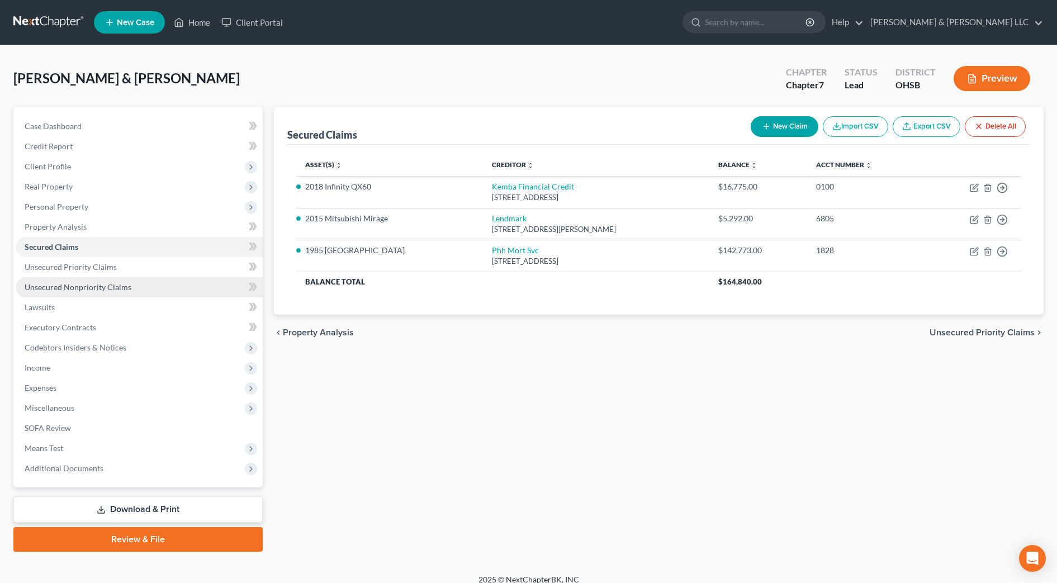
click at [148, 282] on link "Unsecured Nonpriority Claims" at bounding box center [139, 287] width 247 height 20
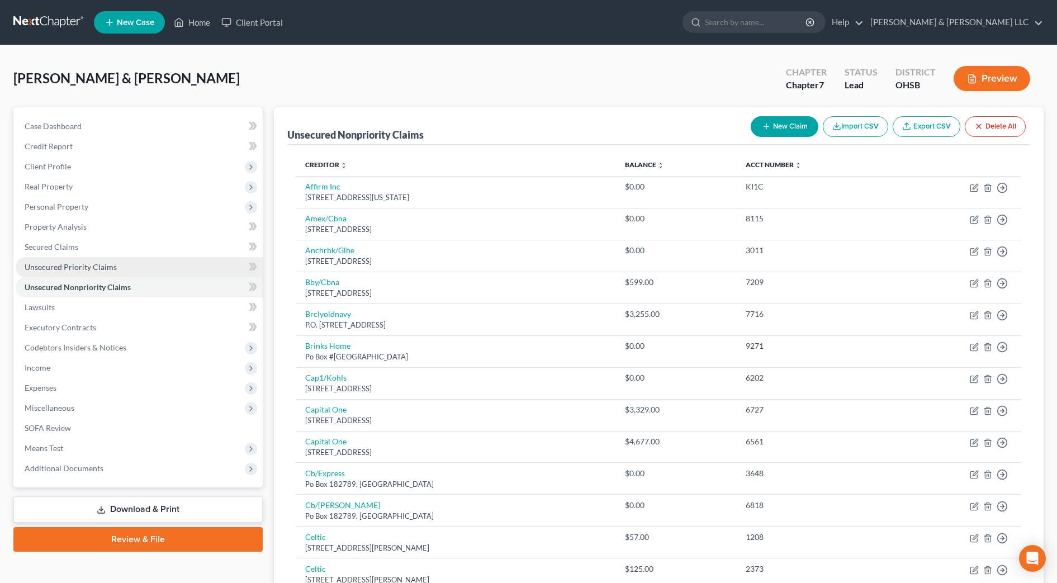
click at [132, 270] on link "Unsecured Priority Claims" at bounding box center [139, 267] width 247 height 20
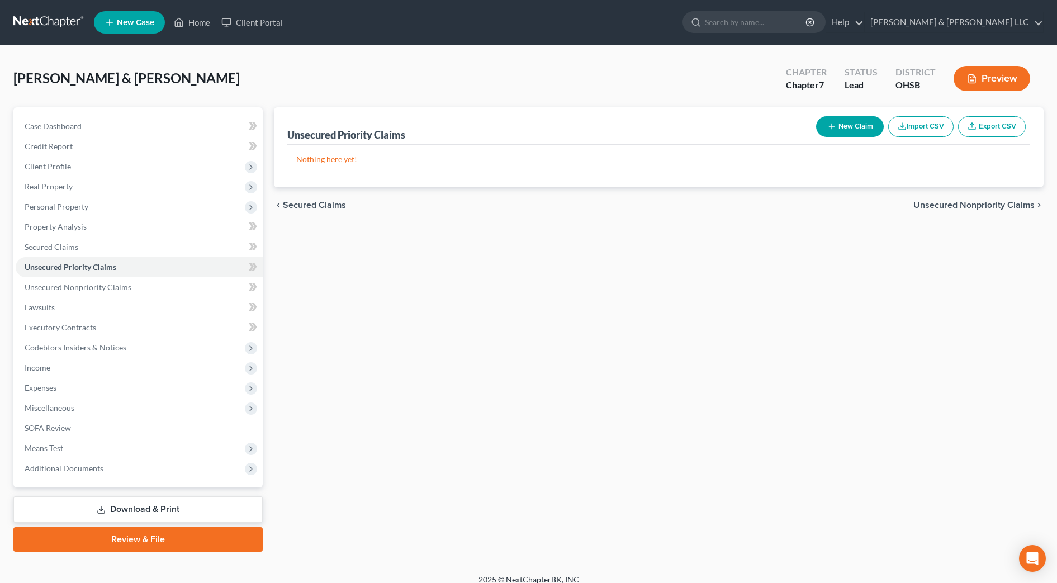
click at [860, 128] on button "New Claim" at bounding box center [850, 126] width 68 height 21
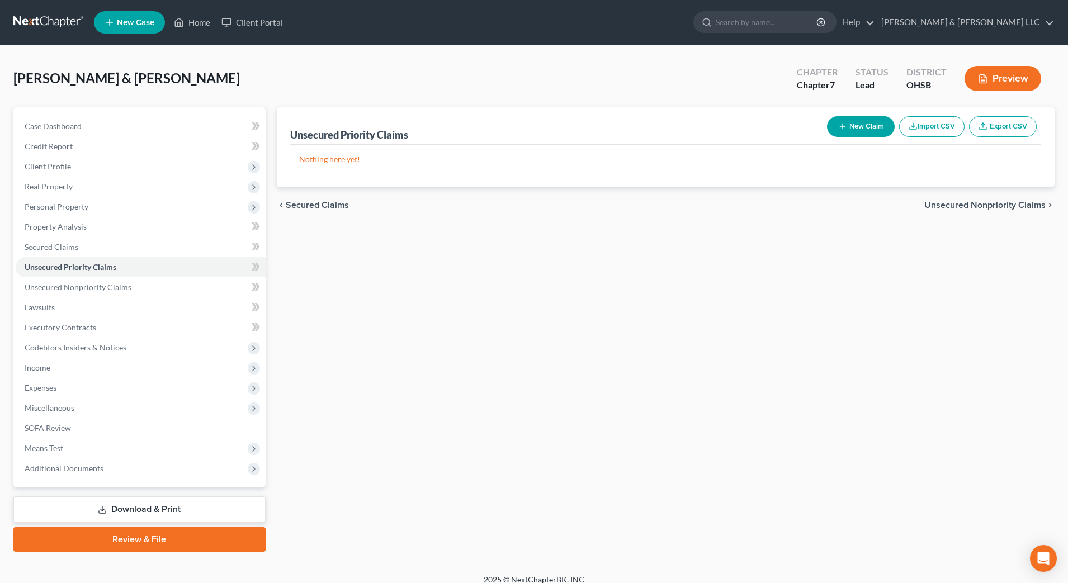
select select "2"
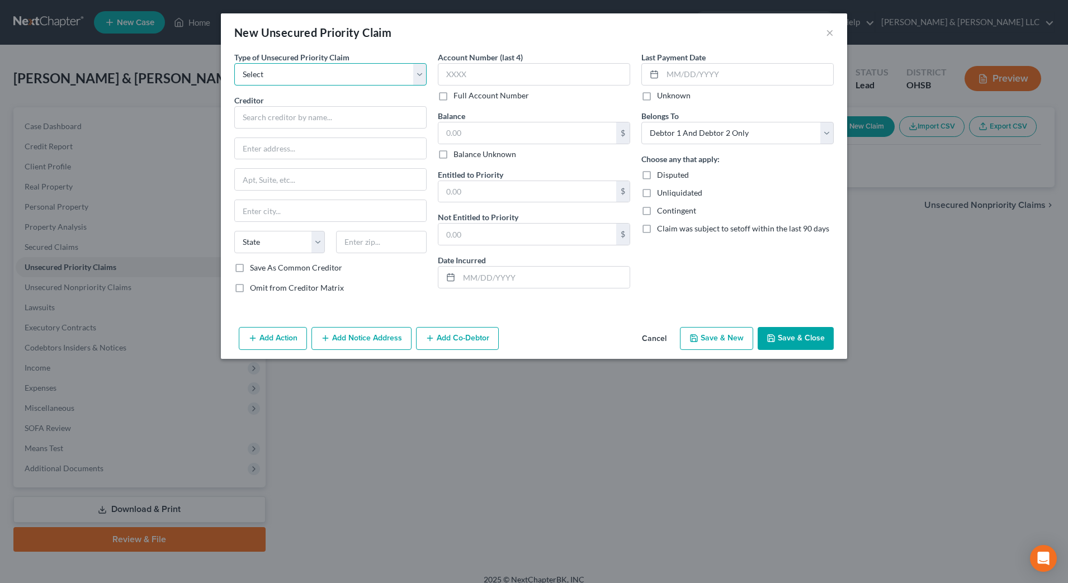
click at [354, 78] on select "Select Taxes & Other Government Units Domestic Support Obligations Extensions o…" at bounding box center [330, 74] width 192 height 22
select select "0"
click at [234, 63] on select "Select Taxes & Other Government Units Domestic Support Obligations Extensions o…" at bounding box center [330, 74] width 192 height 22
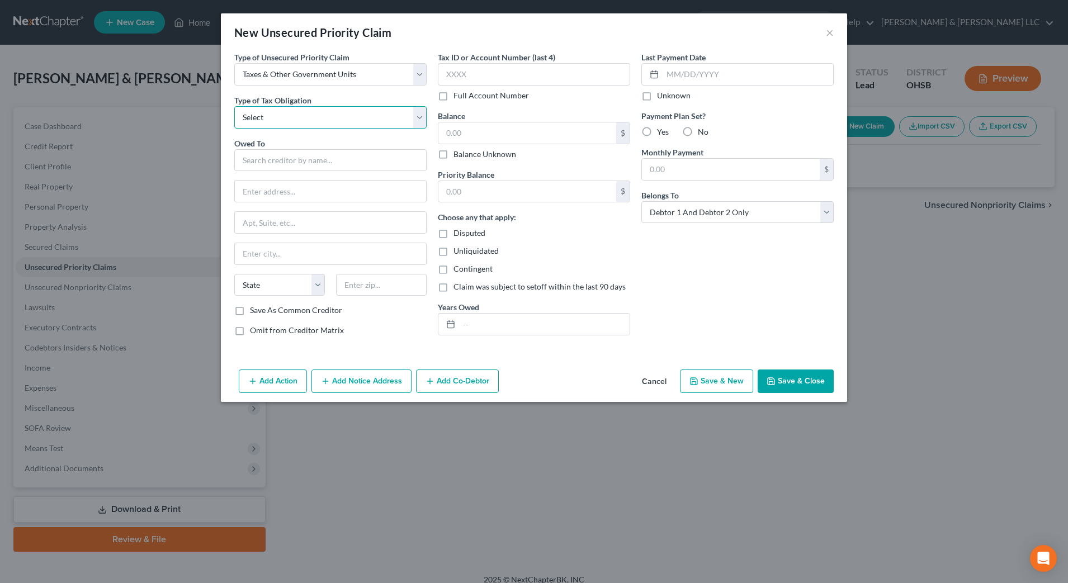
click at [347, 117] on select "Select Federal City State Franchise Tax Board Other" at bounding box center [330, 117] width 192 height 22
select select "0"
click at [234, 106] on select "Select Federal City State Franchise Tax Board Other" at bounding box center [330, 117] width 192 height 22
click at [332, 153] on input "text" at bounding box center [330, 160] width 192 height 22
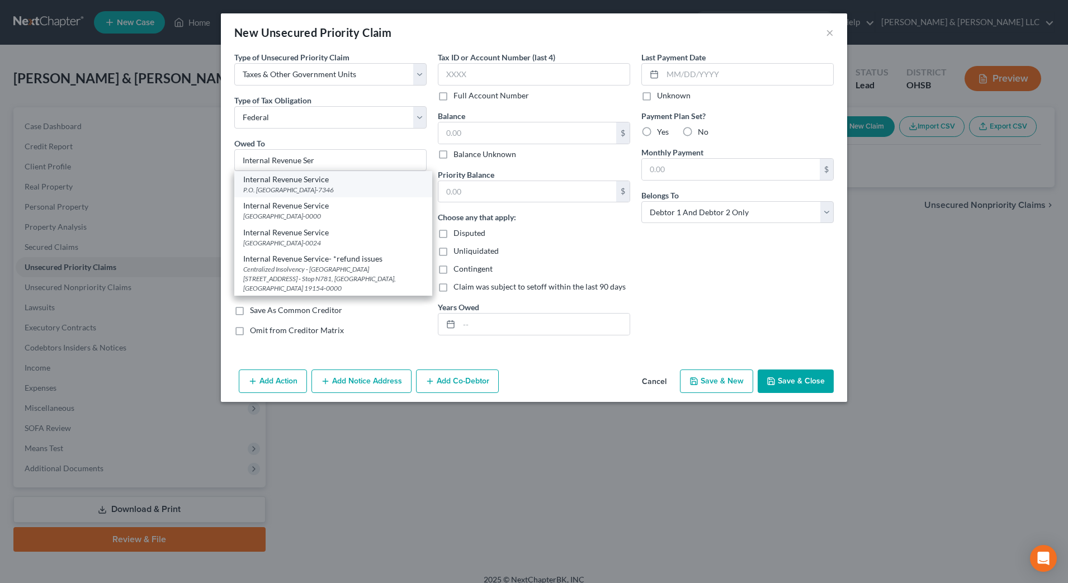
click at [347, 196] on div "Internal Revenue Service P.O. Box 7346, Philadelphia, PA 19101-7346" at bounding box center [333, 184] width 198 height 26
type input "Internal Revenue Service"
type input "P.O. Box 7346"
type input "Philadelphia"
select select "39"
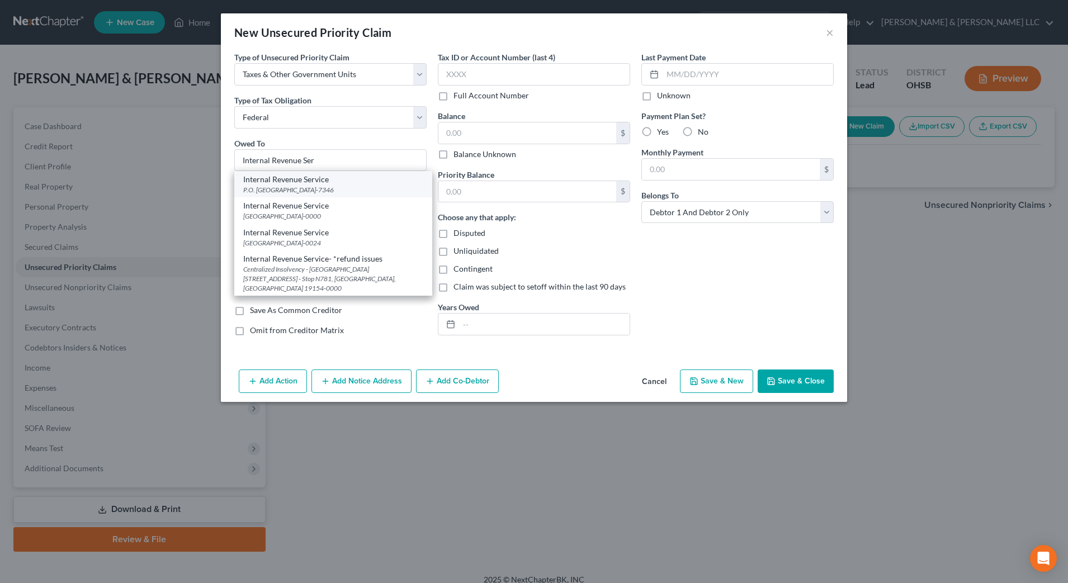
type input "19101-7346"
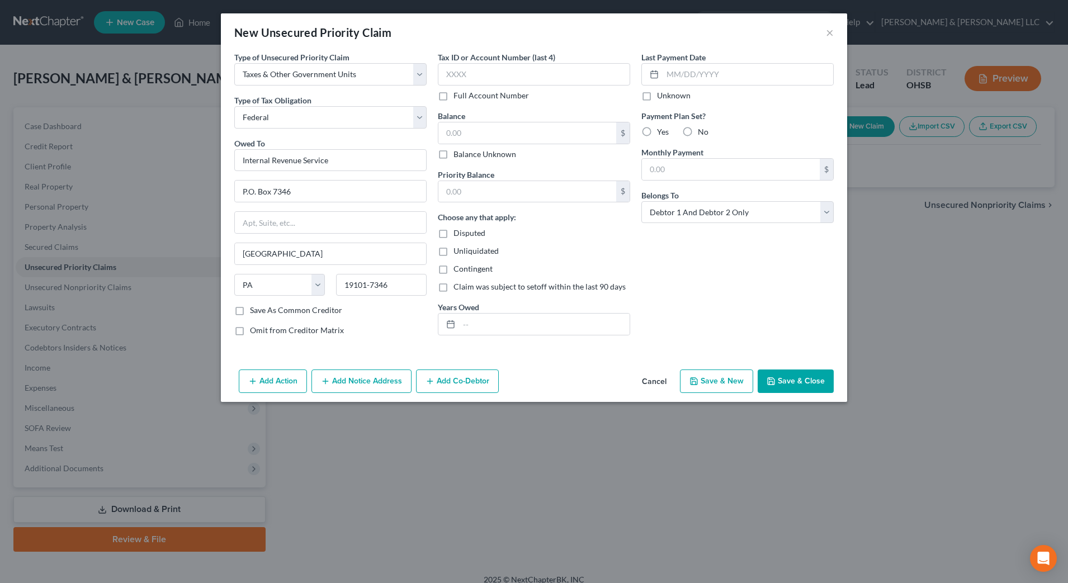
click at [492, 154] on label "Balance Unknown" at bounding box center [484, 154] width 63 height 11
click at [465, 154] on input "Balance Unknown" at bounding box center [461, 152] width 7 height 7
checkbox input "true"
type input "0.00"
click at [492, 154] on label "Balance Unknown" at bounding box center [484, 154] width 63 height 11
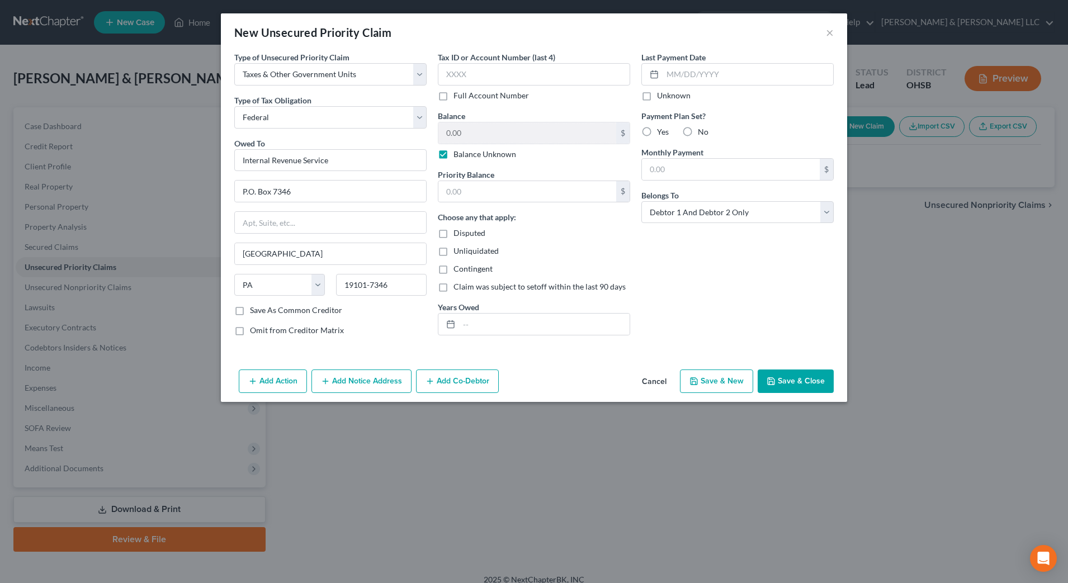
click at [465, 154] on input "Balance Unknown" at bounding box center [461, 152] width 7 height 7
checkbox input "false"
drag, startPoint x: 763, startPoint y: 291, endPoint x: 636, endPoint y: 244, distance: 135.3
click at [763, 291] on div "Last Payment Date Unknown Payment Plan Set? Yes No Monthly Payment $ Belongs To…" at bounding box center [737, 197] width 203 height 293
click at [471, 135] on input "0.00" at bounding box center [527, 132] width 178 height 21
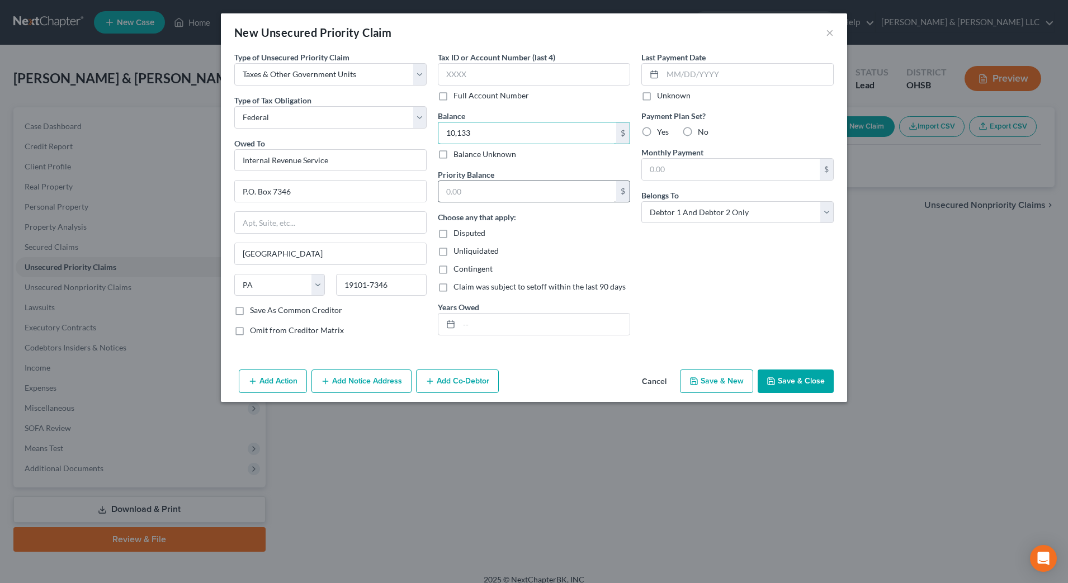
type input "10,133"
click at [463, 186] on input "text" at bounding box center [527, 191] width 178 height 21
type input "10,133"
click at [471, 316] on input "text" at bounding box center [544, 324] width 170 height 21
type input "2023-2024"
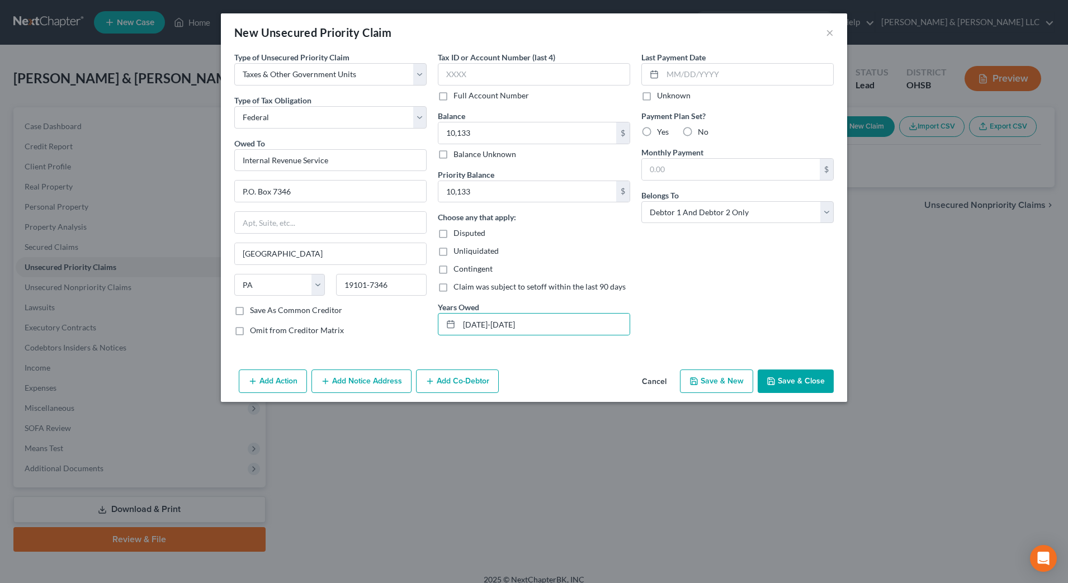
click at [787, 381] on button "Save & Close" at bounding box center [795, 380] width 76 height 23
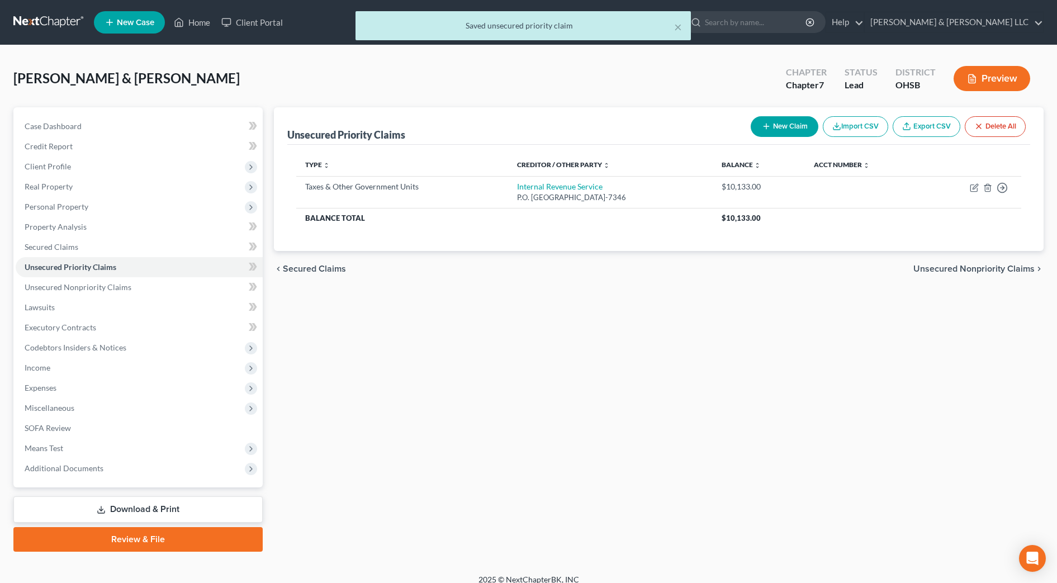
click at [770, 129] on button "New Claim" at bounding box center [785, 126] width 68 height 21
select select "2"
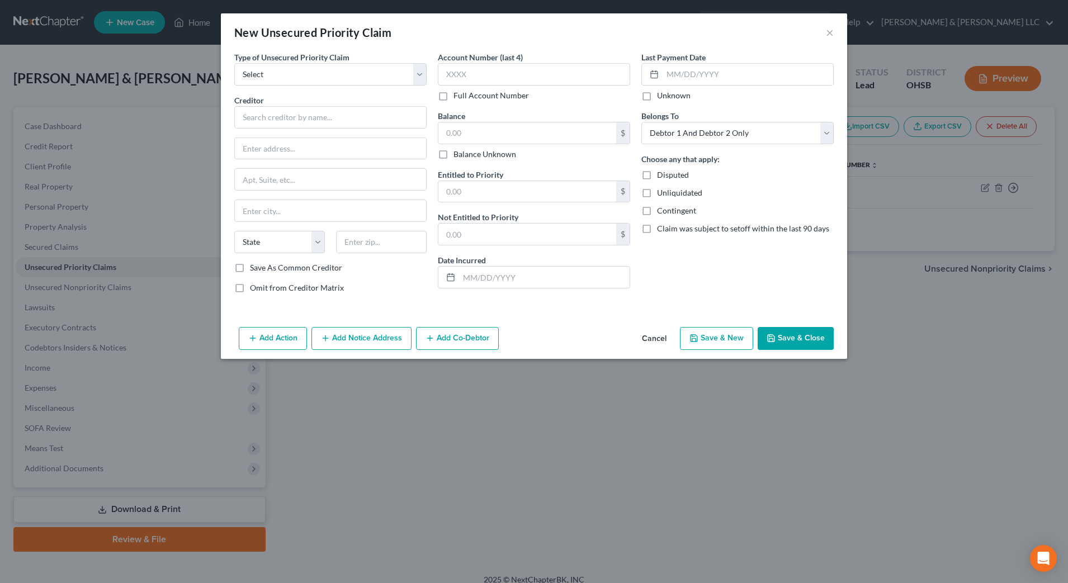
click at [663, 336] on button "Cancel" at bounding box center [654, 339] width 42 height 22
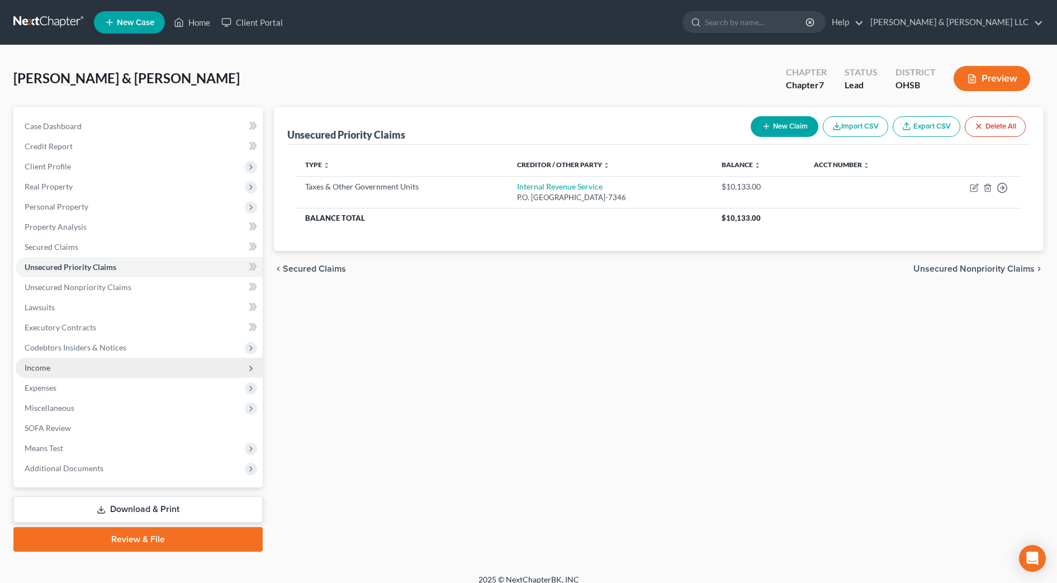
click at [34, 368] on span "Income" at bounding box center [38, 368] width 26 height 10
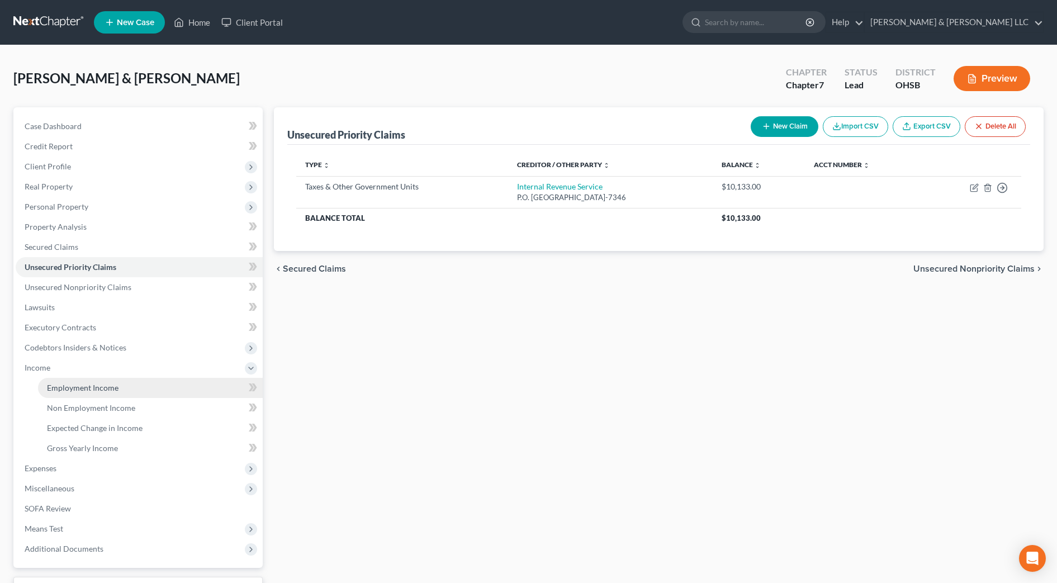
click at [95, 391] on span "Employment Income" at bounding box center [83, 388] width 72 height 10
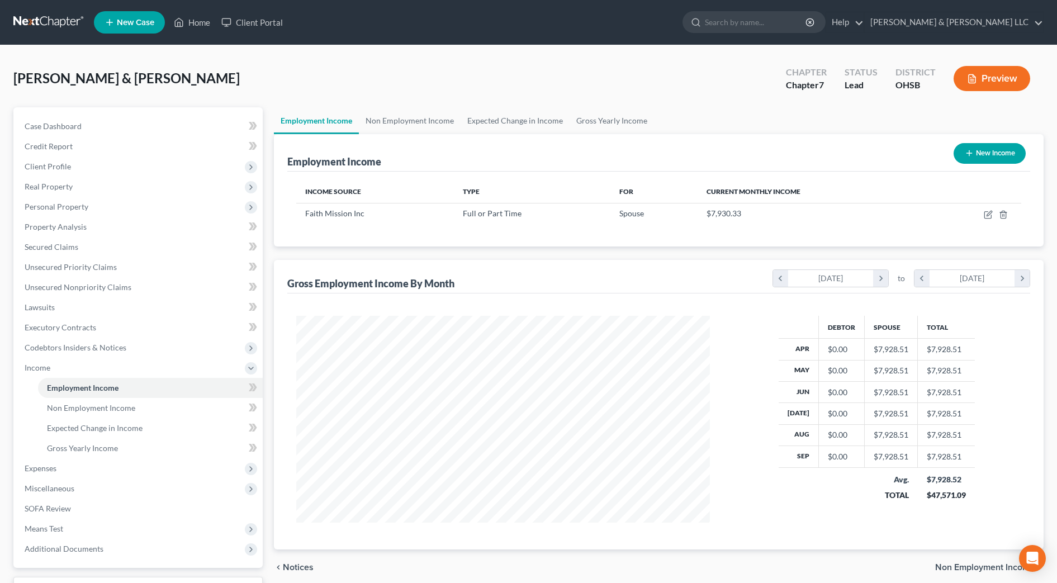
scroll to position [207, 436]
click at [620, 115] on link "Gross Yearly Income" at bounding box center [612, 120] width 84 height 27
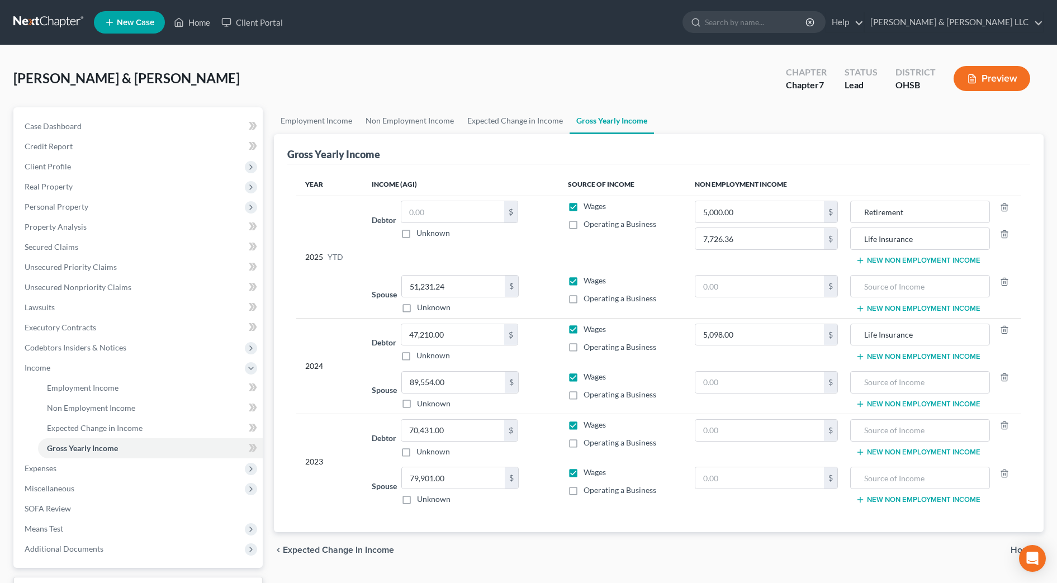
click at [874, 352] on button "New Non Employment Income" at bounding box center [918, 356] width 125 height 9
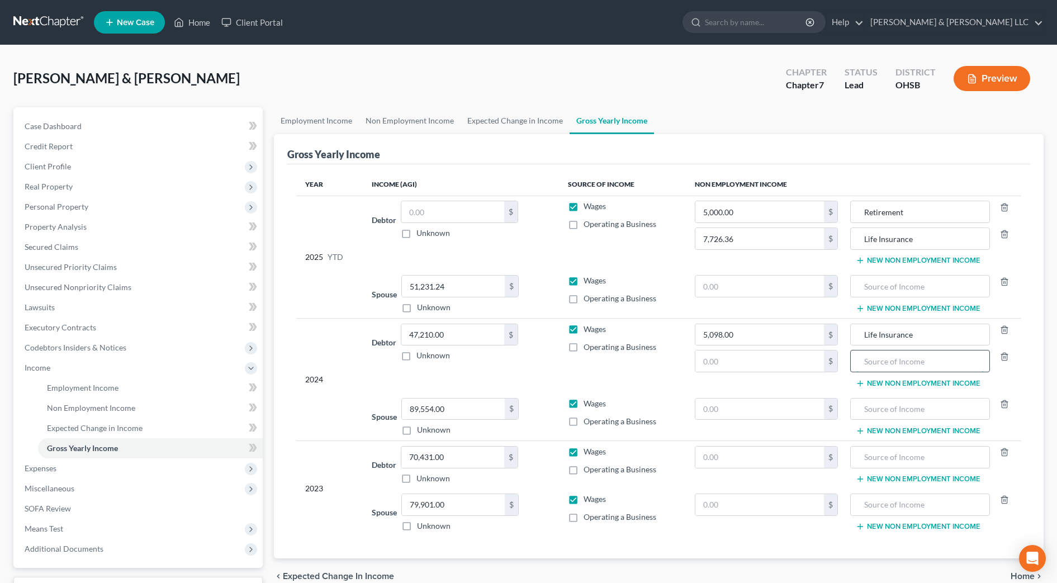
click at [873, 361] on input "text" at bounding box center [919, 360] width 127 height 21
type input "S"
type input "Consulting Income/Self employment"
click at [742, 362] on input "text" at bounding box center [759, 360] width 129 height 21
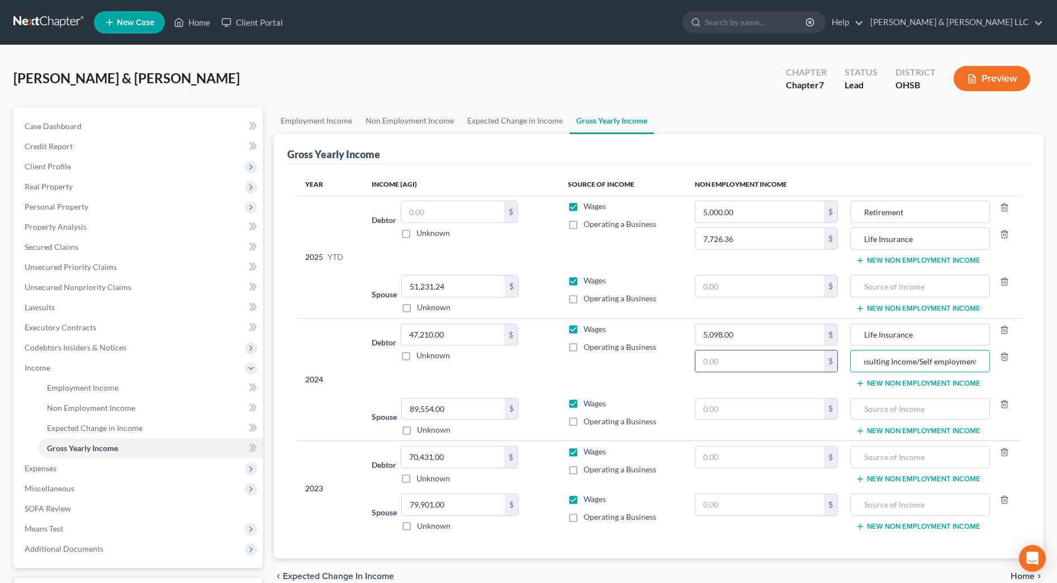
scroll to position [0, 0]
type input "0"
click at [855, 355] on div "Consulting Income/Self employment" at bounding box center [920, 361] width 140 height 22
drag, startPoint x: 859, startPoint y: 359, endPoint x: 1018, endPoint y: 366, distance: 159.5
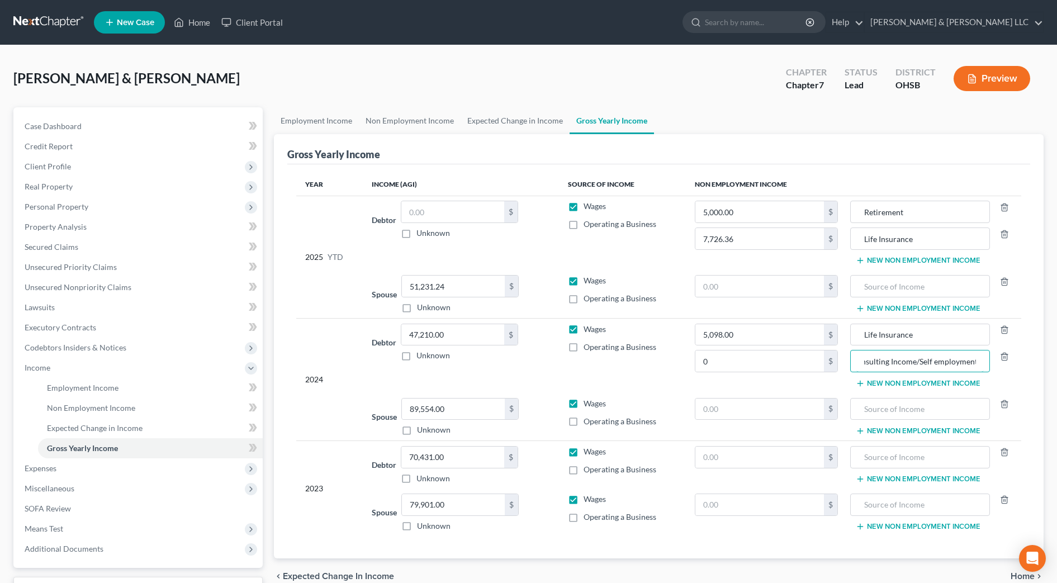
click at [1018, 366] on td "Life Insurance Consulting Income/Self employment New Non Employment Income" at bounding box center [934, 355] width 174 height 74
click at [1009, 358] on icon "button" at bounding box center [1004, 356] width 9 height 9
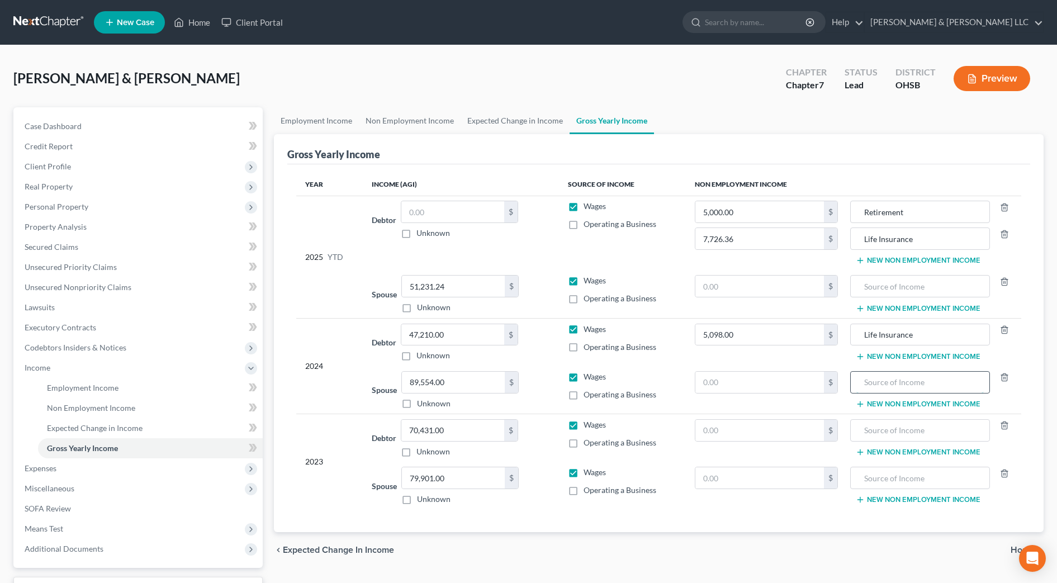
click at [918, 381] on input "text" at bounding box center [919, 382] width 127 height 21
paste input "Consulting Income/Self employment"
type input "Consulting Income/Self employment"
click at [803, 391] on input "text" at bounding box center [759, 382] width 129 height 21
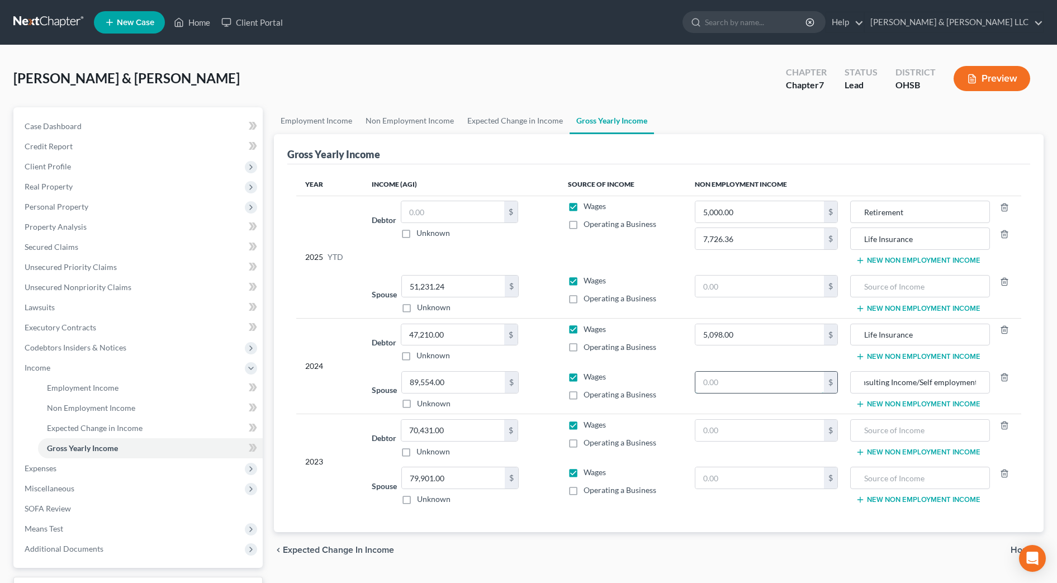
scroll to position [0, 0]
type input "1,500"
click at [1003, 375] on icon "button" at bounding box center [1004, 377] width 5 height 7
click at [902, 472] on input "text" at bounding box center [919, 477] width 127 height 21
paste input "Consulting Income/Self employment"
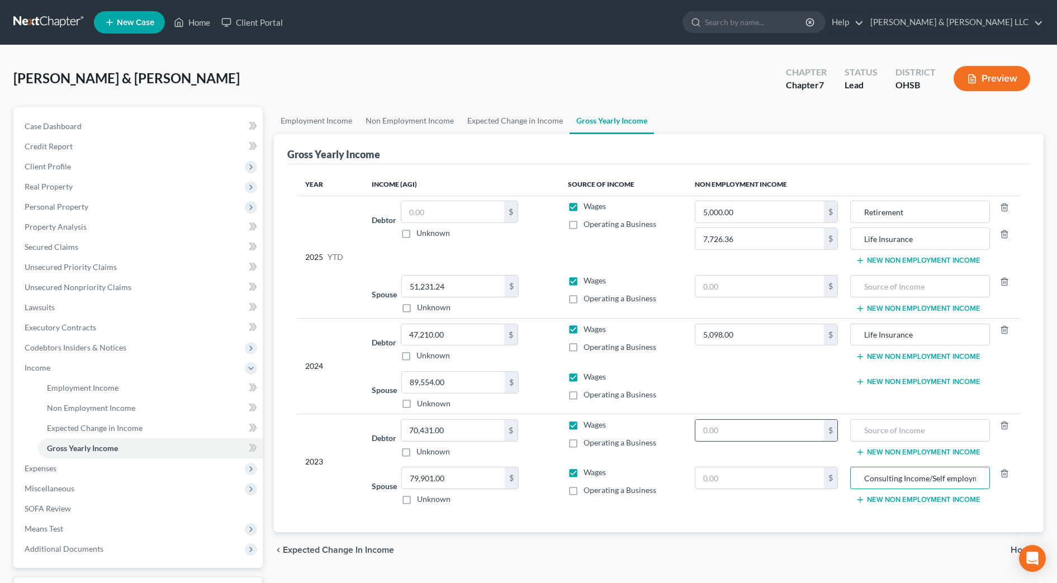
scroll to position [0, 13]
type input "Consulting Income/Self employment"
click at [776, 476] on input "text" at bounding box center [759, 477] width 129 height 21
type input "1,500"
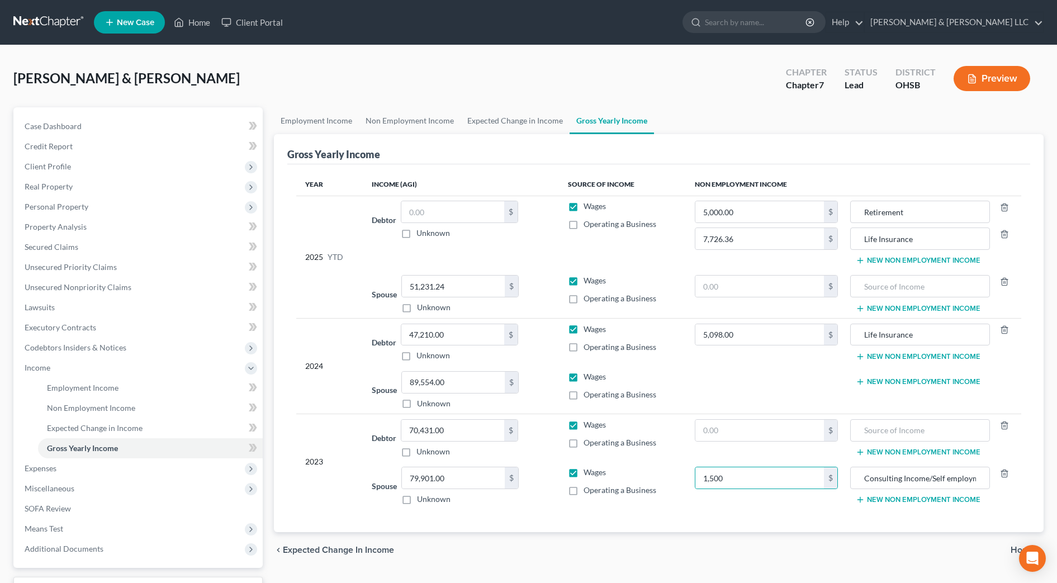
click at [971, 354] on button "New Non Employment Income" at bounding box center [918, 356] width 125 height 9
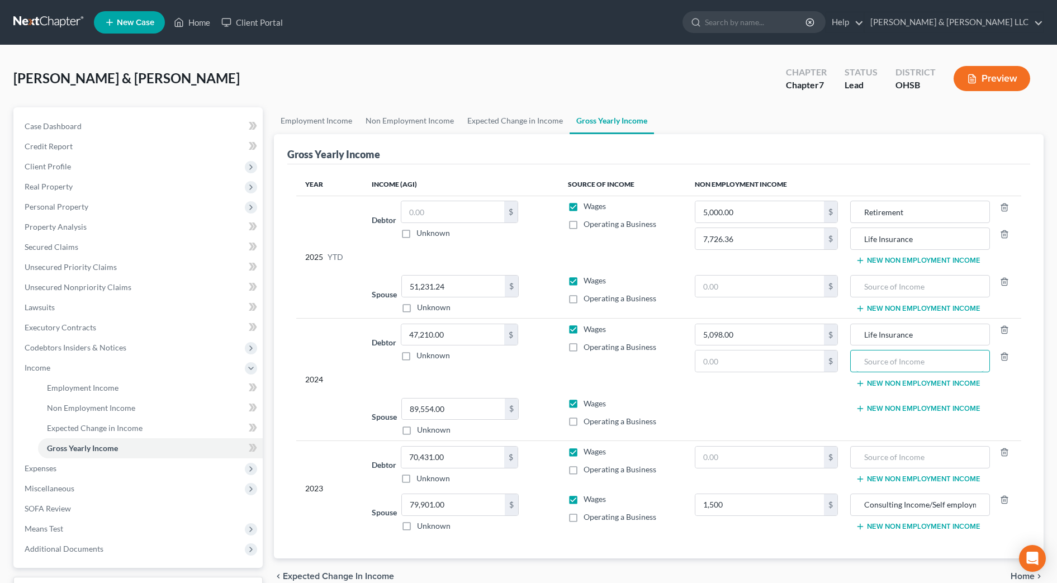
click at [971, 354] on input "text" at bounding box center [919, 360] width 127 height 21
click at [1011, 356] on div at bounding box center [1004, 361] width 28 height 22
click at [1006, 355] on icon "button" at bounding box center [1004, 356] width 9 height 9
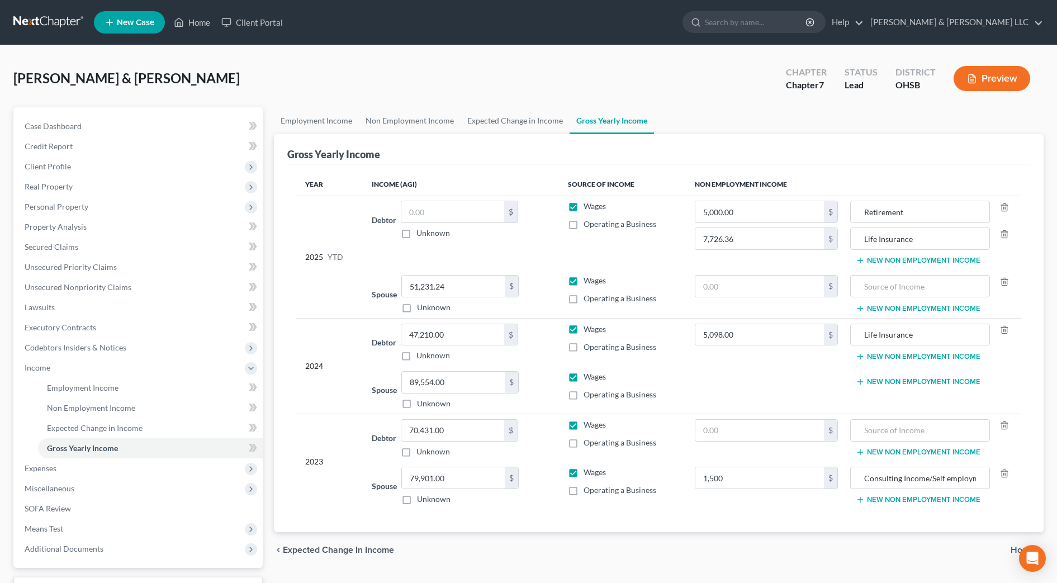
click at [912, 381] on button "New Non Employment Income" at bounding box center [918, 381] width 125 height 9
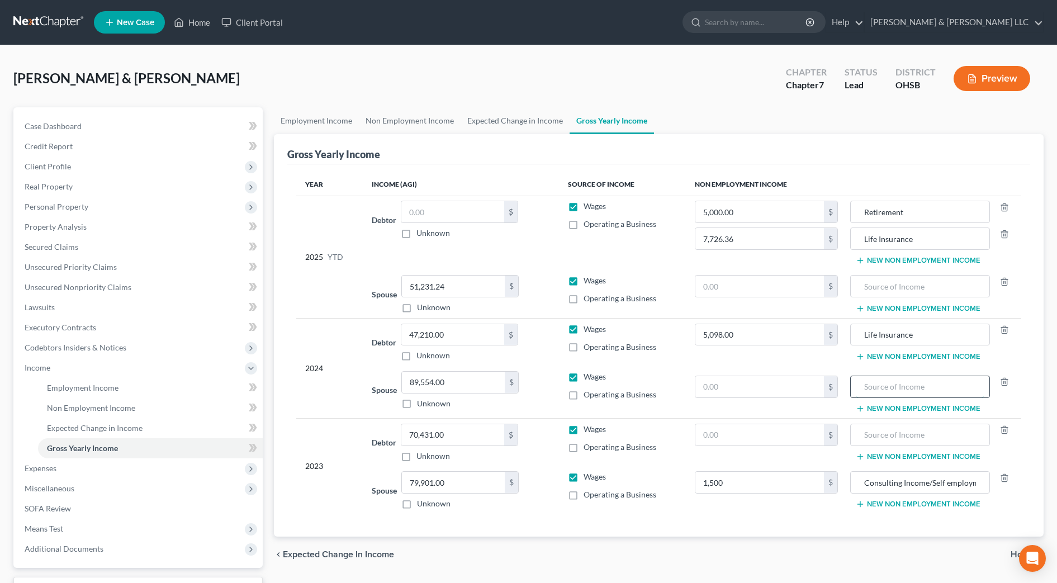
paste input "Consulting Income/Self employment"
type input "Consulting Income/Self employment"
click at [807, 385] on input "text" at bounding box center [759, 386] width 129 height 21
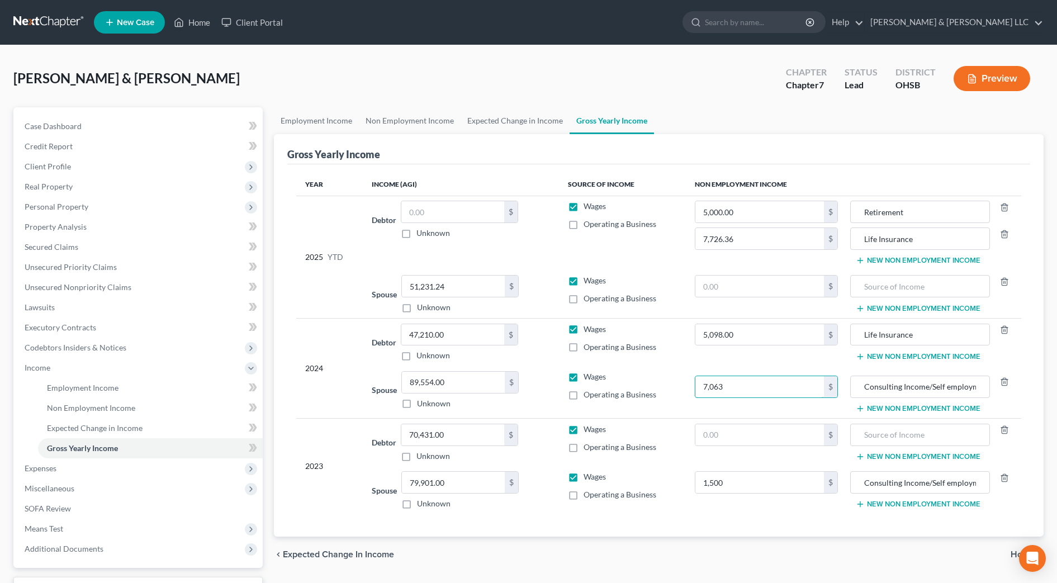
type input "7,063"
click at [724, 513] on td "1,500 $" at bounding box center [766, 490] width 161 height 48
click at [923, 240] on input "Life Insurance" at bounding box center [919, 238] width 127 height 21
type input "Life Insurance proceeds"
click at [940, 333] on input "Life Insurance" at bounding box center [919, 334] width 127 height 21
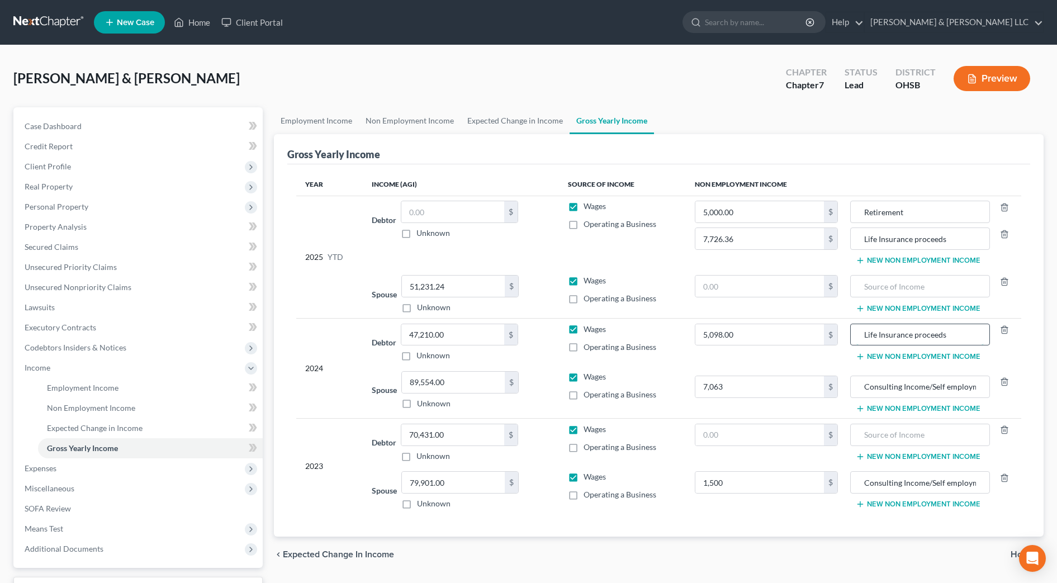
type input "Life Insurance proceeds"
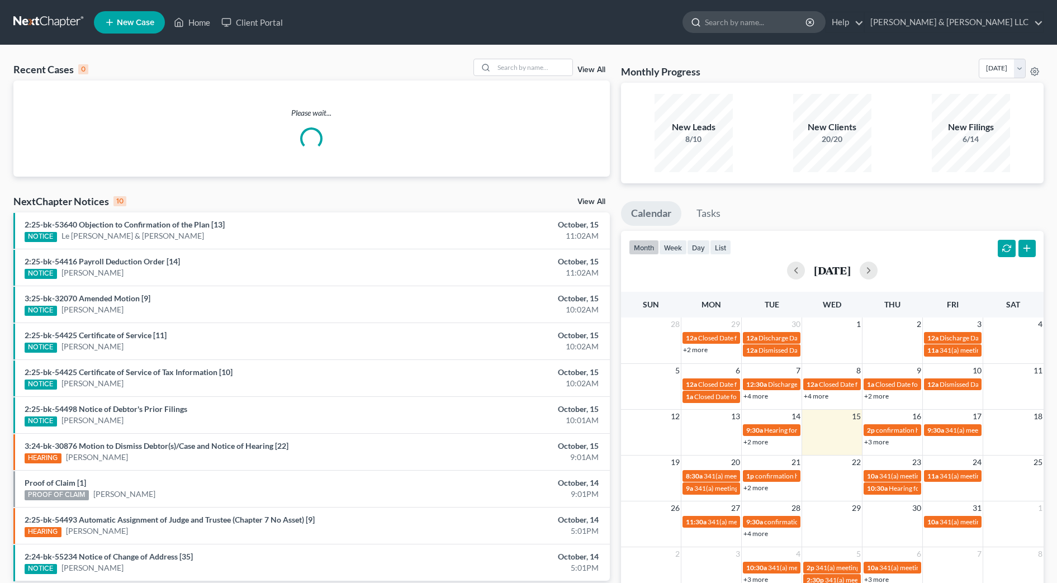
click at [807, 24] on input "search" at bounding box center [756, 22] width 102 height 21
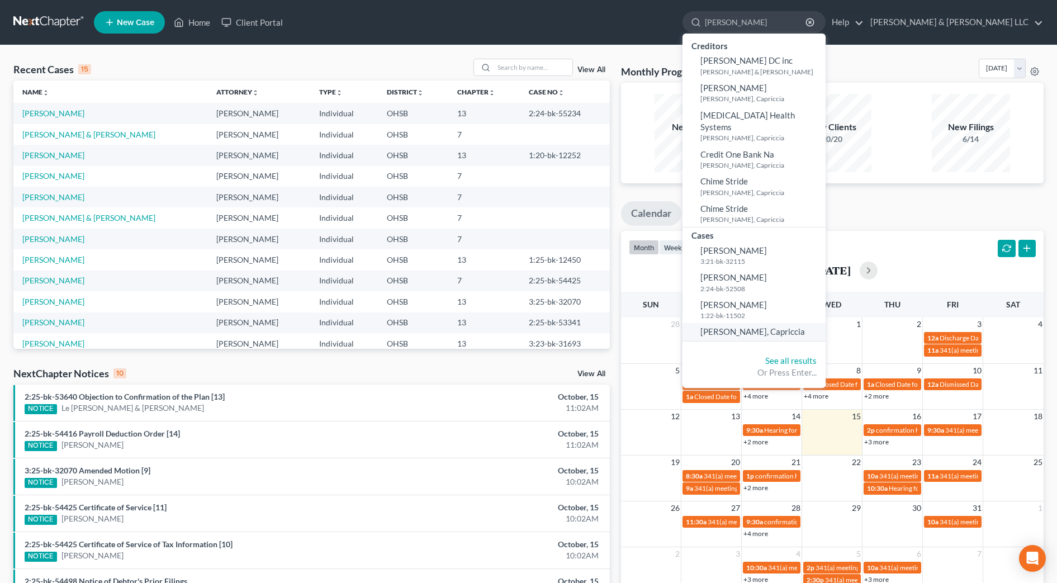
type input "[PERSON_NAME]"
click at [818, 323] on link "[PERSON_NAME], Capriccia" at bounding box center [753, 331] width 143 height 17
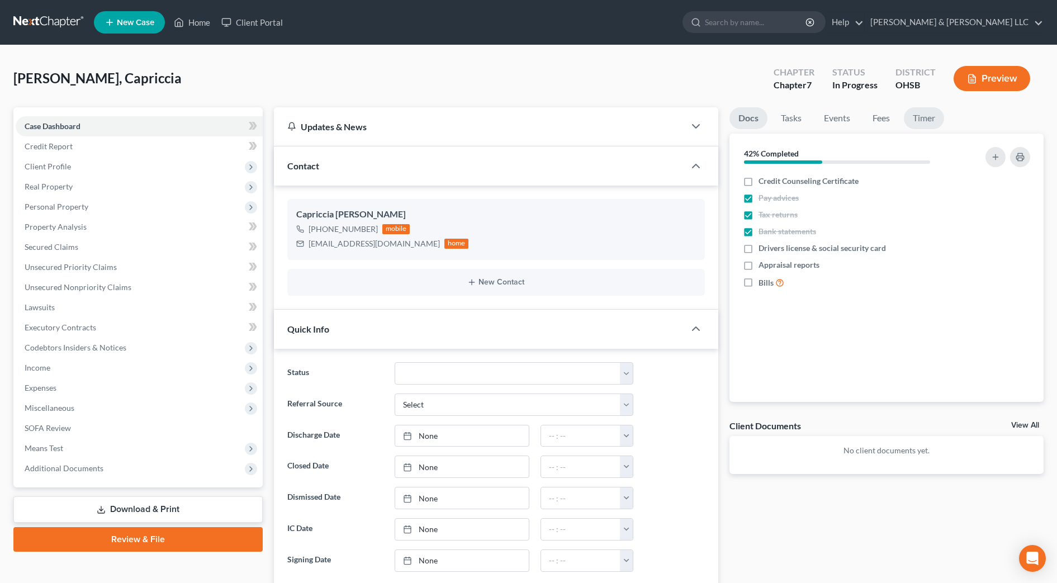
click at [932, 119] on link "Timer" at bounding box center [924, 118] width 40 height 22
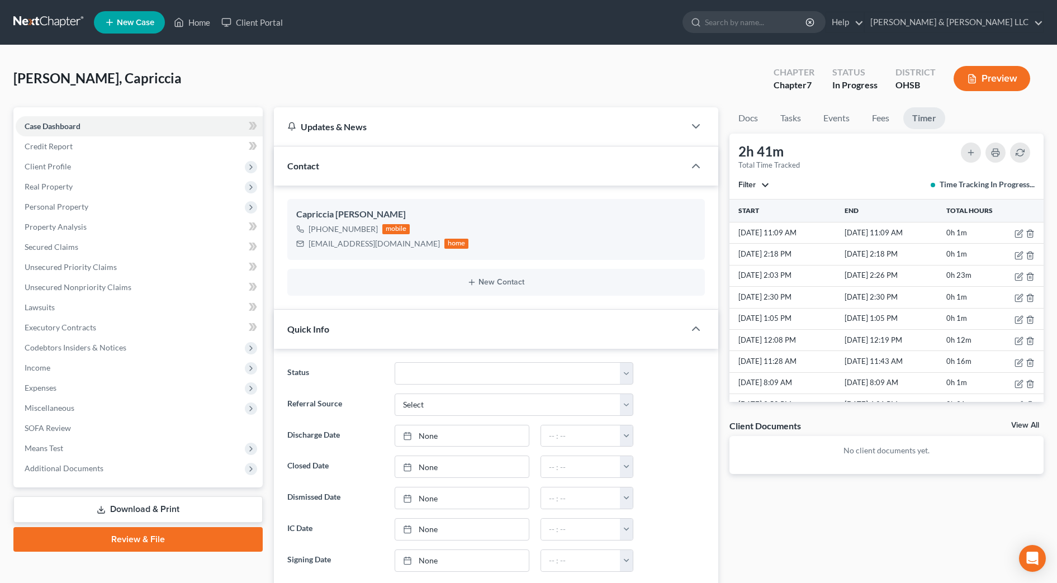
drag, startPoint x: 187, startPoint y: 88, endPoint x: 240, endPoint y: 75, distance: 54.6
click at [188, 88] on div "[PERSON_NAME], Capriccia Upgraded Chapter Chapter 7 Status In [GEOGRAPHIC_DATA]…" at bounding box center [528, 83] width 1030 height 49
